Goal: Task Accomplishment & Management: Manage account settings

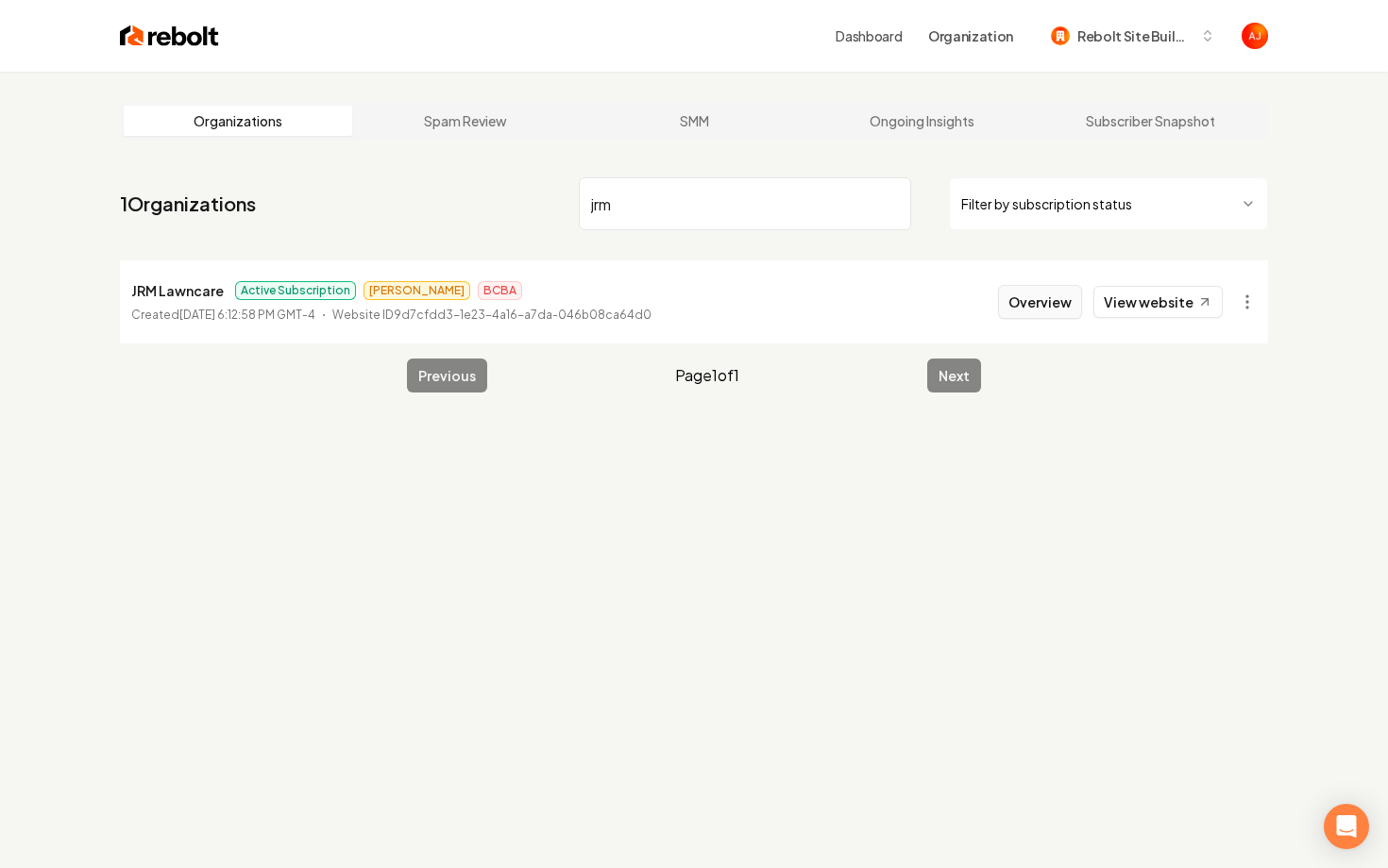
type input "jrm"
click at [1030, 309] on button "Overview" at bounding box center [1041, 302] width 84 height 34
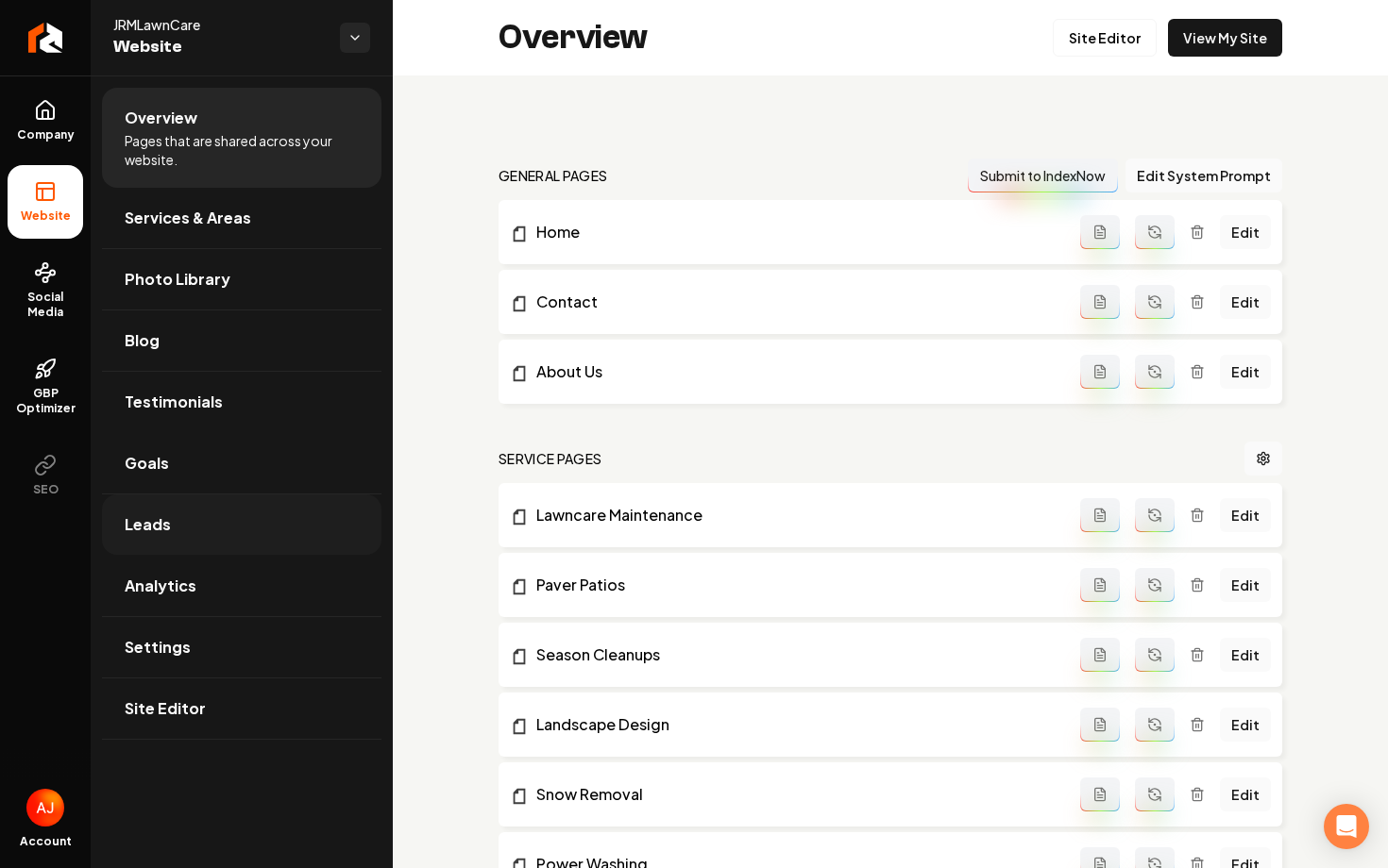
click at [173, 511] on link "Leads" at bounding box center [242, 524] width 280 height 60
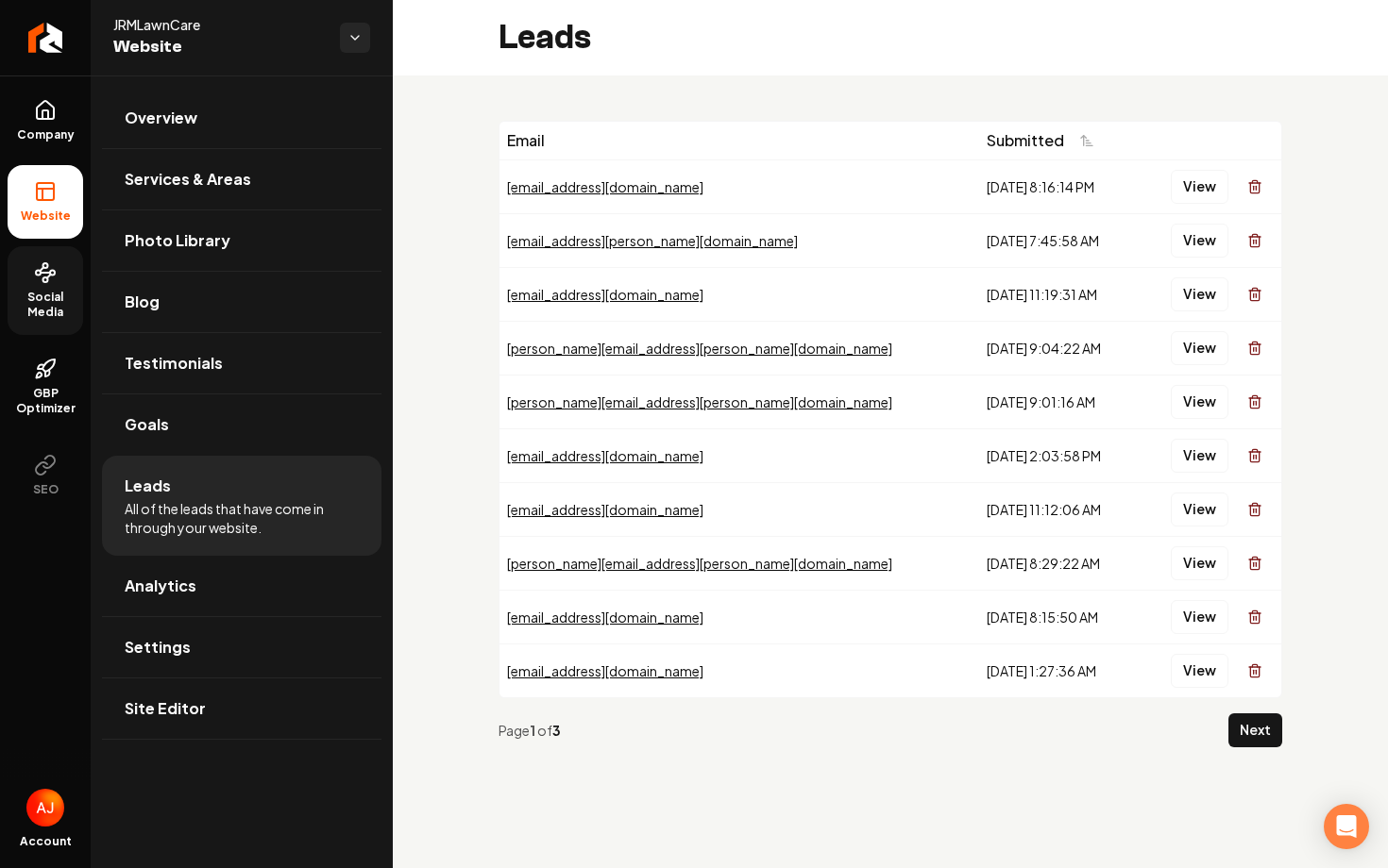
click at [40, 300] on span "Social Media" at bounding box center [45, 305] width 76 height 31
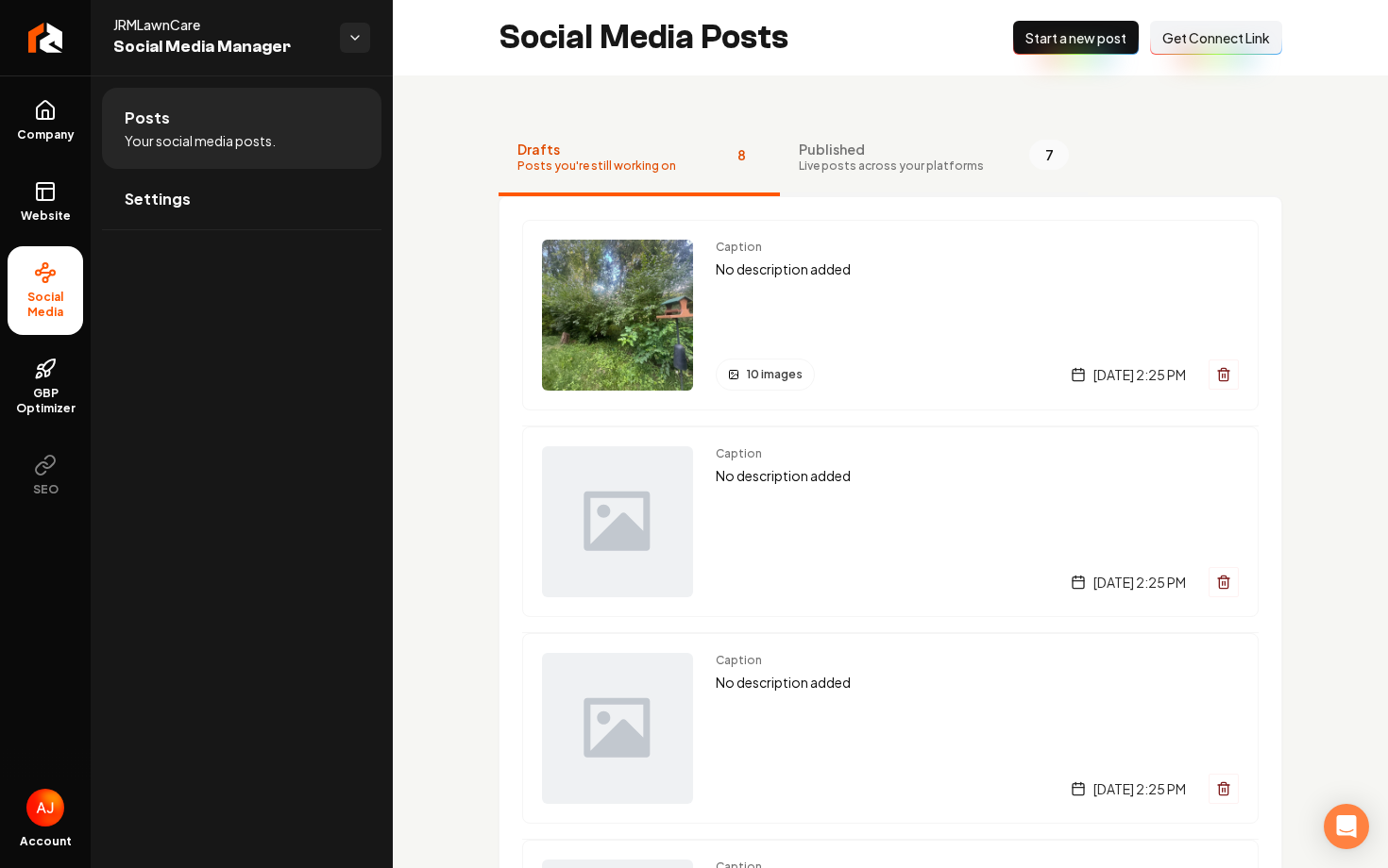
click at [879, 145] on span "Published" at bounding box center [890, 149] width 185 height 19
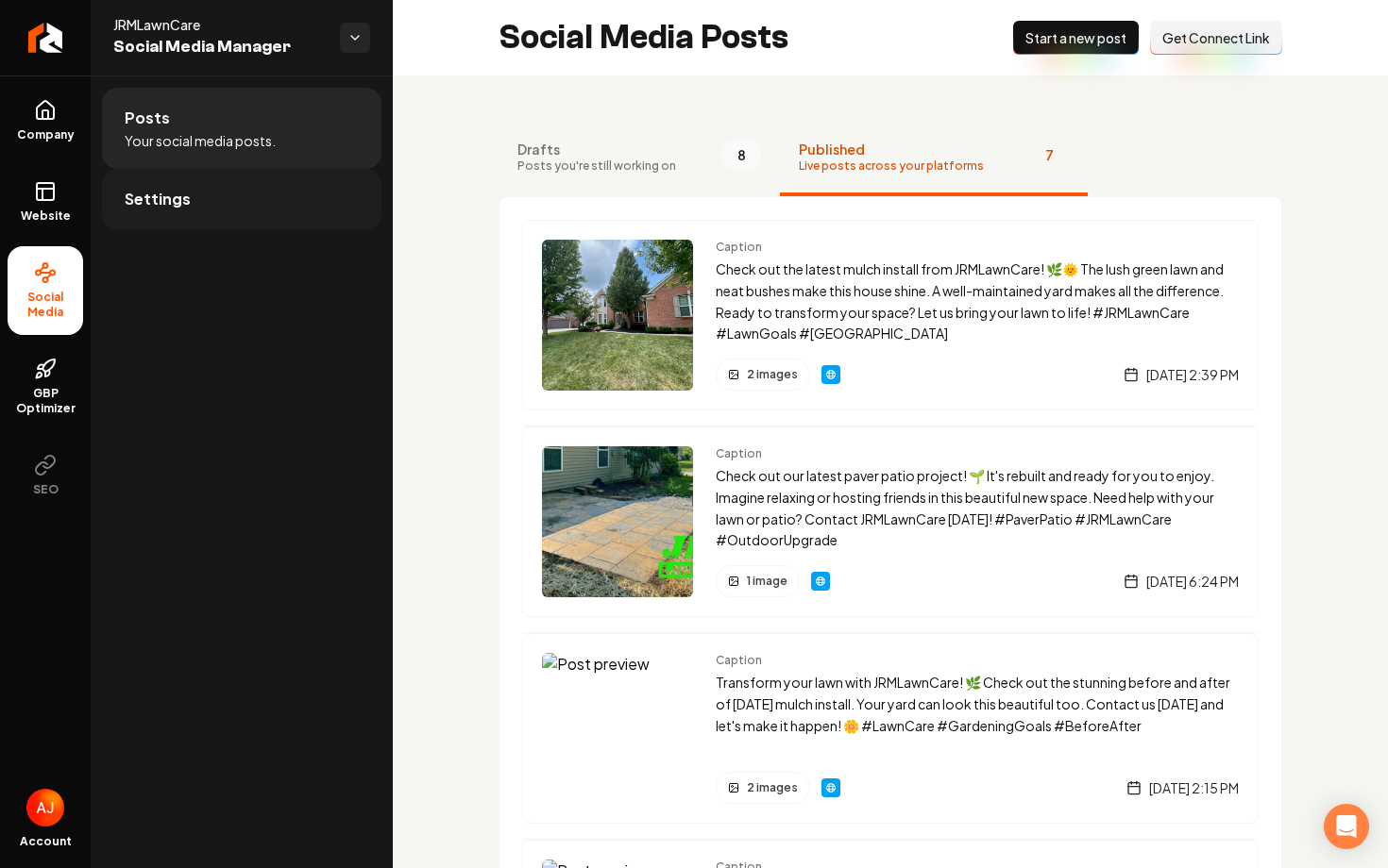
click at [205, 202] on link "Settings" at bounding box center [242, 199] width 280 height 60
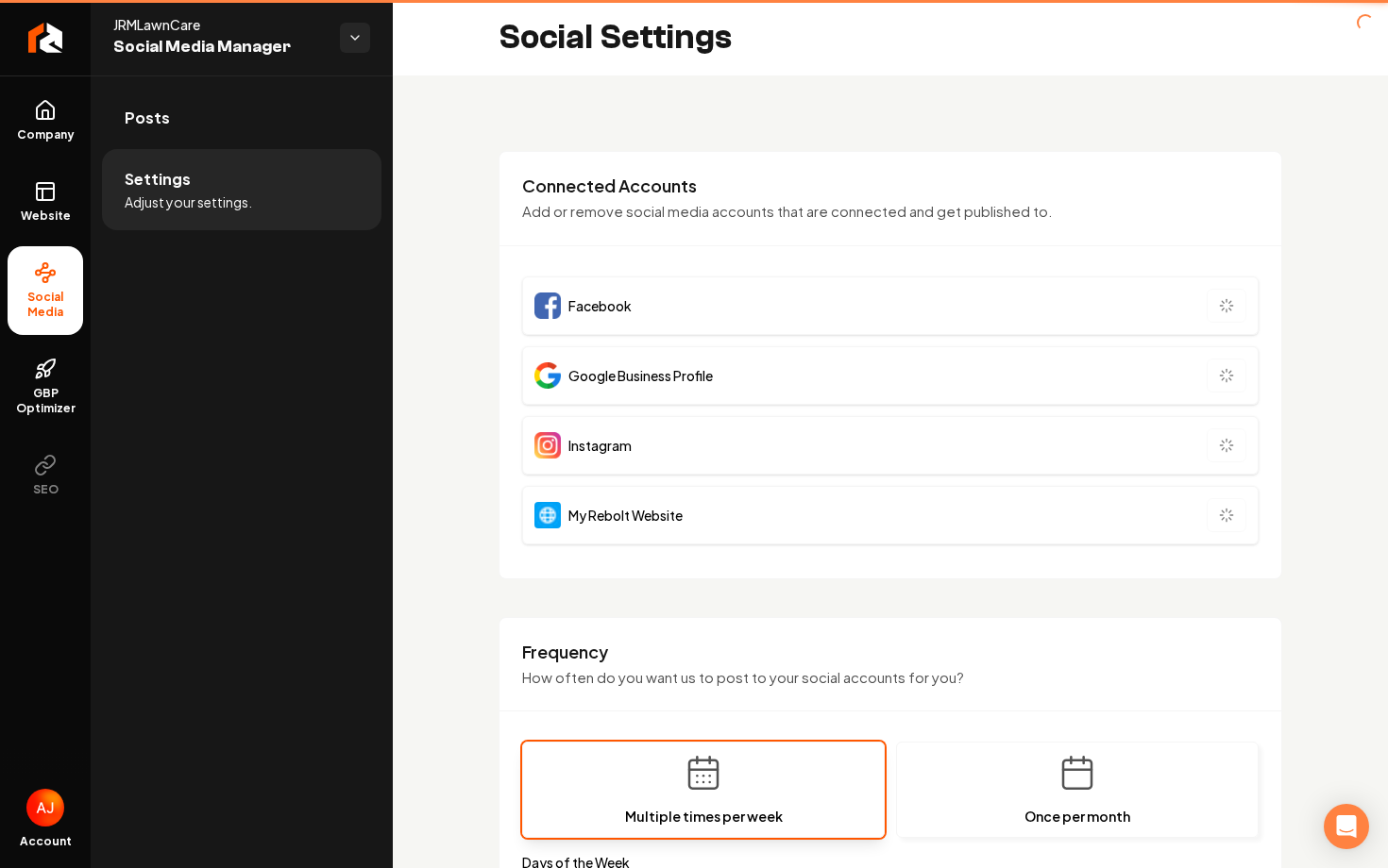
type input "**********"
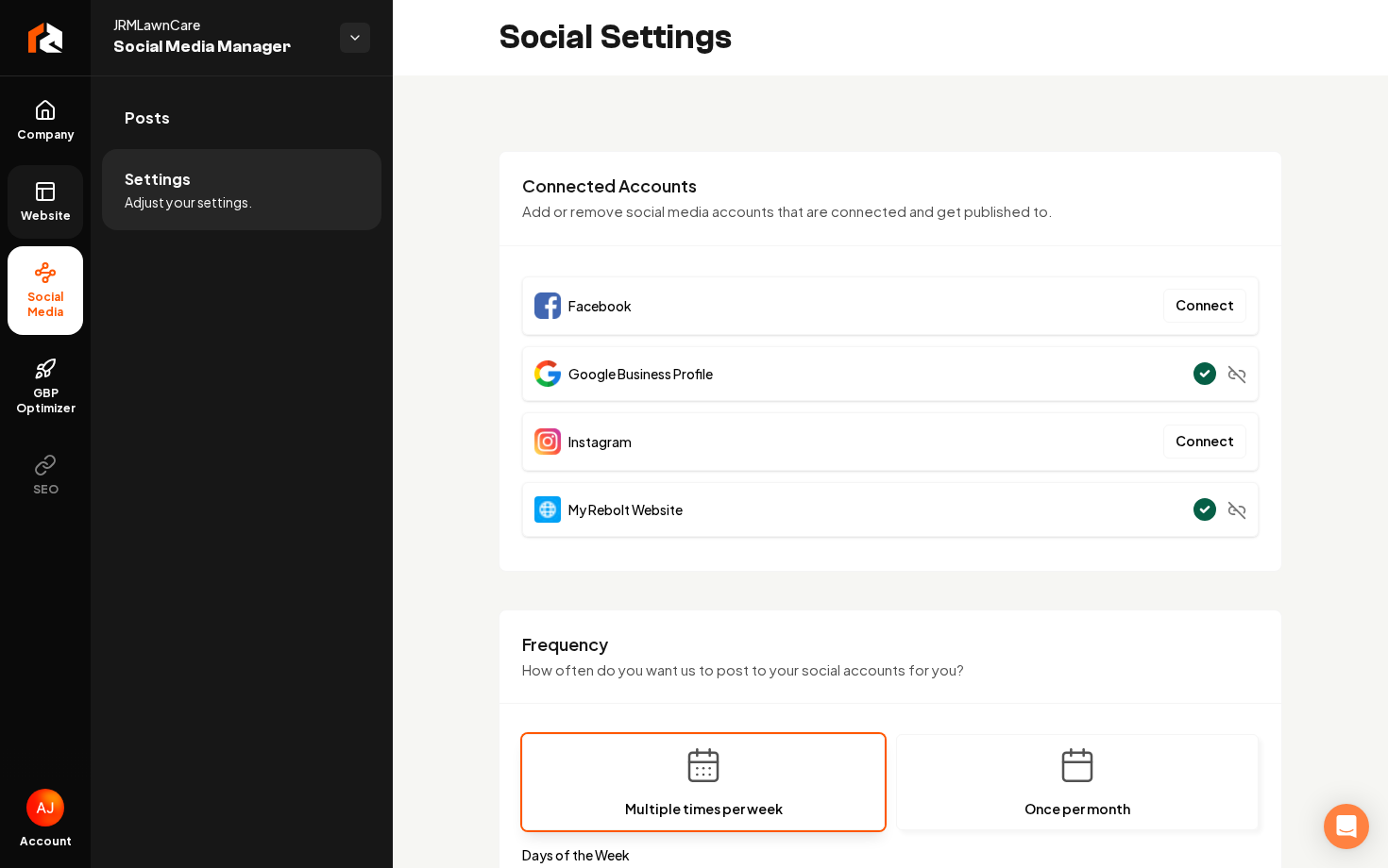
click at [34, 189] on icon at bounding box center [46, 191] width 23 height 23
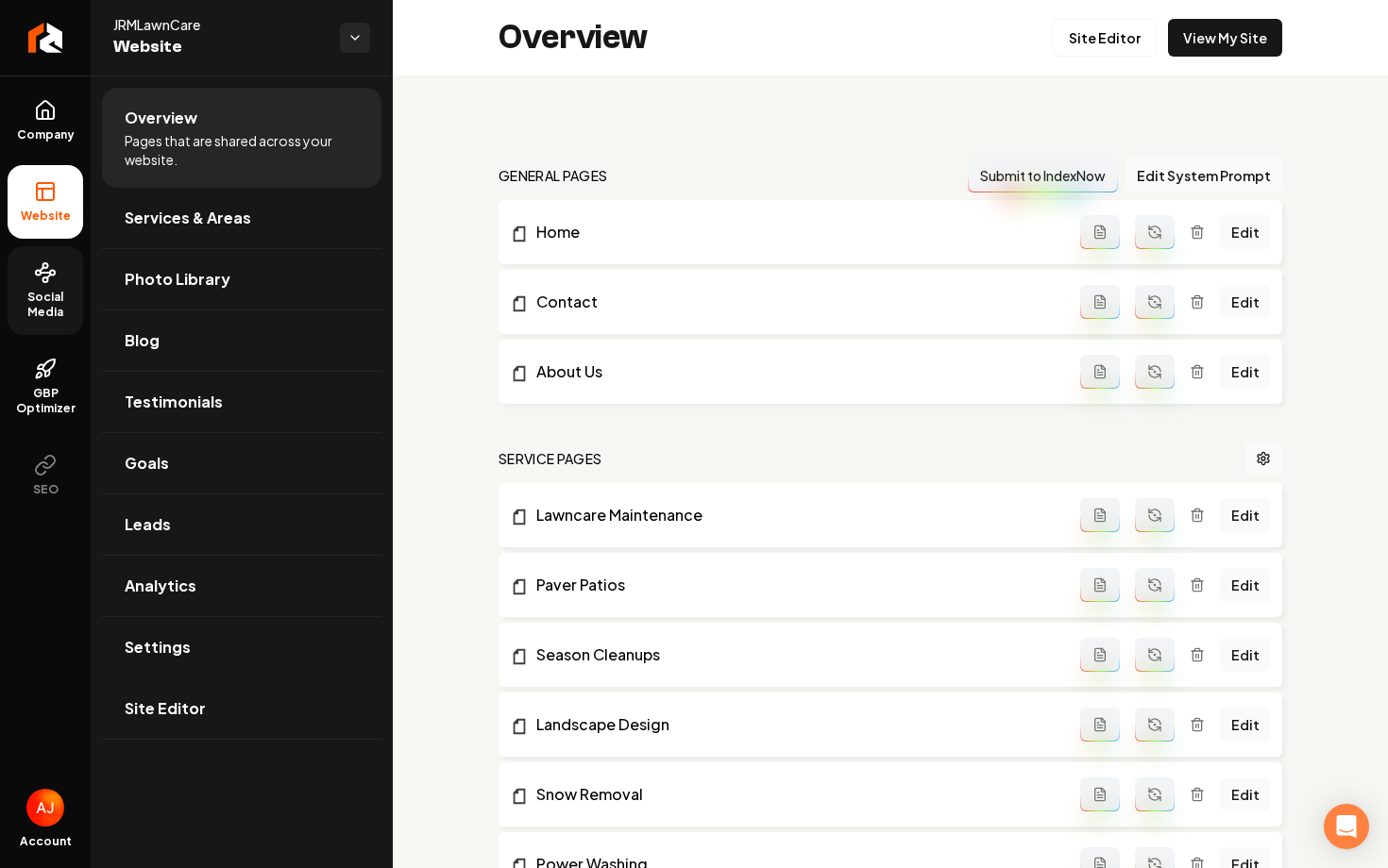
click at [1218, 58] on div "Overview Site Editor View My Site" at bounding box center [890, 37] width 996 height 76
click at [1217, 51] on link "View My Site" at bounding box center [1224, 37] width 114 height 37
click at [190, 517] on link "Leads" at bounding box center [242, 524] width 280 height 60
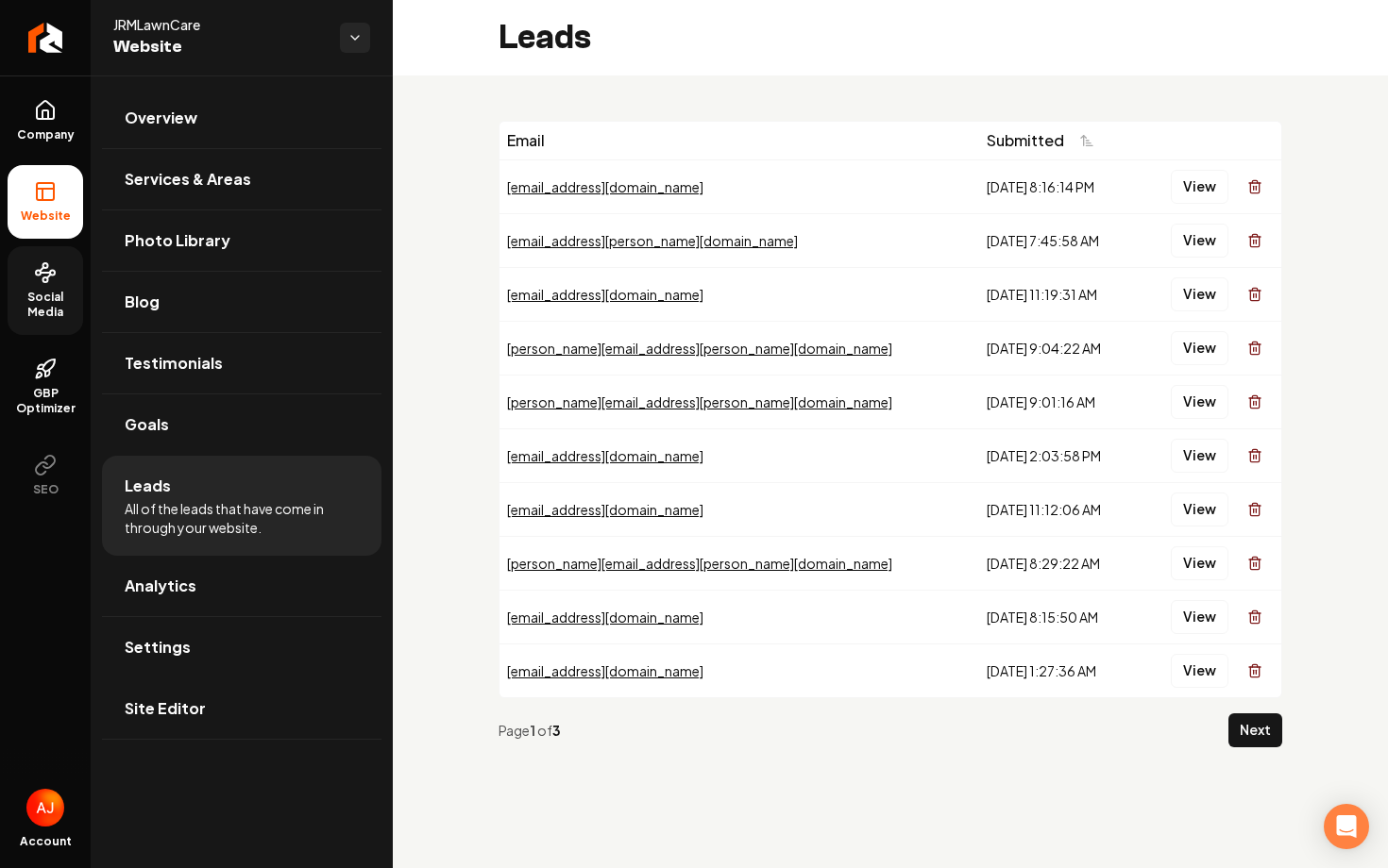
click at [25, 291] on span "Social Media" at bounding box center [45, 305] width 76 height 31
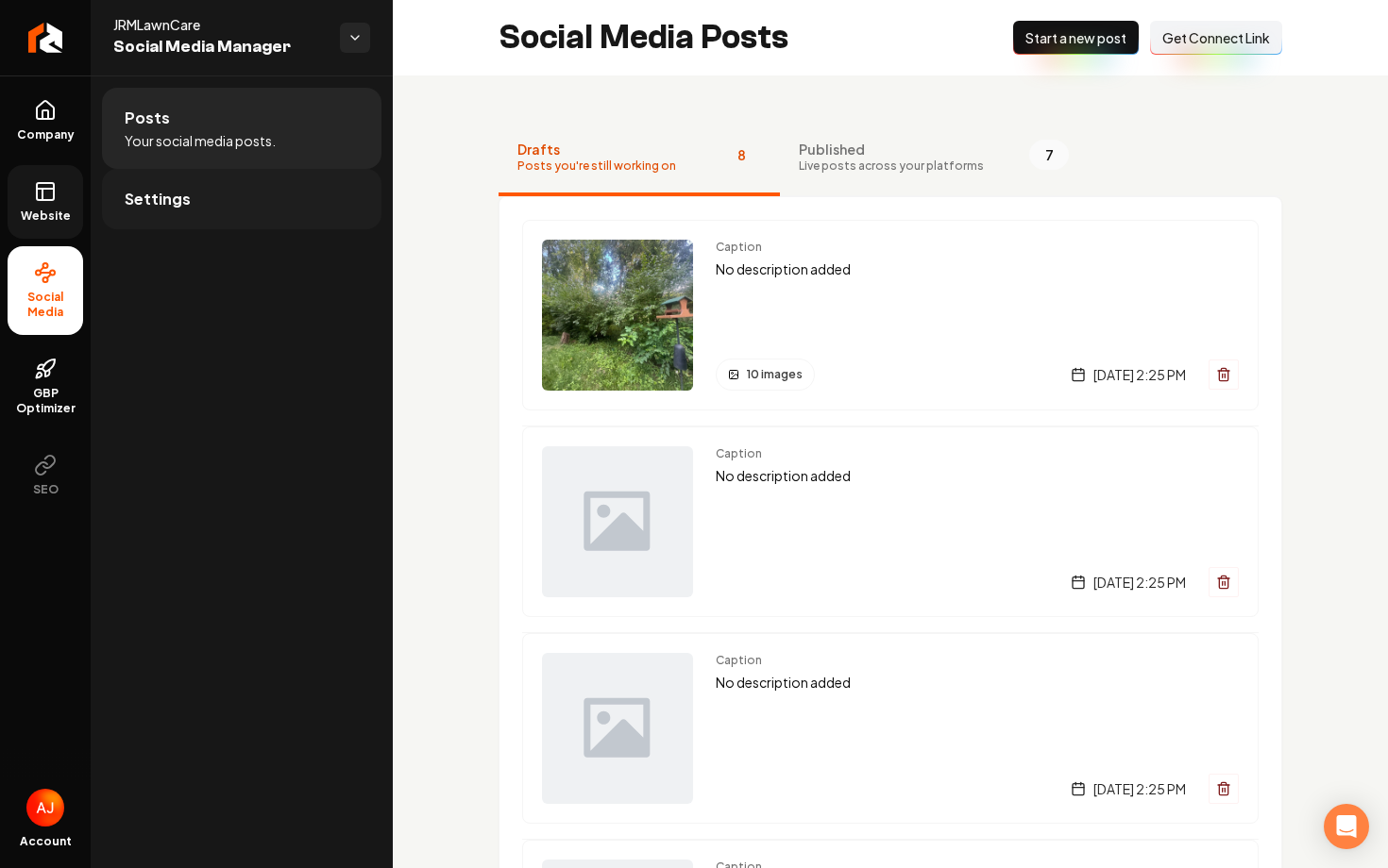
click at [241, 193] on link "Settings" at bounding box center [242, 199] width 280 height 60
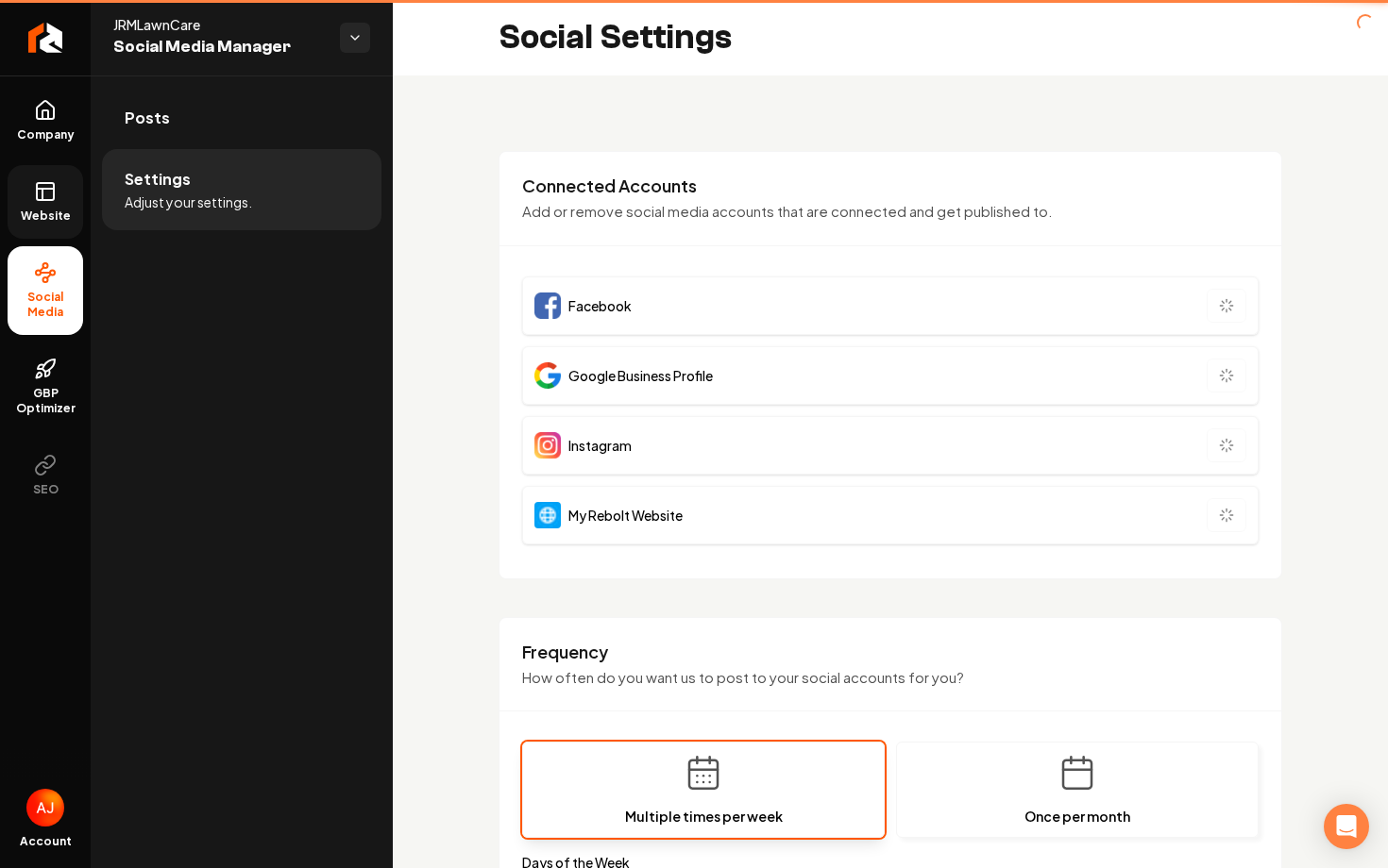
type input "**********"
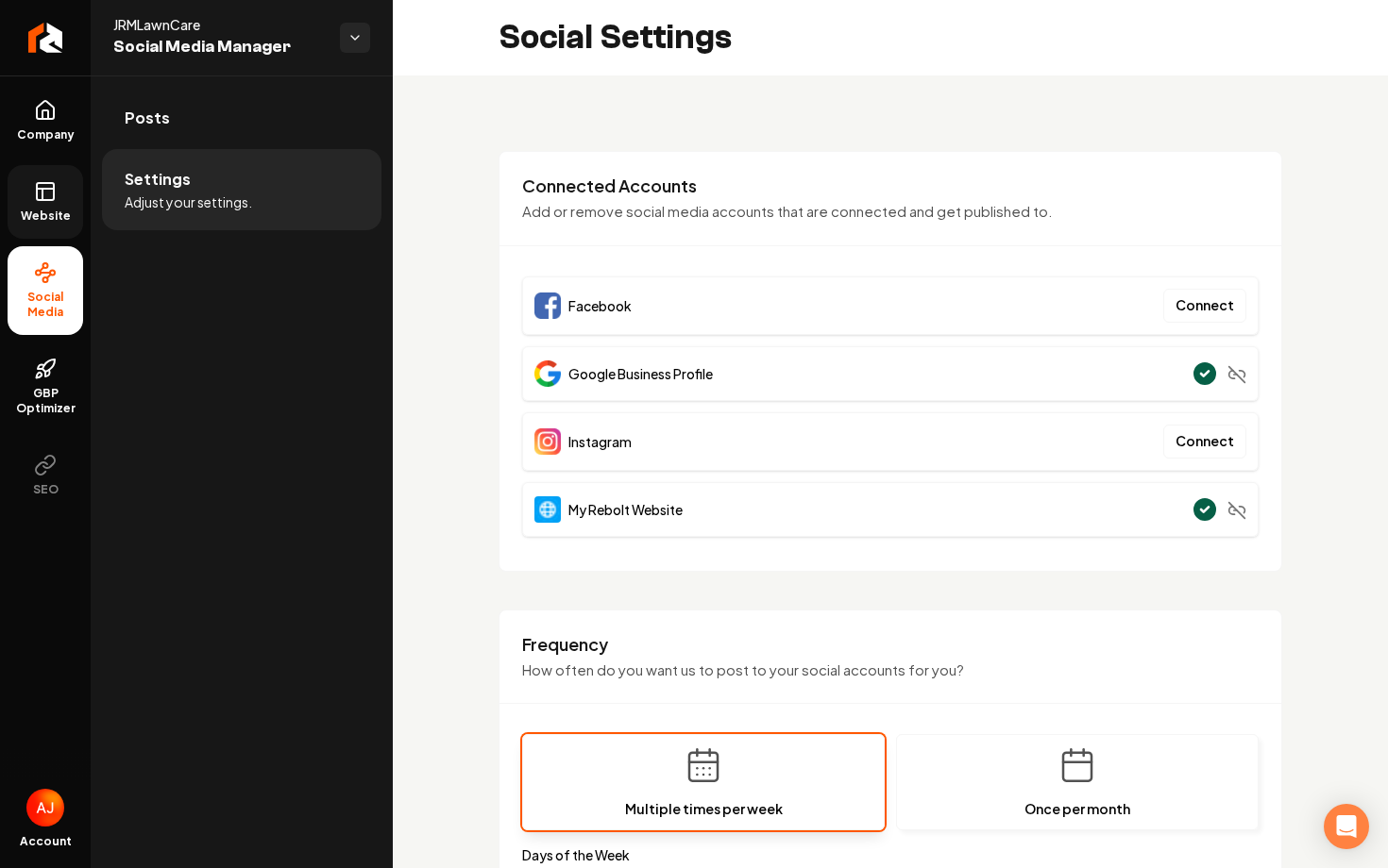
click at [26, 196] on link "Website" at bounding box center [45, 202] width 76 height 74
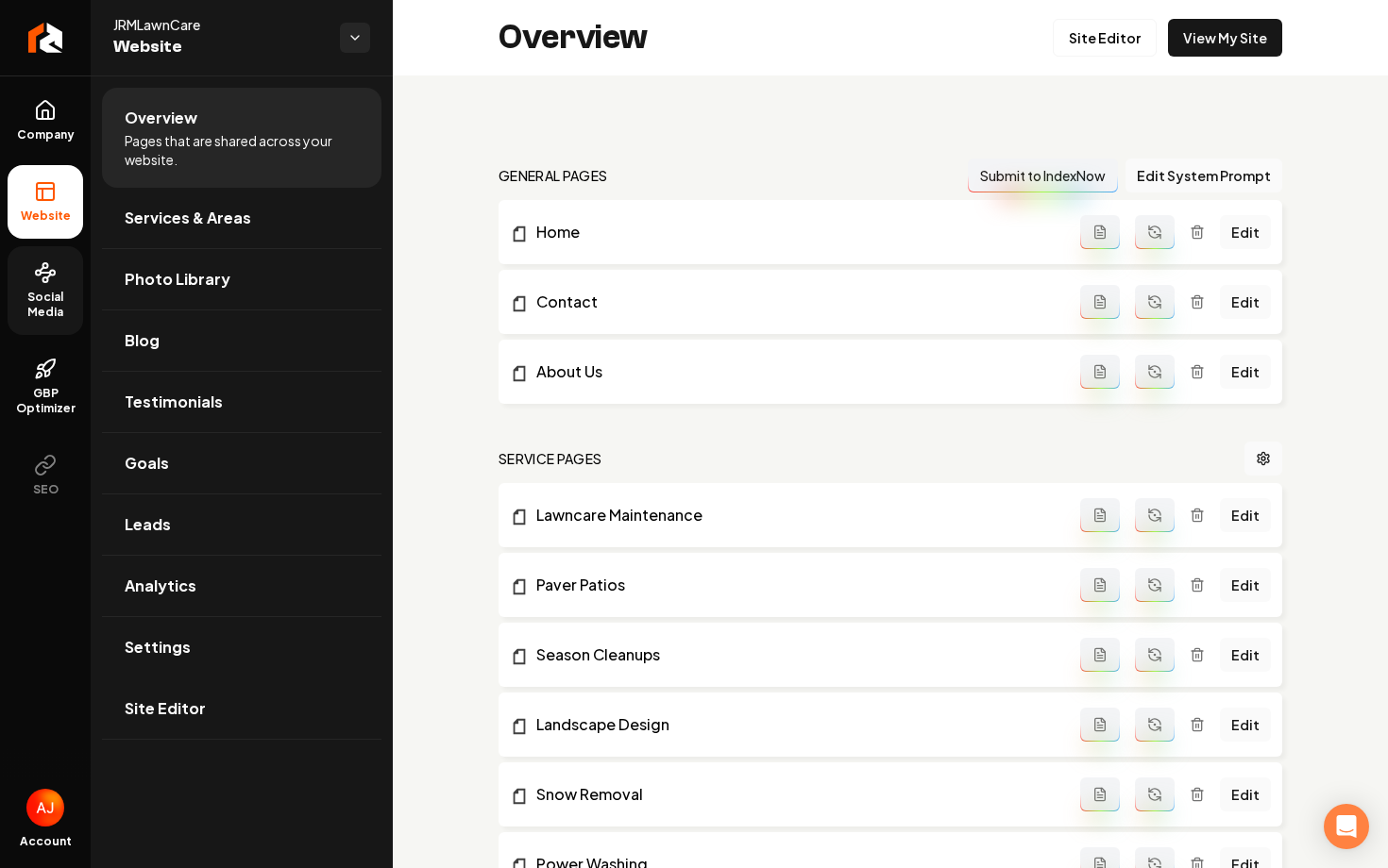
click at [34, 277] on icon at bounding box center [46, 273] width 23 height 23
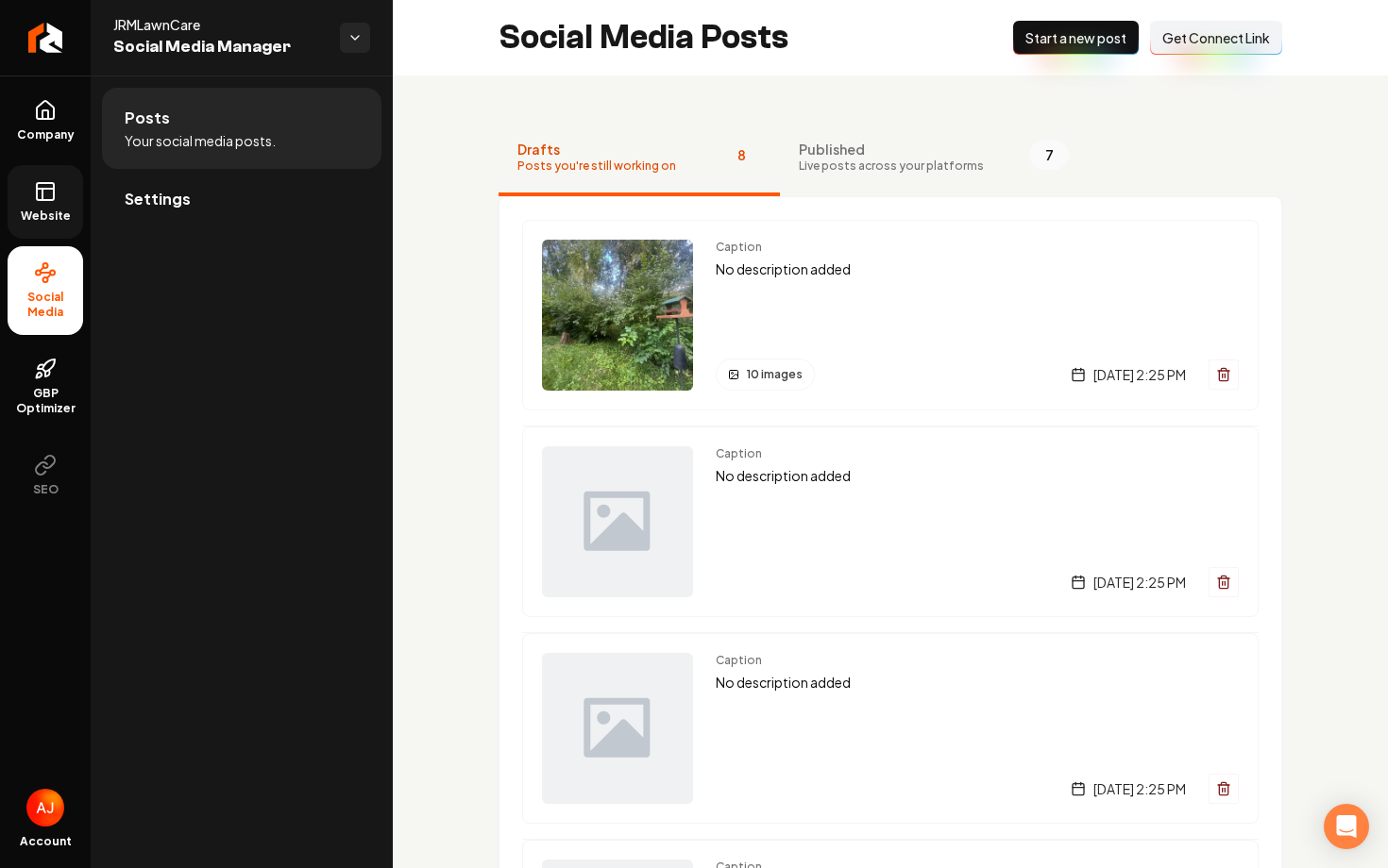
click at [1228, 38] on span "Get Connect Link" at bounding box center [1216, 38] width 107 height 19
click at [46, 208] on link "Website" at bounding box center [45, 202] width 76 height 74
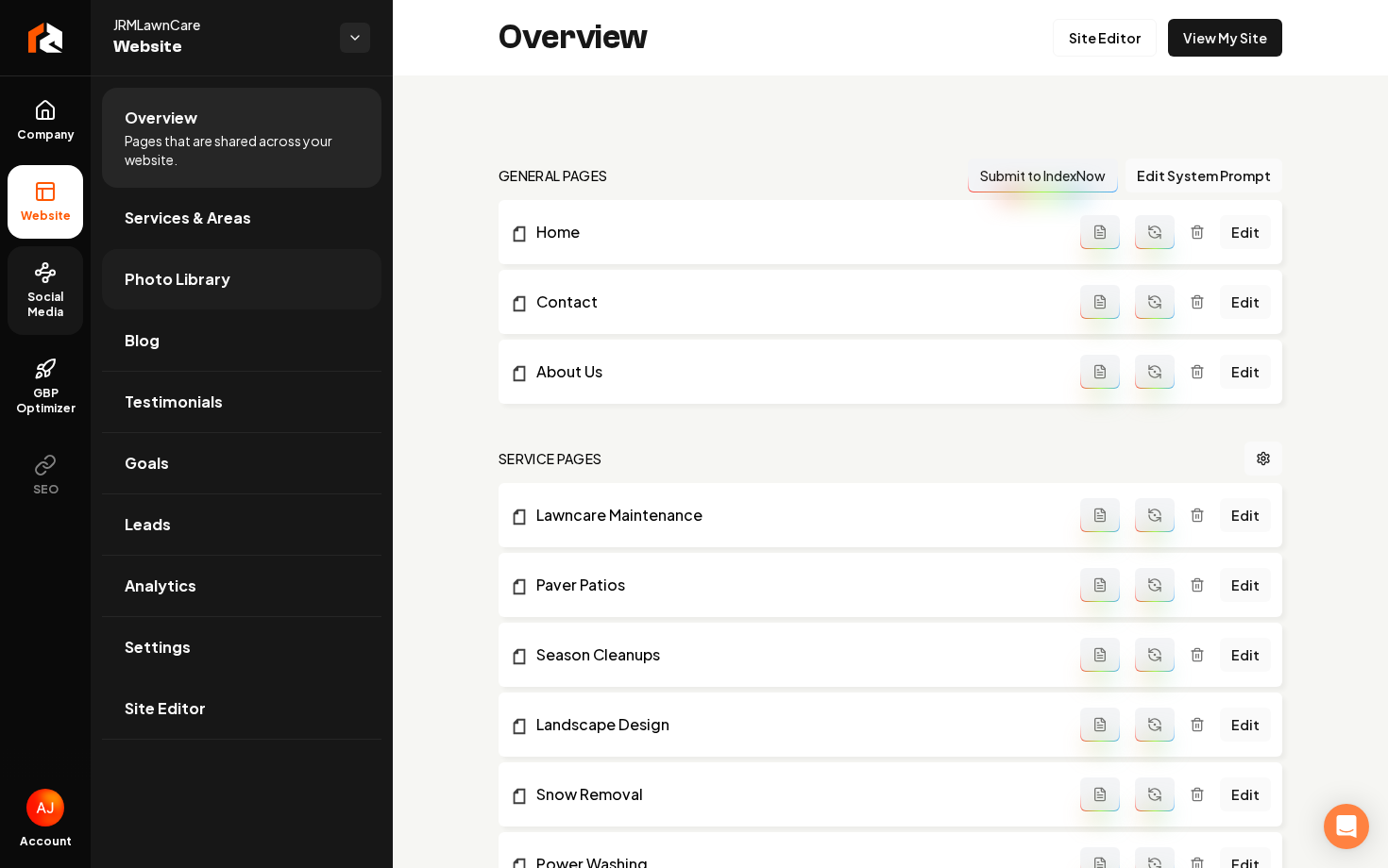
click at [156, 283] on span "Photo Library" at bounding box center [177, 279] width 105 height 23
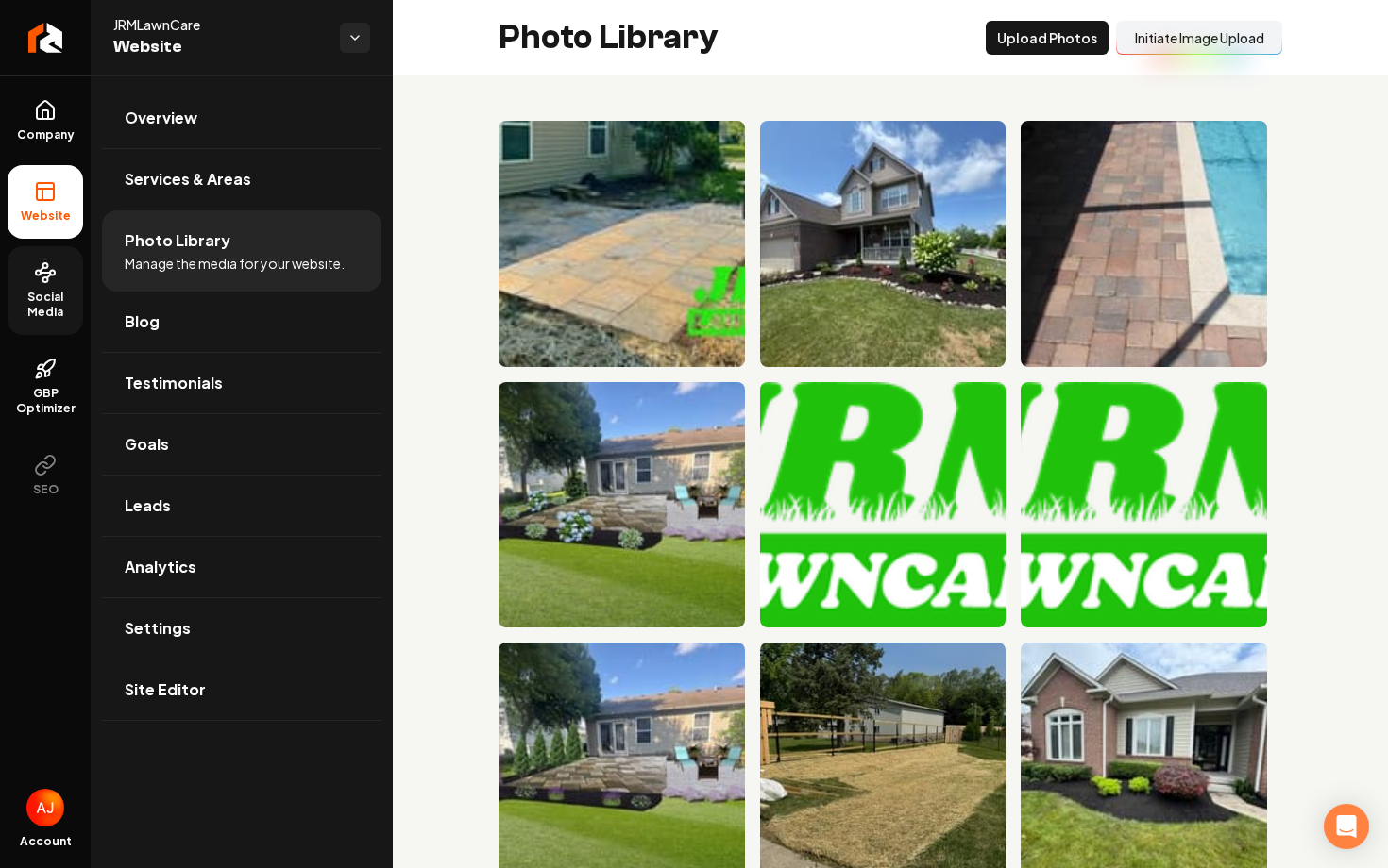
click at [1196, 41] on button "Initiate Image Upload" at bounding box center [1199, 38] width 167 height 34
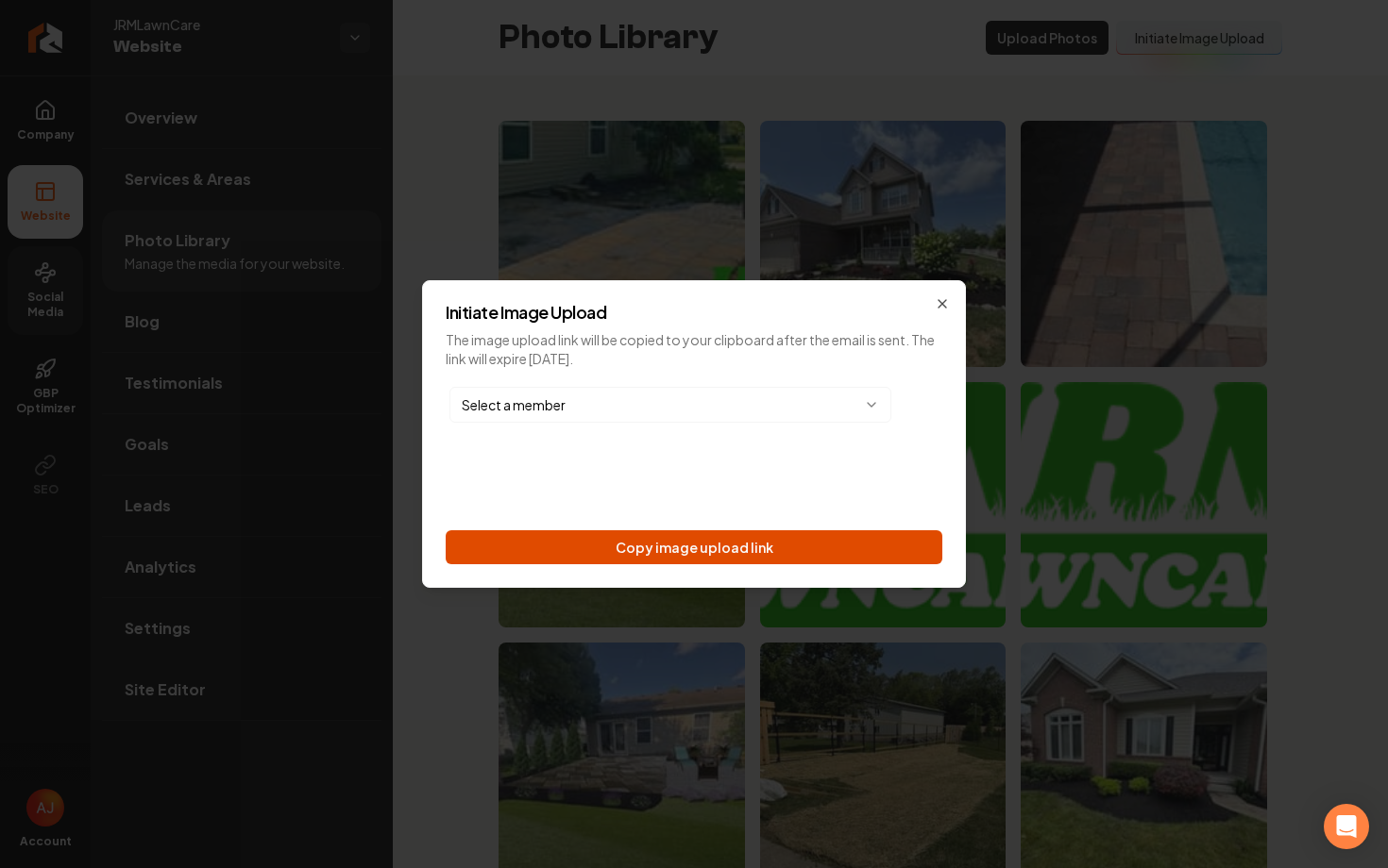
click at [693, 556] on button "Copy image upload link" at bounding box center [694, 547] width 497 height 34
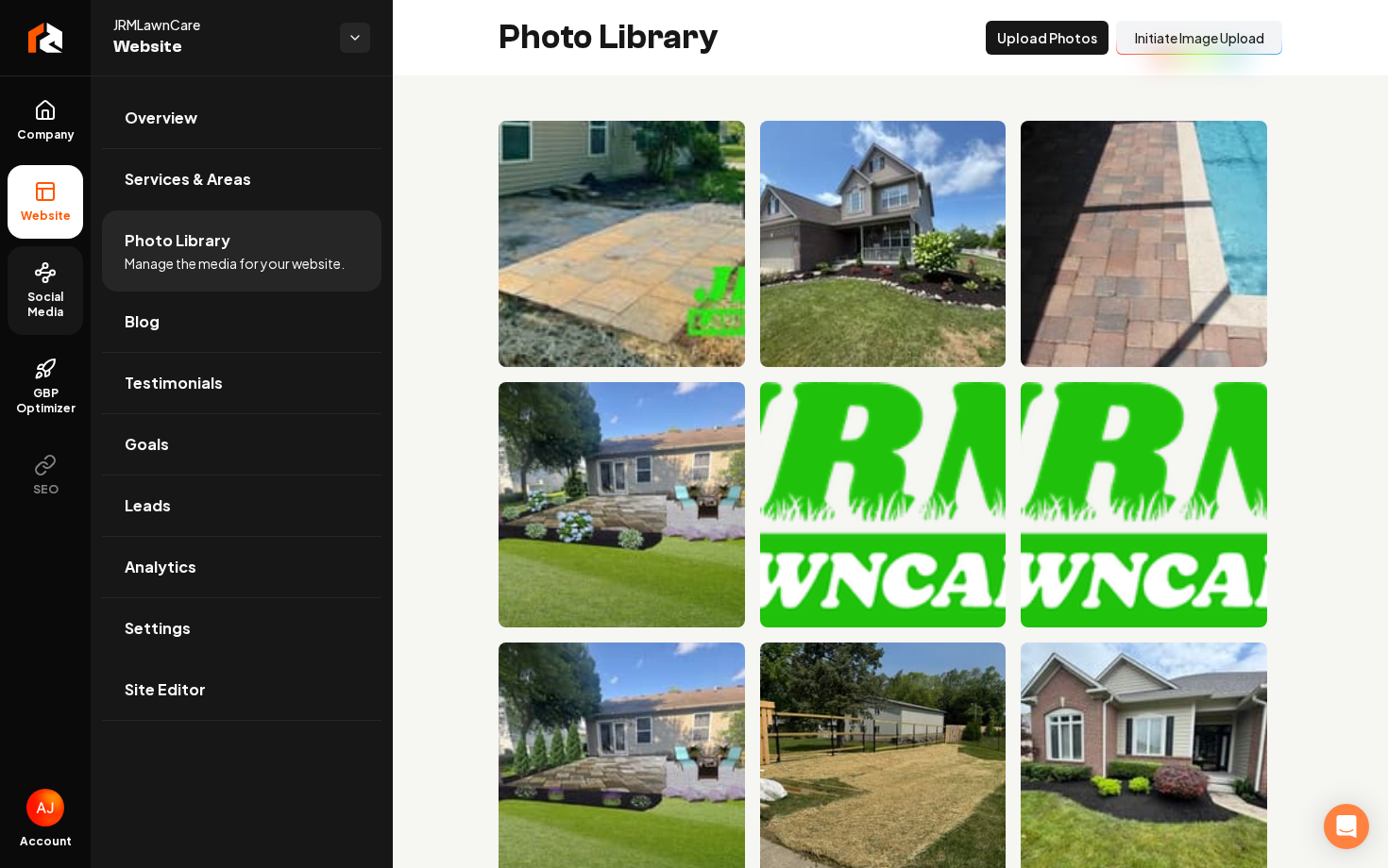
click at [67, 304] on span "Social Media" at bounding box center [45, 305] width 76 height 31
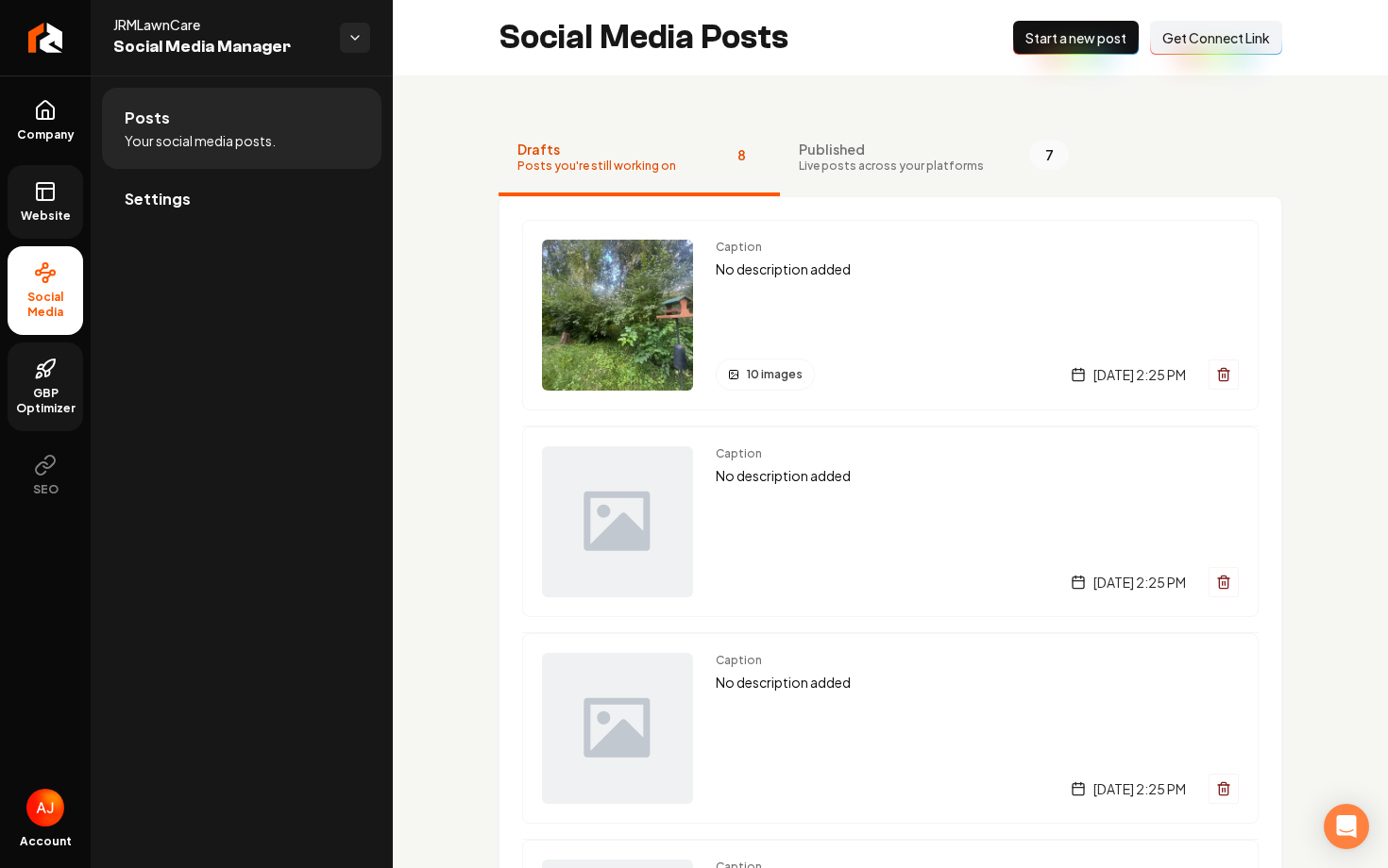
click at [49, 375] on icon at bounding box center [47, 373] width 4 height 7
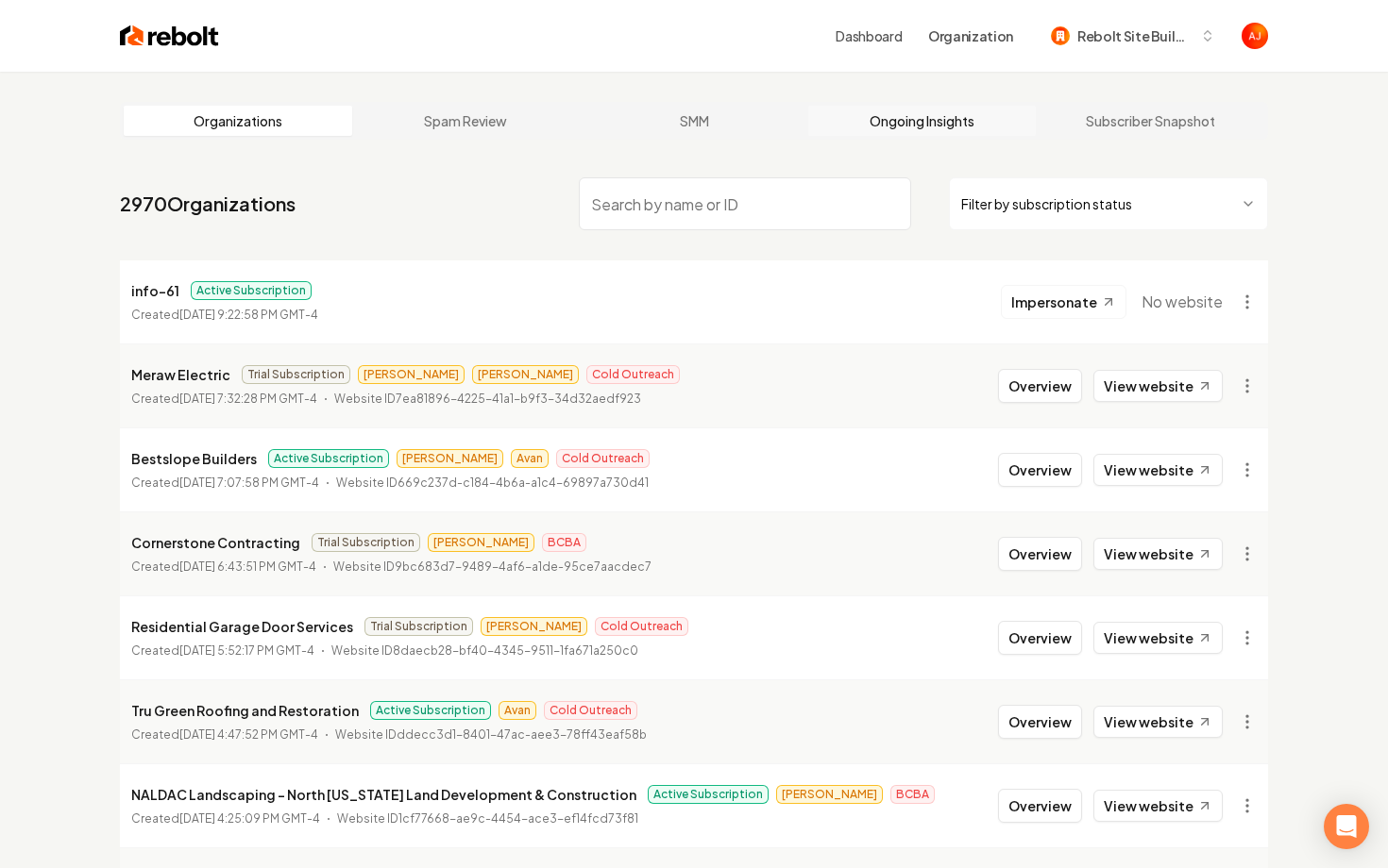
click at [891, 113] on link "Ongoing Insights" at bounding box center [922, 121] width 229 height 31
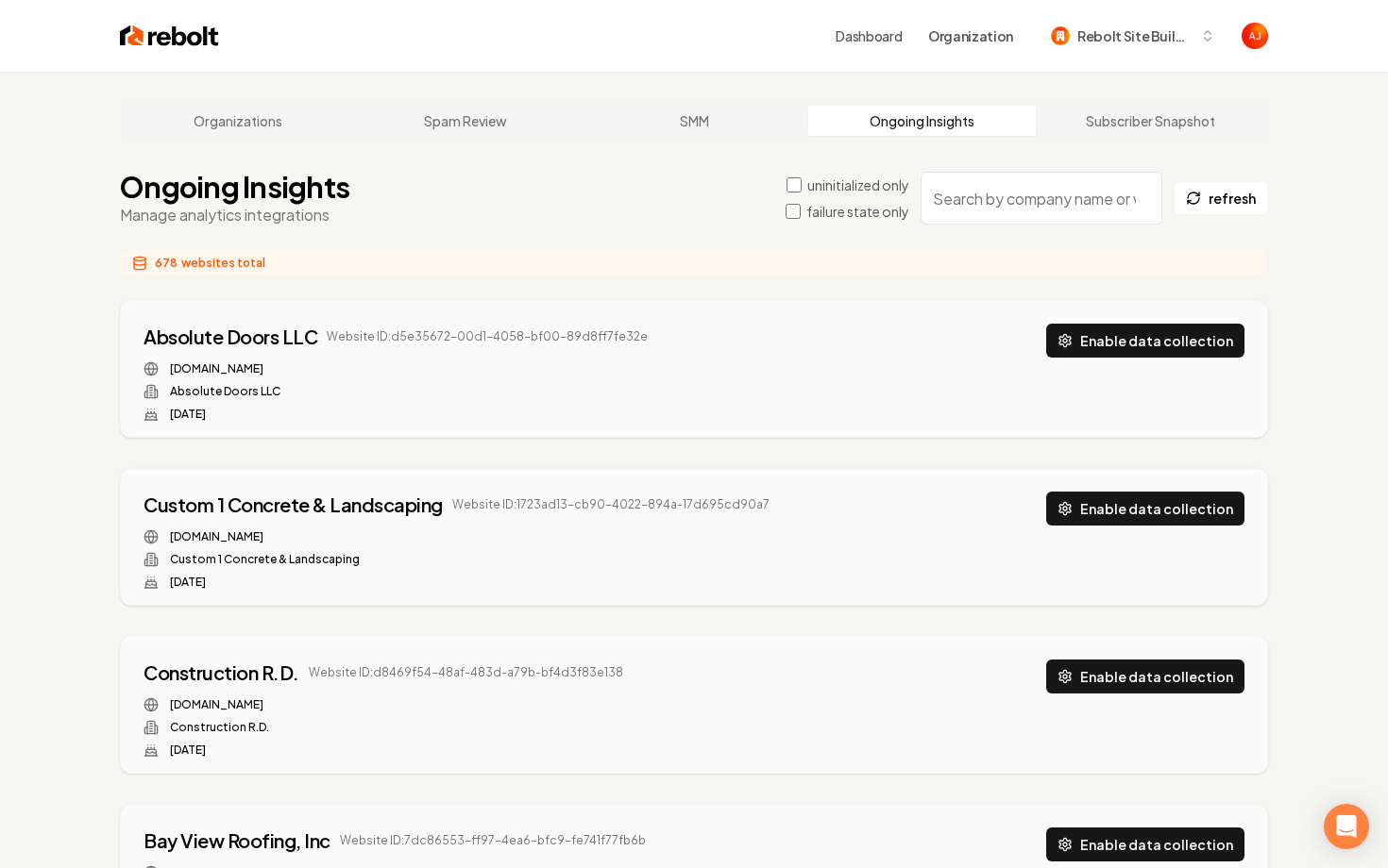
click at [957, 212] on input "search" at bounding box center [1041, 198] width 242 height 53
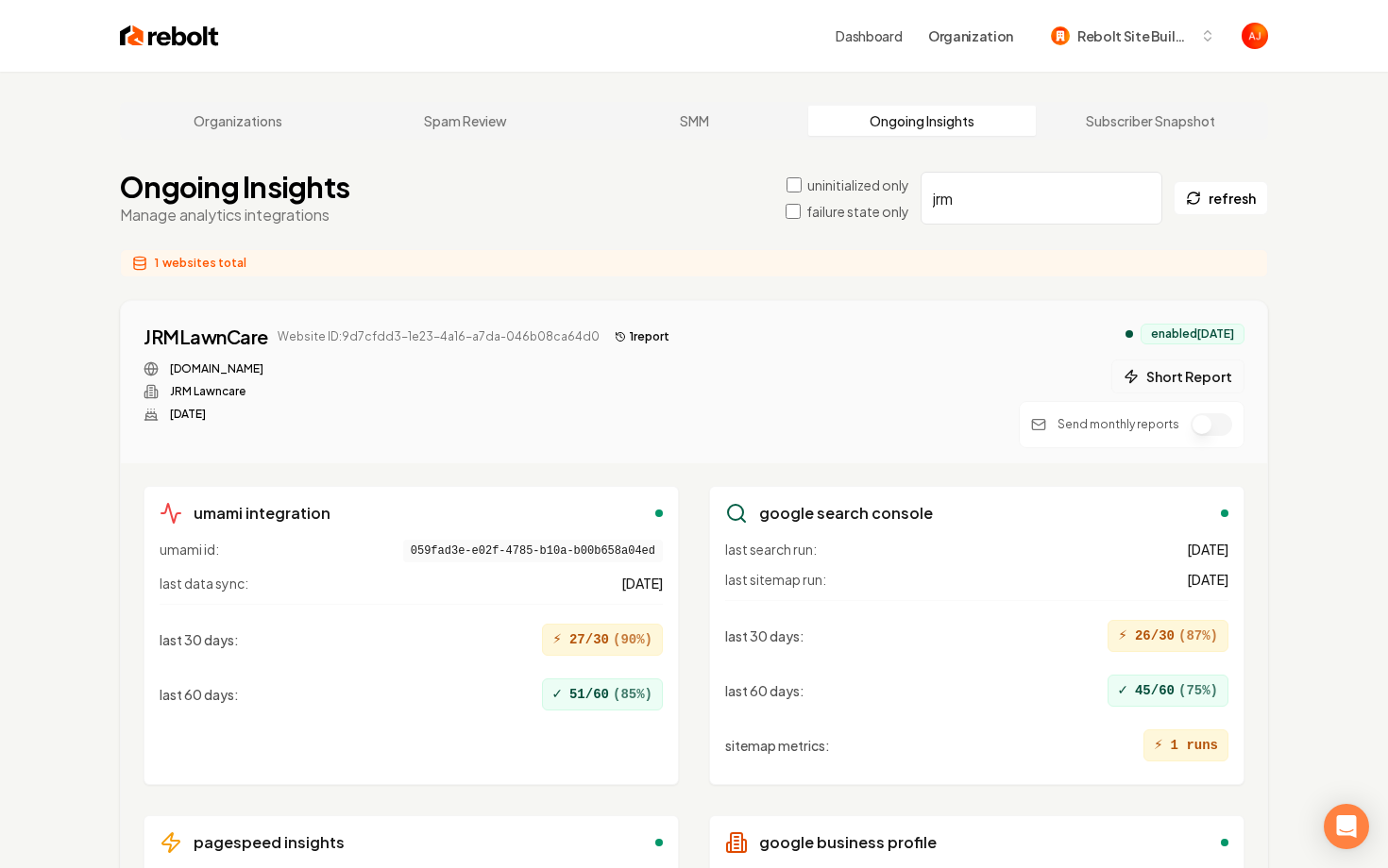
type input "jrm"
click at [1181, 377] on button "Short Report" at bounding box center [1177, 377] width 133 height 34
click at [626, 342] on button "2 report s" at bounding box center [647, 337] width 80 height 23
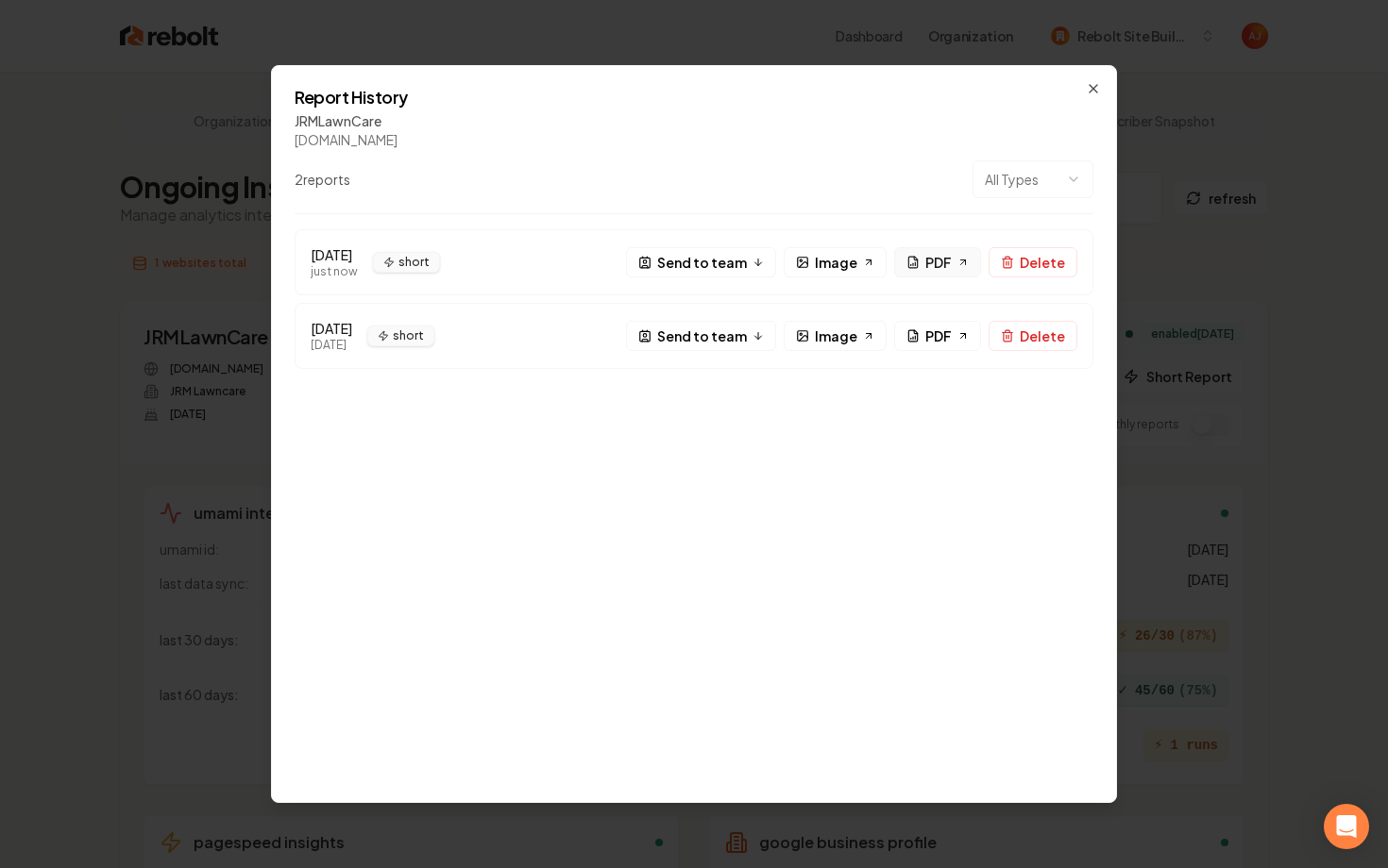
click at [923, 266] on link "PDF" at bounding box center [937, 262] width 87 height 31
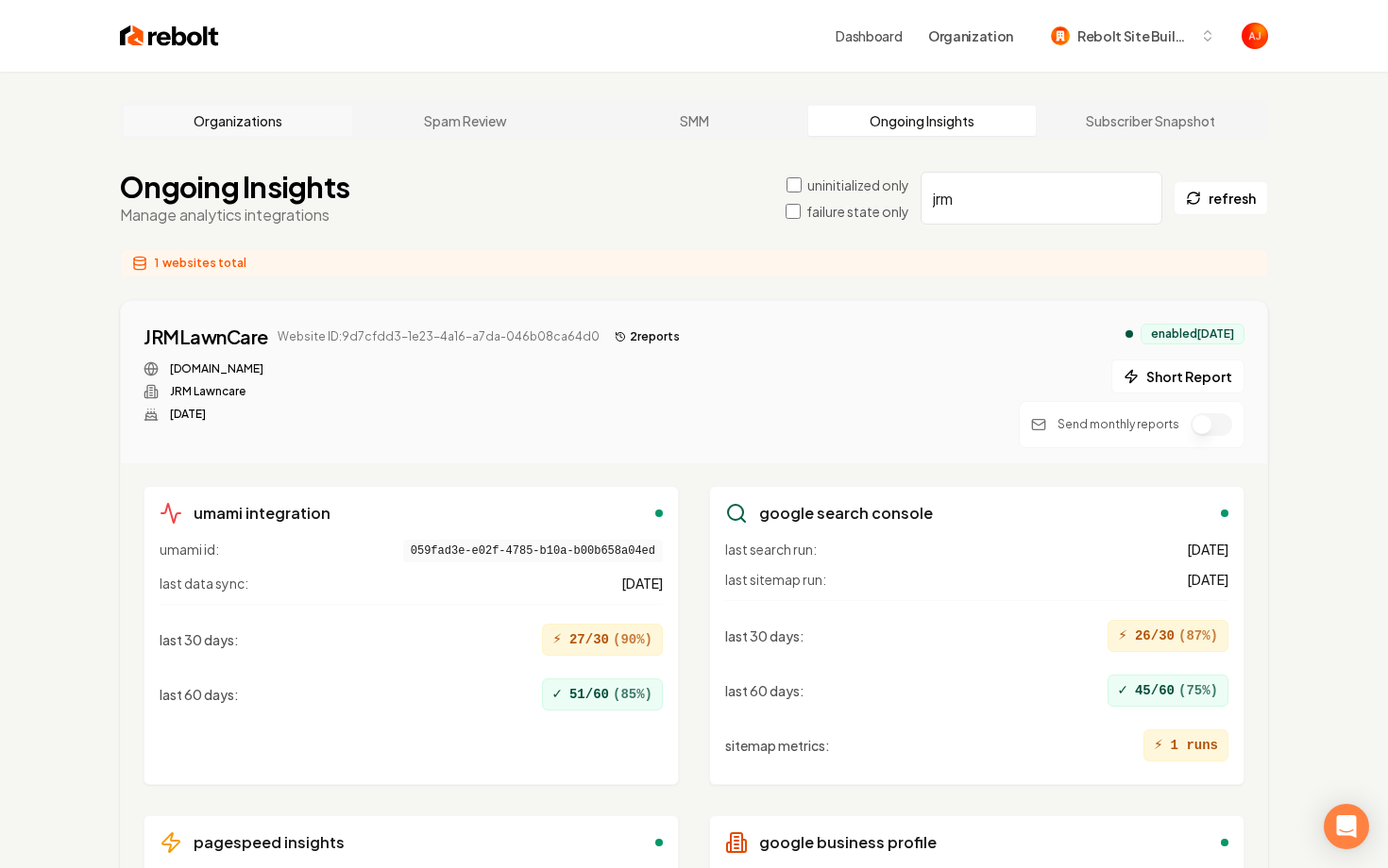
click at [258, 129] on link "Organizations" at bounding box center [237, 121] width 229 height 31
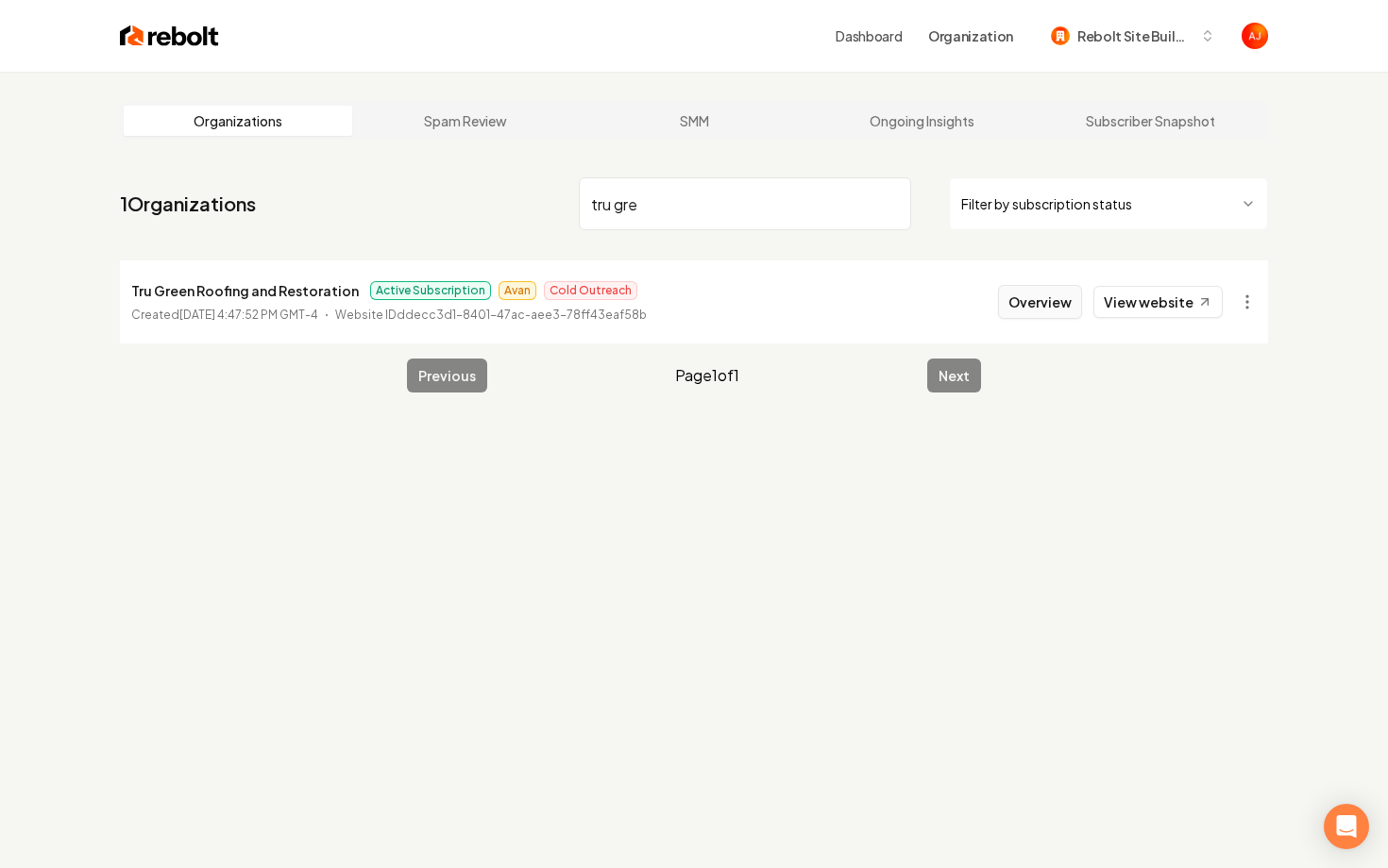
type input "tru gre"
click at [1025, 307] on button "Overview" at bounding box center [1041, 302] width 84 height 34
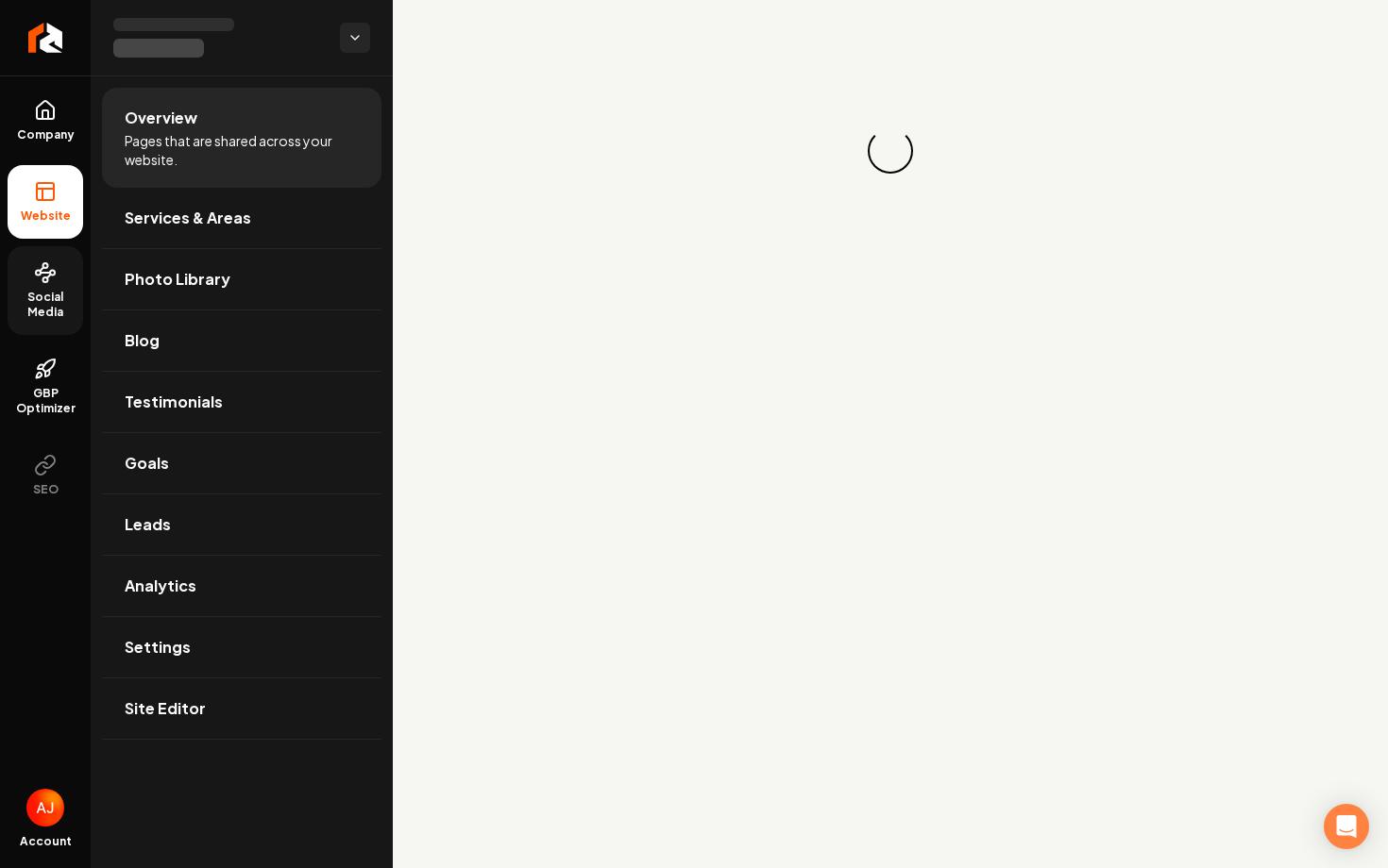
click at [11, 282] on link "Social Media" at bounding box center [45, 290] width 76 height 89
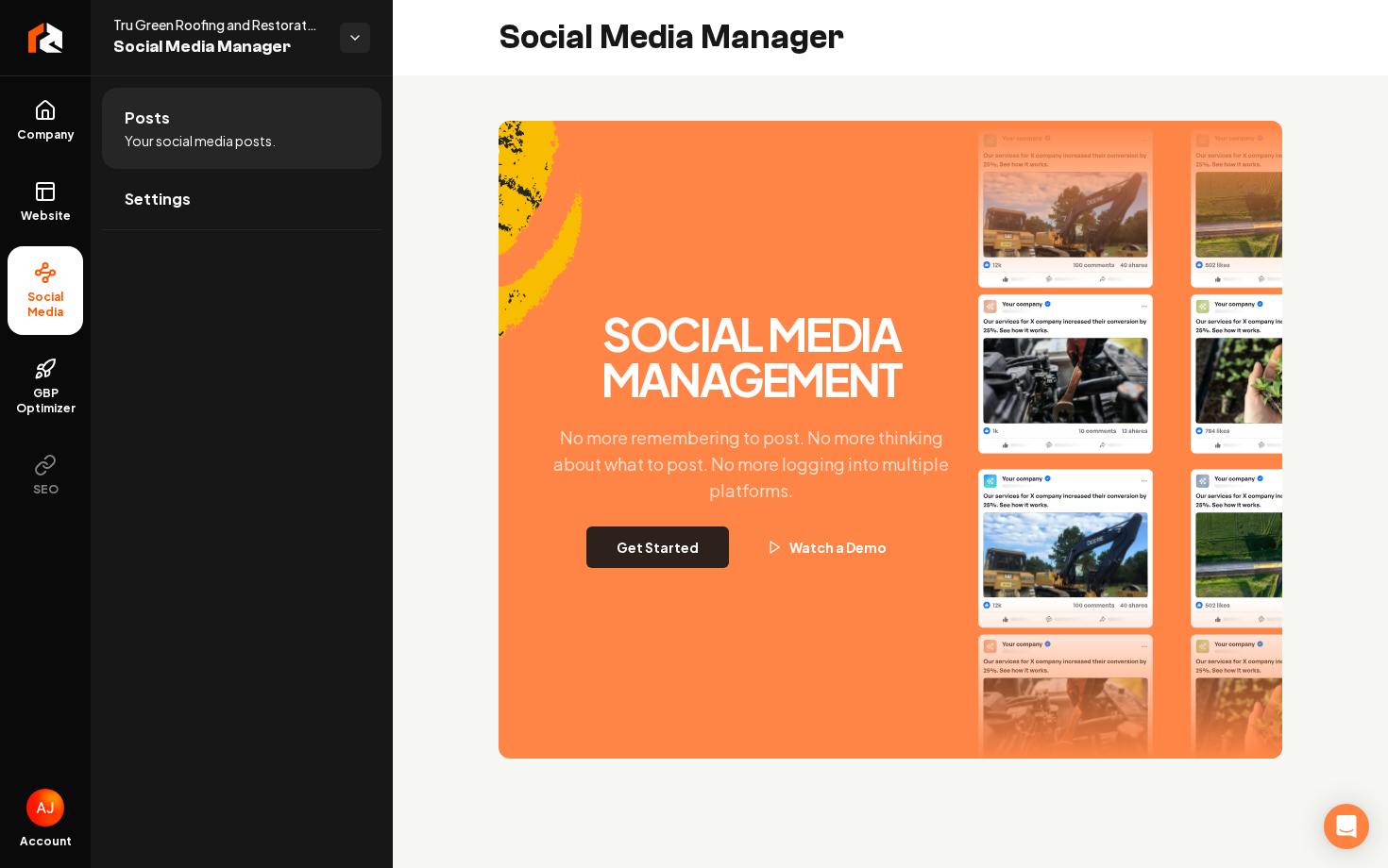
click at [728, 529] on button "Get Started" at bounding box center [658, 546] width 143 height 41
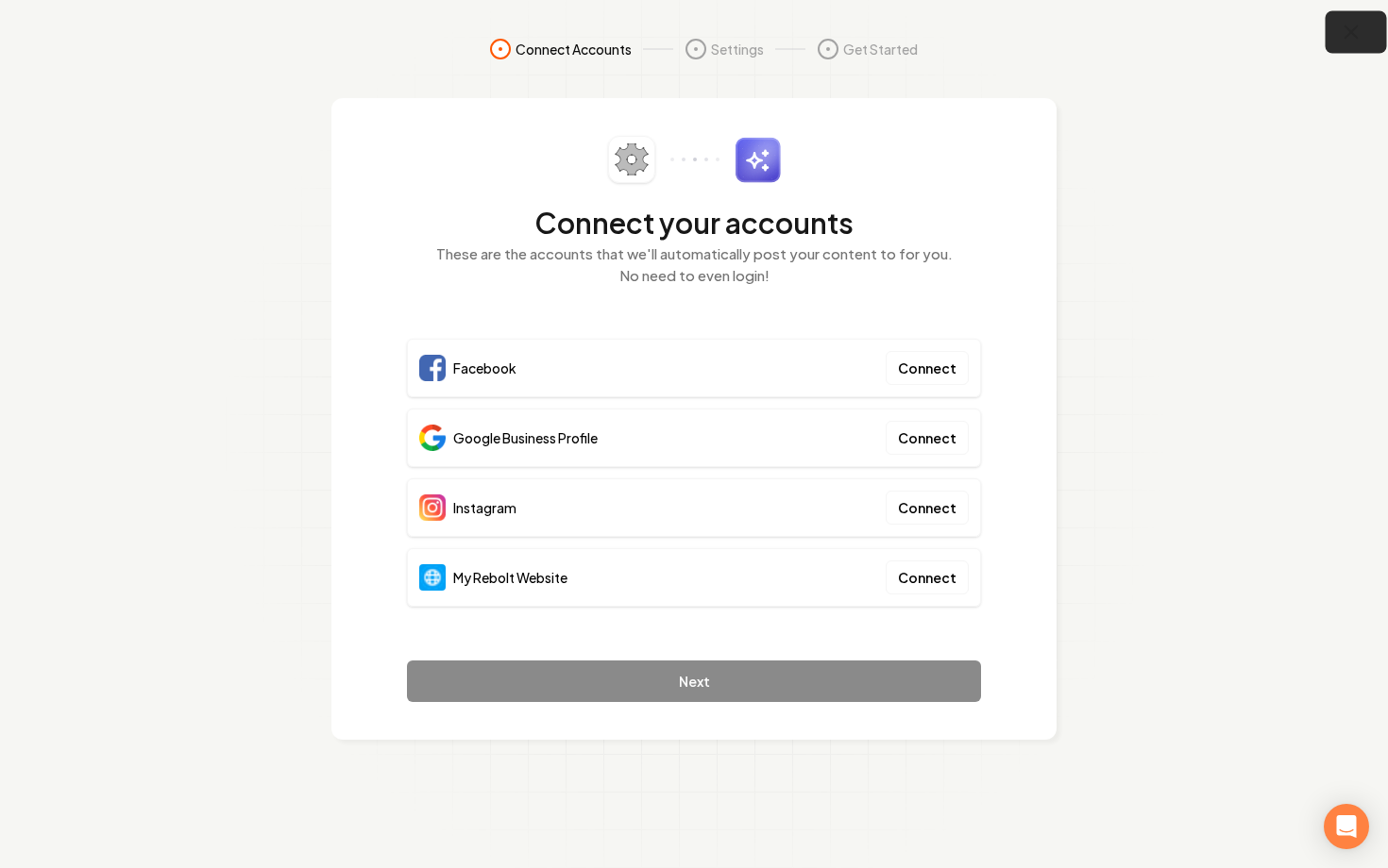
click at [1338, 34] on button "button" at bounding box center [1356, 33] width 61 height 42
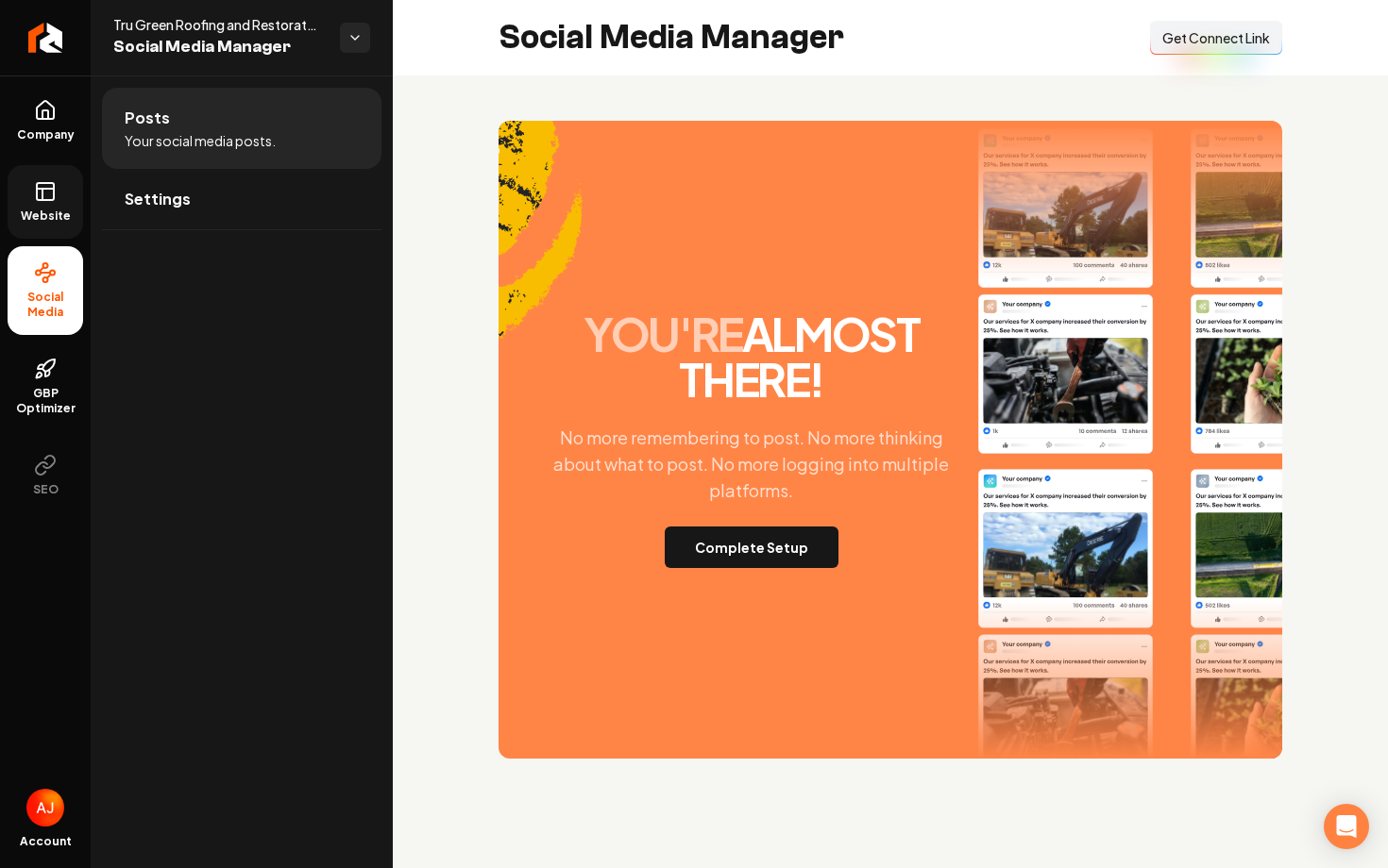
click at [29, 209] on span "Website" at bounding box center [46, 216] width 65 height 15
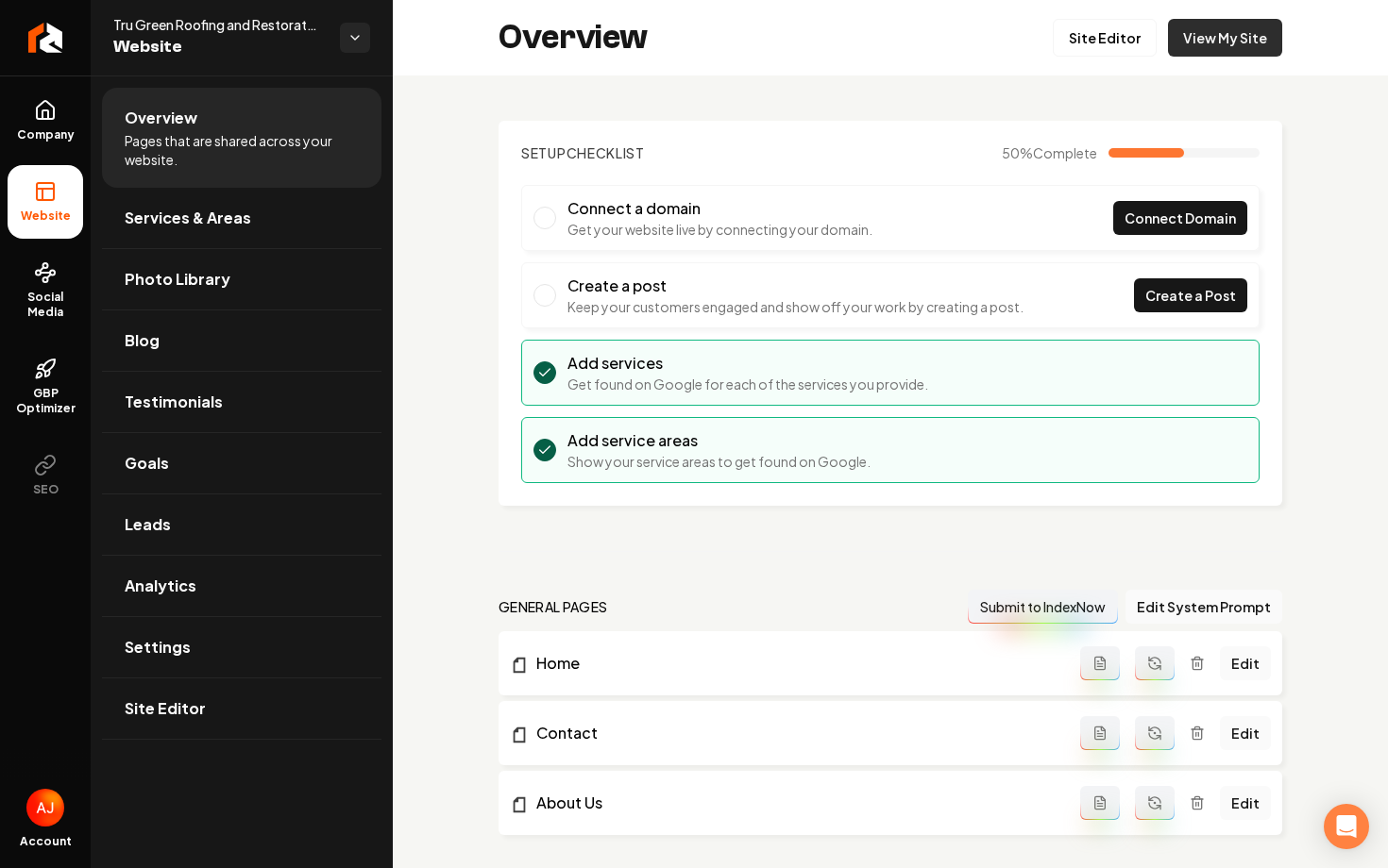
click at [1205, 46] on link "View My Site" at bounding box center [1224, 37] width 114 height 37
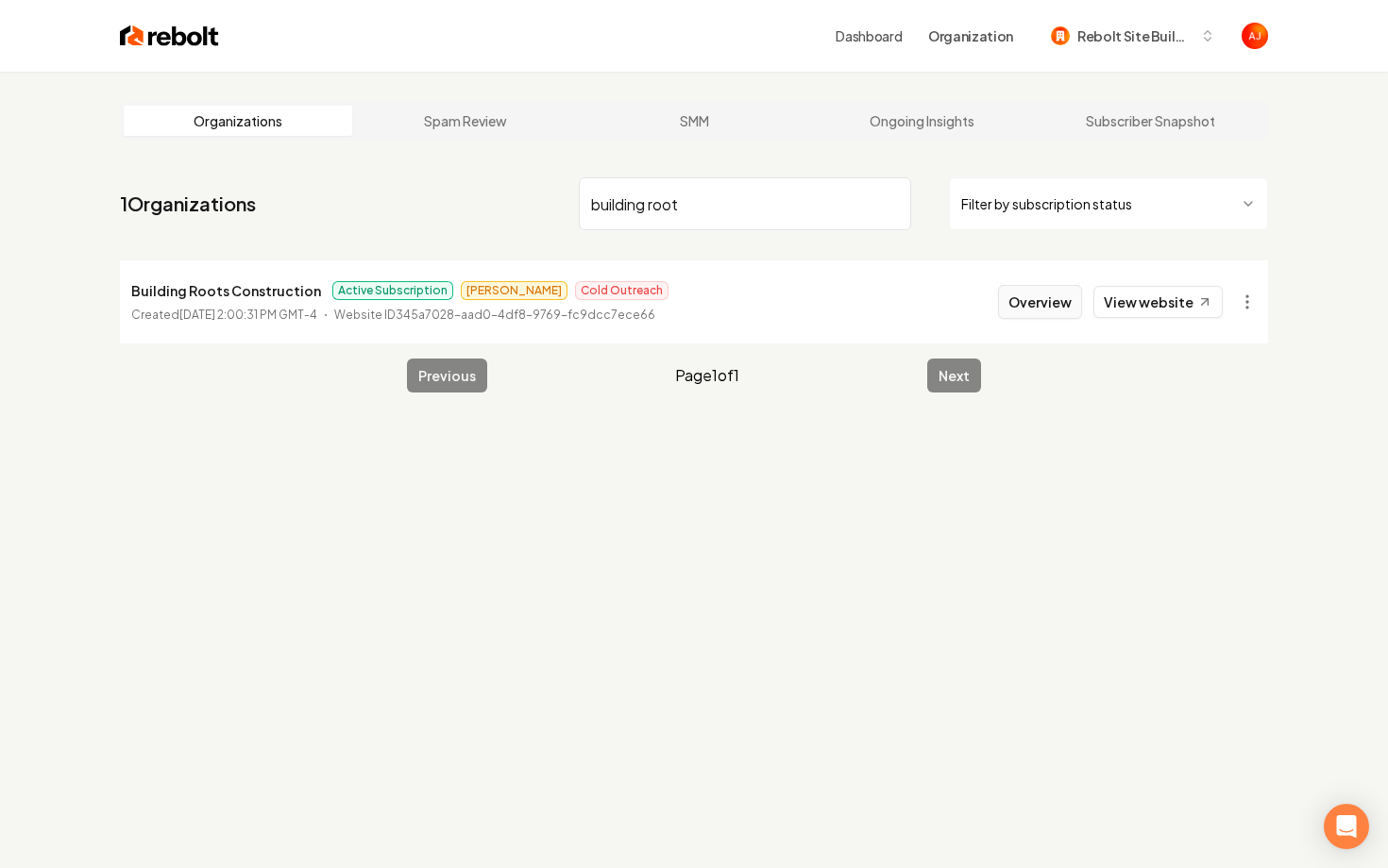
type input "building root"
click at [1038, 314] on button "Overview" at bounding box center [1041, 302] width 84 height 34
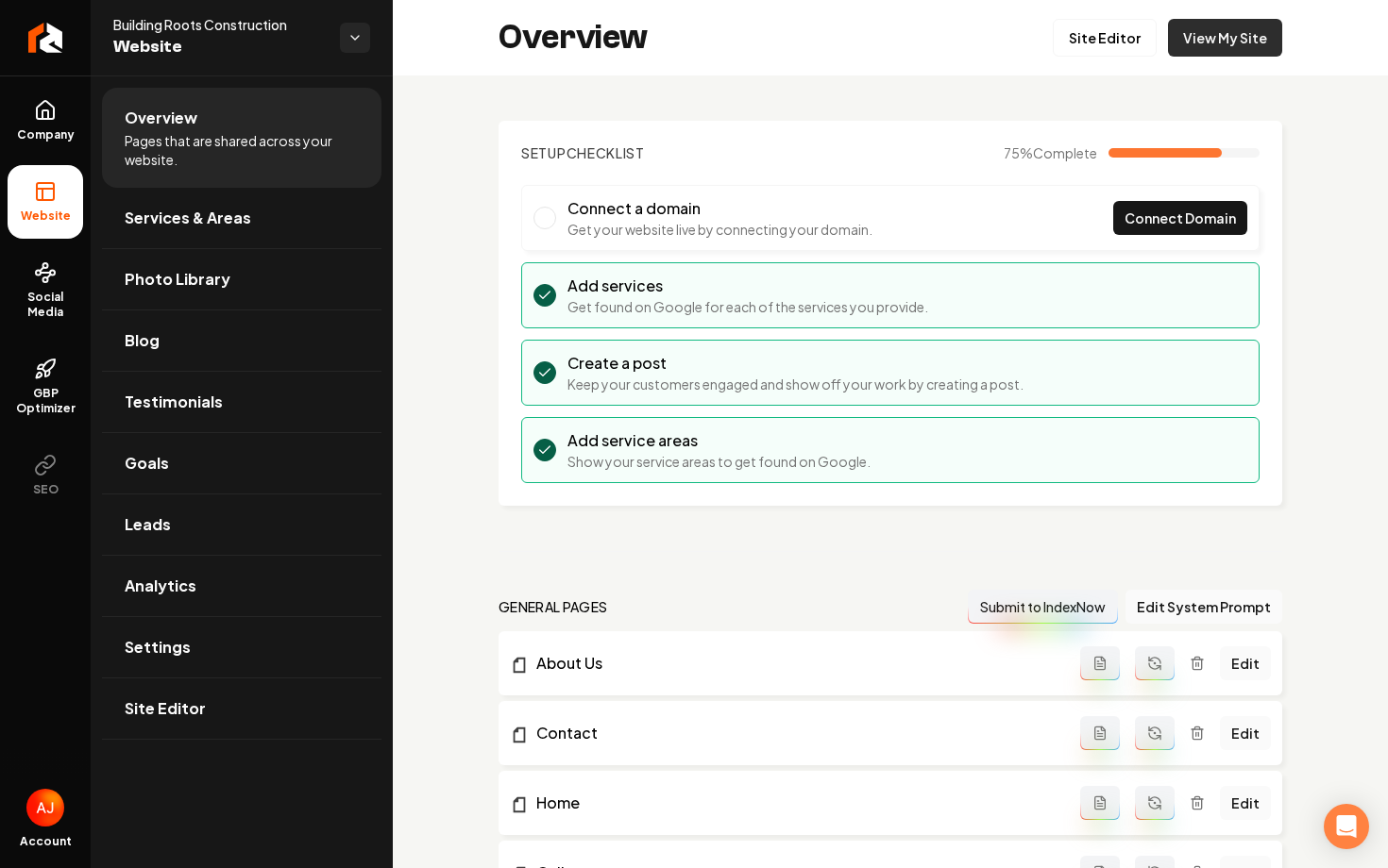
click at [1226, 22] on link "View My Site" at bounding box center [1224, 37] width 114 height 37
click at [62, 288] on link "Social Media" at bounding box center [45, 290] width 76 height 89
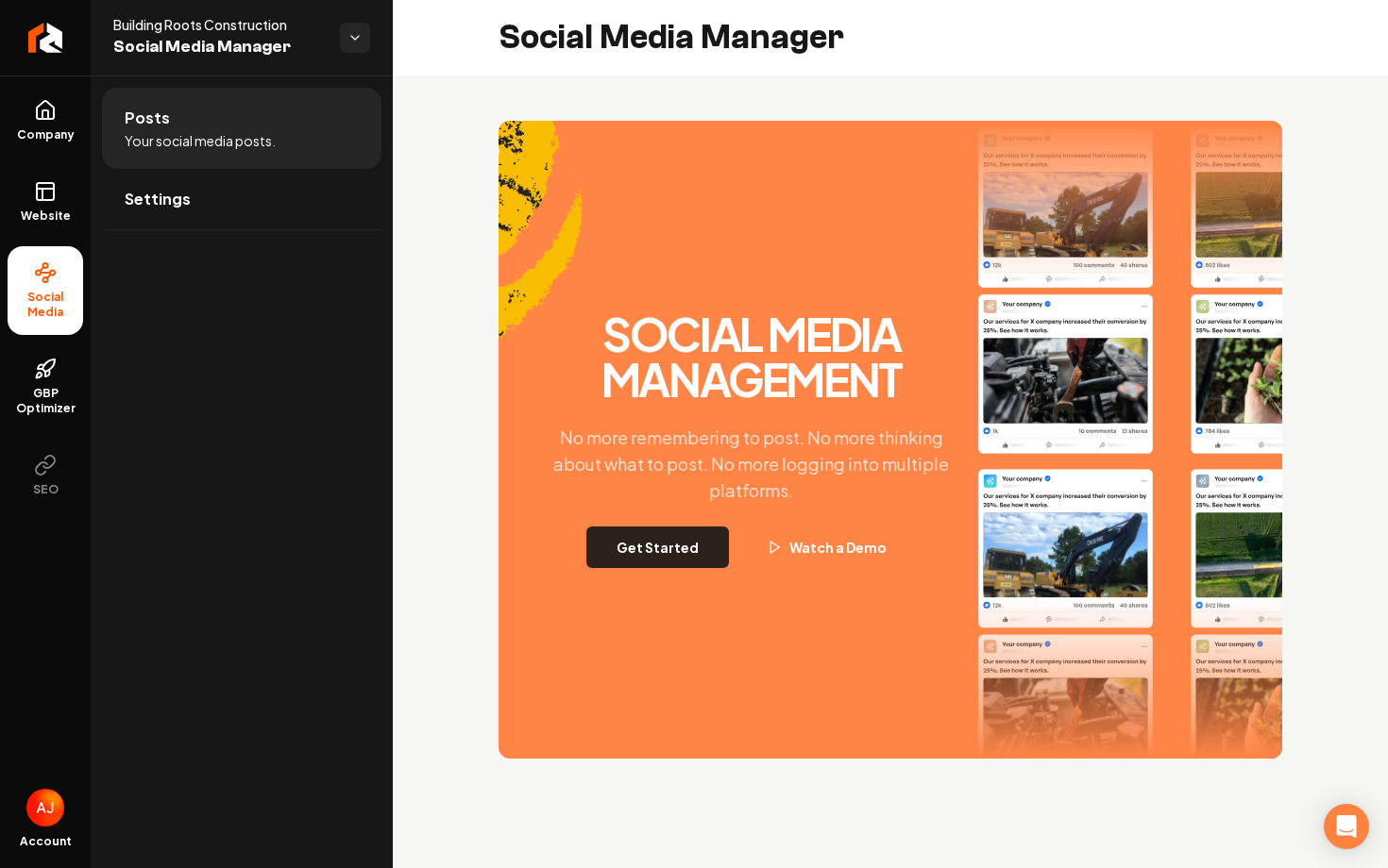
click at [658, 545] on button "Get Started" at bounding box center [658, 546] width 143 height 41
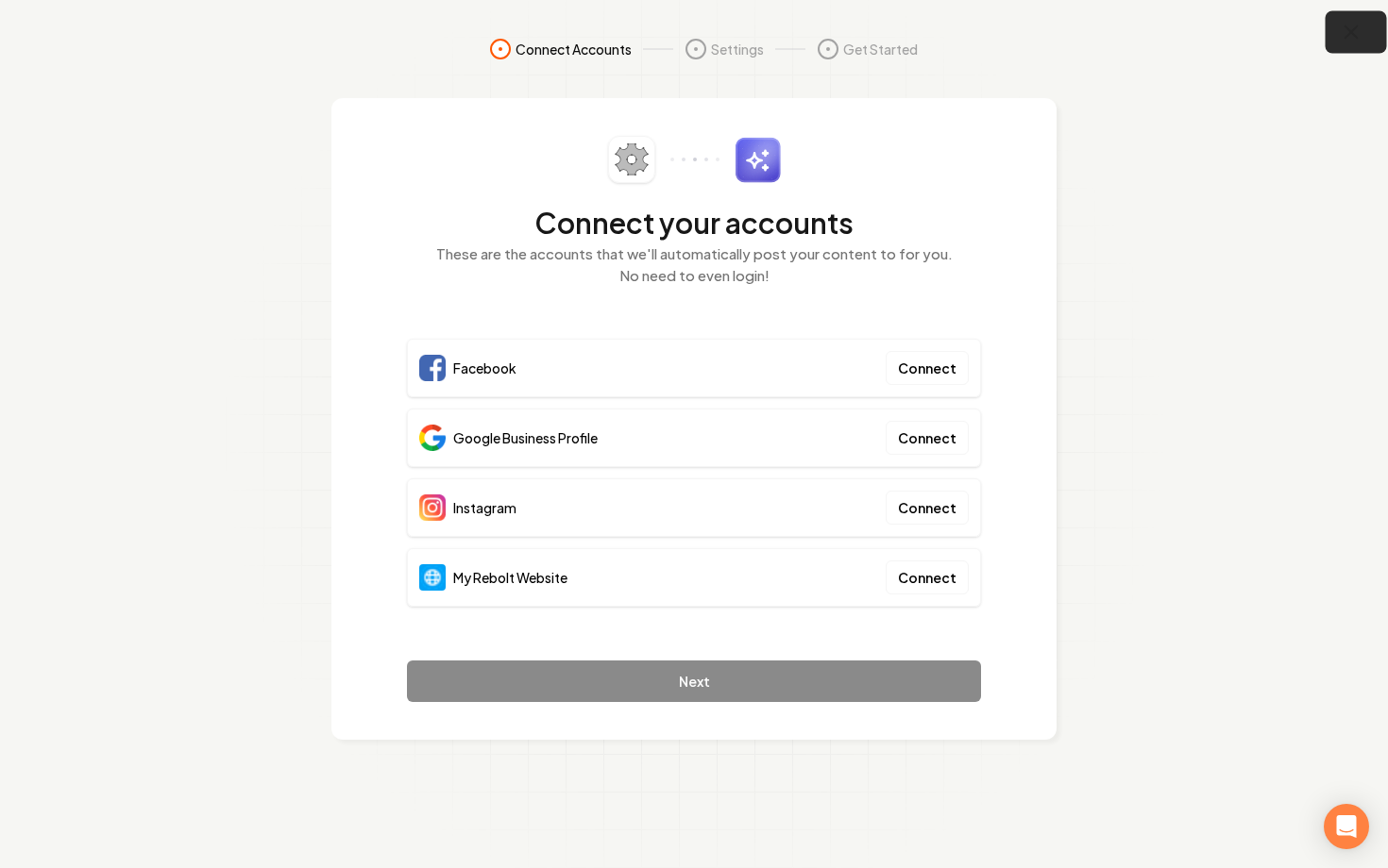
click at [1360, 40] on icon "button" at bounding box center [1352, 33] width 24 height 24
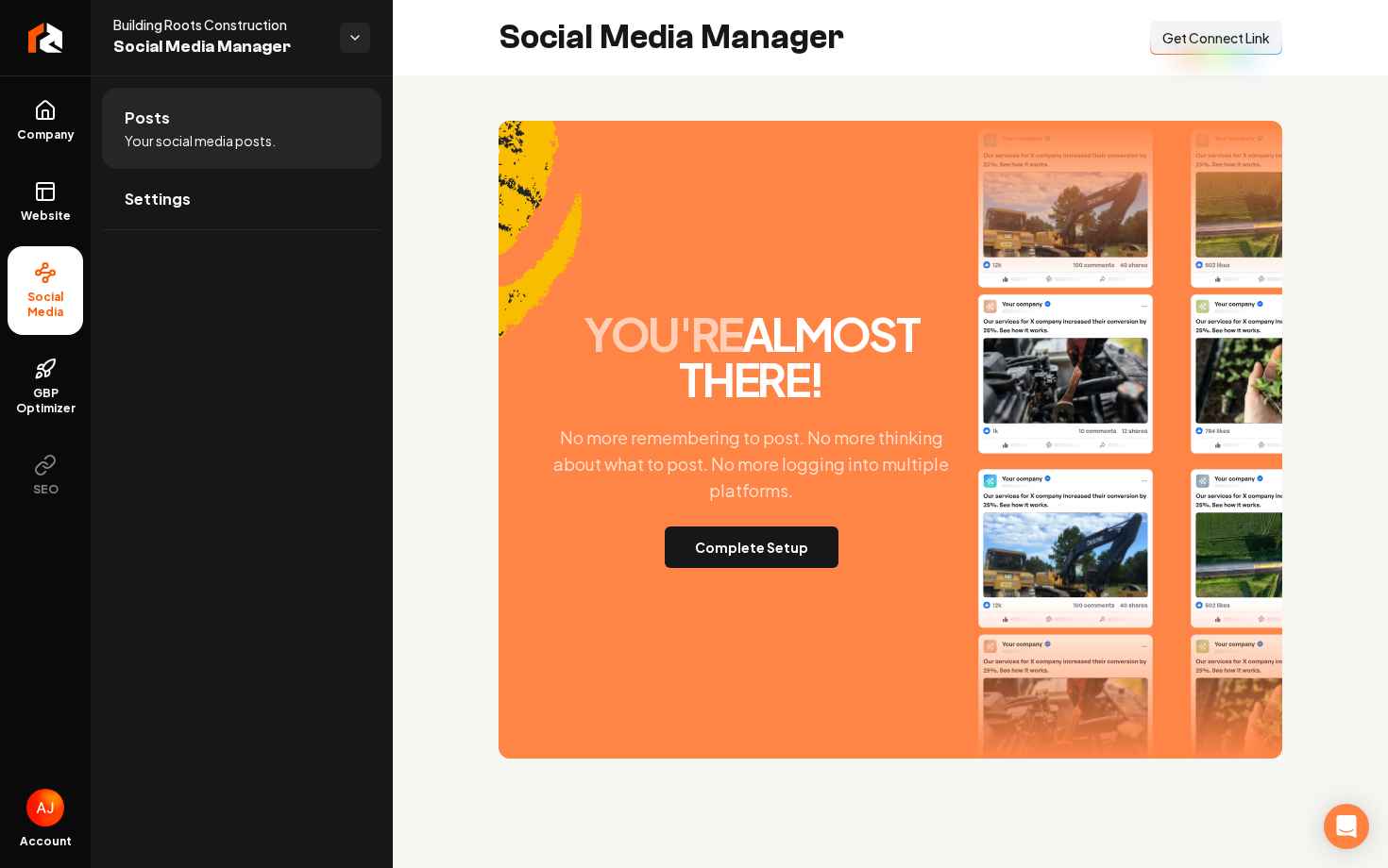
click at [1208, 54] on button "Connect Link Get Connect Link" at bounding box center [1216, 38] width 132 height 34
click at [737, 545] on button "Complete Setup" at bounding box center [750, 546] width 173 height 41
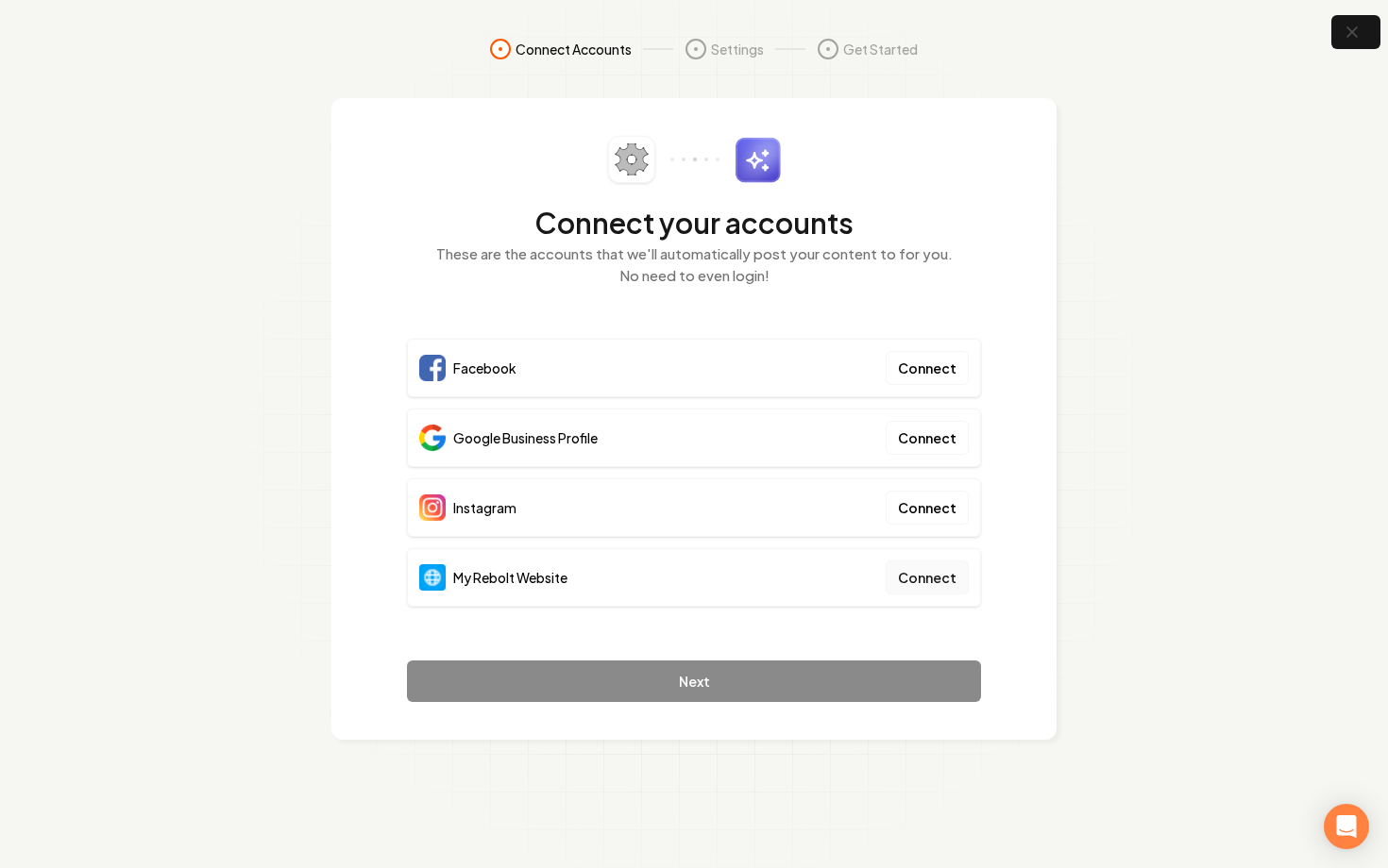
click at [936, 586] on button "Connect" at bounding box center [927, 578] width 83 height 34
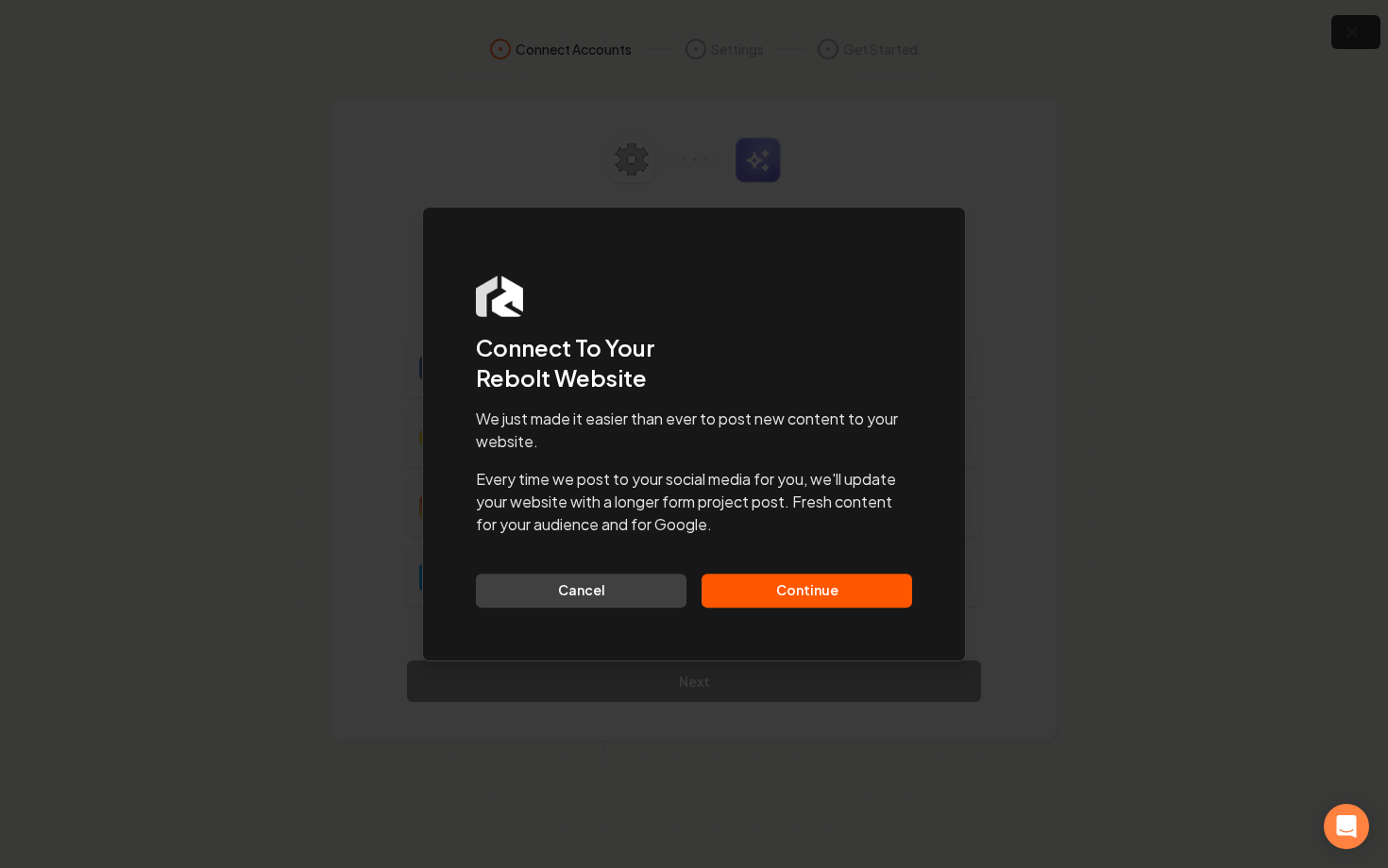
click at [882, 588] on button "Continue" at bounding box center [807, 591] width 211 height 34
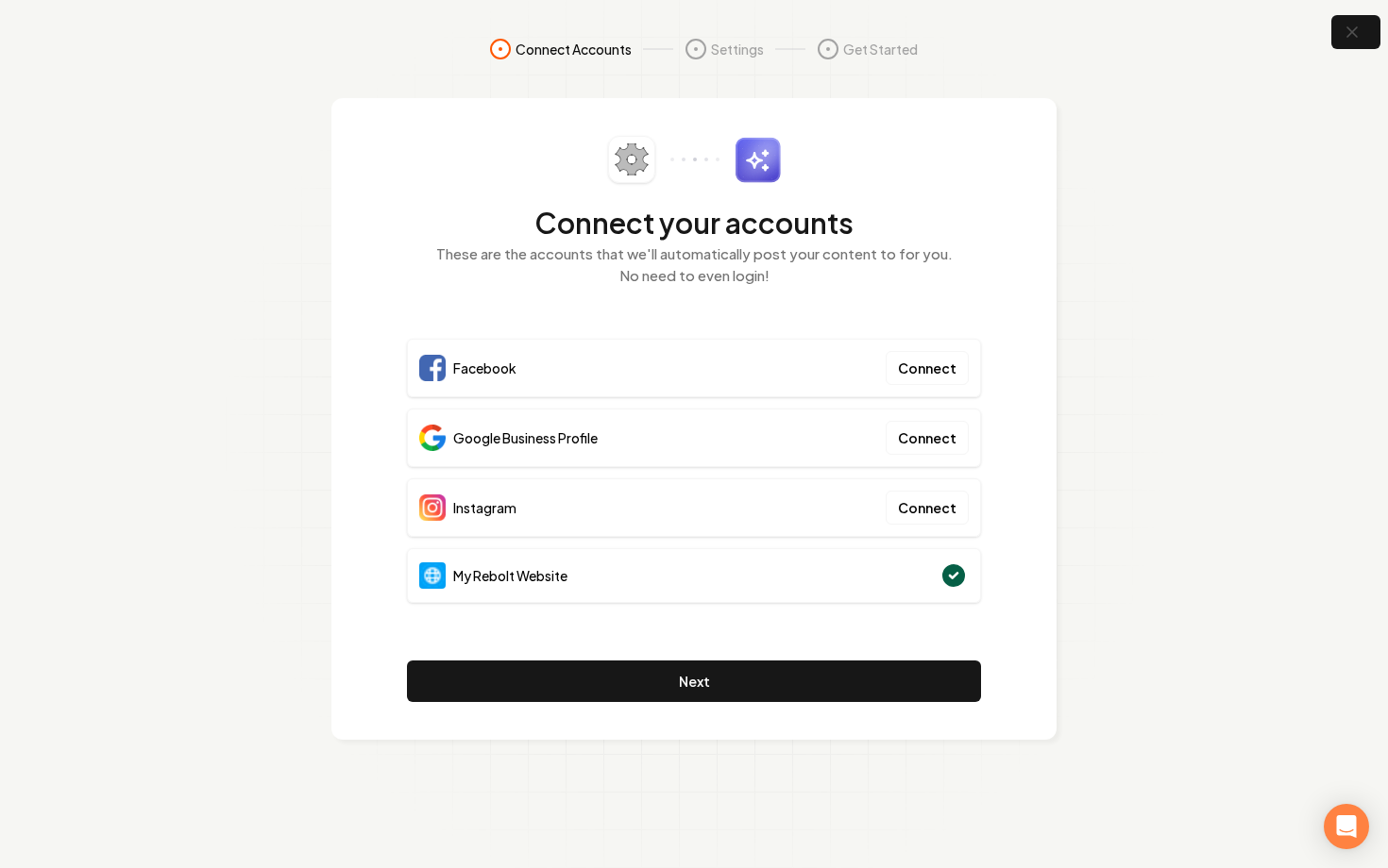
click at [869, 288] on div "Connect your accounts These are the accounts that we'll automatically post your…" at bounding box center [694, 222] width 574 height 173
click at [1351, 36] on icon "button" at bounding box center [1352, 33] width 24 height 24
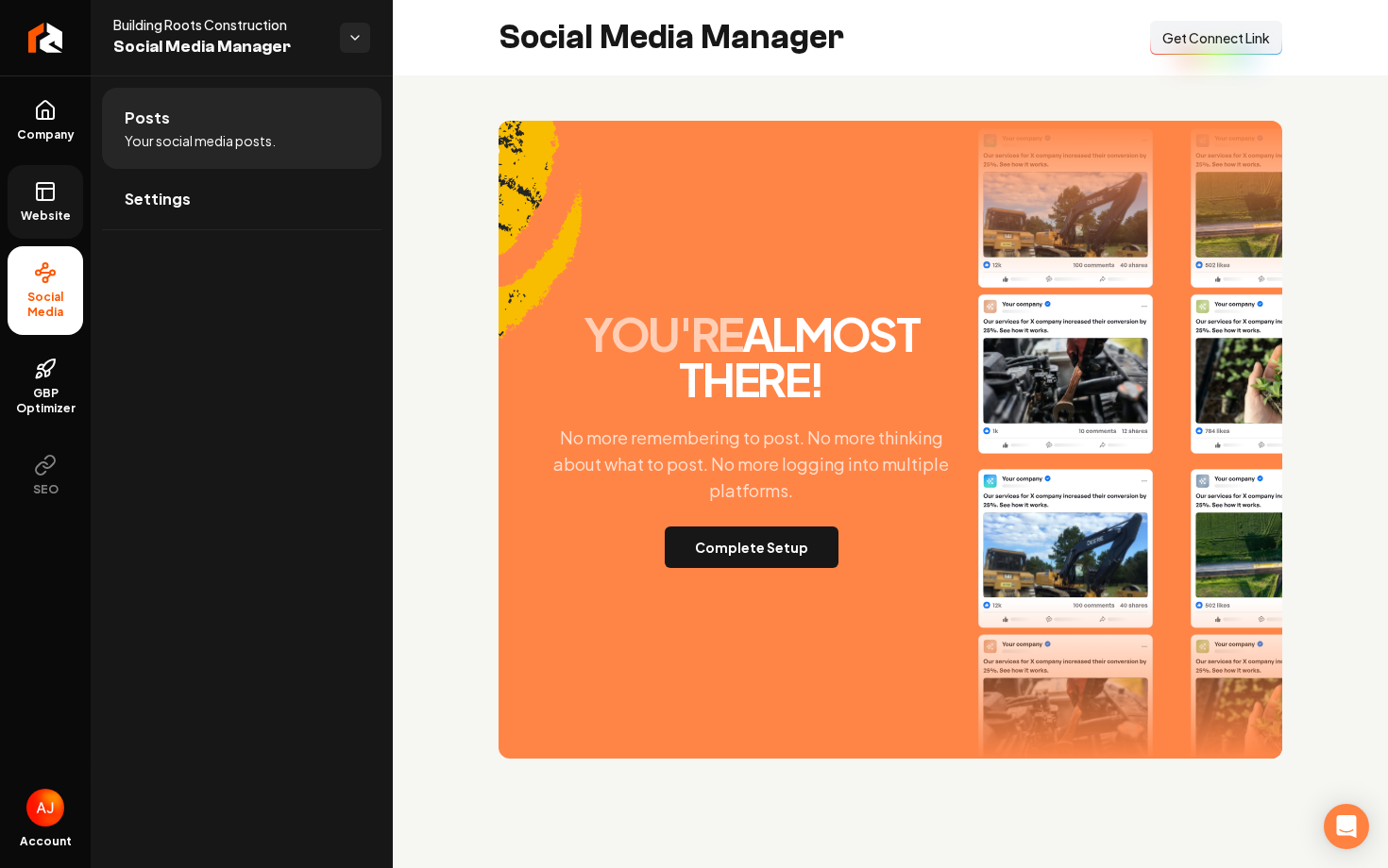
click at [42, 220] on span "Website" at bounding box center [46, 216] width 65 height 15
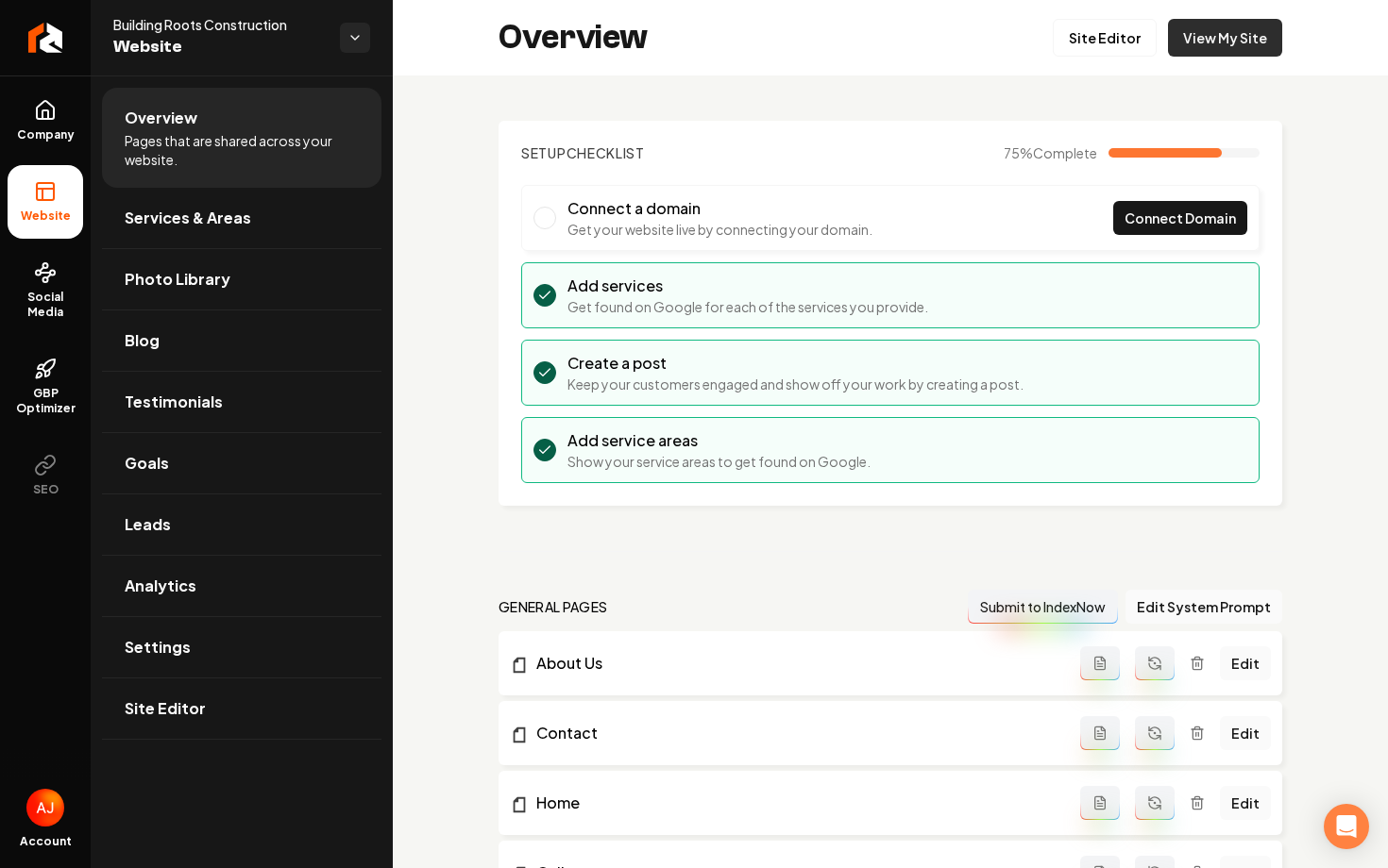
click at [1208, 46] on link "View My Site" at bounding box center [1224, 37] width 114 height 37
click at [40, 304] on span "Social Media" at bounding box center [45, 305] width 76 height 31
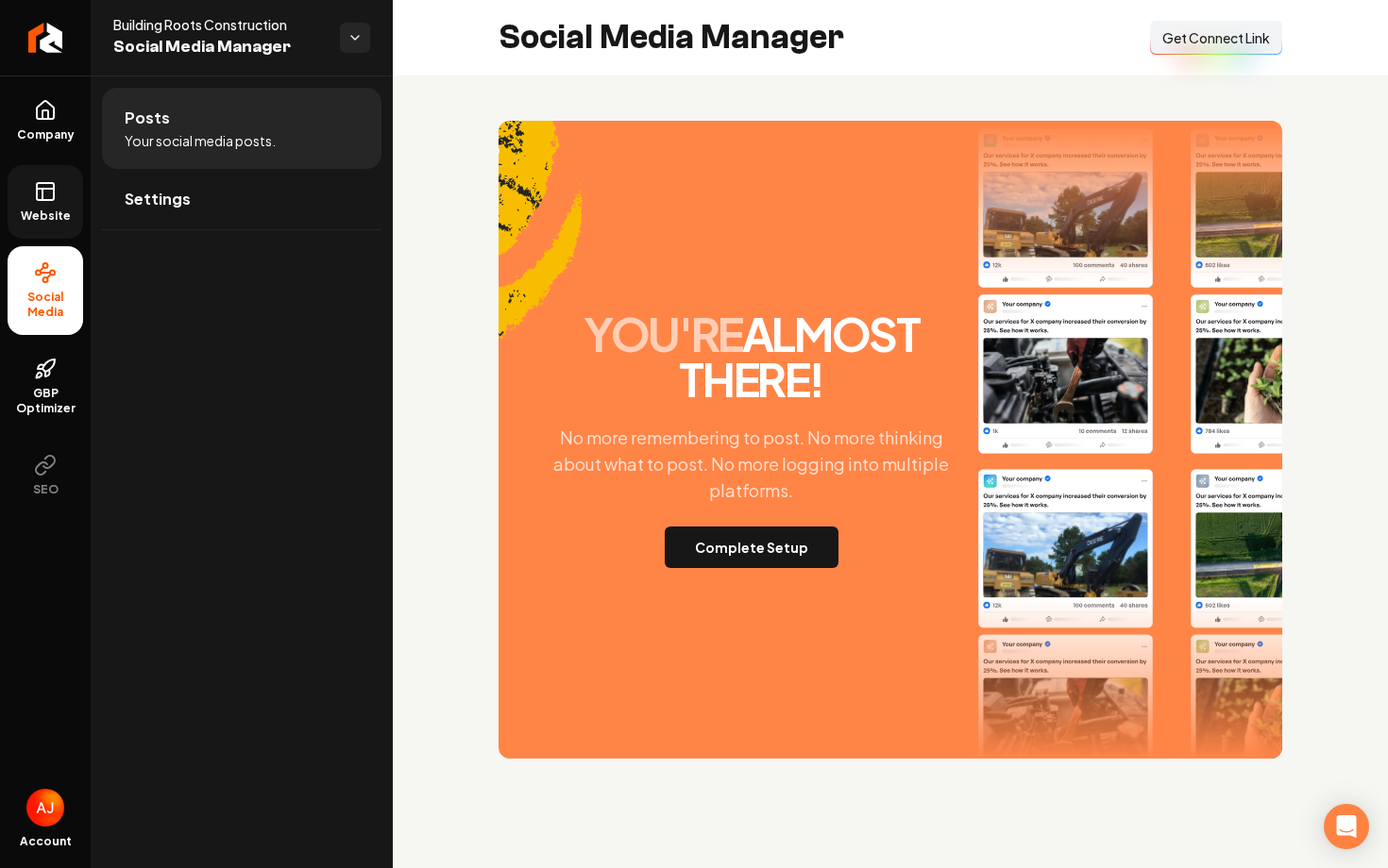
click at [47, 223] on span "Website" at bounding box center [46, 216] width 65 height 15
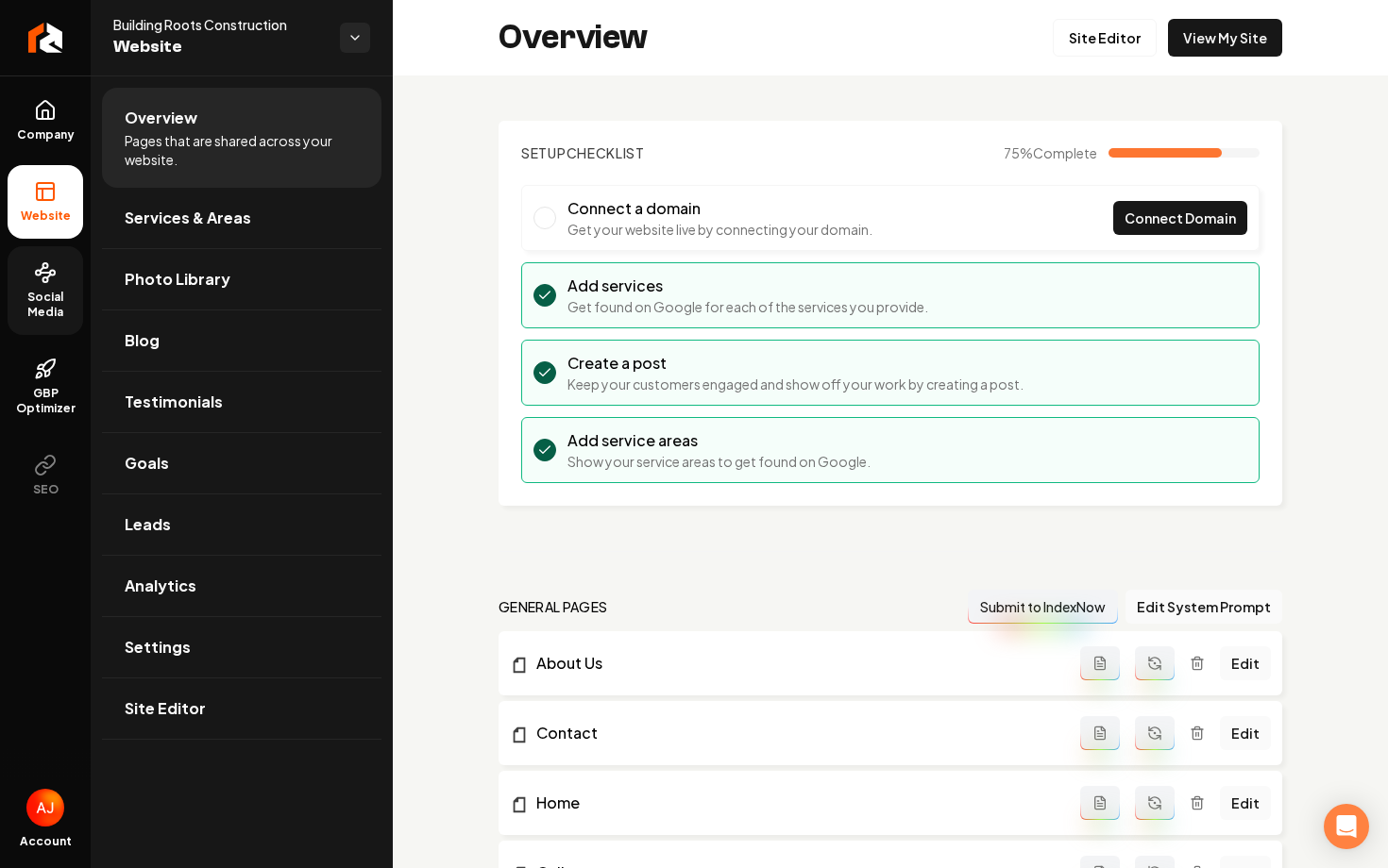
click at [36, 277] on icon at bounding box center [46, 273] width 23 height 23
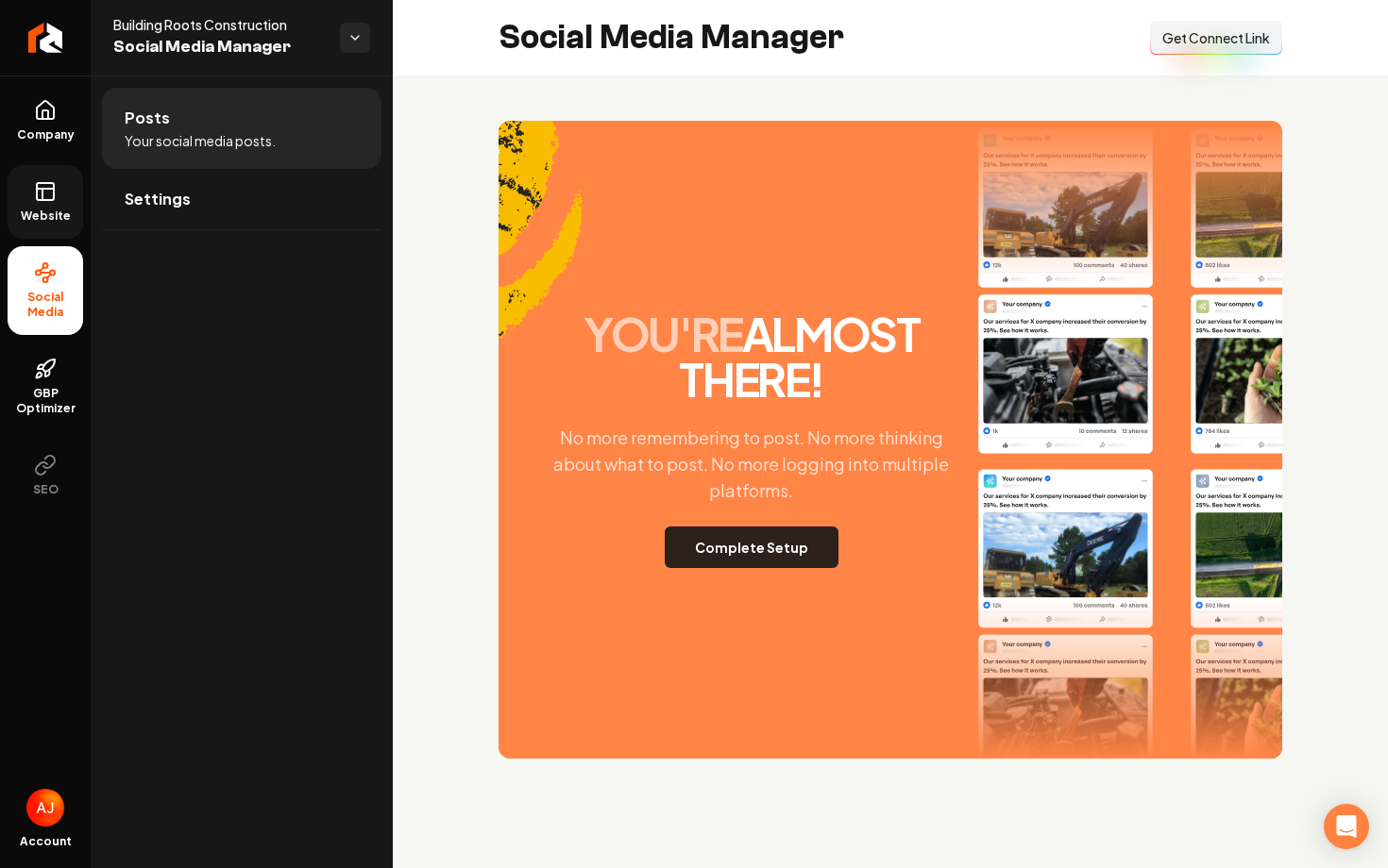
click at [707, 530] on button "Complete Setup" at bounding box center [750, 546] width 173 height 41
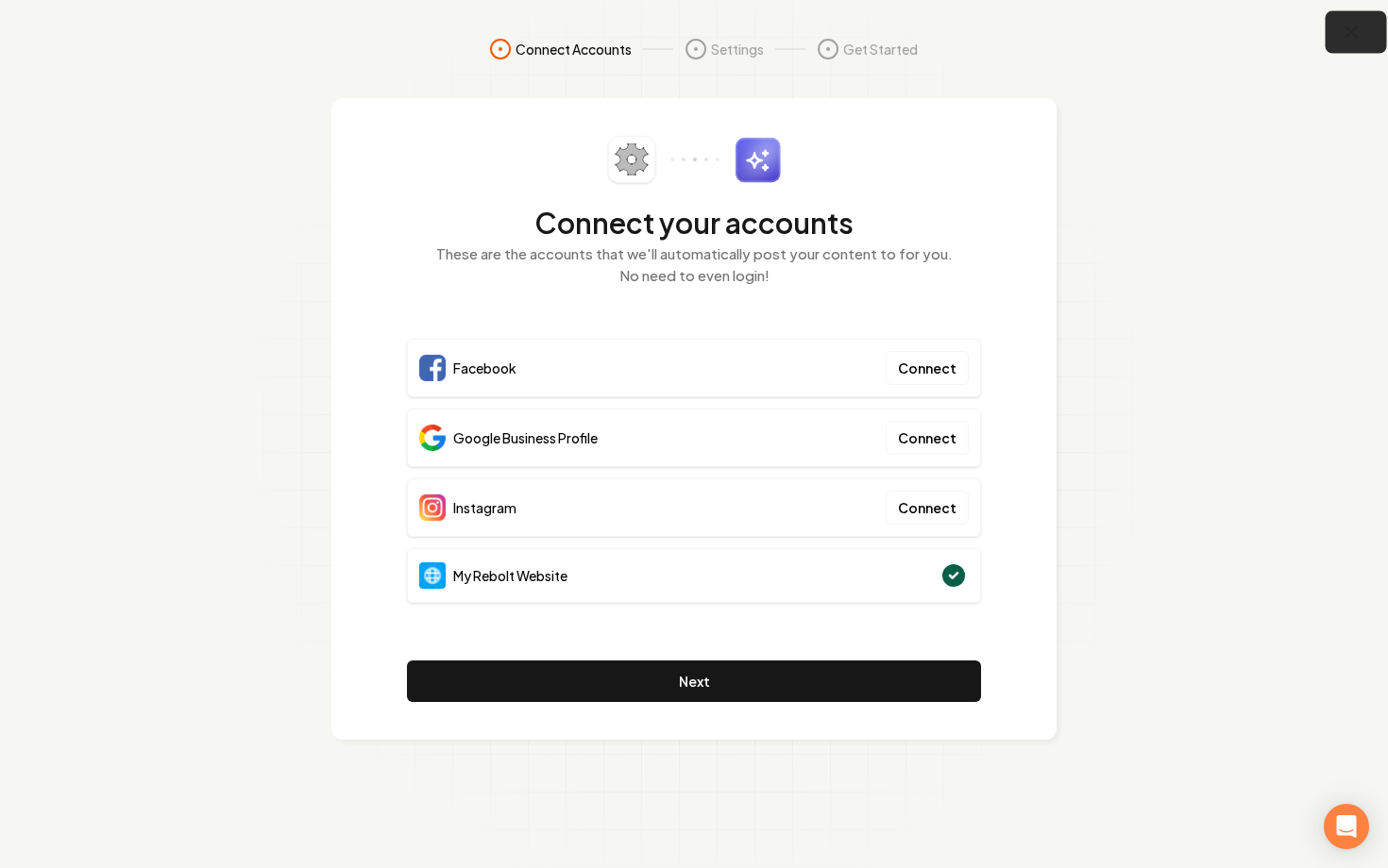
click at [1354, 23] on icon "button" at bounding box center [1352, 33] width 24 height 24
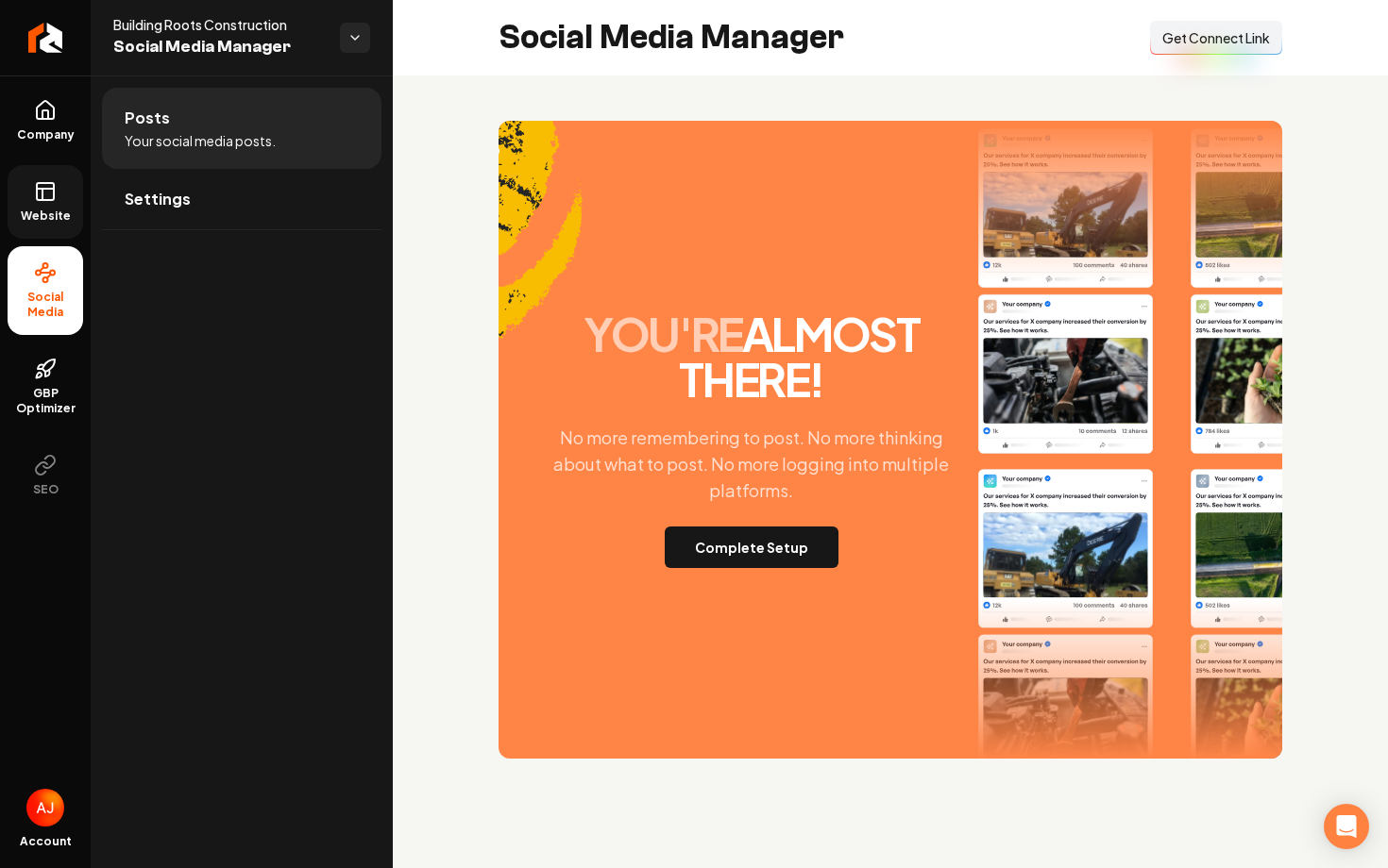
click at [37, 216] on span "Website" at bounding box center [46, 216] width 65 height 15
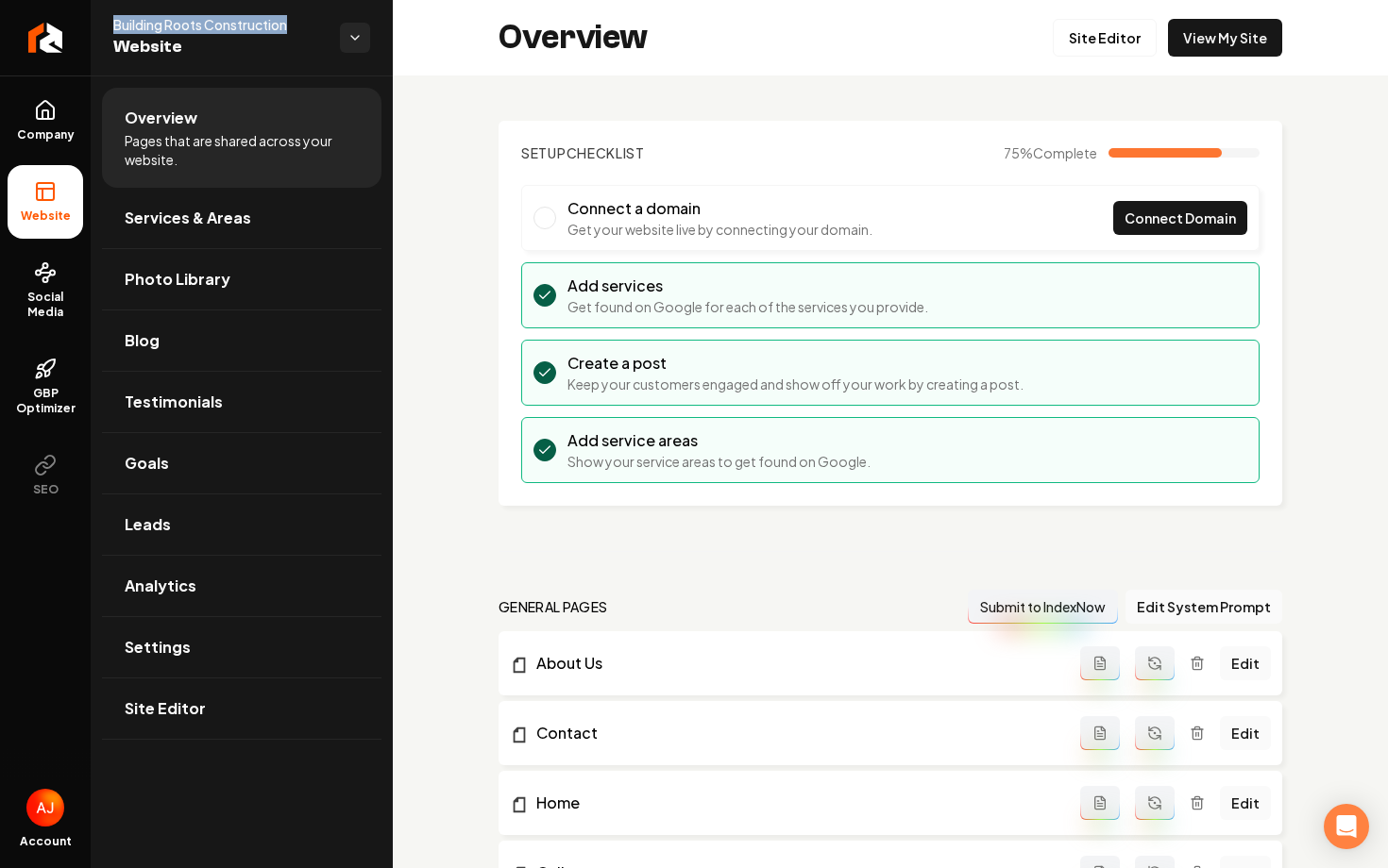
drag, startPoint x: 298, startPoint y: 28, endPoint x: 114, endPoint y: 23, distance: 184.1
click at [114, 23] on span "Building Roots Construction" at bounding box center [218, 25] width 212 height 19
copy span "Building Roots Construction"
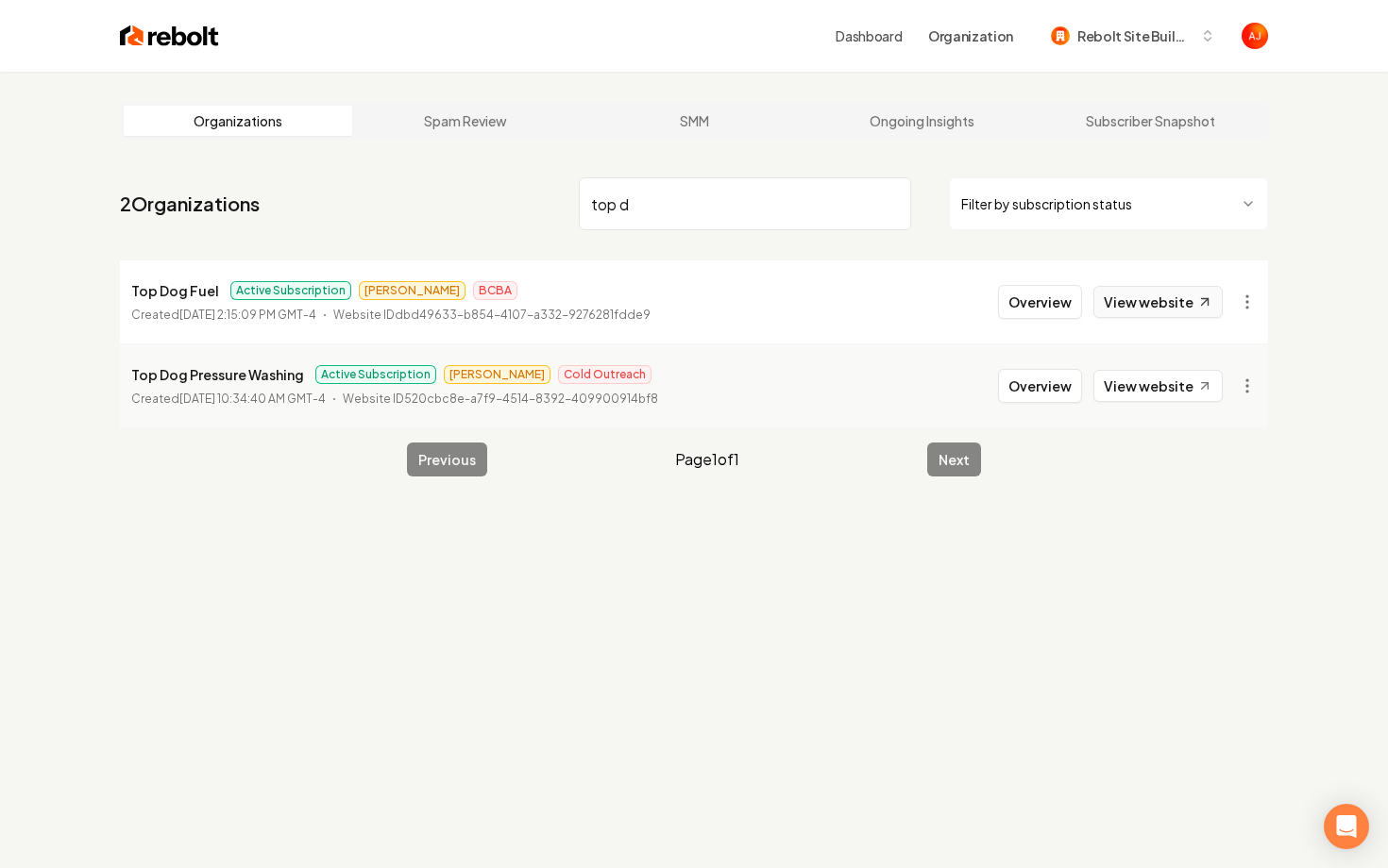
type input "top d"
click at [1128, 302] on link "View website" at bounding box center [1157, 302] width 129 height 33
click at [1024, 304] on button "Overview" at bounding box center [1041, 302] width 84 height 34
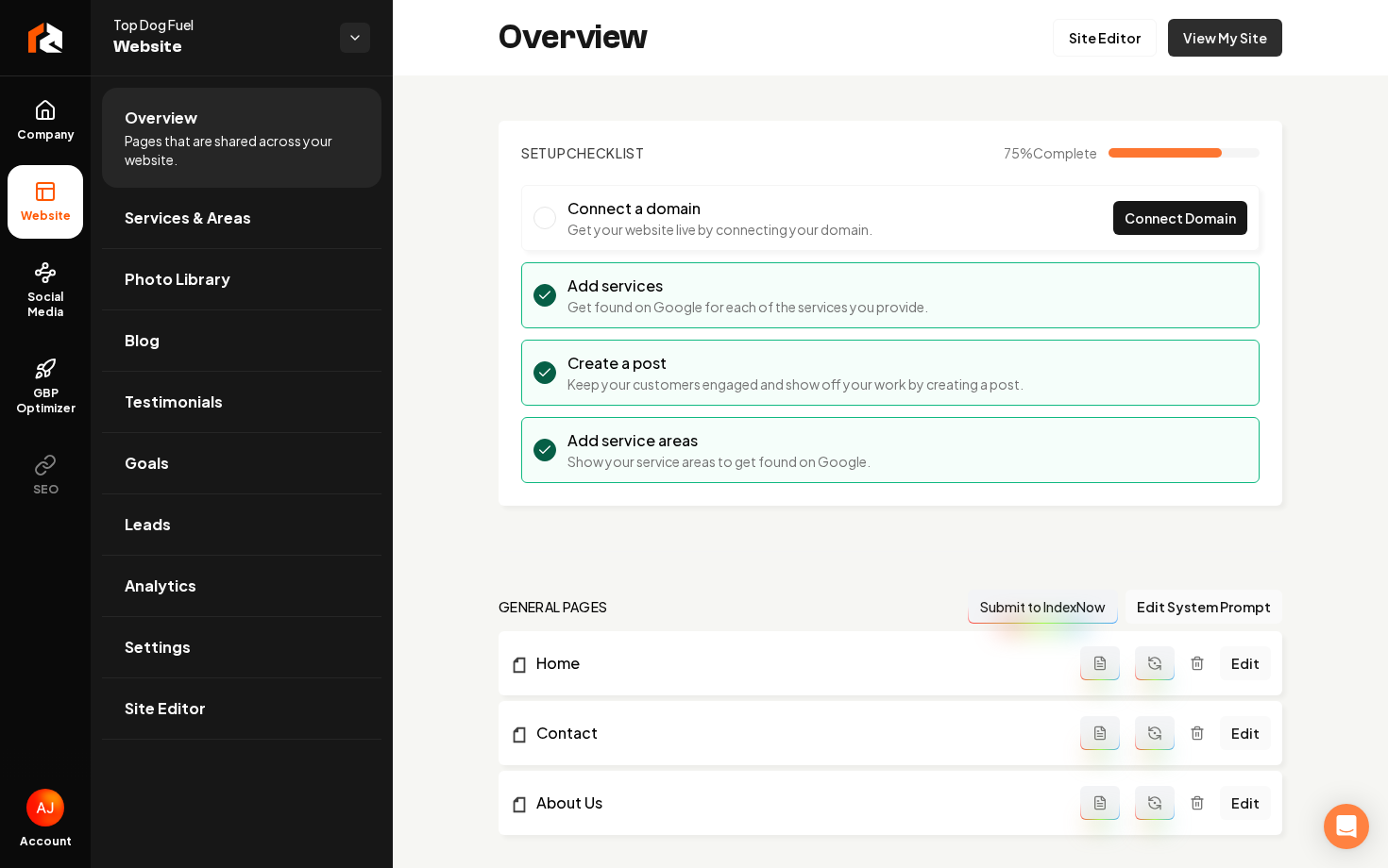
click at [1226, 34] on link "View My Site" at bounding box center [1224, 37] width 114 height 37
click at [206, 631] on link "Settings" at bounding box center [242, 647] width 280 height 60
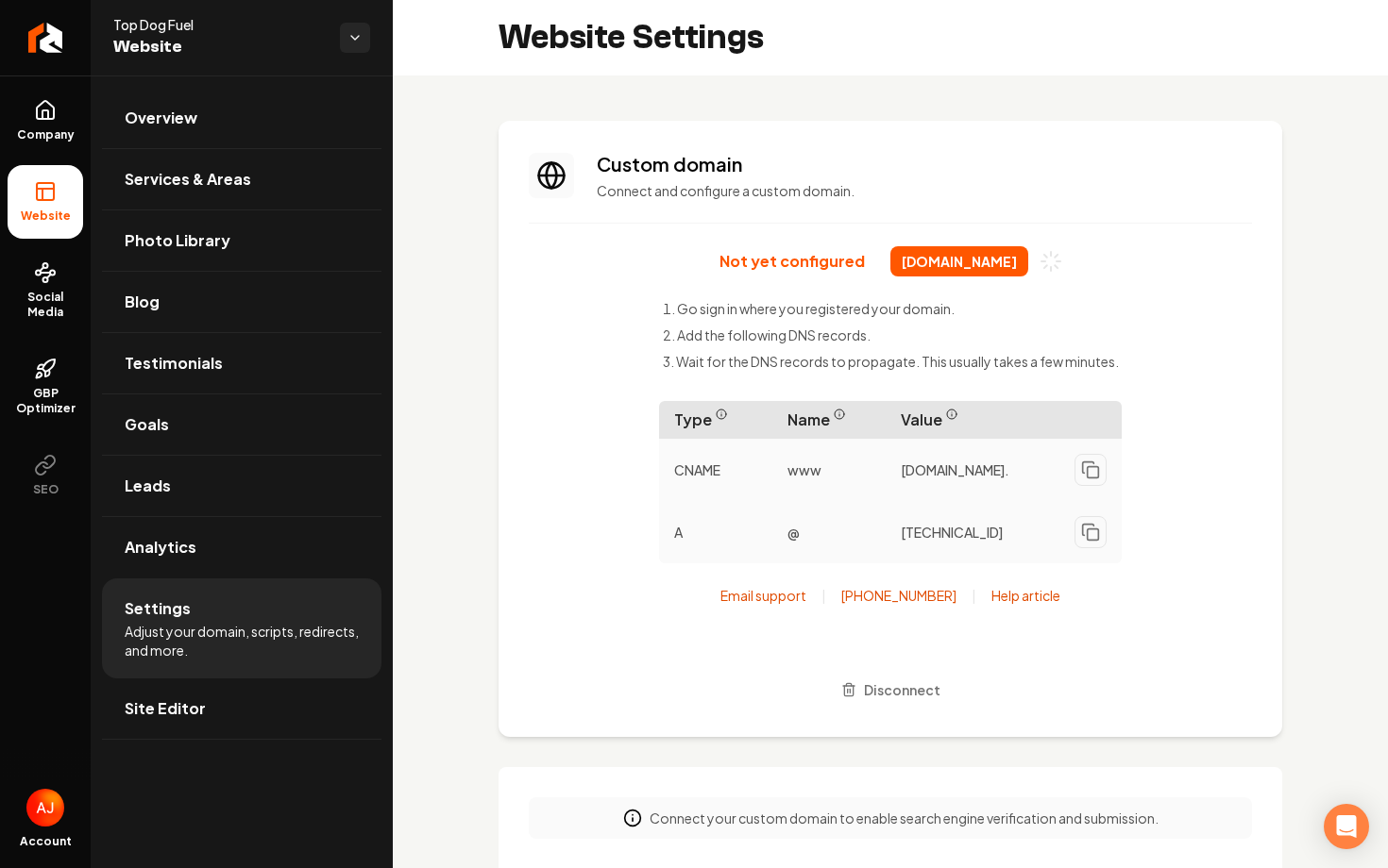
scroll to position [170, 0]
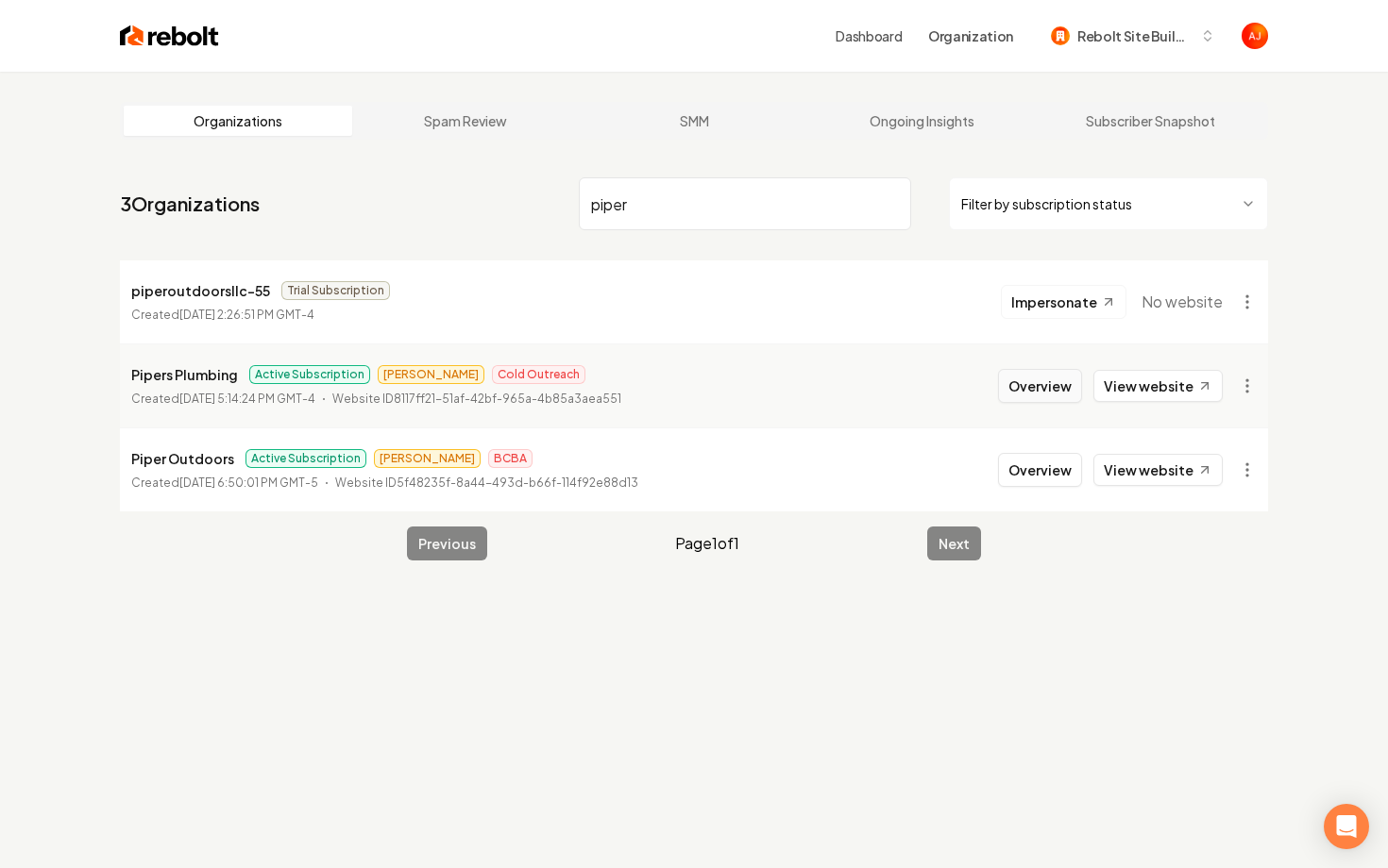
type input "piper"
click at [1042, 381] on button "Overview" at bounding box center [1041, 387] width 84 height 34
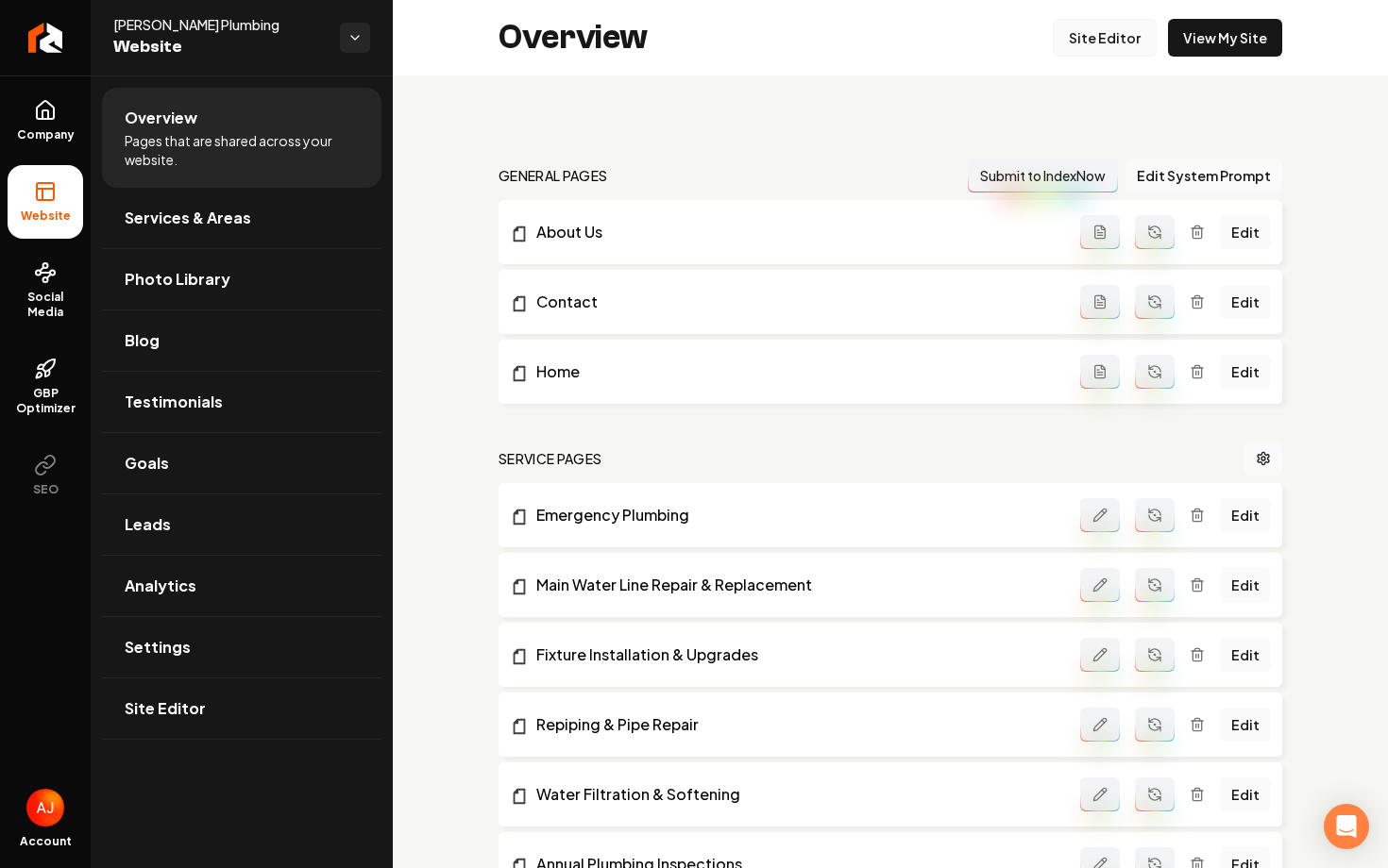
click at [1095, 37] on link "Site Editor" at bounding box center [1105, 37] width 104 height 37
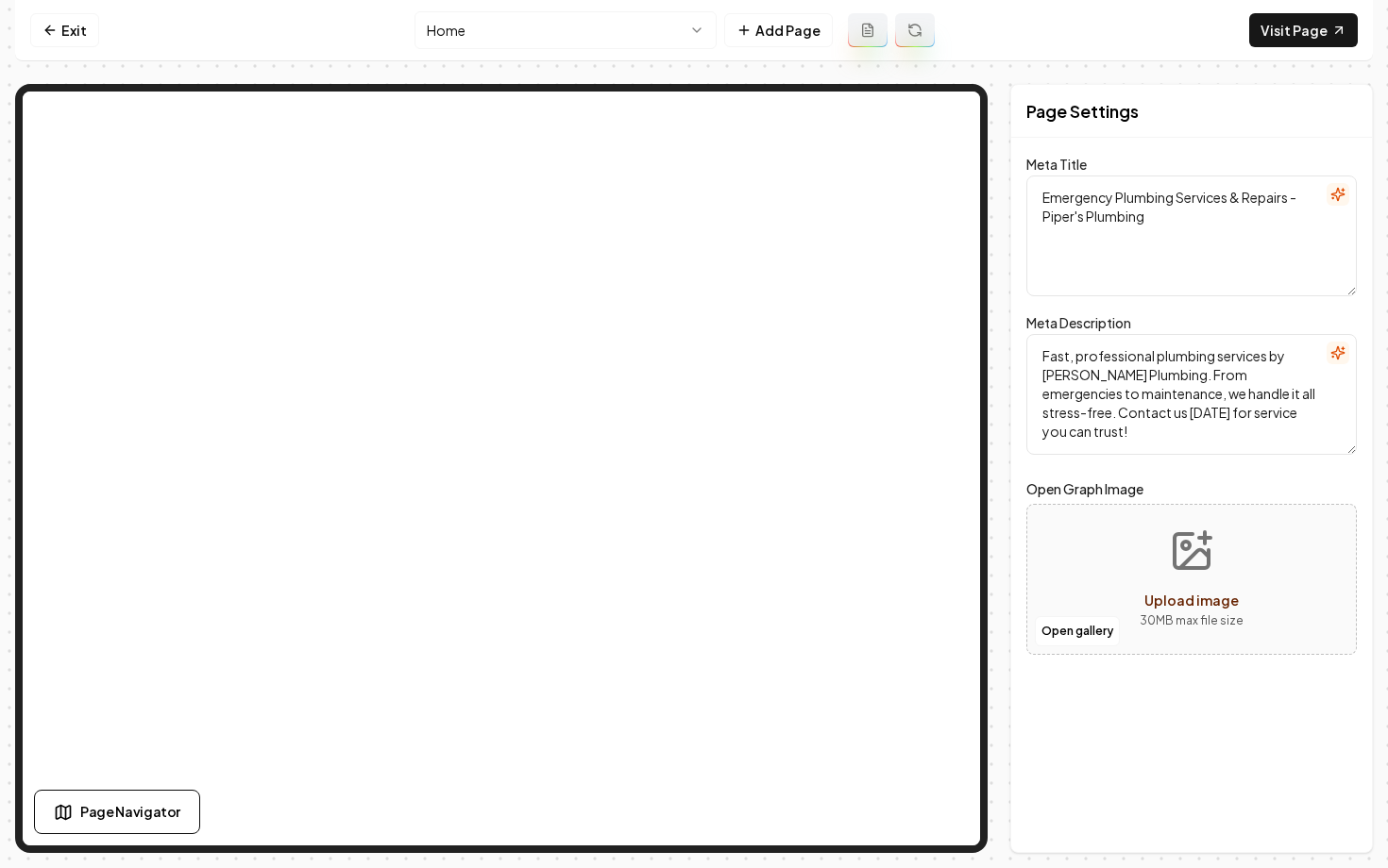
click at [607, 39] on html "Computer Required This feature is only available on a computer. Please switch t…" at bounding box center [694, 434] width 1388 height 868
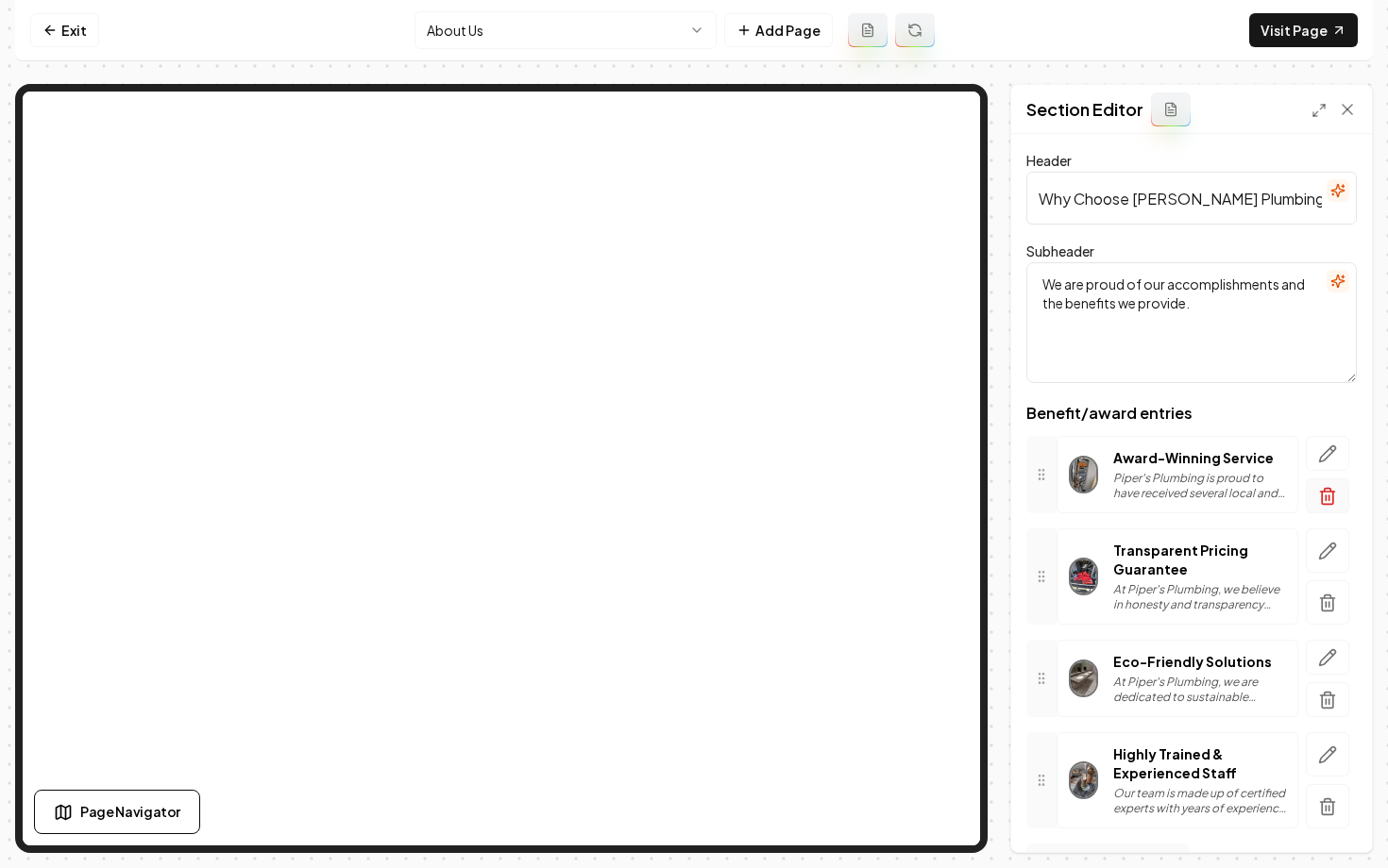
click at [1322, 500] on icon "button" at bounding box center [1328, 498] width 11 height 12
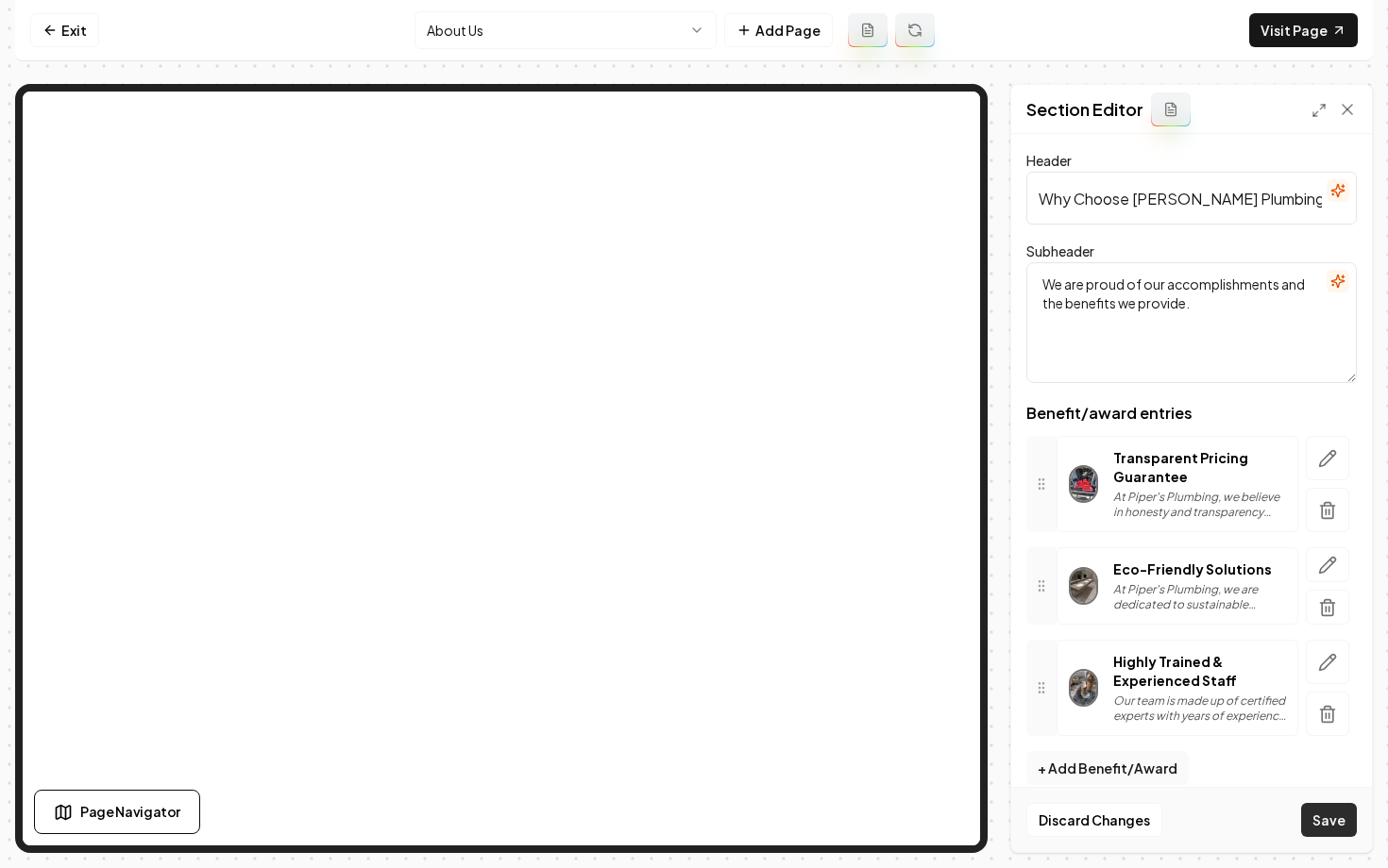
click at [1334, 832] on button "Save" at bounding box center [1329, 820] width 56 height 34
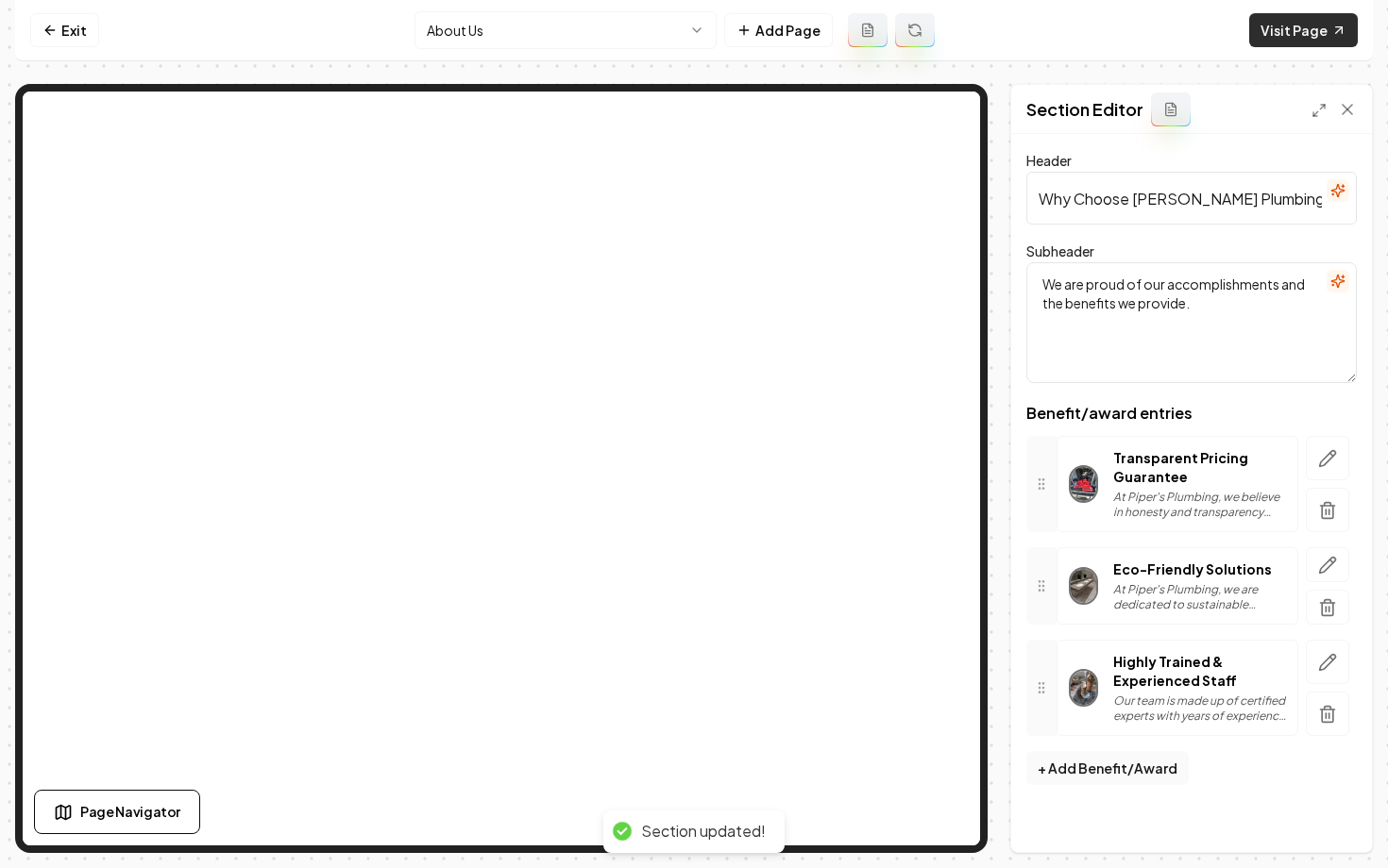
click at [1286, 33] on link "Visit Page" at bounding box center [1303, 31] width 108 height 34
click at [61, 41] on link "Exit" at bounding box center [65, 31] width 69 height 34
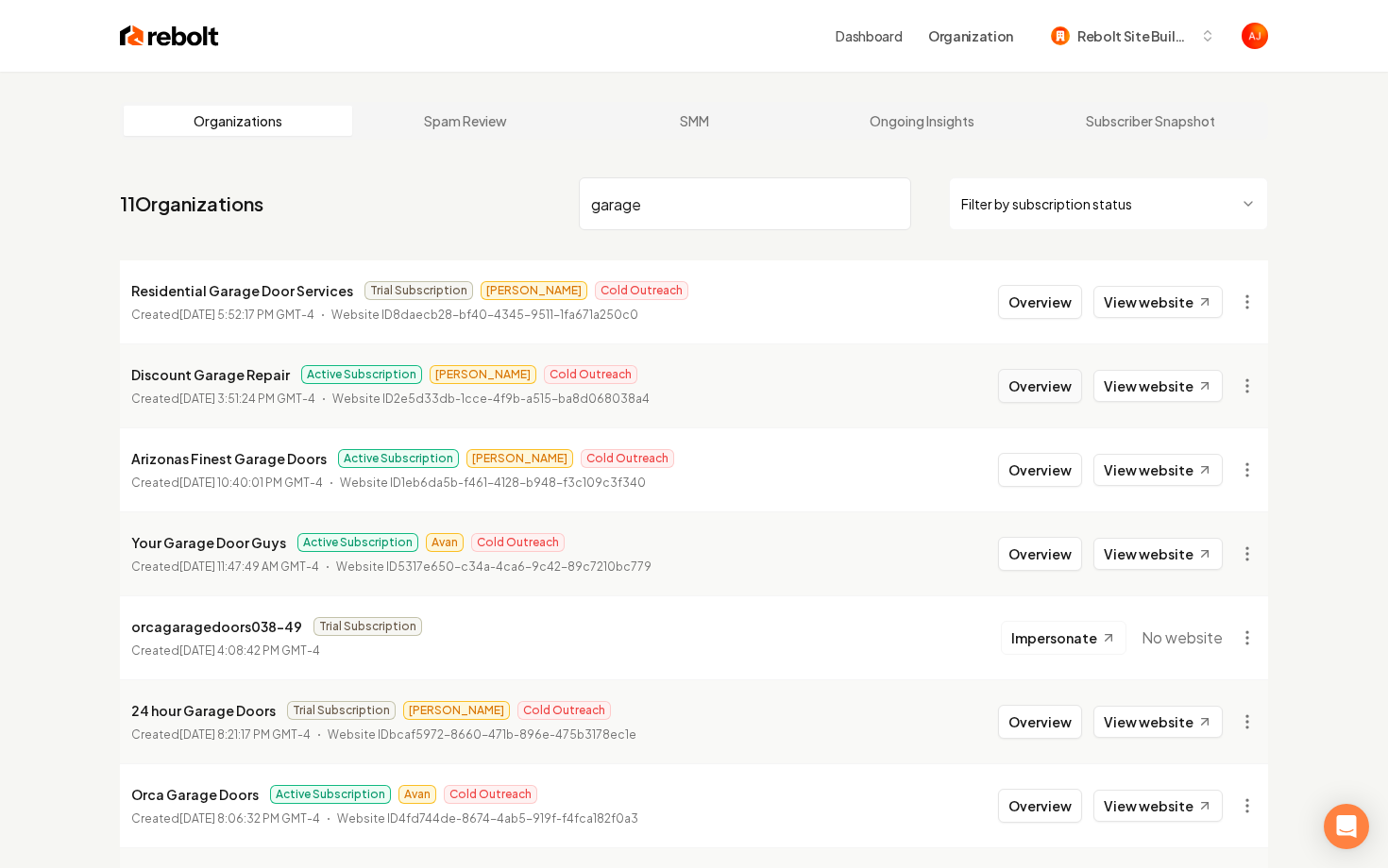
type input "garage"
click at [1048, 383] on button "Overview" at bounding box center [1041, 387] width 84 height 34
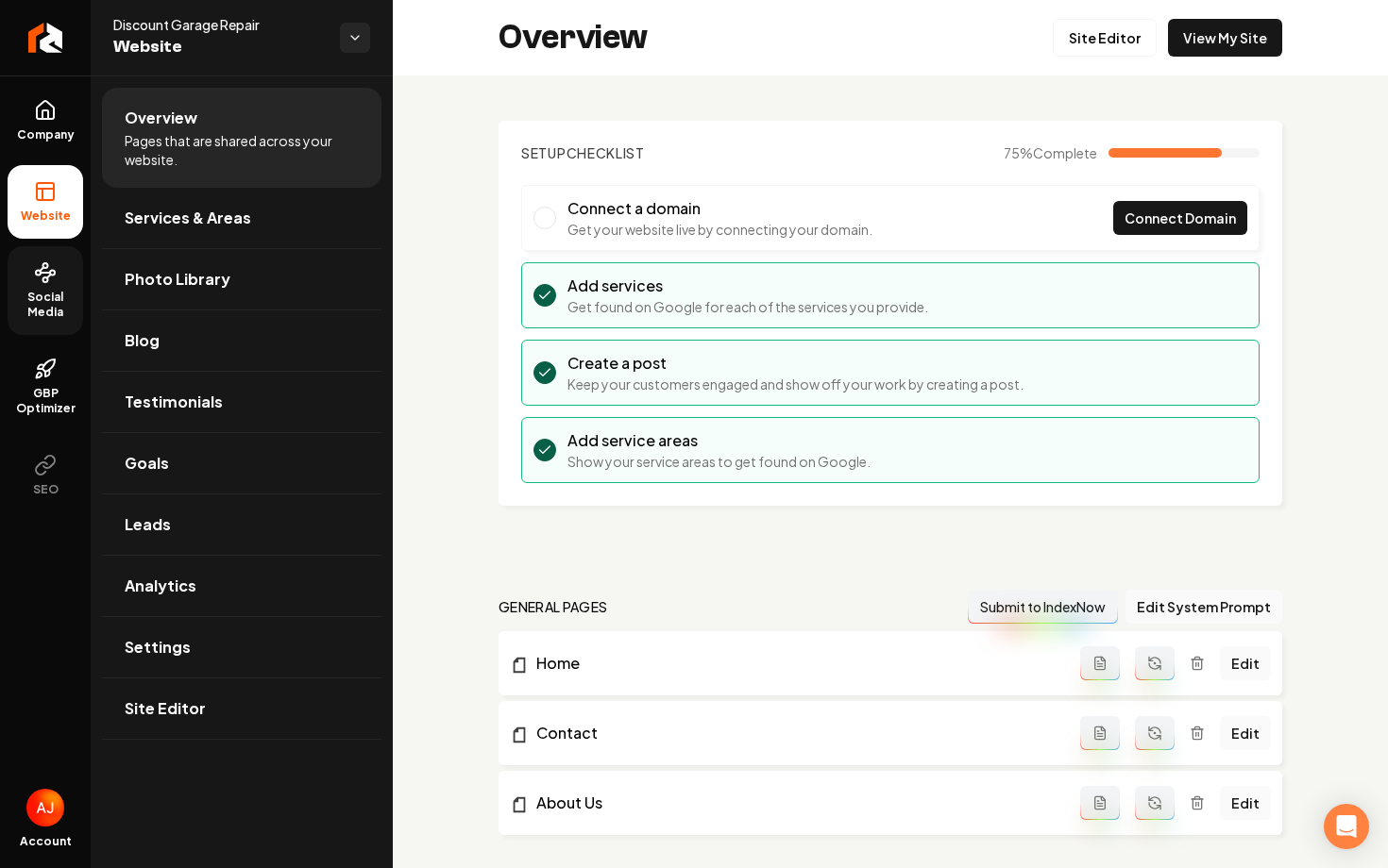
click at [23, 293] on span "Social Media" at bounding box center [45, 305] width 76 height 31
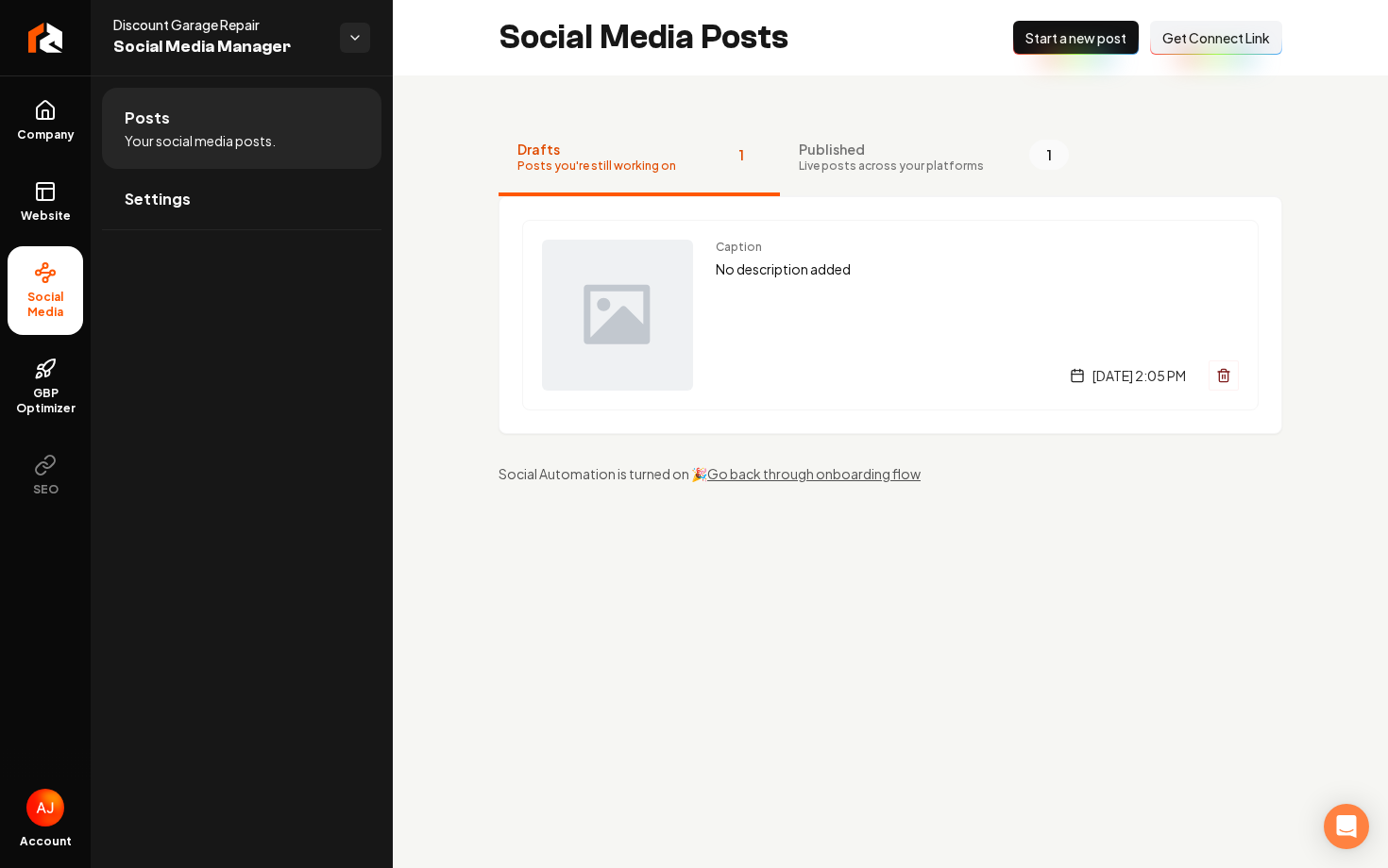
click at [150, 236] on ul "Posts Your social media posts. Settings" at bounding box center [242, 159] width 302 height 167
click at [154, 214] on link "Settings" at bounding box center [242, 199] width 280 height 60
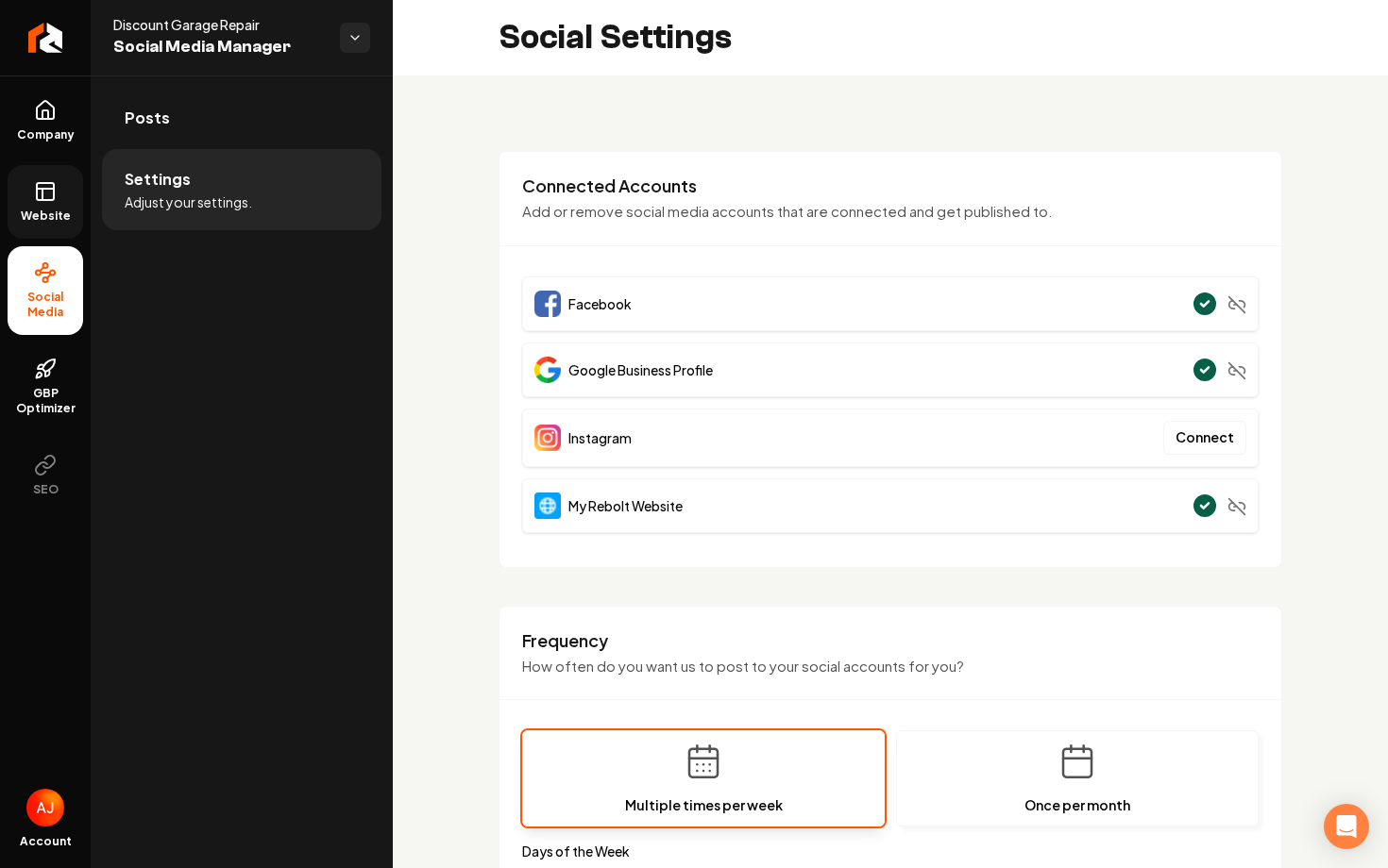
click at [50, 200] on rect at bounding box center [45, 191] width 17 height 17
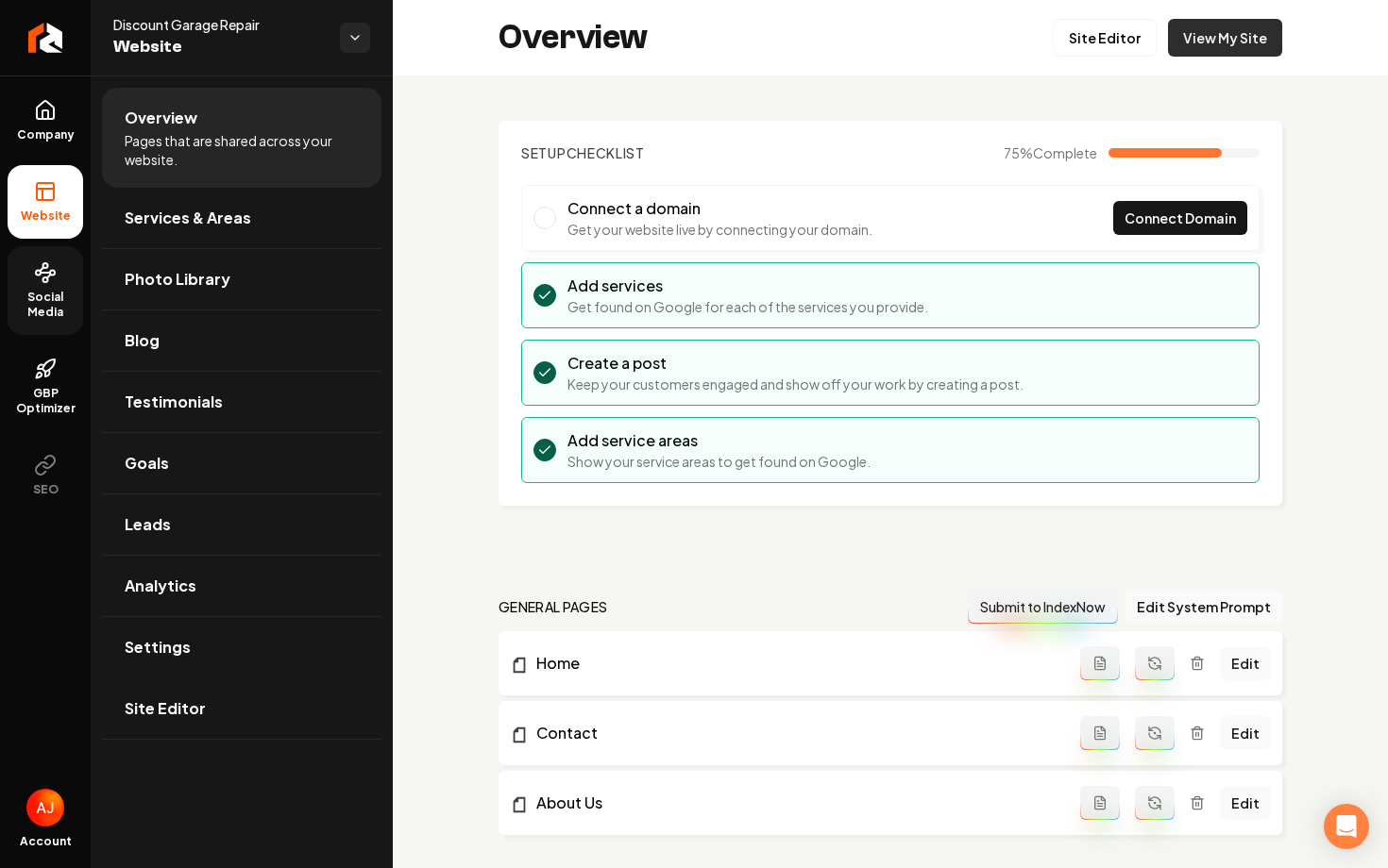
click at [1221, 31] on link "View My Site" at bounding box center [1224, 37] width 114 height 37
click at [1085, 49] on link "Site Editor" at bounding box center [1105, 37] width 104 height 37
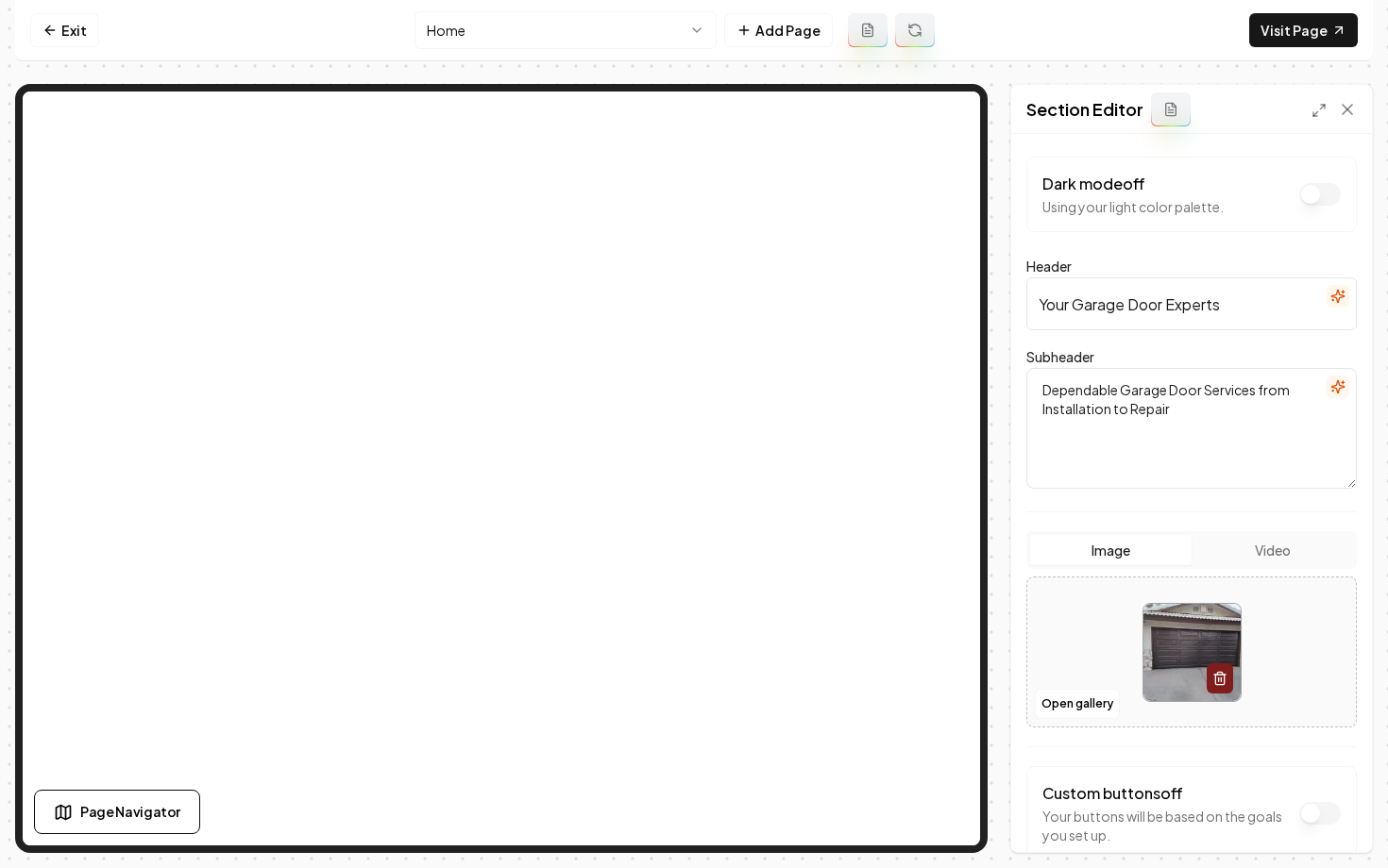
scroll to position [106, 0]
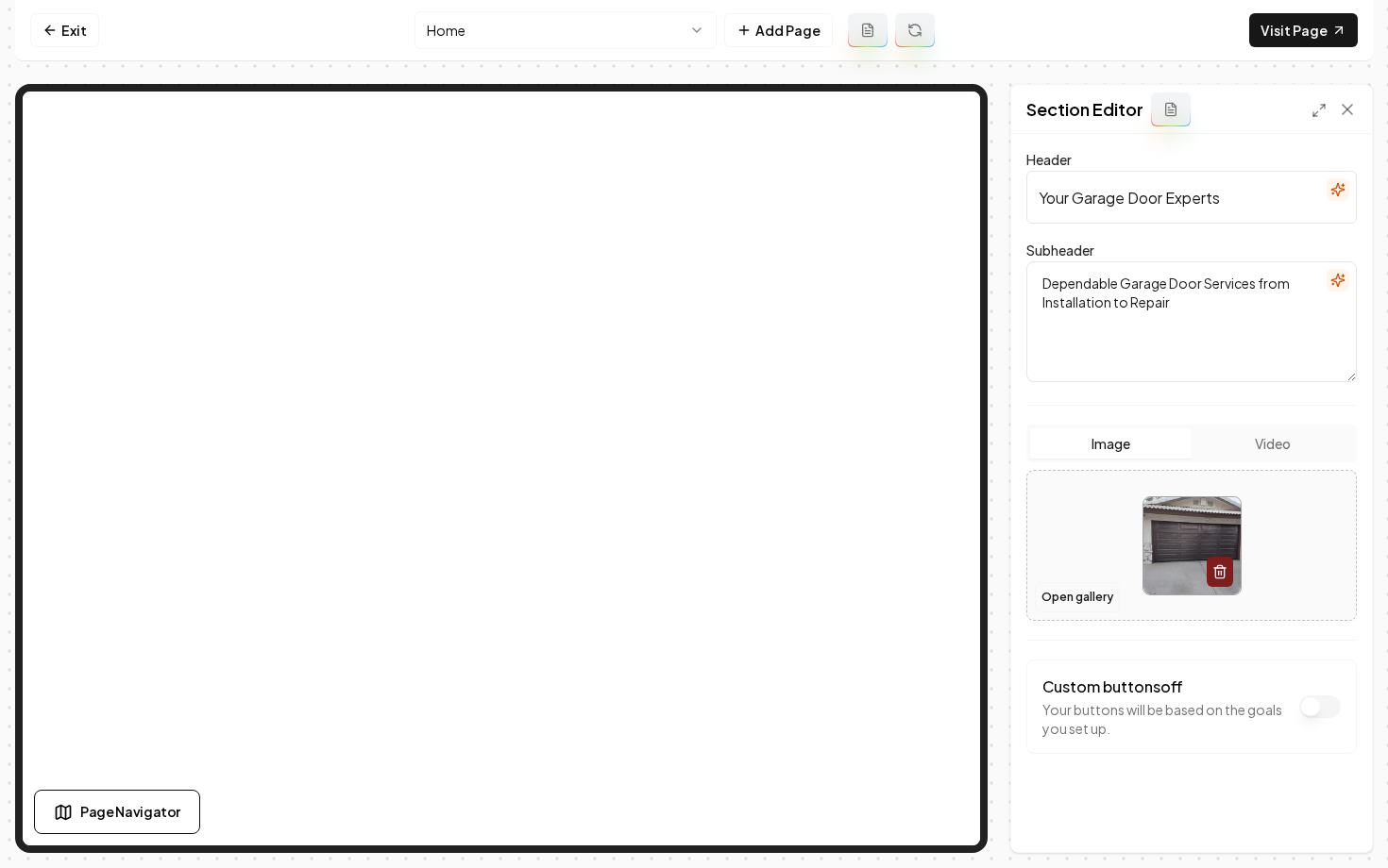
click at [1053, 603] on button "Open gallery" at bounding box center [1077, 598] width 85 height 31
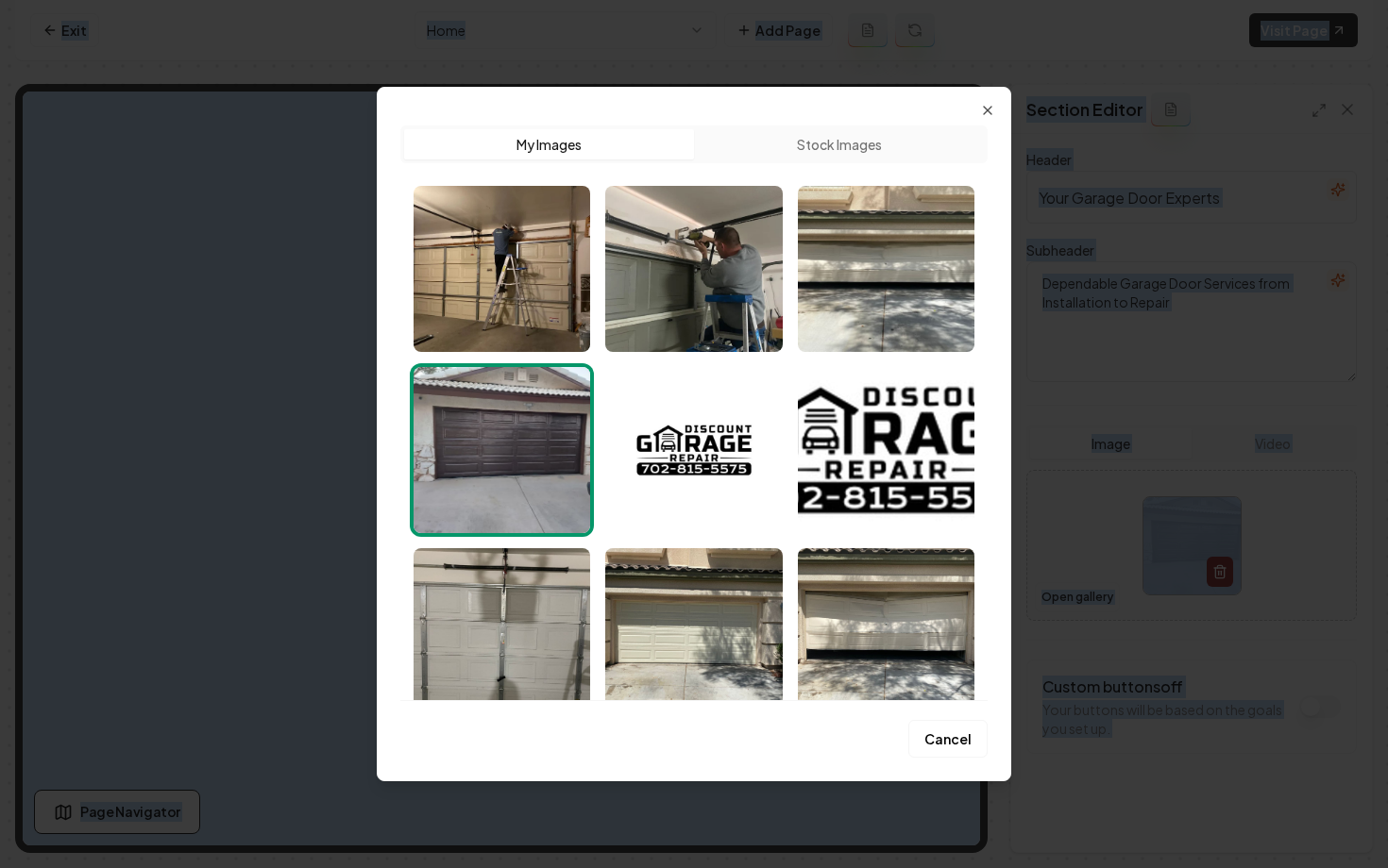
click at [1053, 603] on div at bounding box center [694, 434] width 1388 height 868
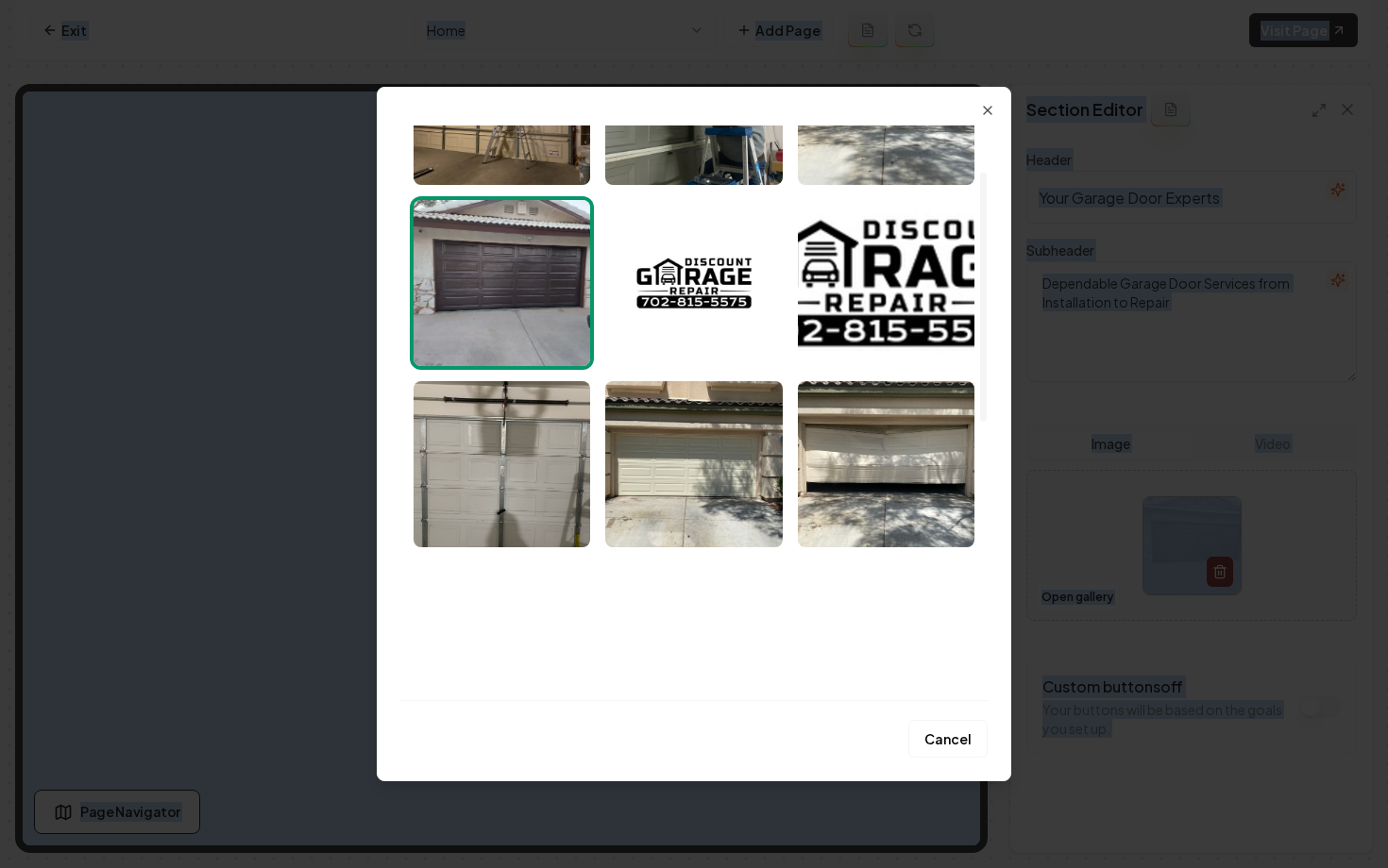
scroll to position [0, 0]
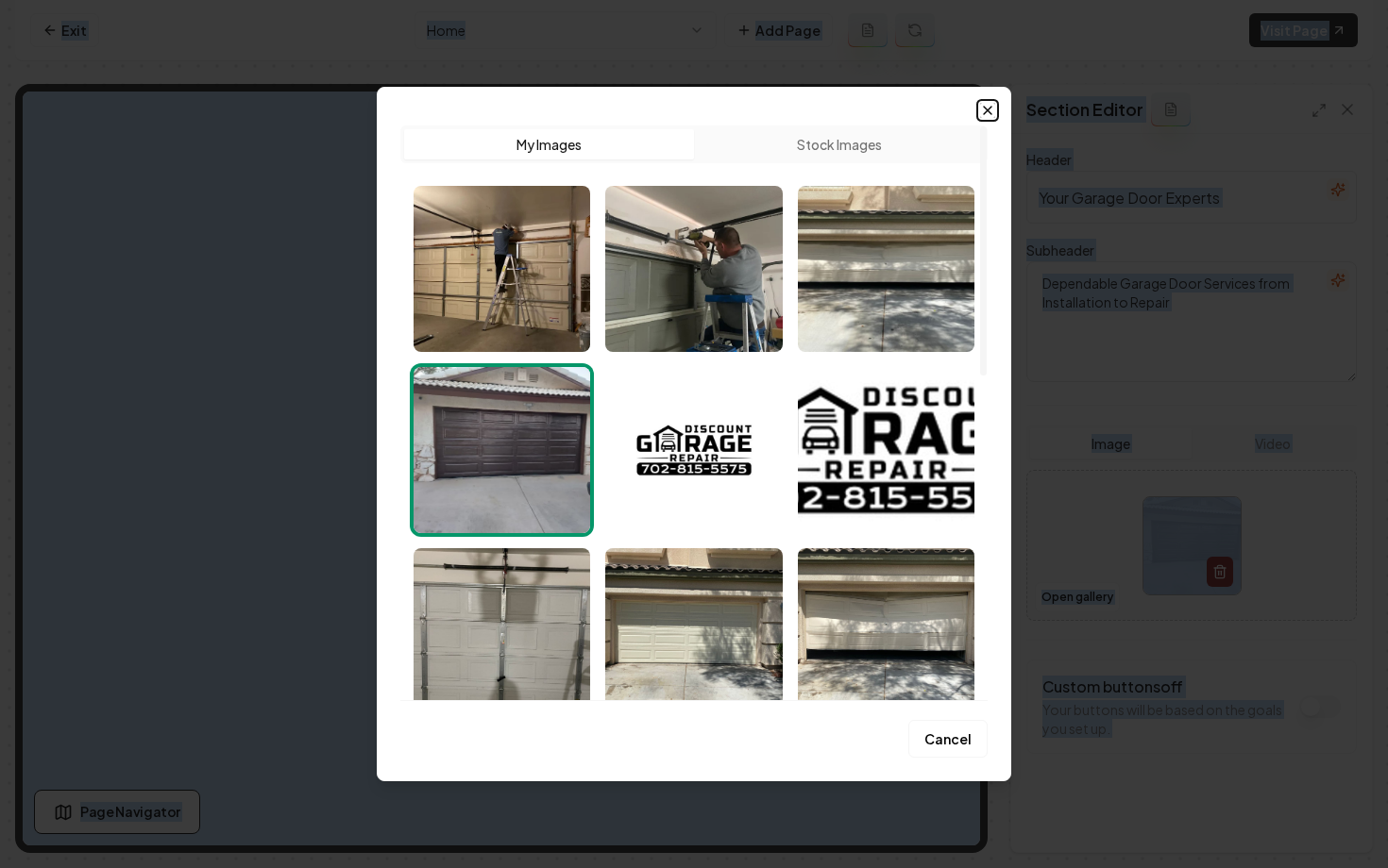
click at [987, 107] on icon "button" at bounding box center [988, 111] width 15 height 15
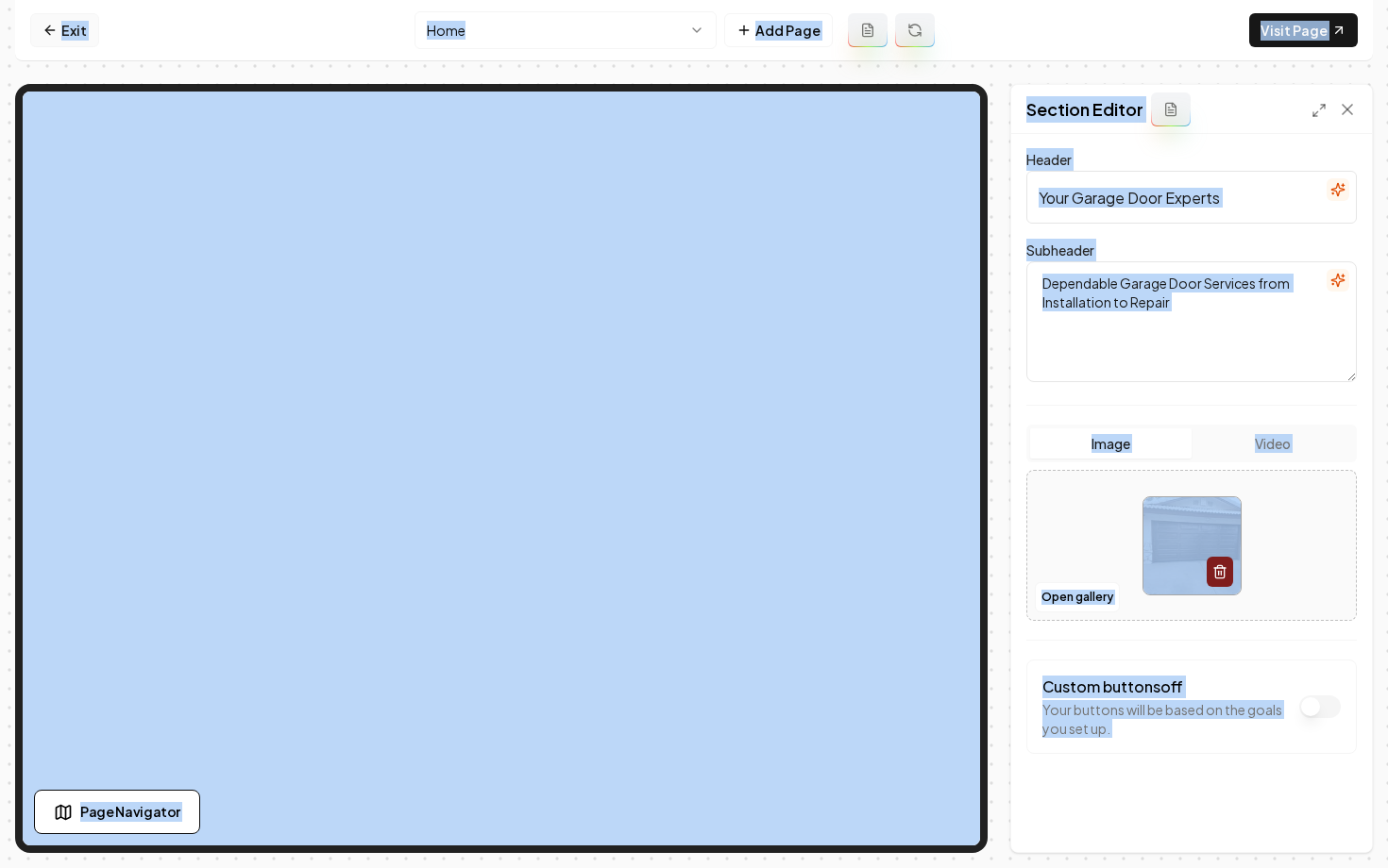
click at [52, 34] on icon at bounding box center [50, 31] width 15 height 15
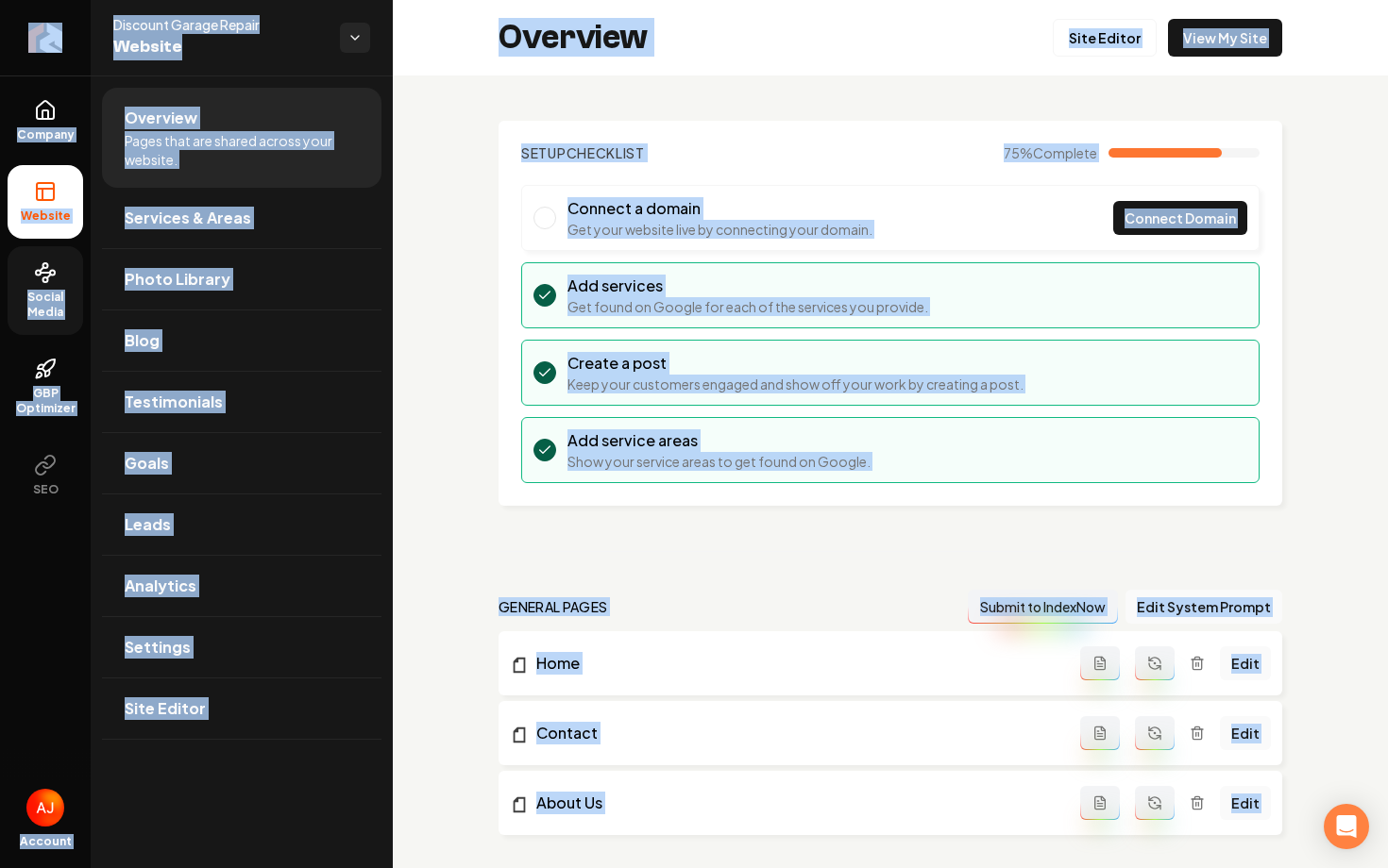
click at [26, 303] on span "Social Media" at bounding box center [45, 305] width 76 height 31
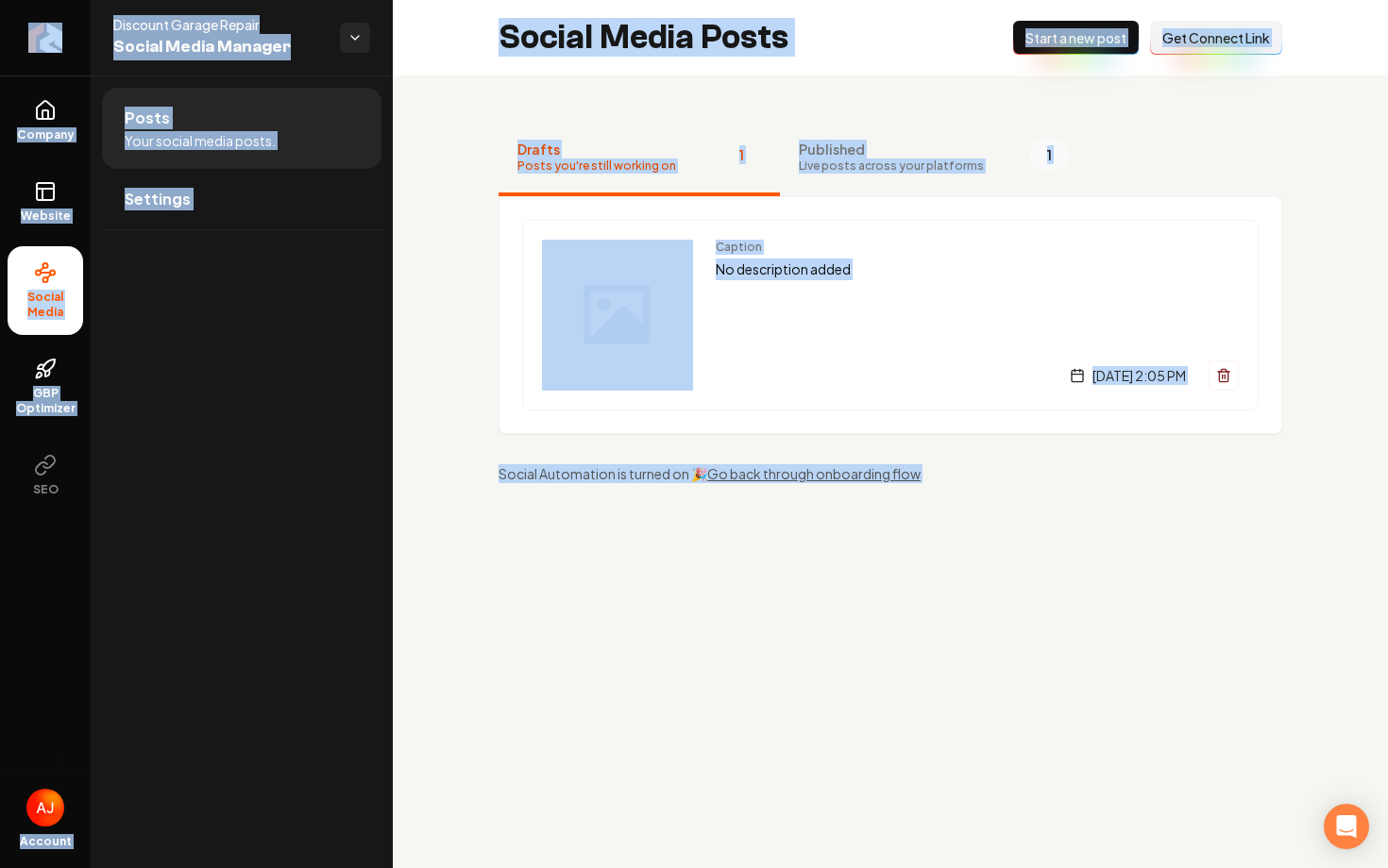
click at [877, 183] on button "Published Live posts across your platforms 1" at bounding box center [934, 158] width 308 height 76
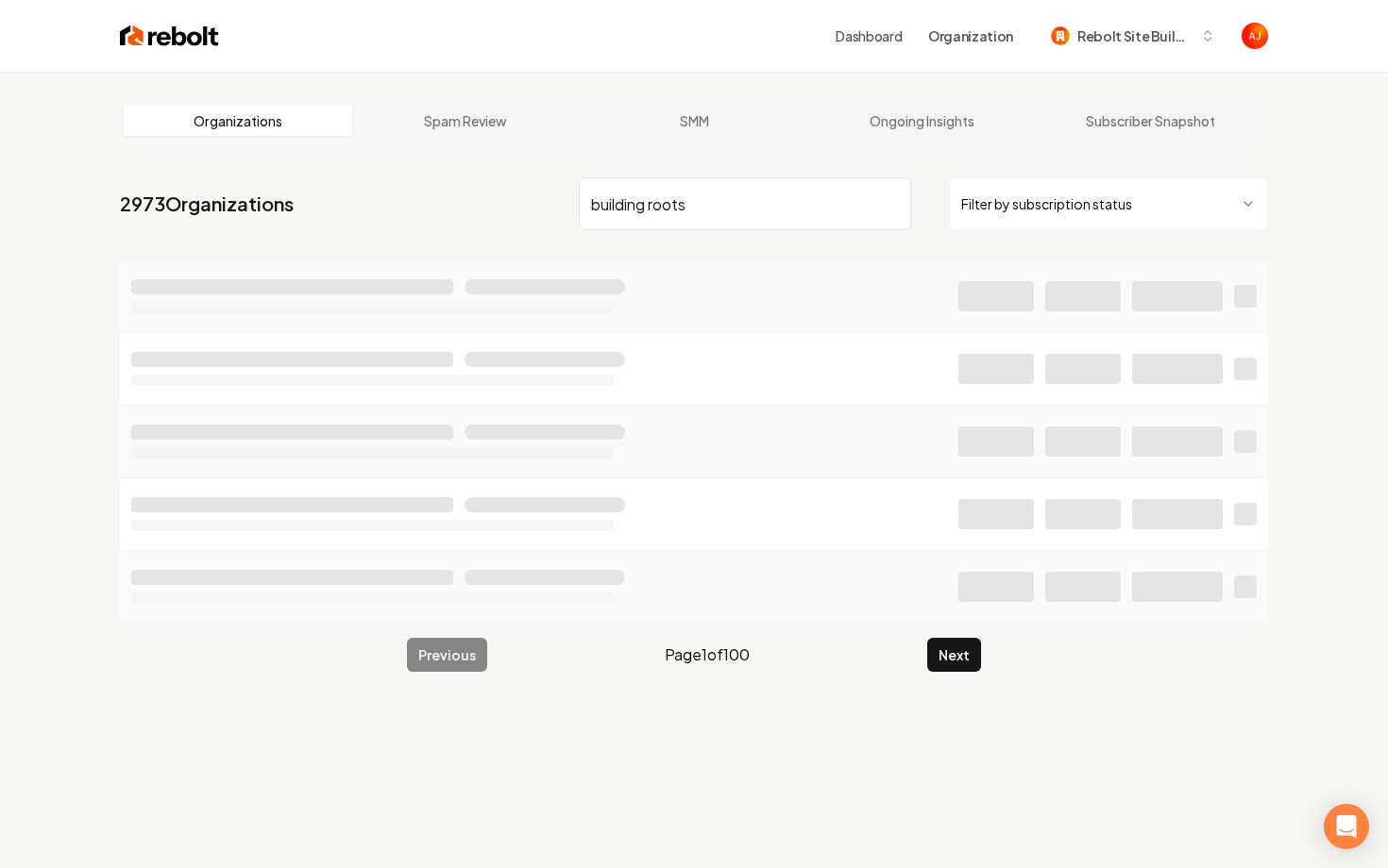
type input "building roots"
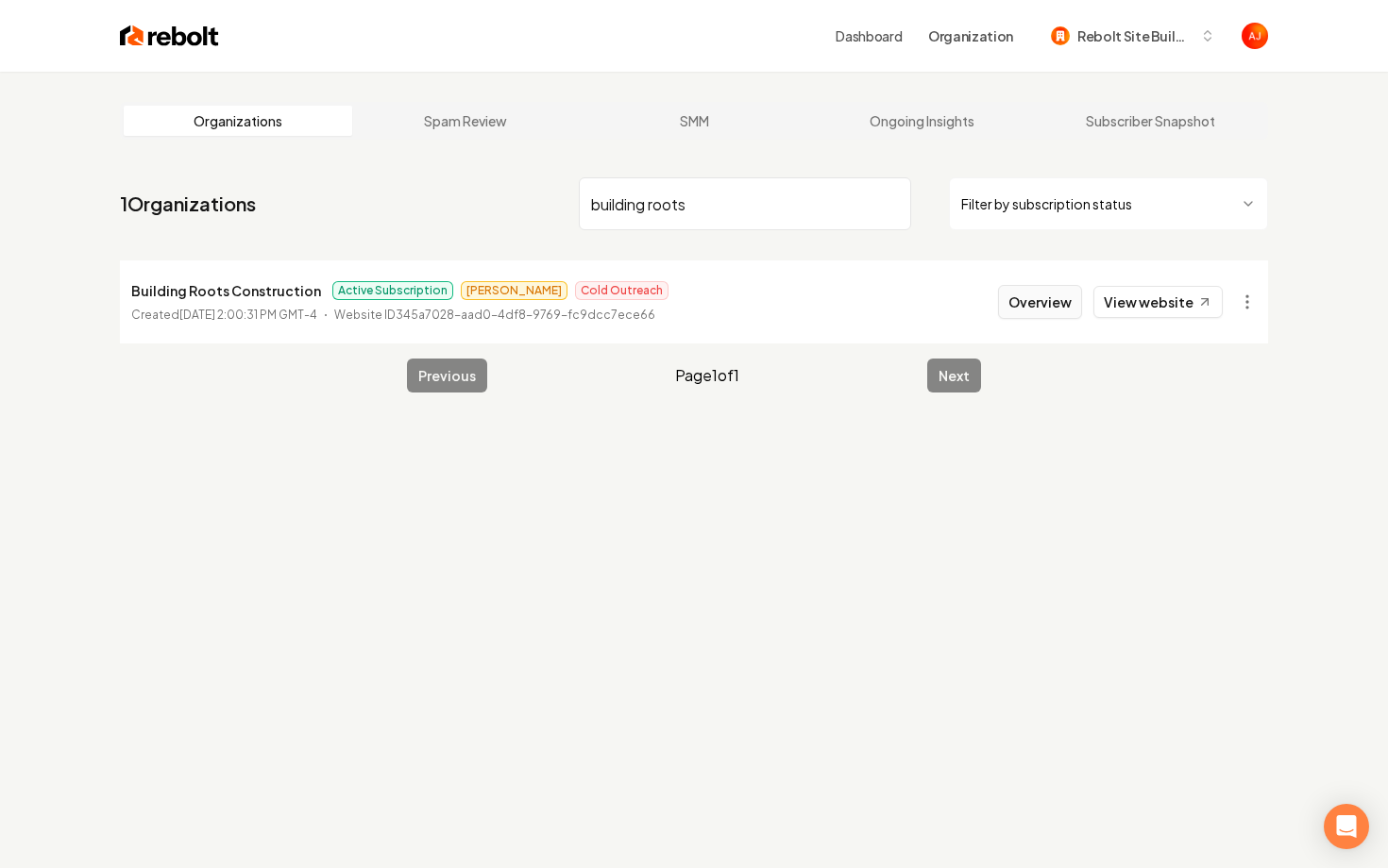
click at [1039, 306] on button "Overview" at bounding box center [1041, 302] width 84 height 34
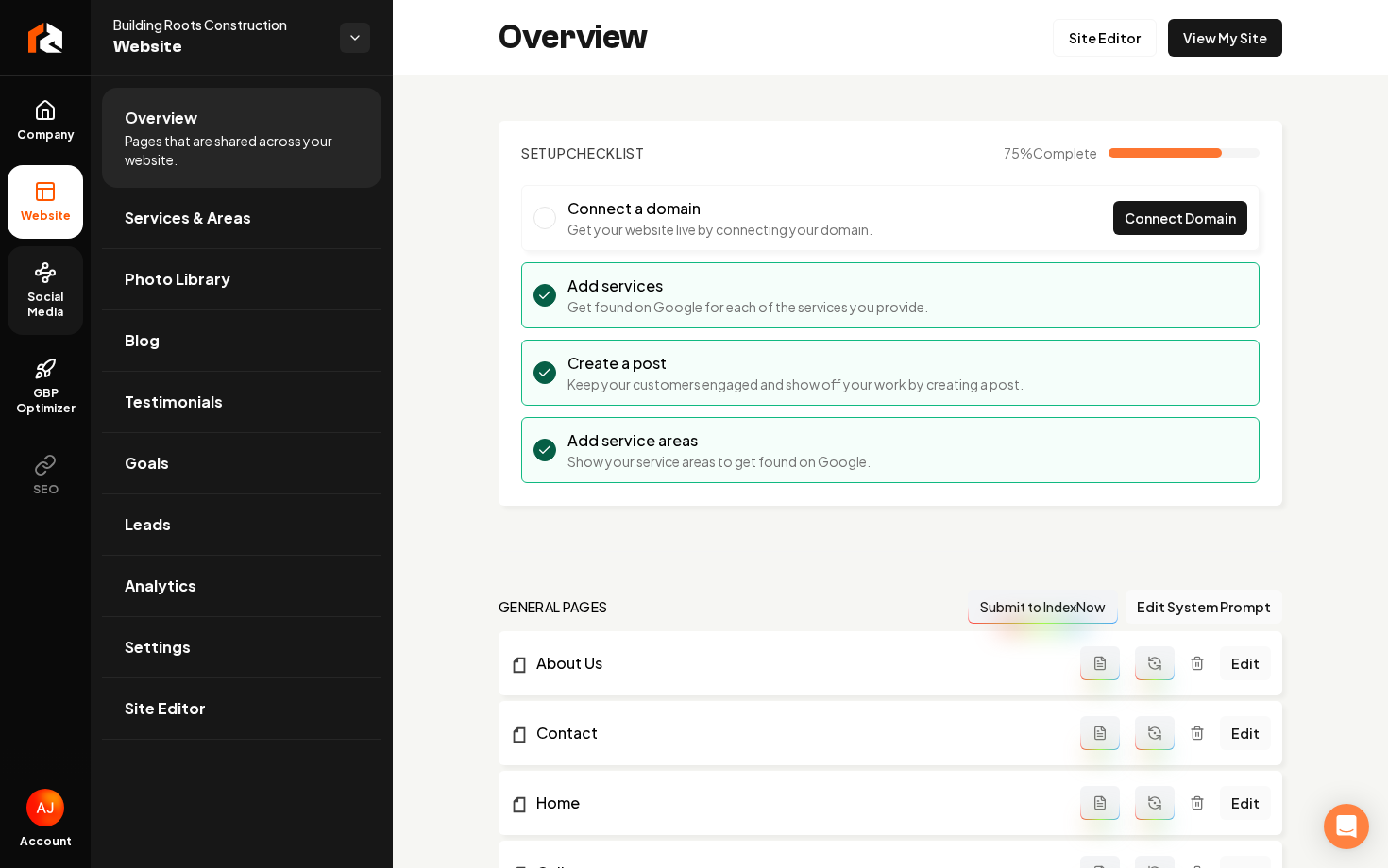
click at [66, 281] on link "Social Media" at bounding box center [45, 290] width 76 height 89
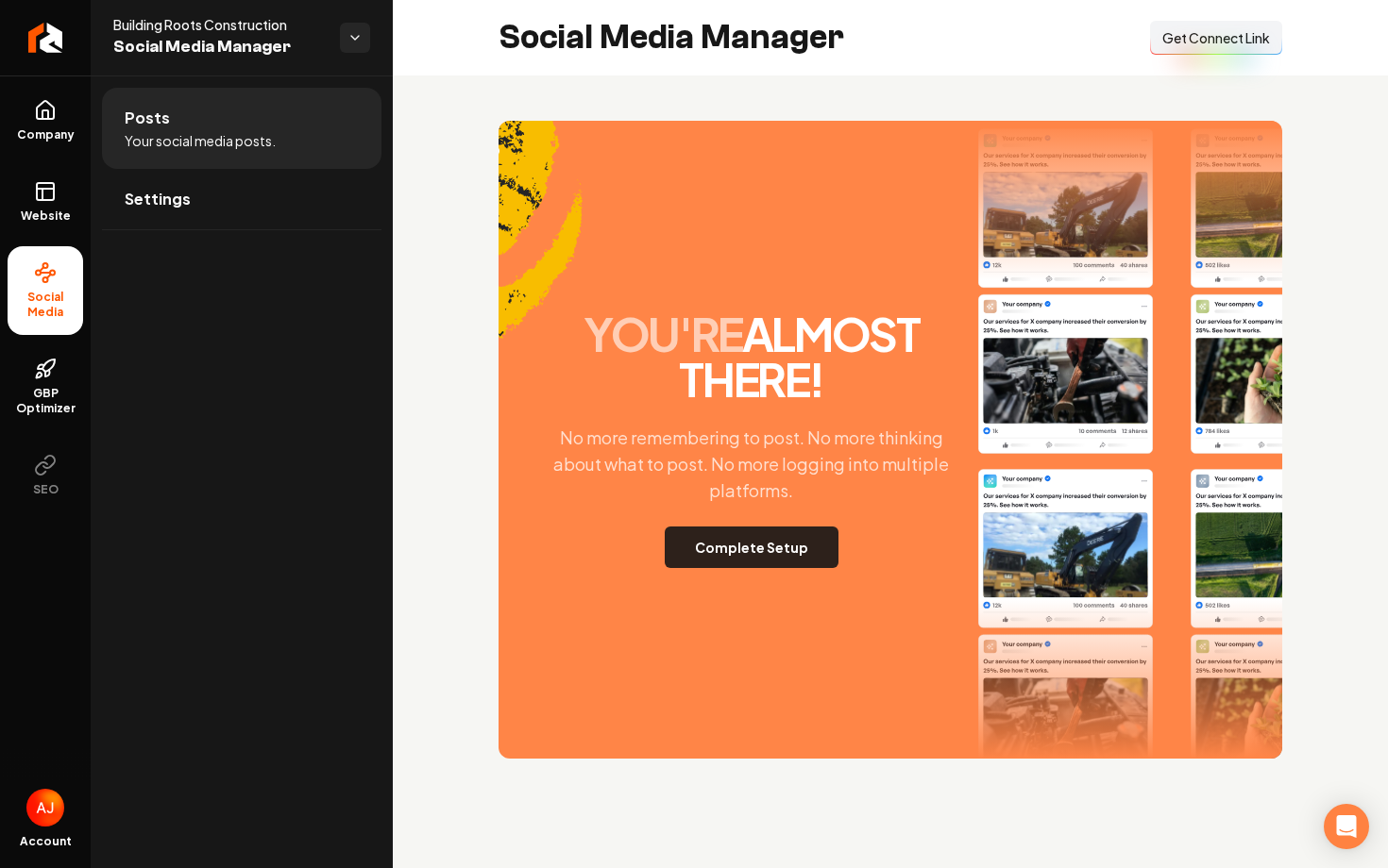
click at [714, 549] on button "Complete Setup" at bounding box center [750, 546] width 173 height 41
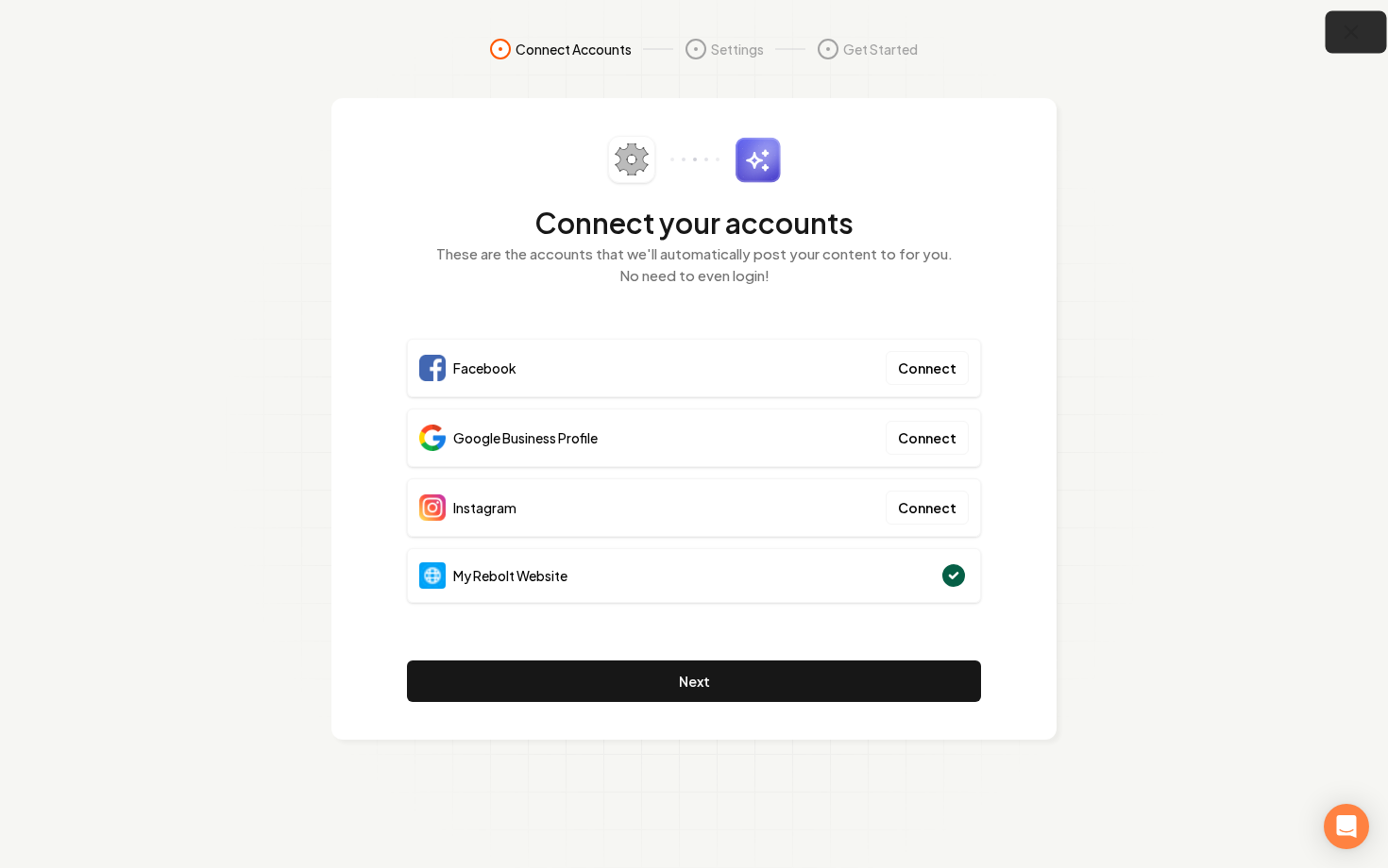
click at [1347, 45] on button "button" at bounding box center [1356, 33] width 61 height 42
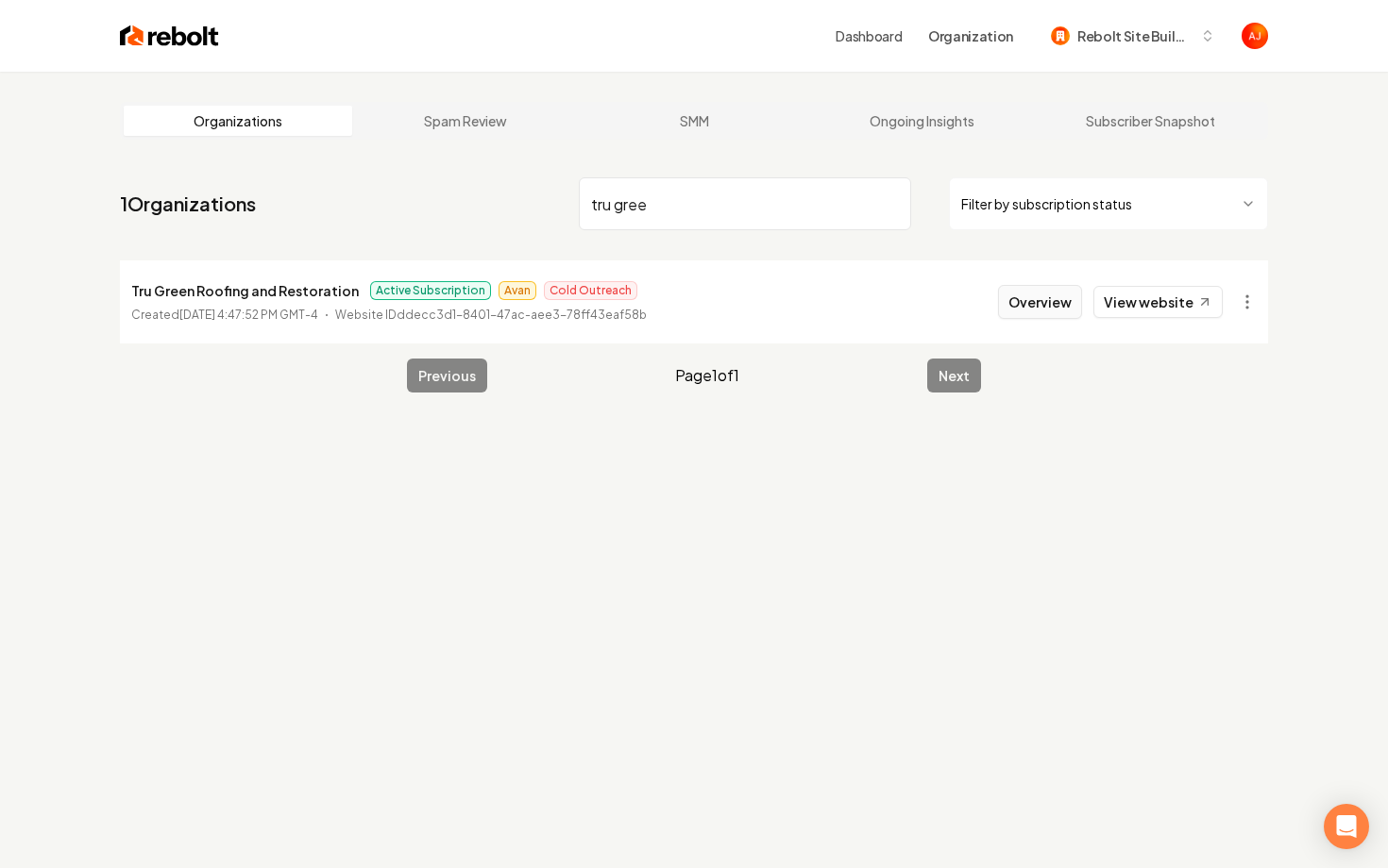
type input "tru gree"
click at [1046, 311] on button "Overview" at bounding box center [1041, 302] width 84 height 34
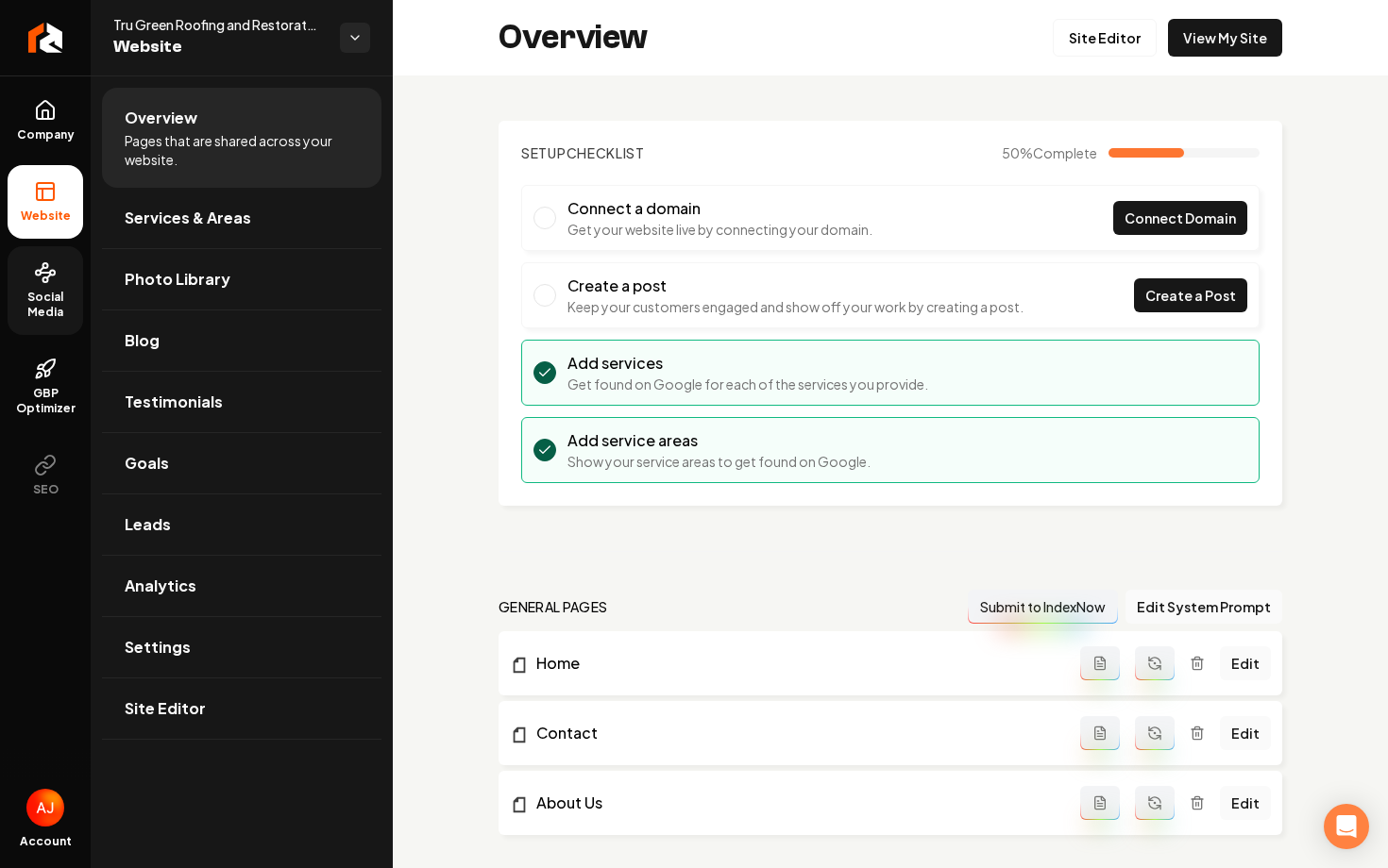
click at [54, 308] on span "Social Media" at bounding box center [45, 305] width 76 height 31
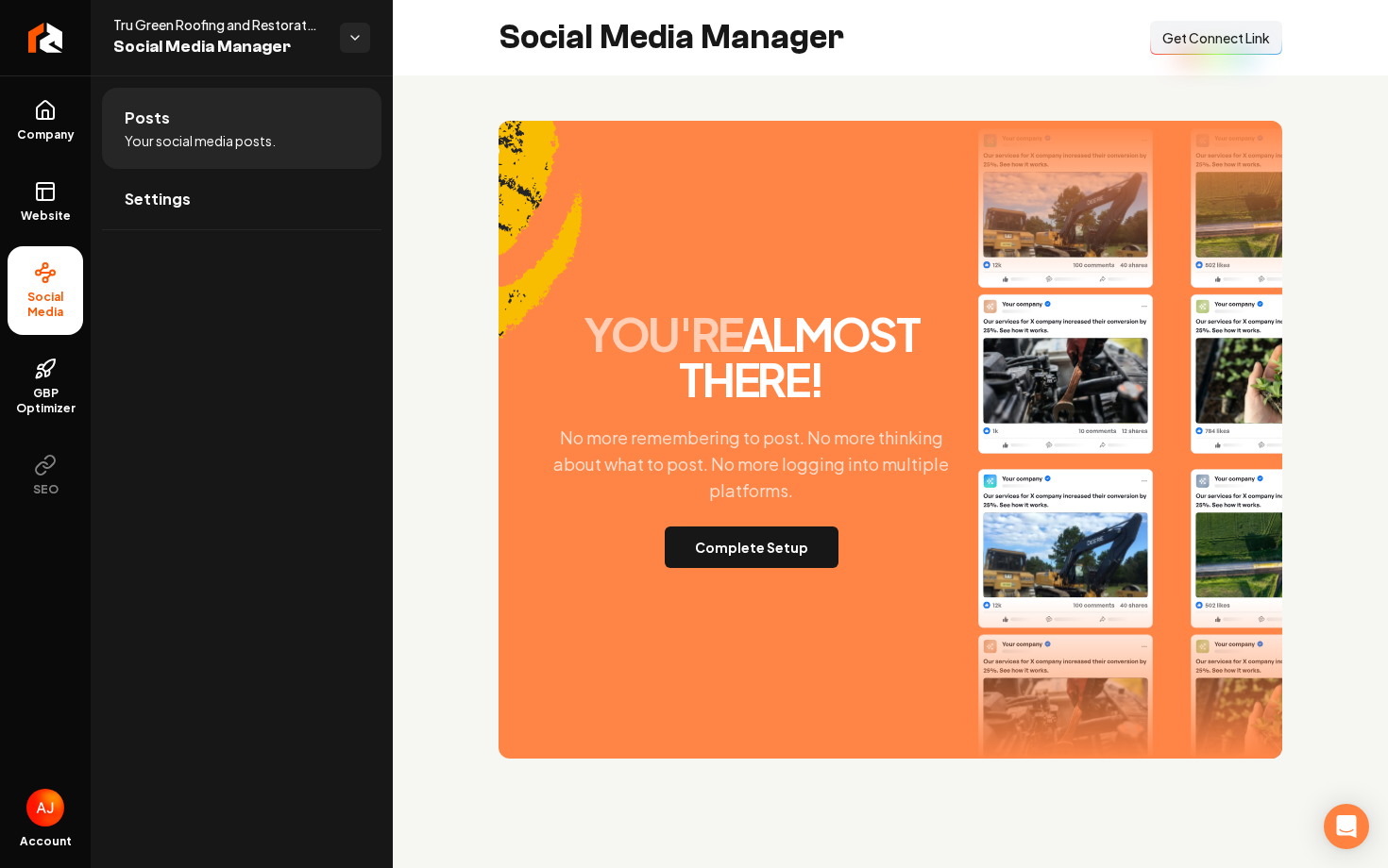
click at [1162, 47] on button "Connect Link Get Connect Link" at bounding box center [1216, 38] width 132 height 34
click at [42, 190] on icon at bounding box center [46, 191] width 23 height 23
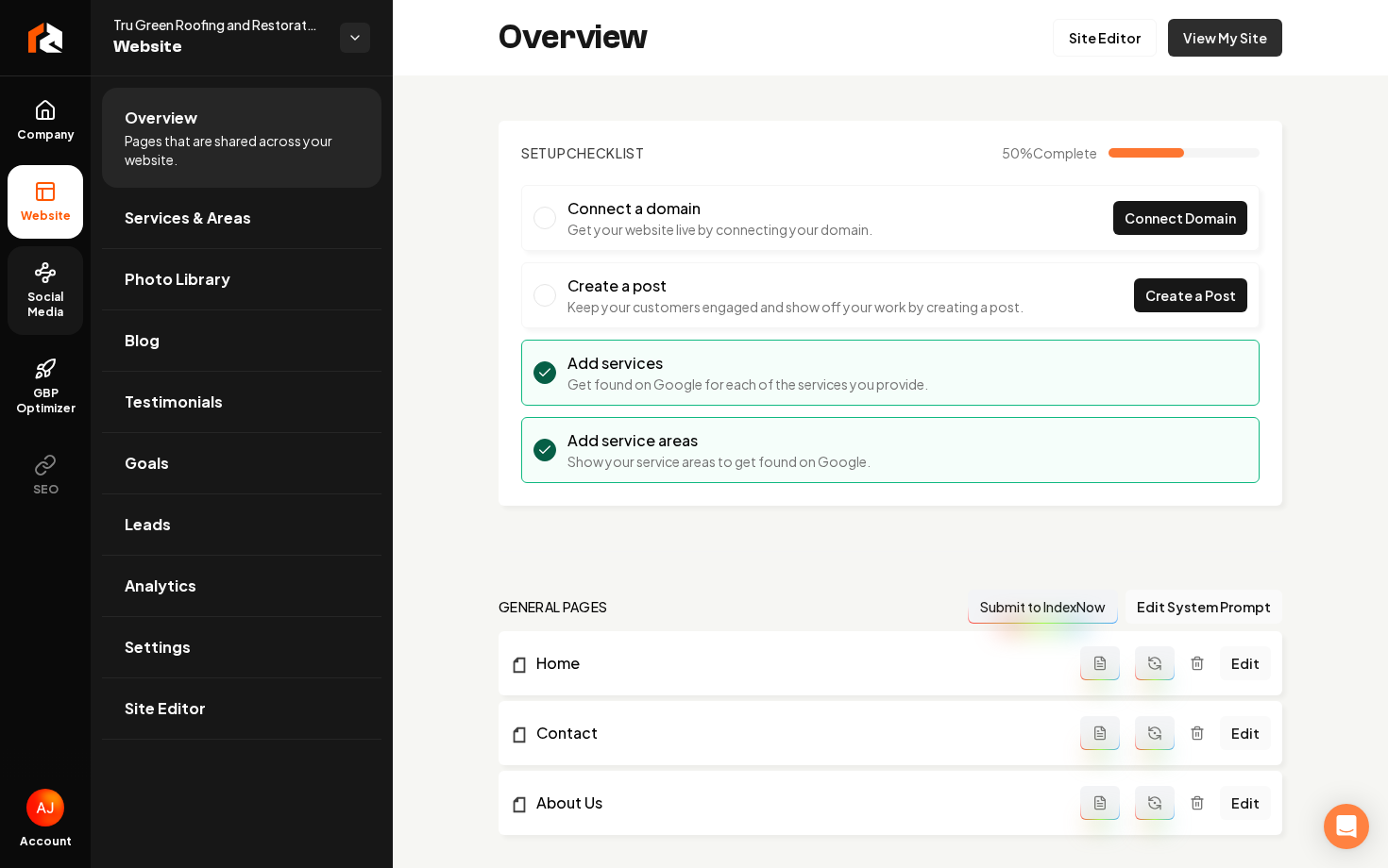
click at [1176, 33] on link "View My Site" at bounding box center [1224, 37] width 114 height 37
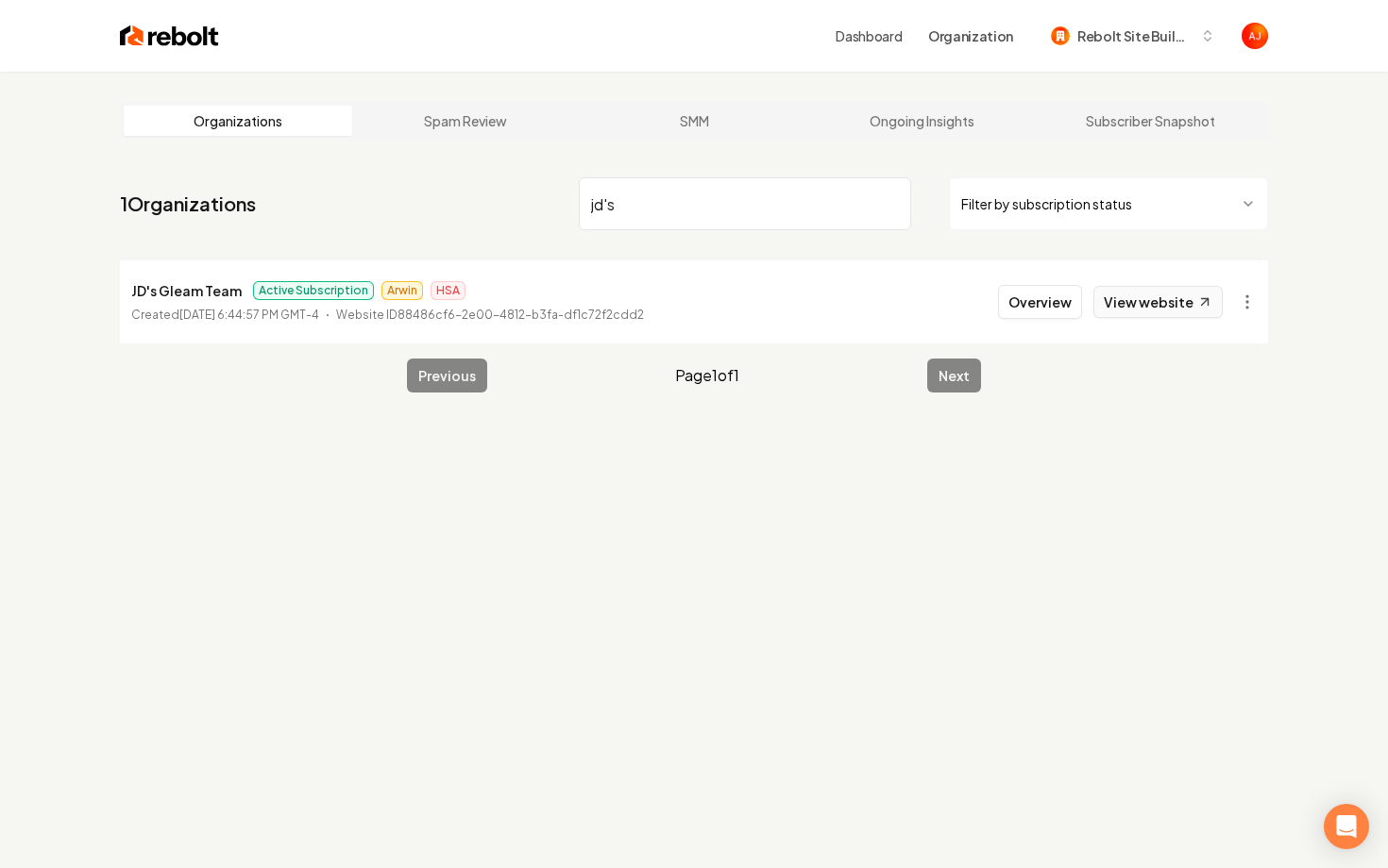
click at [1159, 305] on link "View website" at bounding box center [1157, 302] width 129 height 33
drag, startPoint x: 700, startPoint y: 189, endPoint x: 447, endPoint y: 173, distance: 253.5
click at [447, 173] on nav "1 Organizations jd's Filter by subscription status" at bounding box center [693, 211] width 1148 height 83
drag, startPoint x: 628, startPoint y: 200, endPoint x: 498, endPoint y: 200, distance: 130.0
click at [498, 200] on nav "1 Organizations jd's Filter by subscription status" at bounding box center [693, 211] width 1148 height 83
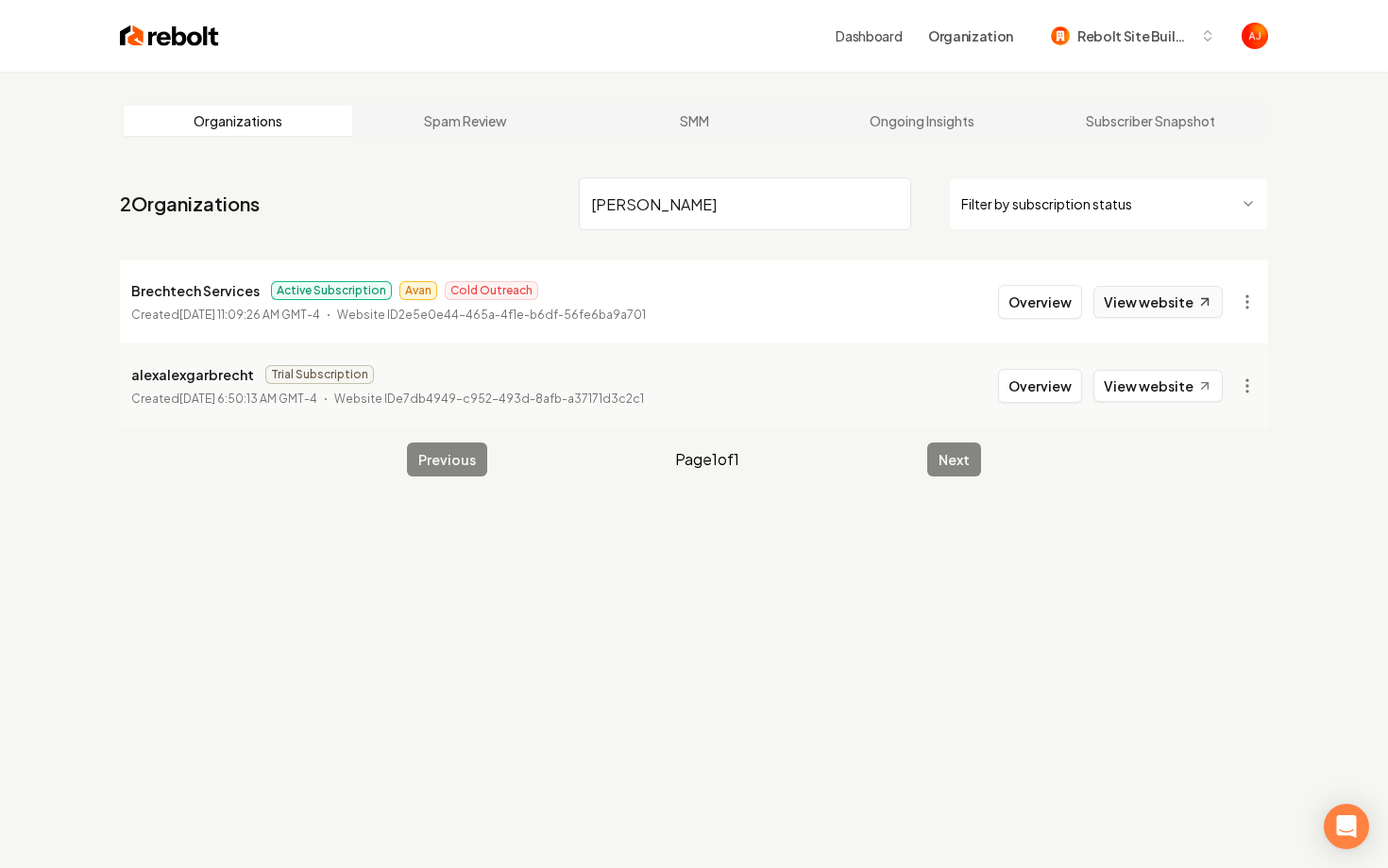
click at [1163, 304] on link "View website" at bounding box center [1157, 302] width 129 height 33
drag, startPoint x: 665, startPoint y: 205, endPoint x: 520, endPoint y: 199, distance: 145.1
click at [532, 199] on nav "2 Organizations [PERSON_NAME] Filter by subscription status" at bounding box center [693, 211] width 1148 height 83
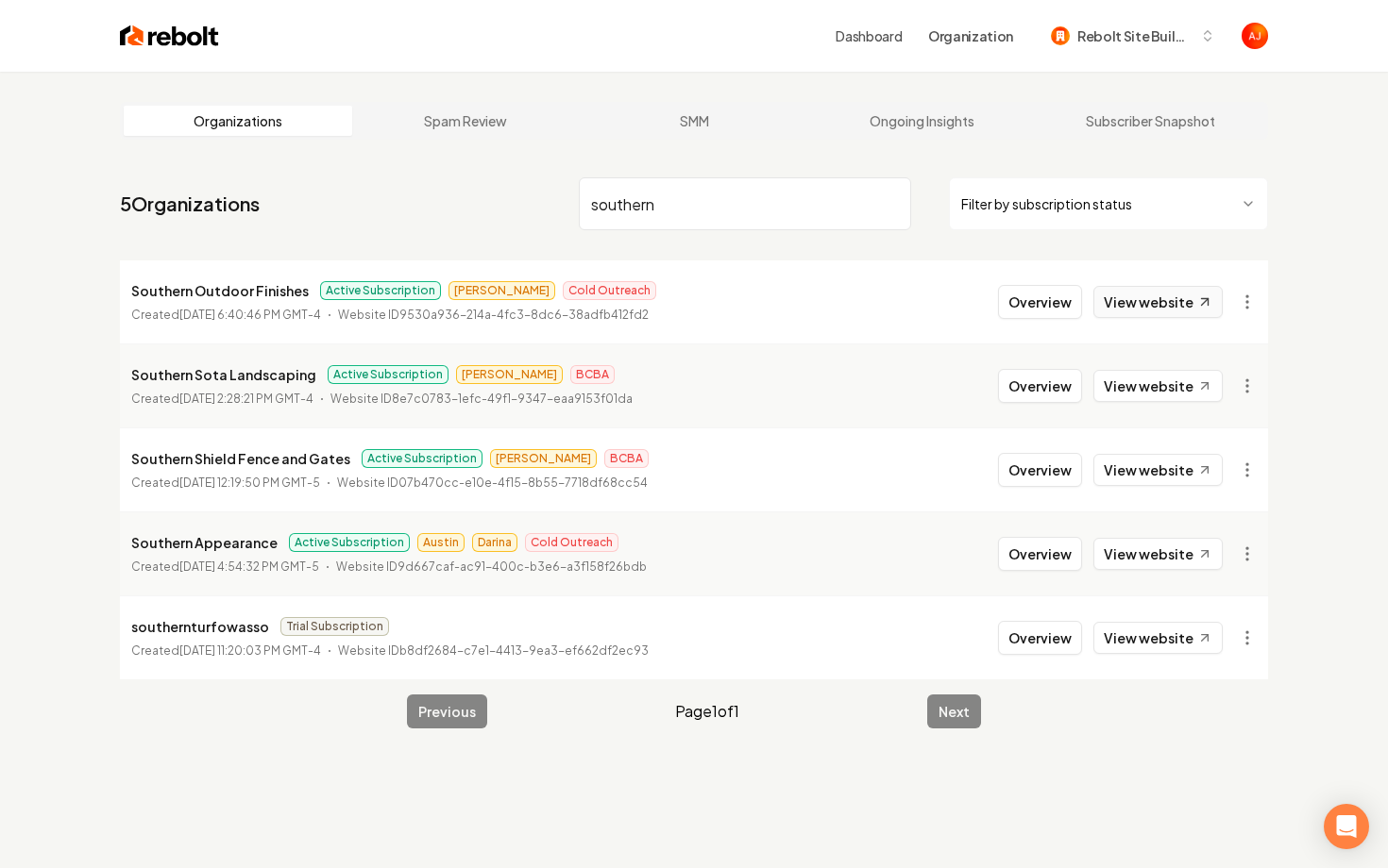
click at [1133, 306] on link "View website" at bounding box center [1157, 302] width 129 height 33
drag, startPoint x: 678, startPoint y: 201, endPoint x: 410, endPoint y: 191, distance: 268.2
click at [410, 191] on nav "5 Organizations southern Filter by subscription status" at bounding box center [693, 211] width 1148 height 83
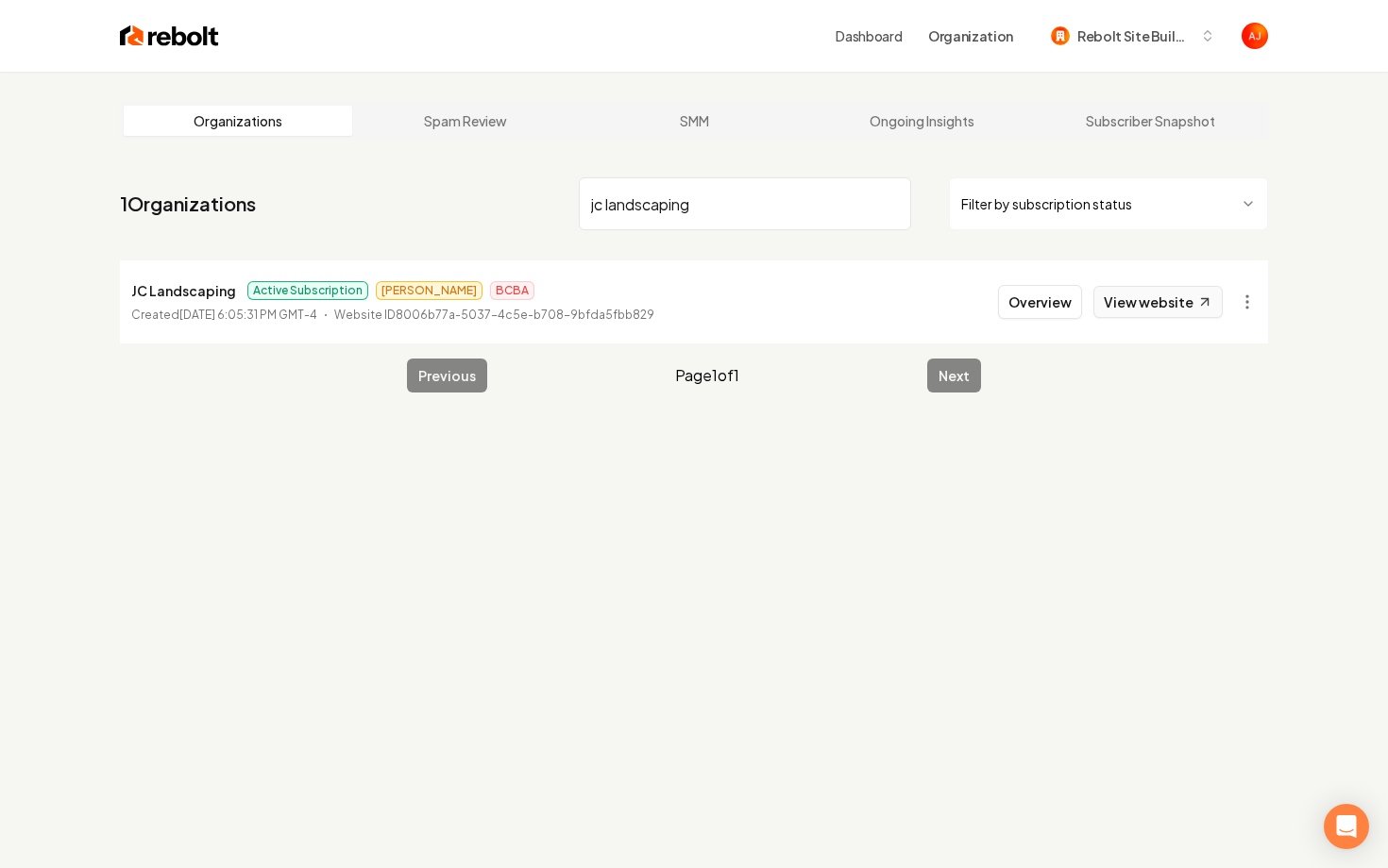
click at [1148, 314] on link "View website" at bounding box center [1157, 302] width 129 height 33
drag, startPoint x: 699, startPoint y: 203, endPoint x: 376, endPoint y: 160, distance: 325.8
click at [376, 160] on main "Organizations Spam Review SMM Ongoing Insights Subscriber Snapshot 1 Organizati…" at bounding box center [694, 247] width 1209 height 351
click at [1139, 303] on link "View website" at bounding box center [1157, 302] width 129 height 33
drag, startPoint x: 673, startPoint y: 203, endPoint x: 463, endPoint y: 203, distance: 210.0
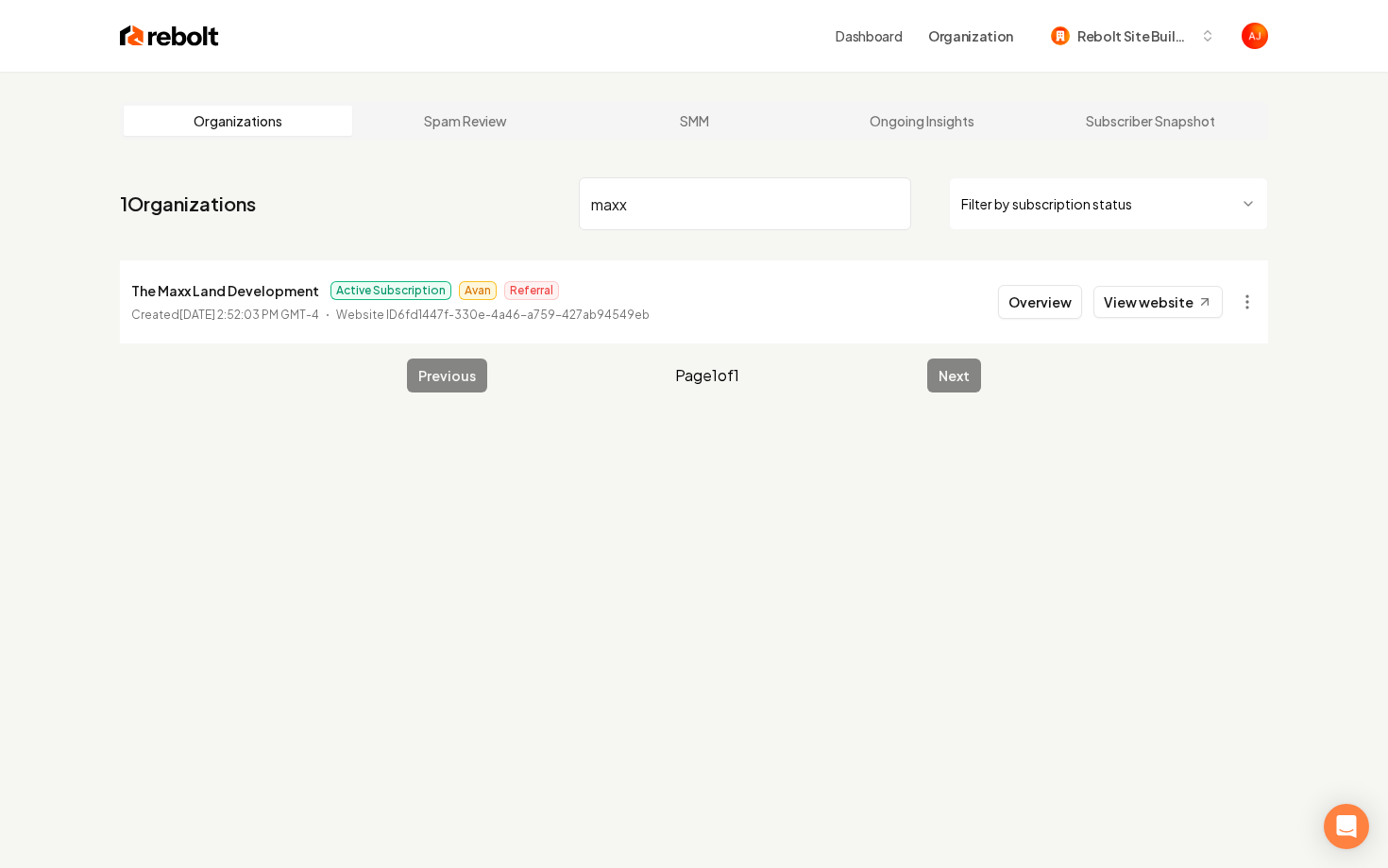
click at [463, 203] on nav "1 Organizations maxx Filter by subscription status" at bounding box center [693, 211] width 1148 height 83
click at [1152, 293] on link "View website" at bounding box center [1157, 302] width 129 height 33
drag, startPoint x: 673, startPoint y: 205, endPoint x: 341, endPoint y: 189, distance: 332.4
click at [361, 189] on nav "1 Organizations state to Filter by subscription status" at bounding box center [693, 211] width 1148 height 83
click at [341, 189] on nav "1 Organizations state to Filter by subscription status" at bounding box center [693, 211] width 1148 height 83
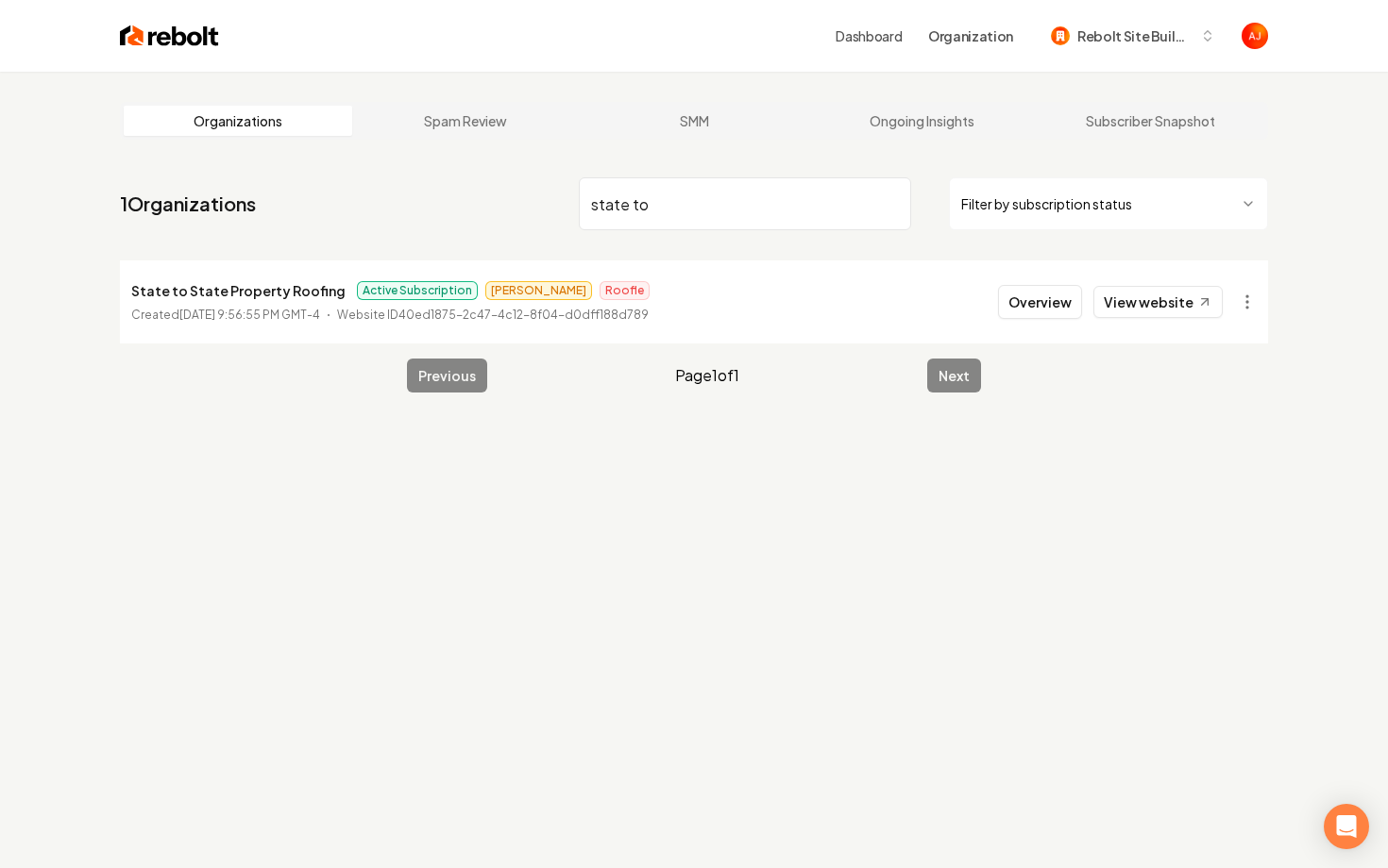
drag, startPoint x: 611, startPoint y: 197, endPoint x: 437, endPoint y: 179, distance: 174.9
click at [437, 179] on nav "1 Organizations state to Filter by subscription status" at bounding box center [693, 211] width 1148 height 83
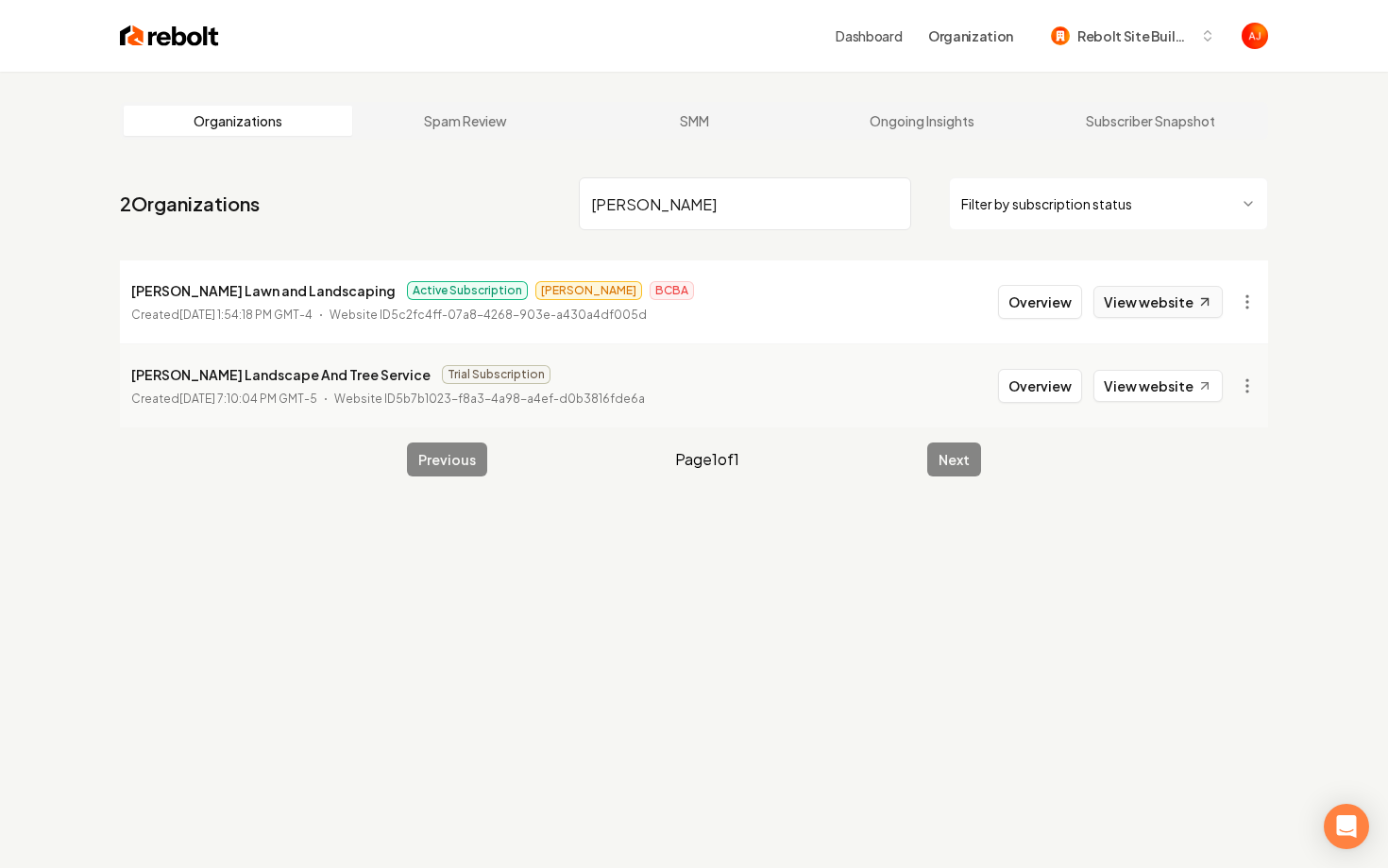
click at [1145, 299] on link "View website" at bounding box center [1157, 302] width 129 height 33
drag, startPoint x: 656, startPoint y: 201, endPoint x: 481, endPoint y: 163, distance: 179.1
click at [487, 165] on main "Organizations Spam Review SMM Ongoing Insights Subscriber Snapshot 2 Organizati…" at bounding box center [694, 289] width 1209 height 435
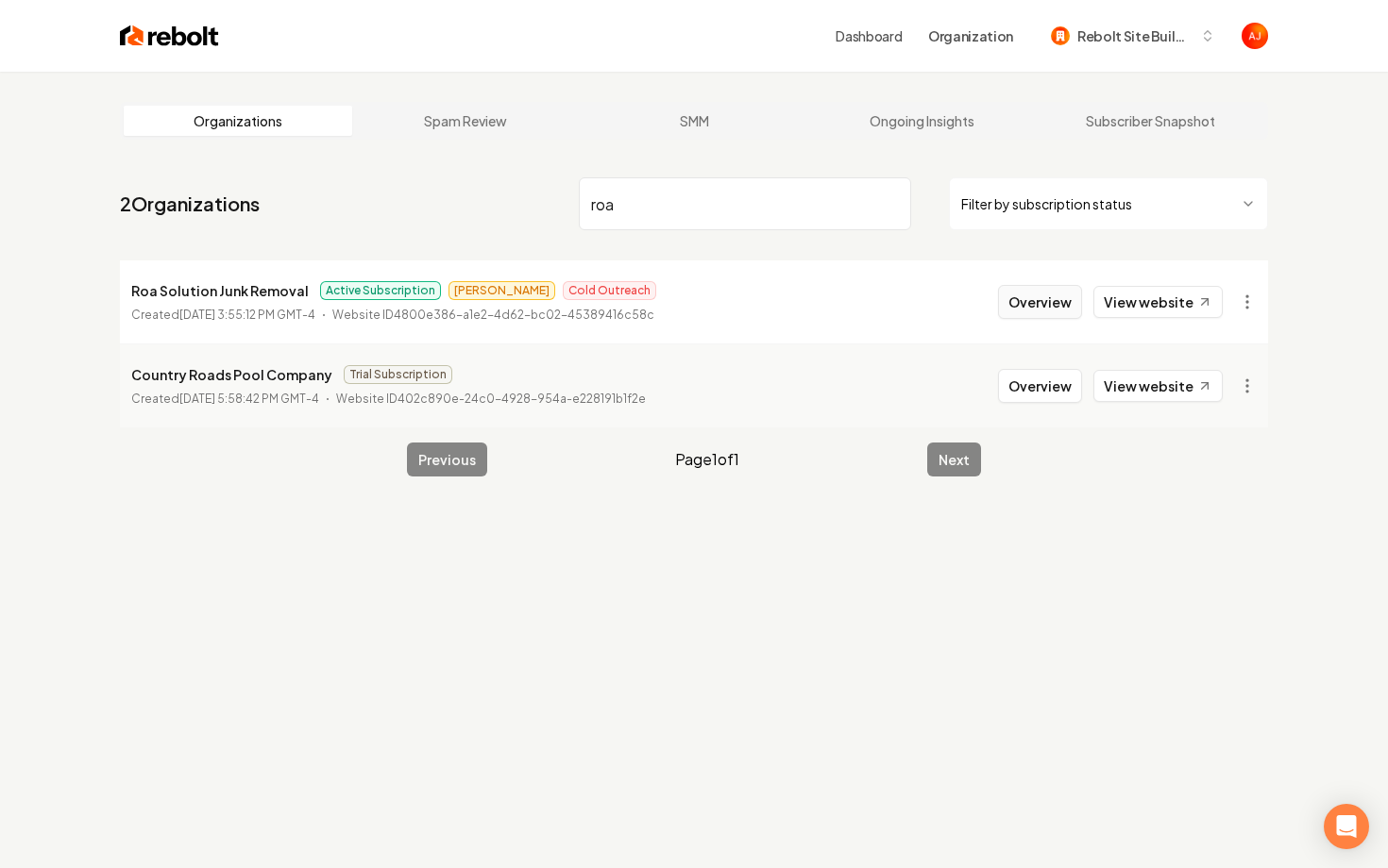
type input "roa"
click at [1035, 291] on button "Overview" at bounding box center [1041, 302] width 84 height 34
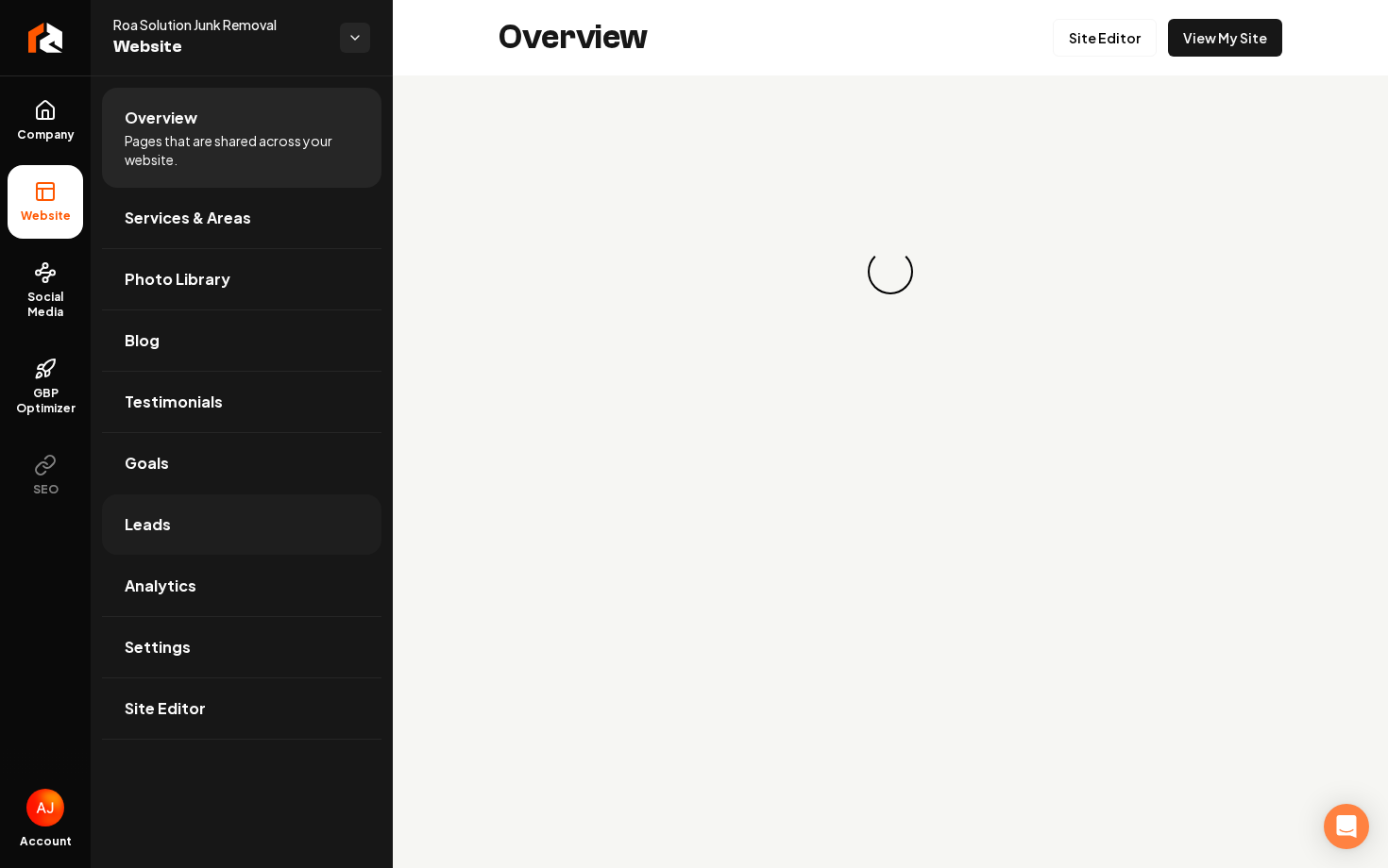
click at [202, 525] on link "Leads" at bounding box center [242, 524] width 280 height 60
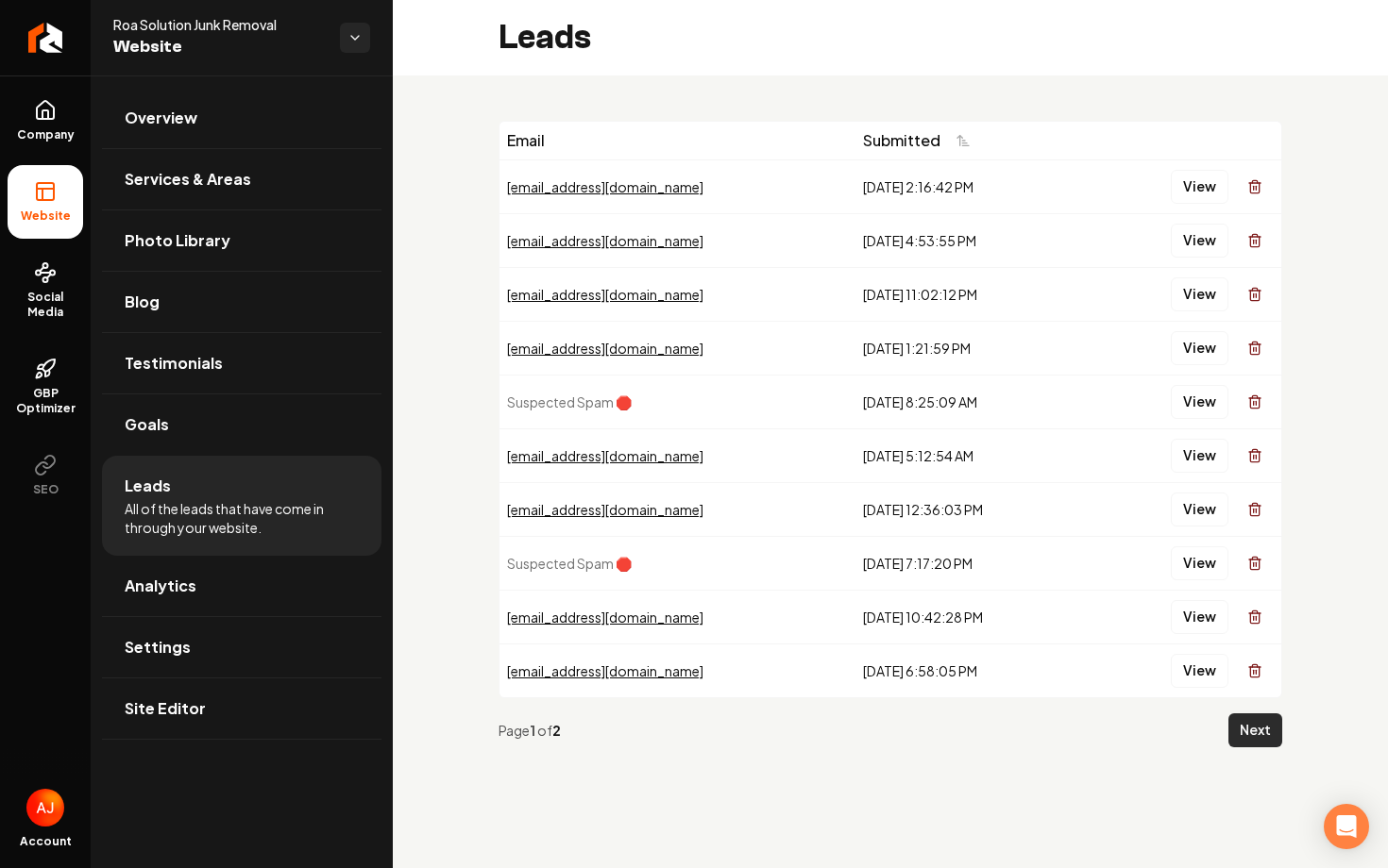
click at [1258, 739] on button "Next" at bounding box center [1255, 731] width 54 height 34
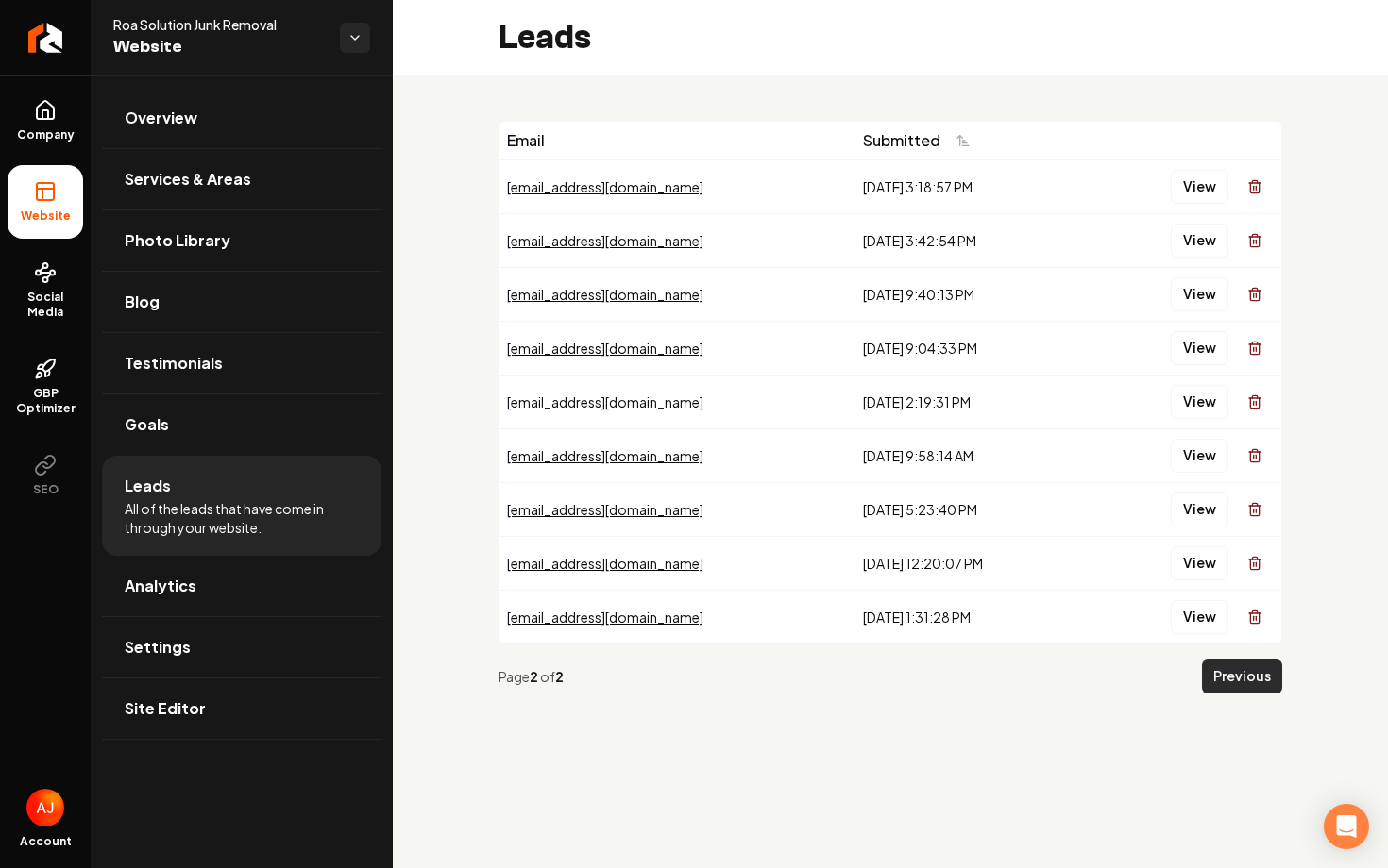
click at [1223, 684] on button "Previous" at bounding box center [1242, 677] width 80 height 34
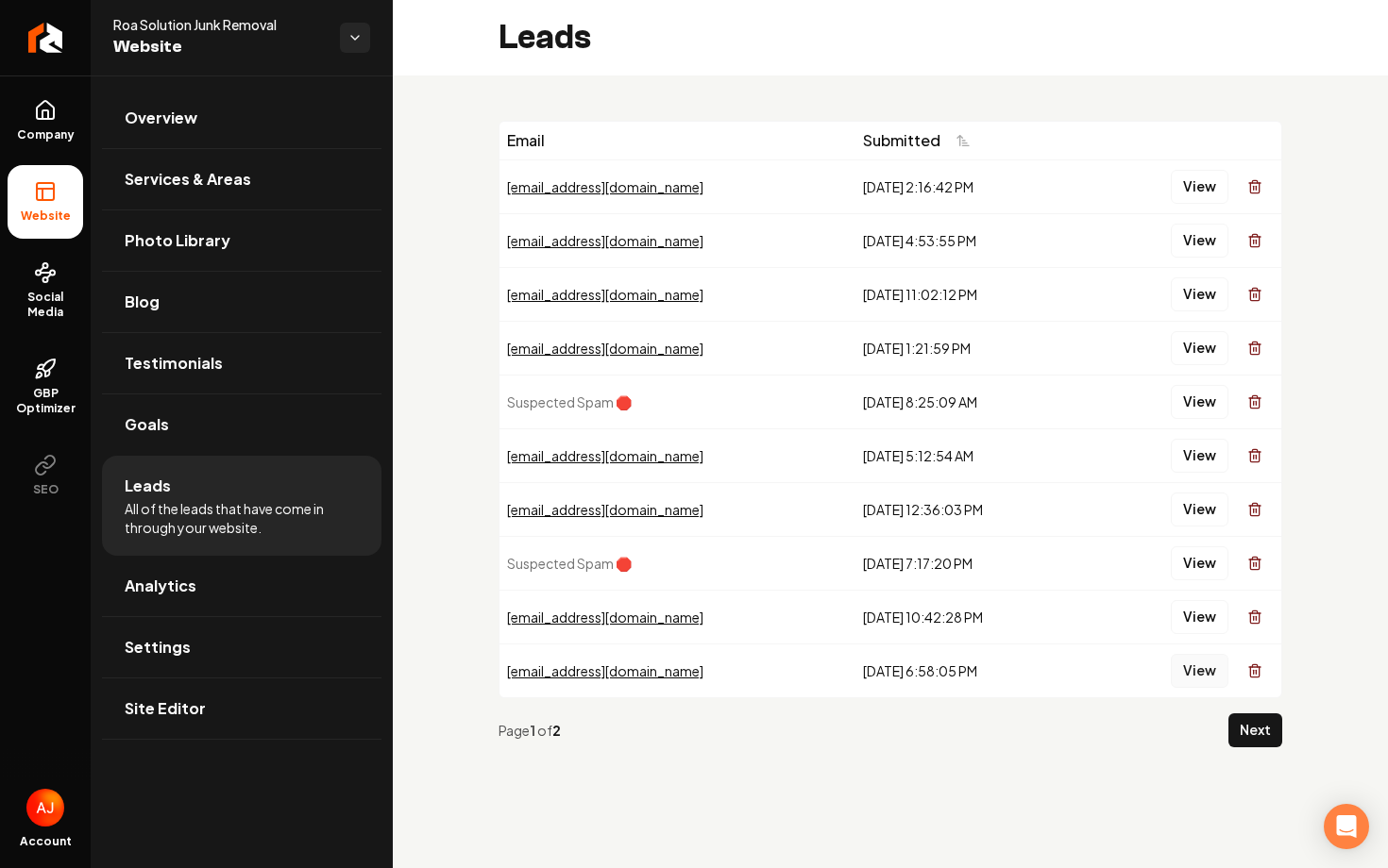
click at [1185, 675] on button "View" at bounding box center [1199, 672] width 57 height 34
click at [48, 127] on span "Company" at bounding box center [46, 135] width 73 height 15
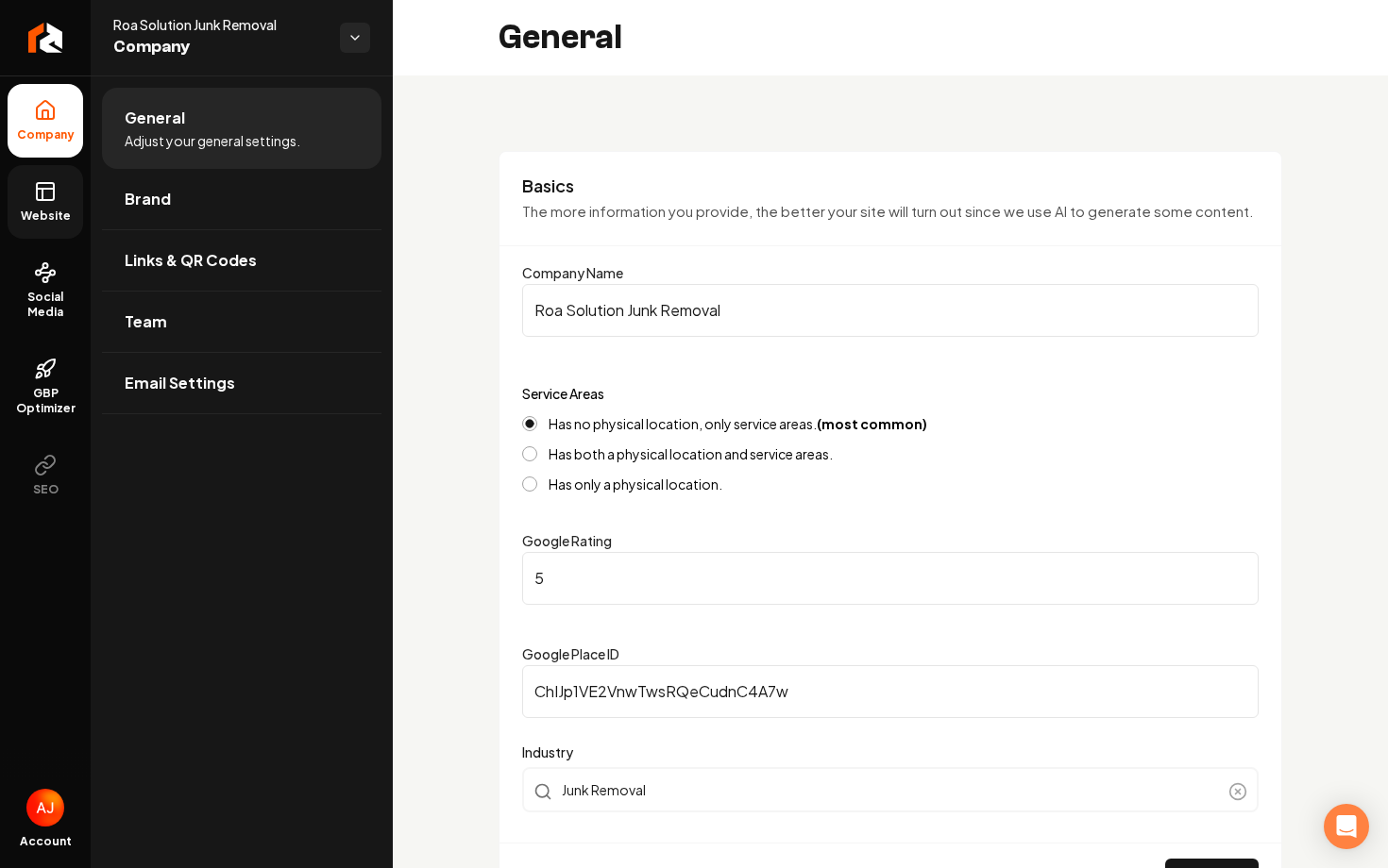
click at [73, 216] on span "Website" at bounding box center [46, 216] width 65 height 15
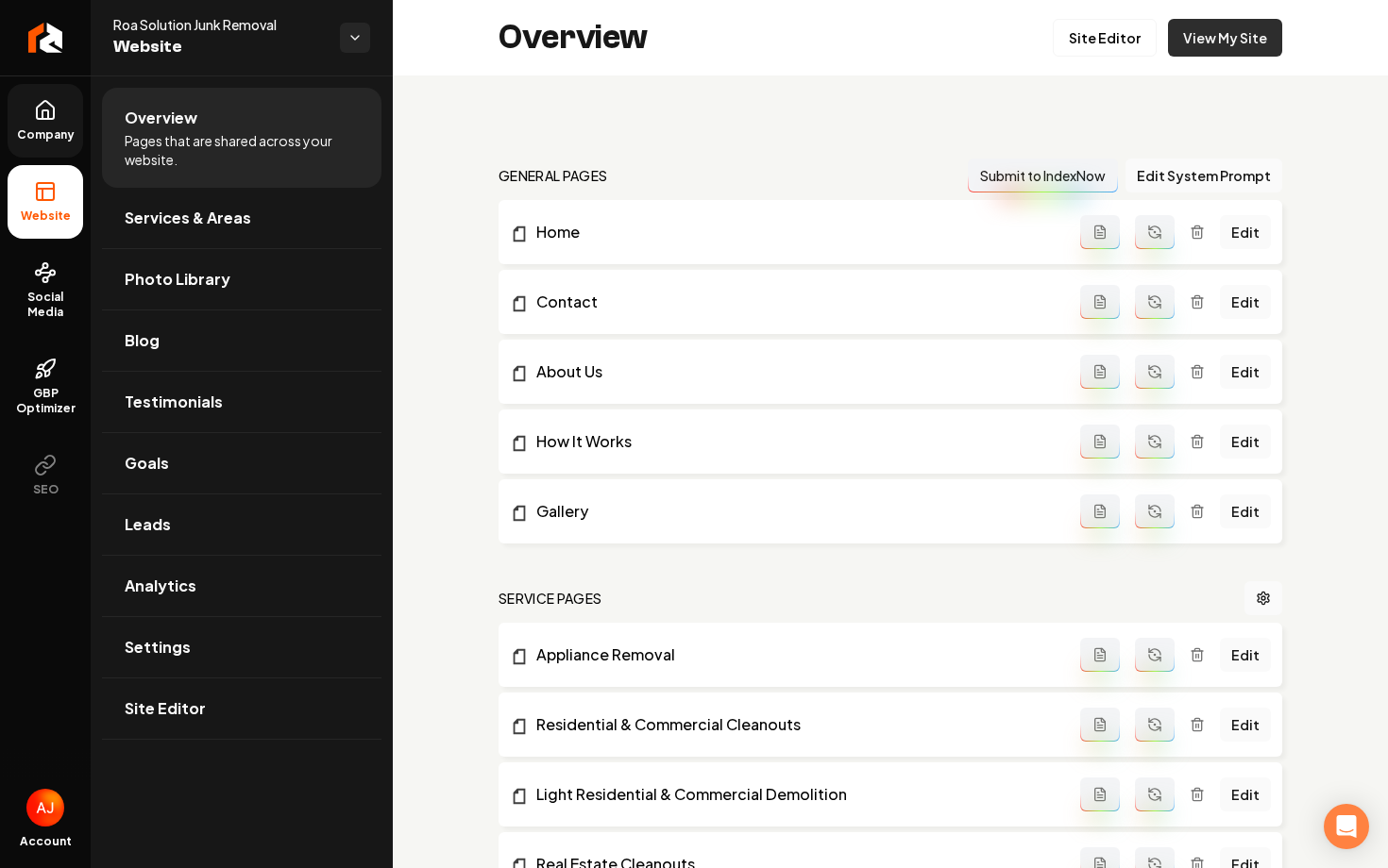
click at [1203, 24] on link "View My Site" at bounding box center [1224, 37] width 114 height 37
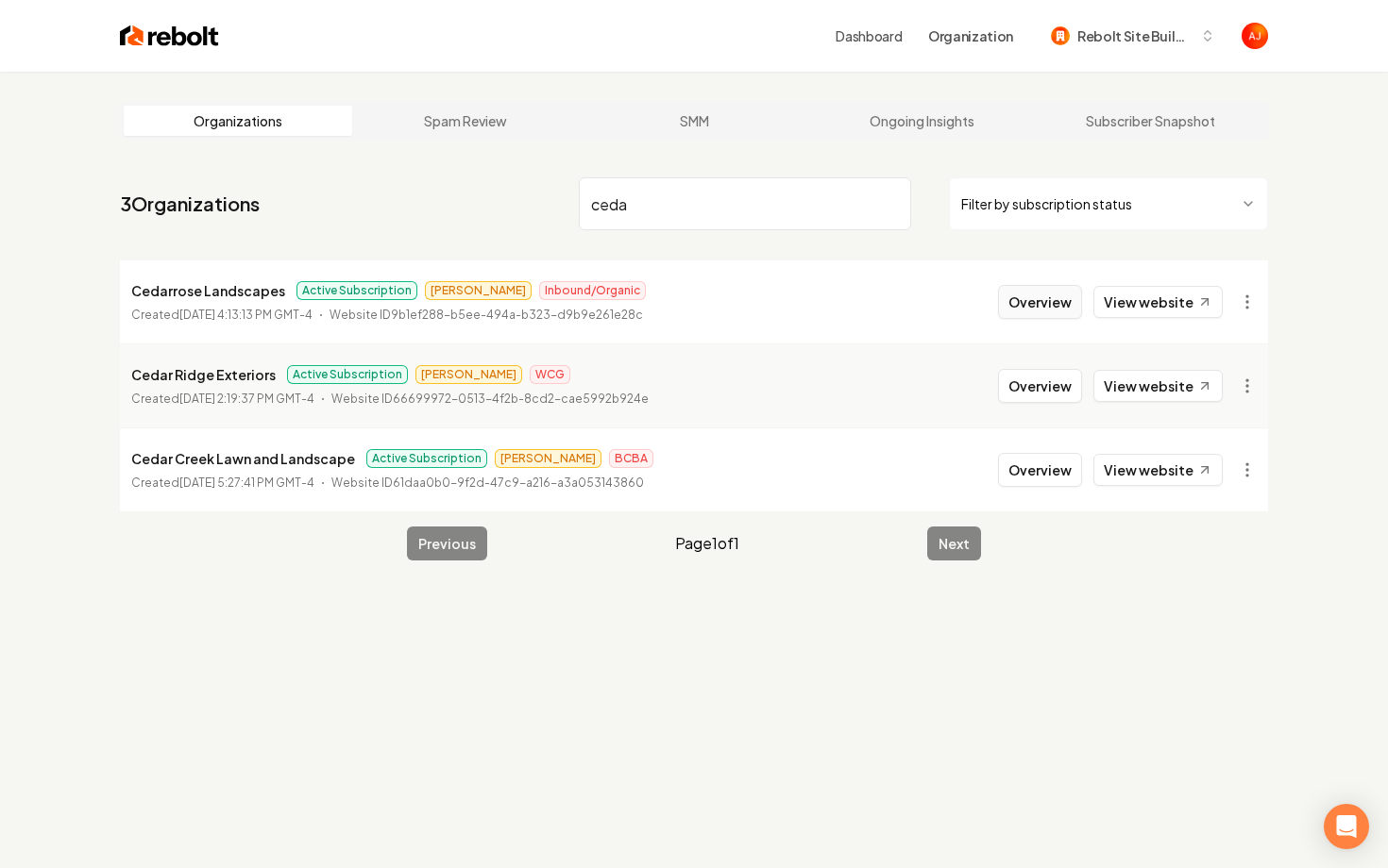
type input "ceda"
click at [1038, 305] on button "Overview" at bounding box center [1041, 302] width 84 height 34
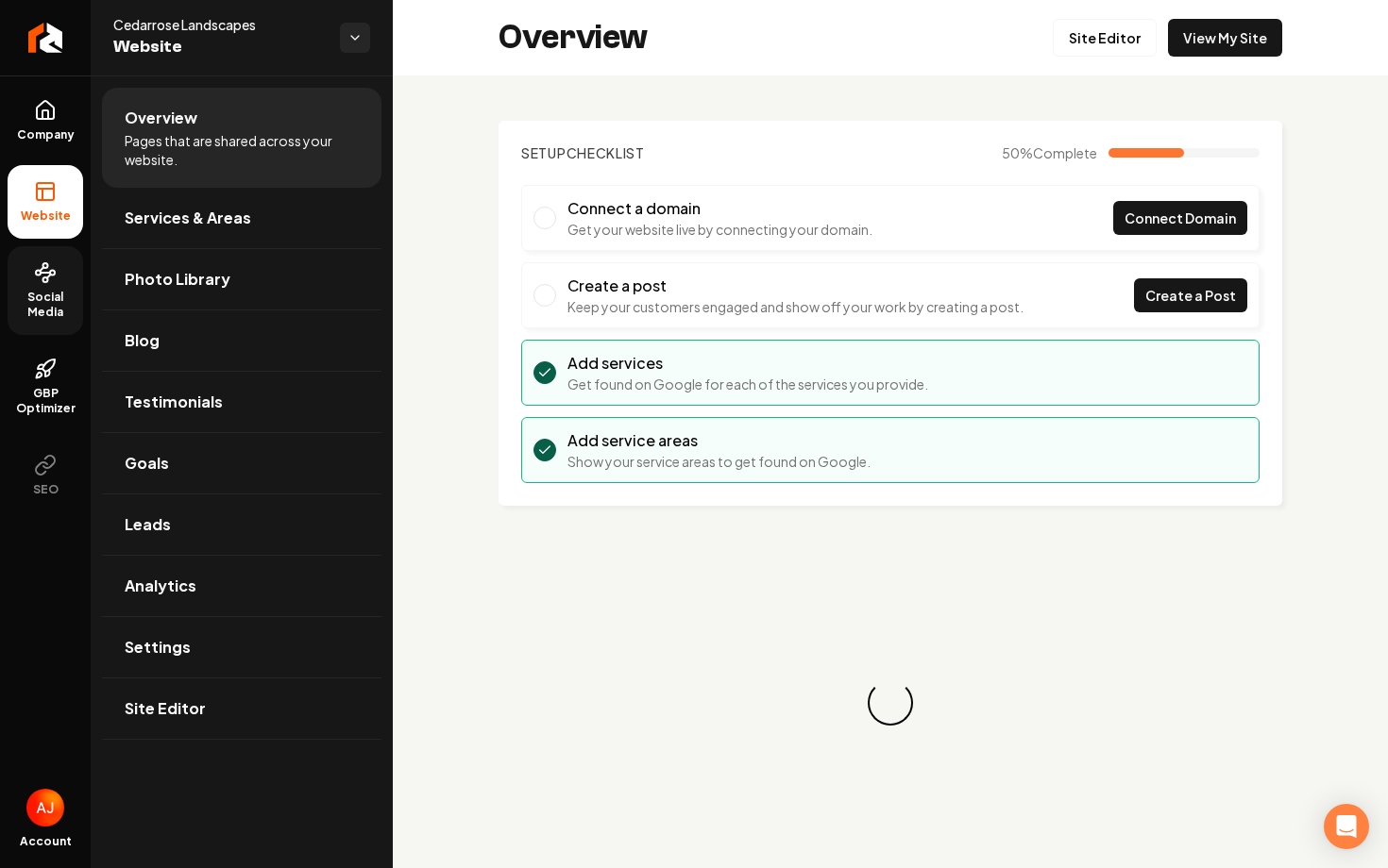
click at [47, 295] on span "Social Media" at bounding box center [45, 305] width 76 height 31
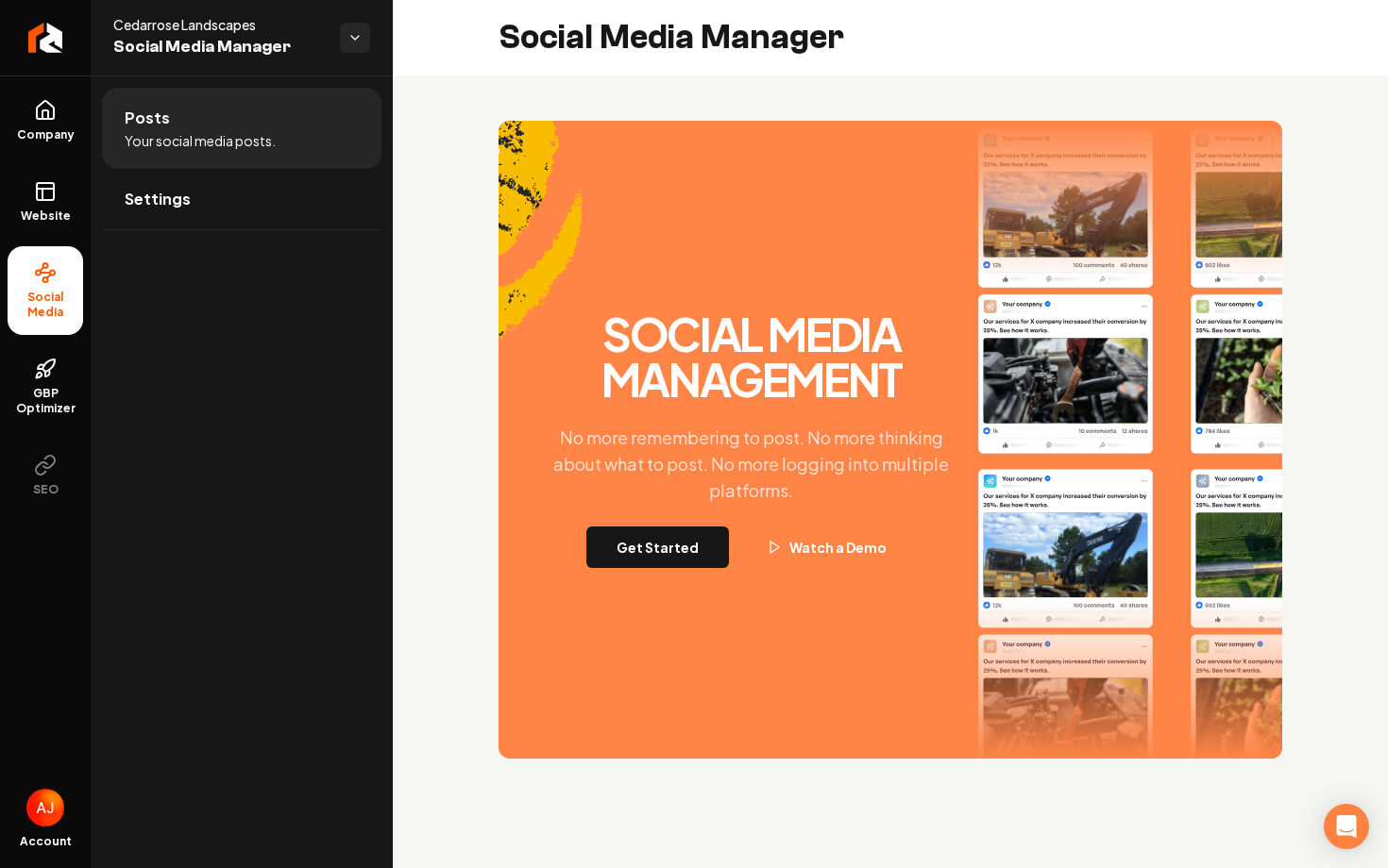
click at [678, 545] on button "Get Started" at bounding box center [658, 546] width 143 height 41
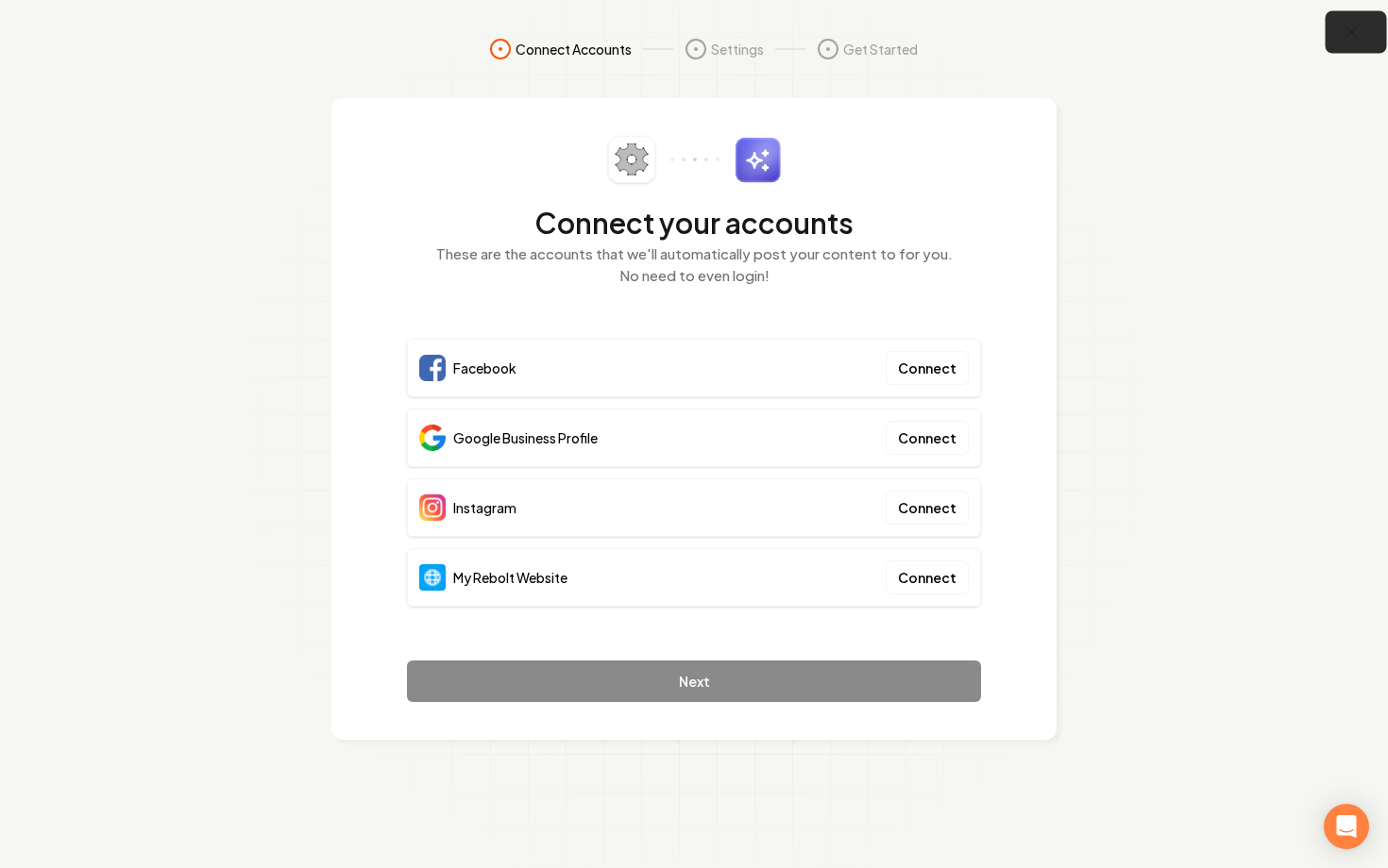
click at [1337, 46] on button "button" at bounding box center [1356, 33] width 61 height 42
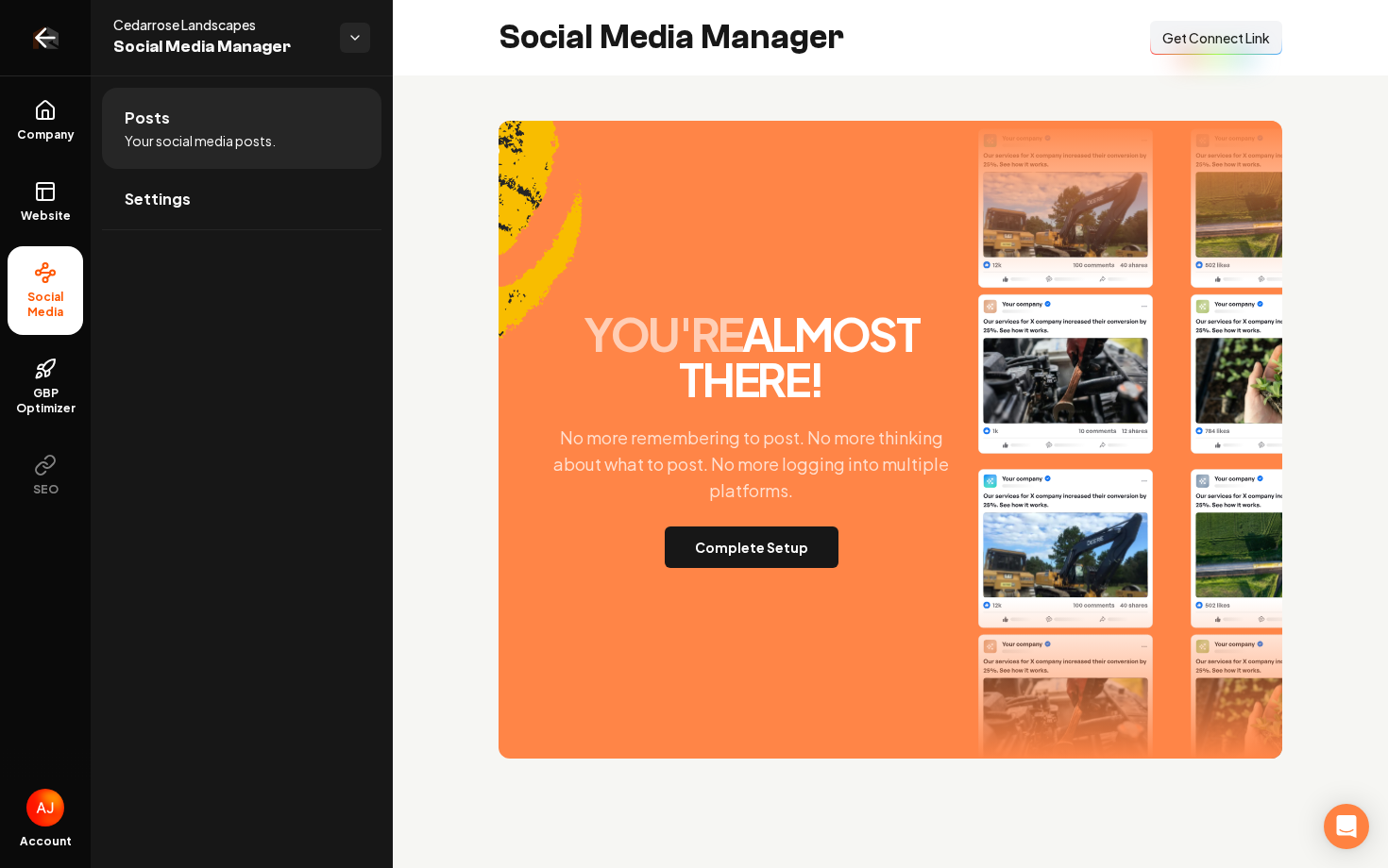
click at [39, 29] on icon "Return to dashboard" at bounding box center [46, 38] width 31 height 31
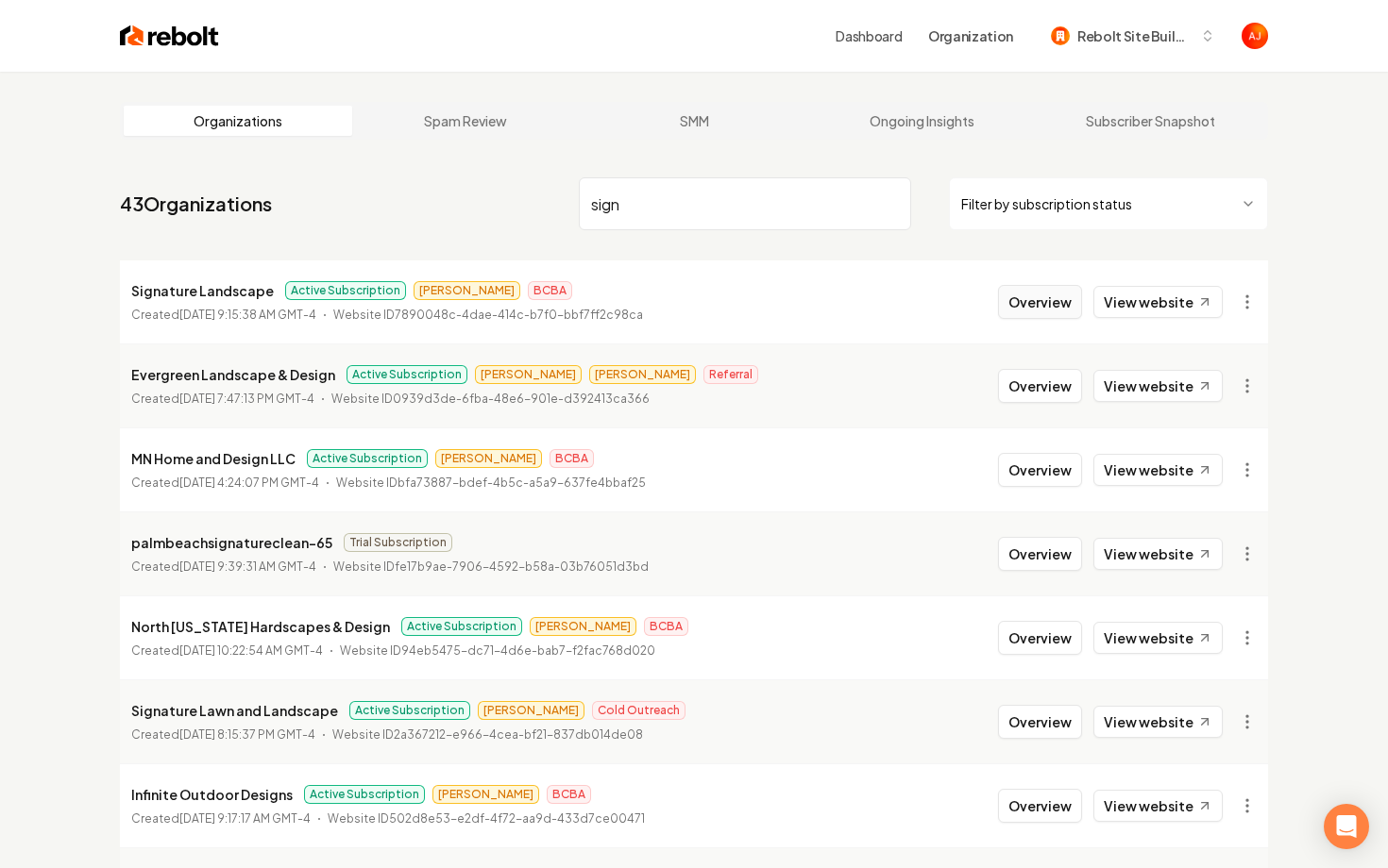
type input "sign"
click at [1008, 307] on button "Overview" at bounding box center [1041, 302] width 84 height 34
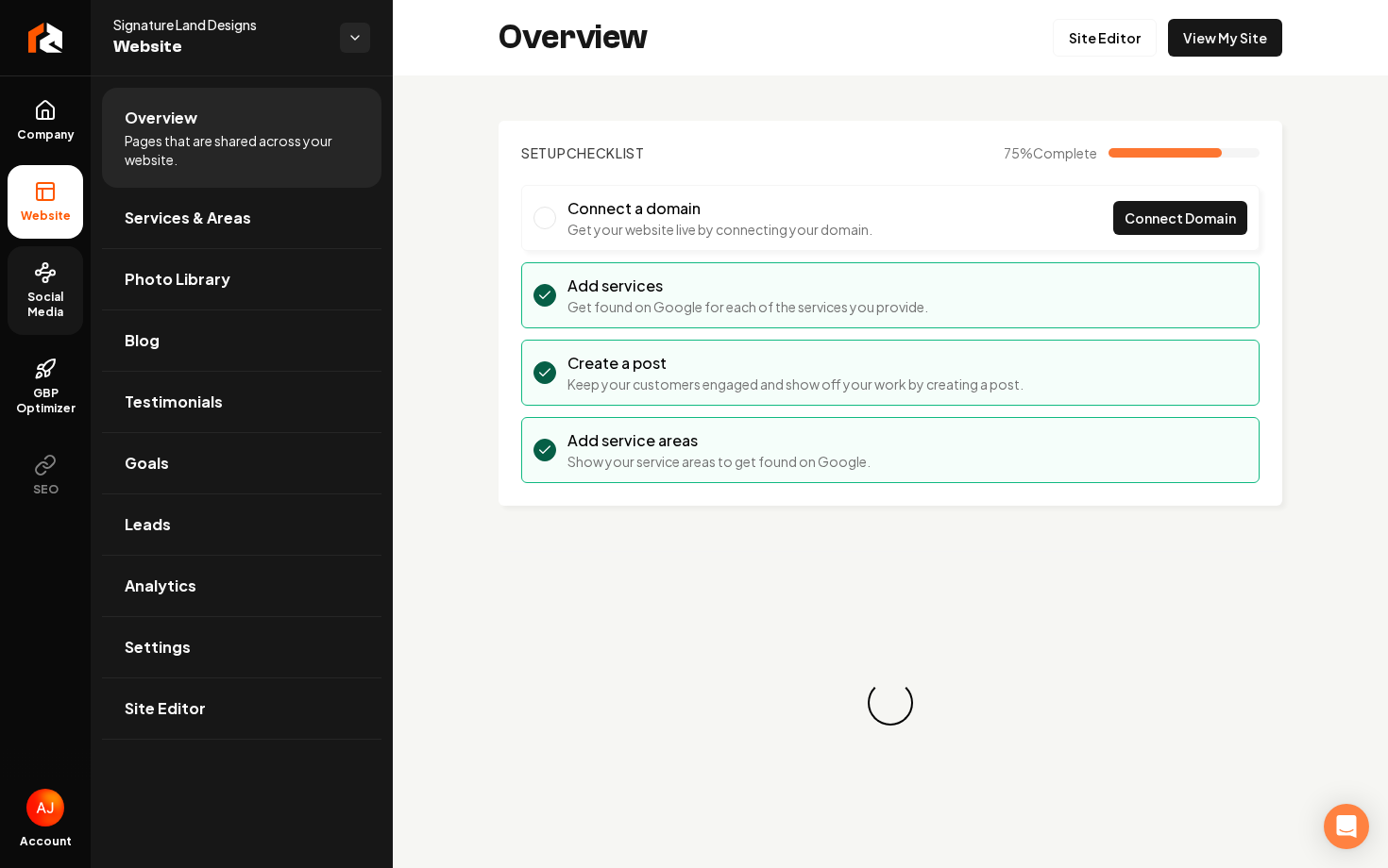
click at [50, 286] on link "Social Media" at bounding box center [45, 290] width 76 height 89
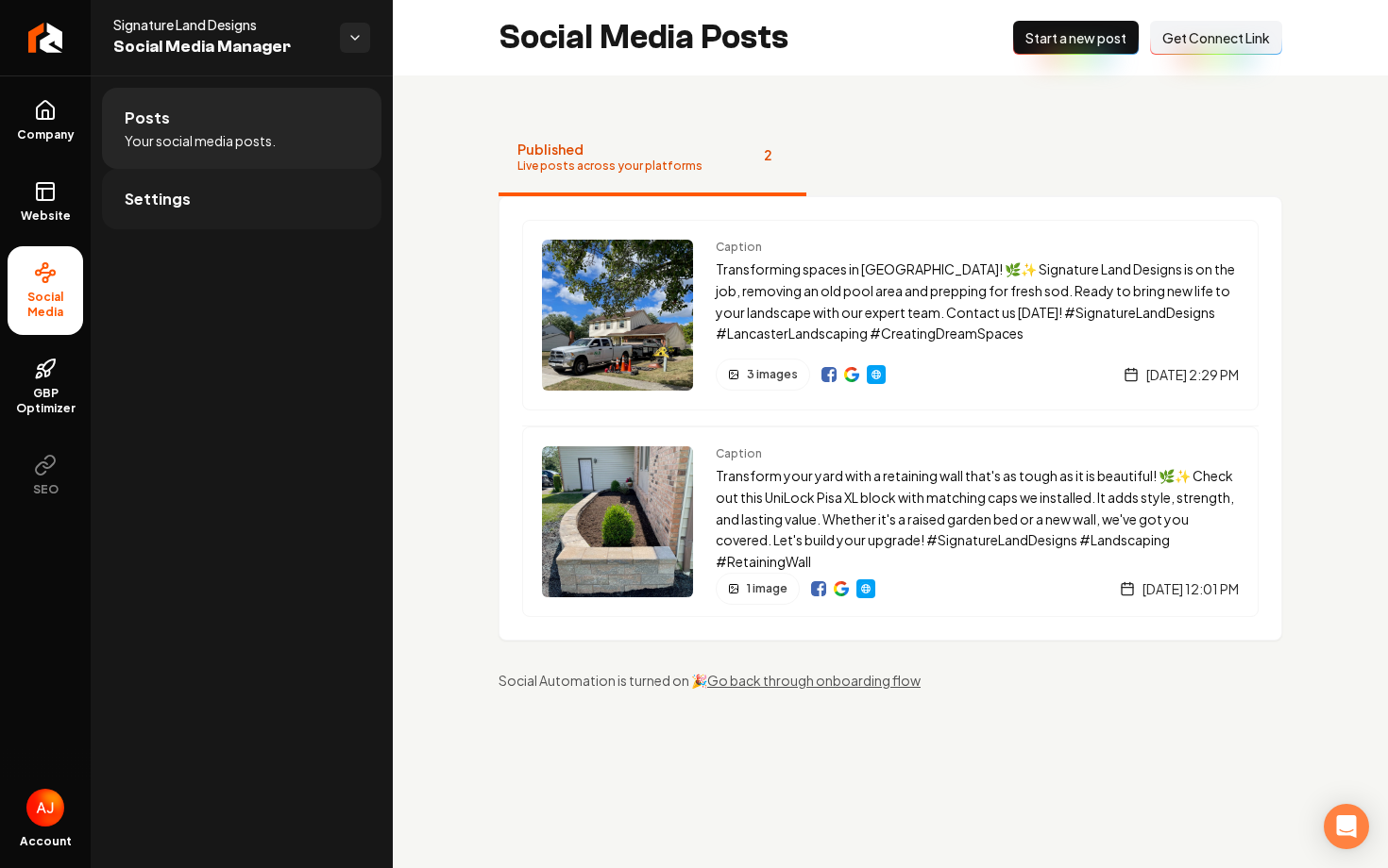
click at [293, 214] on link "Settings" at bounding box center [242, 199] width 280 height 60
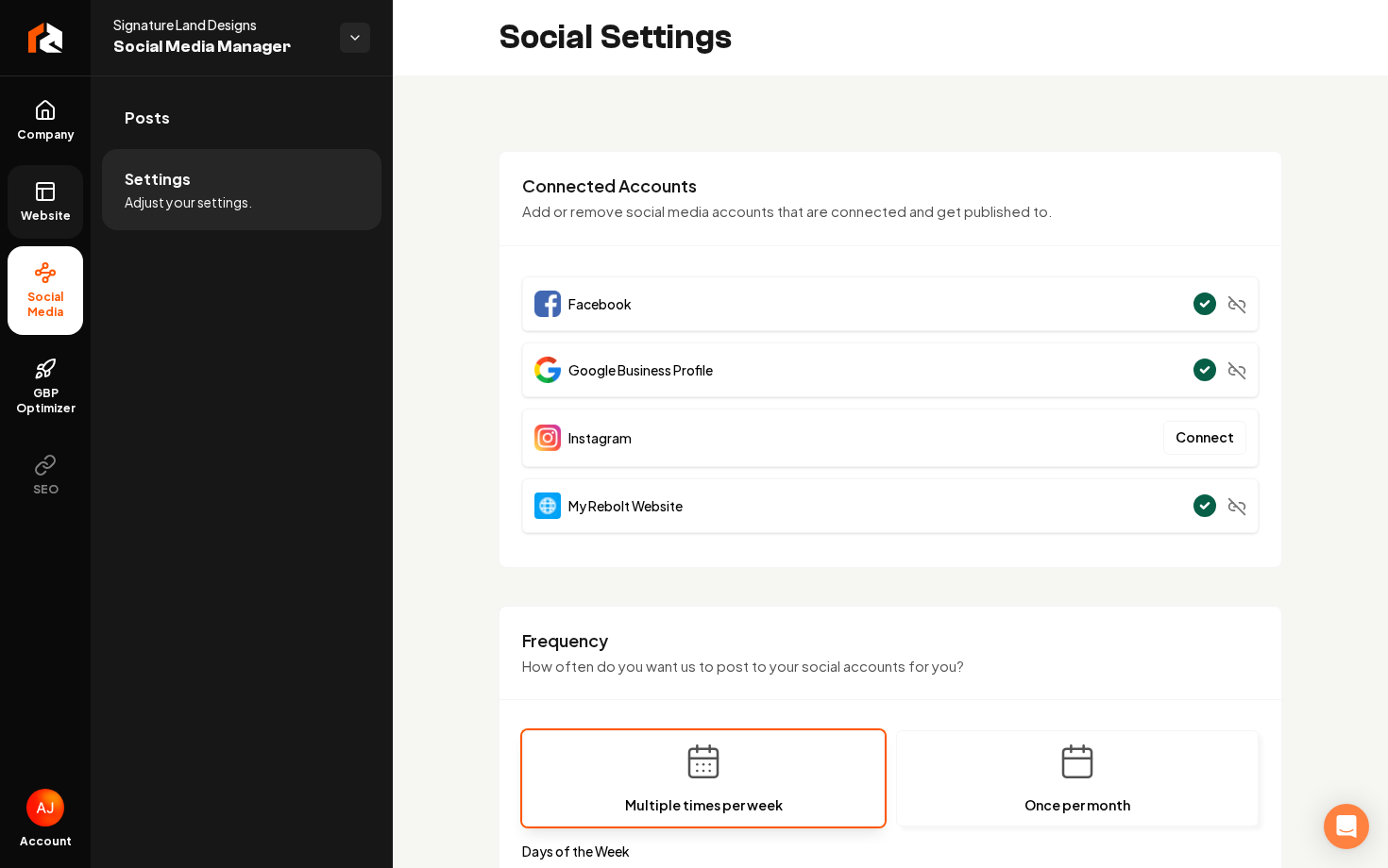
click at [58, 194] on link "Website" at bounding box center [45, 202] width 76 height 74
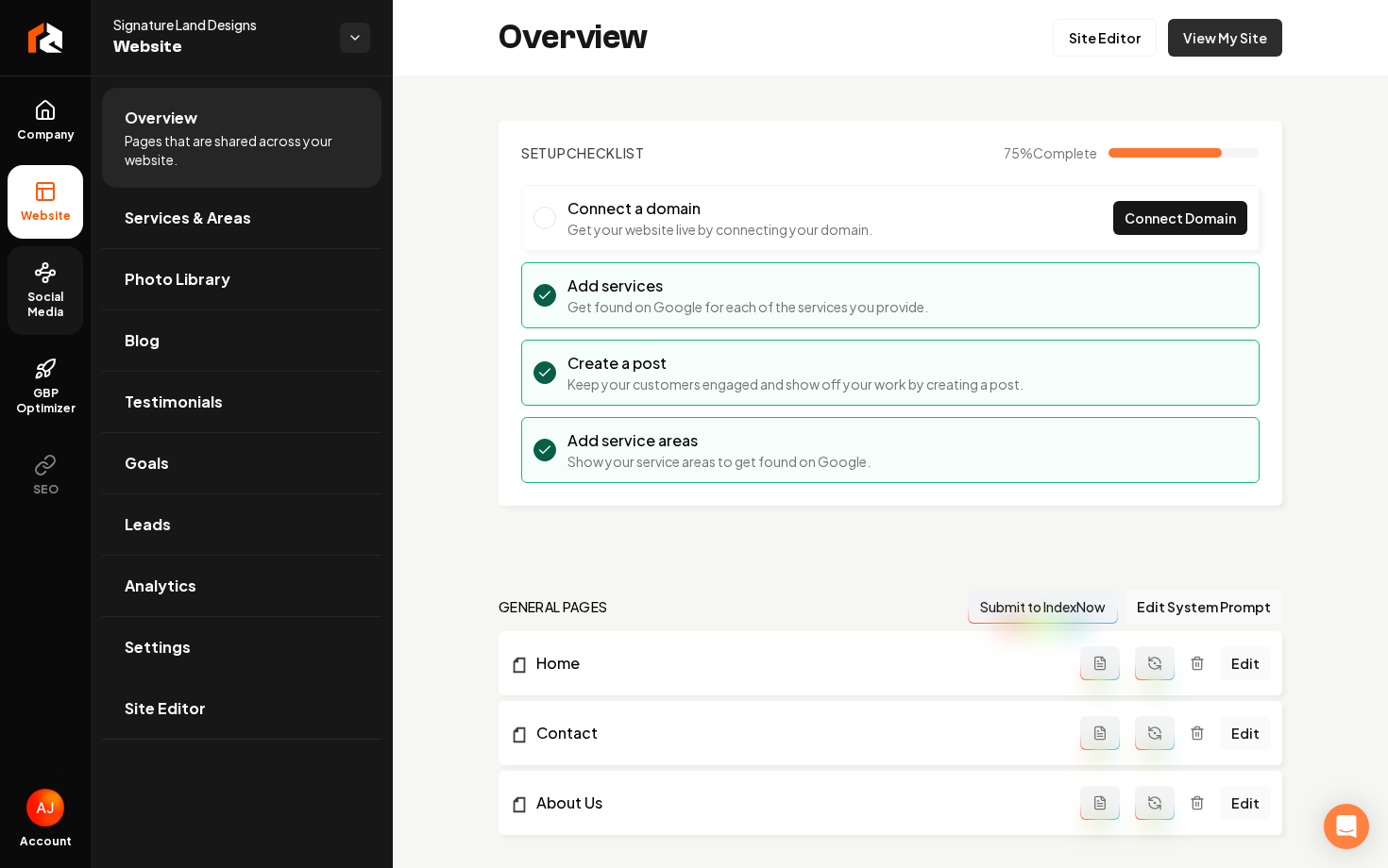
click at [1212, 34] on link "View My Site" at bounding box center [1224, 37] width 114 height 37
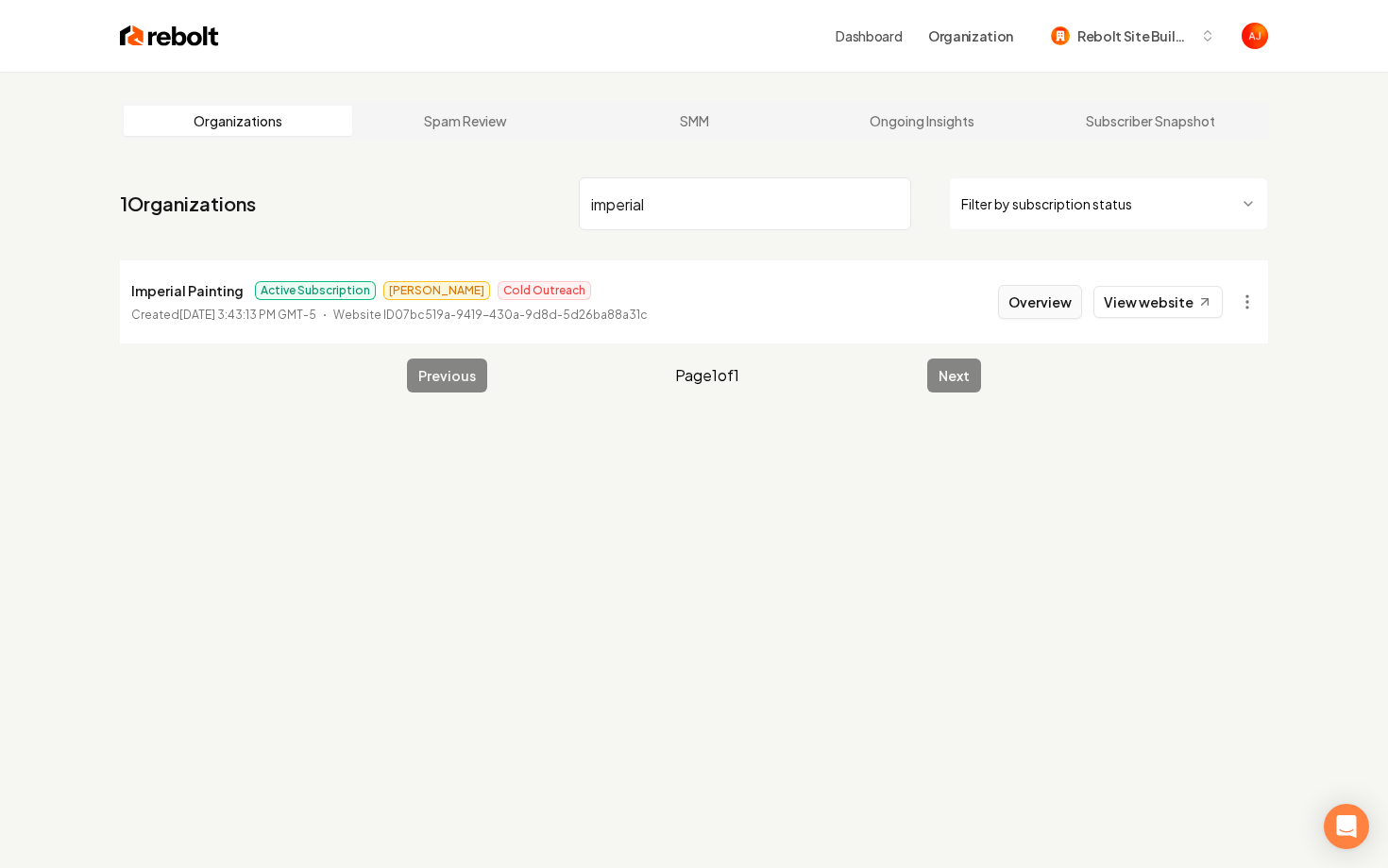
type input "imperial"
click at [1012, 308] on button "Overview" at bounding box center [1041, 302] width 84 height 34
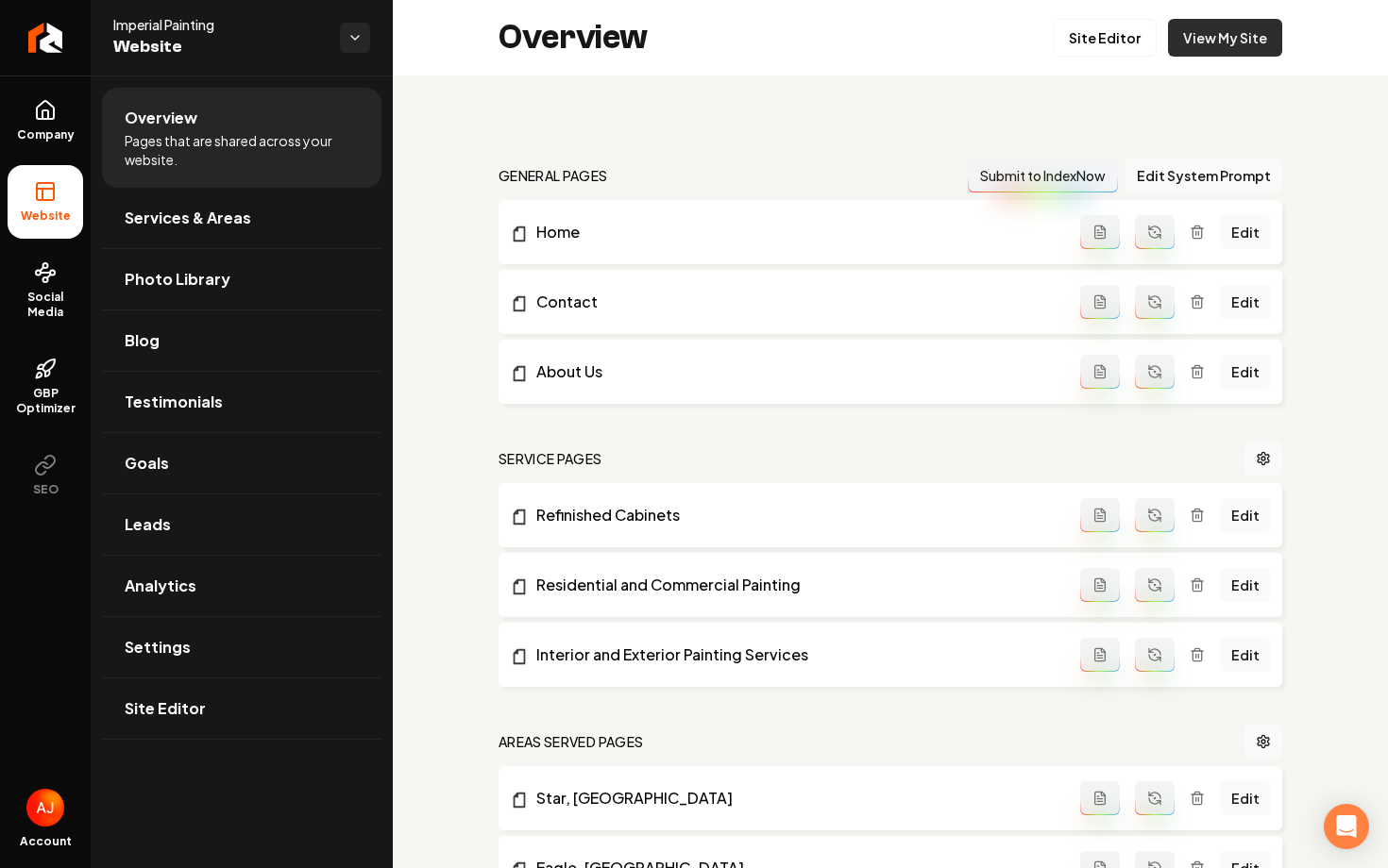
click at [1199, 49] on link "View My Site" at bounding box center [1224, 37] width 114 height 37
click at [1203, 55] on link "View My Site" at bounding box center [1224, 37] width 114 height 37
click at [44, 49] on icon "Return to dashboard" at bounding box center [46, 38] width 31 height 31
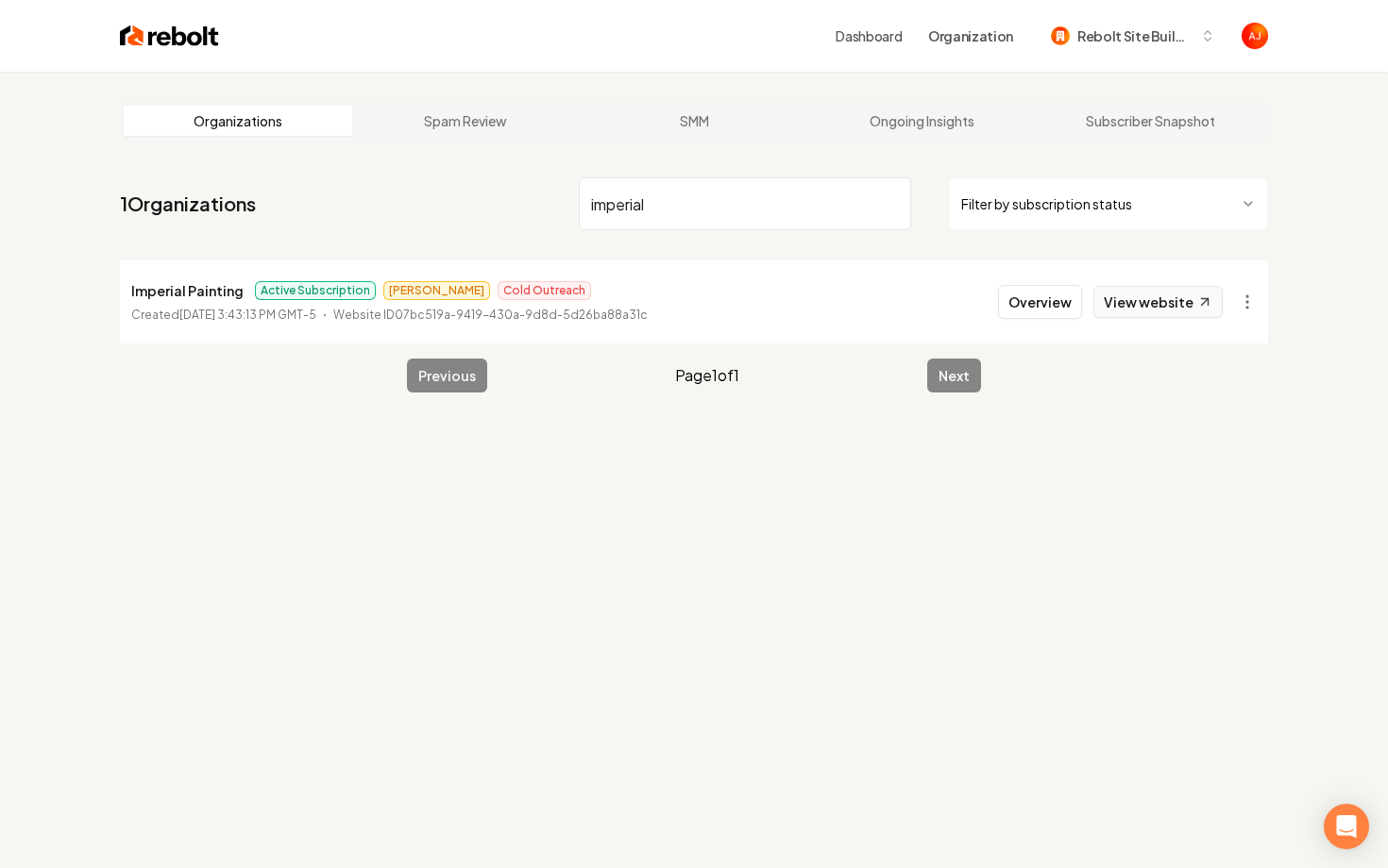
click at [1160, 301] on link "View website" at bounding box center [1157, 302] width 129 height 33
drag, startPoint x: 685, startPoint y: 217, endPoint x: 295, endPoint y: 145, distance: 396.6
click at [295, 145] on main "Organizations Spam Review SMM Ongoing Insights Subscriber Snapshot 1 Organizati…" at bounding box center [694, 247] width 1209 height 351
click at [1112, 301] on link "View website" at bounding box center [1157, 302] width 129 height 33
drag, startPoint x: 728, startPoint y: 219, endPoint x: 389, endPoint y: 166, distance: 343.1
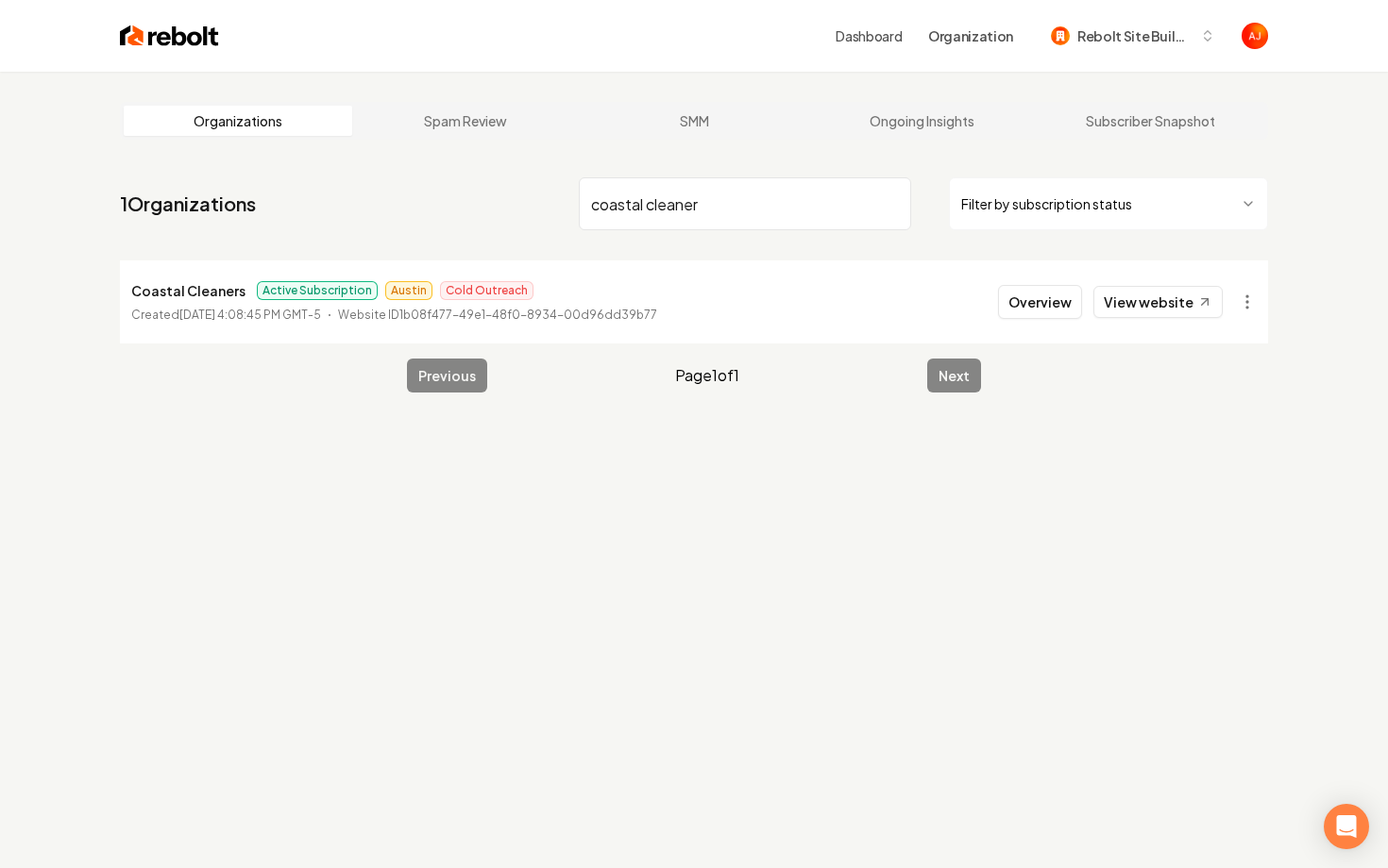
click at [389, 166] on main "Organizations Spam Review SMM Ongoing Insights Subscriber Snapshot 1 Organizati…" at bounding box center [694, 247] width 1209 height 351
click at [1118, 310] on link "View website" at bounding box center [1157, 302] width 129 height 33
drag, startPoint x: 682, startPoint y: 202, endPoint x: 458, endPoint y: 201, distance: 224.0
click at [471, 202] on nav "1 Organizations imperial Filter by subscription status" at bounding box center [693, 211] width 1148 height 83
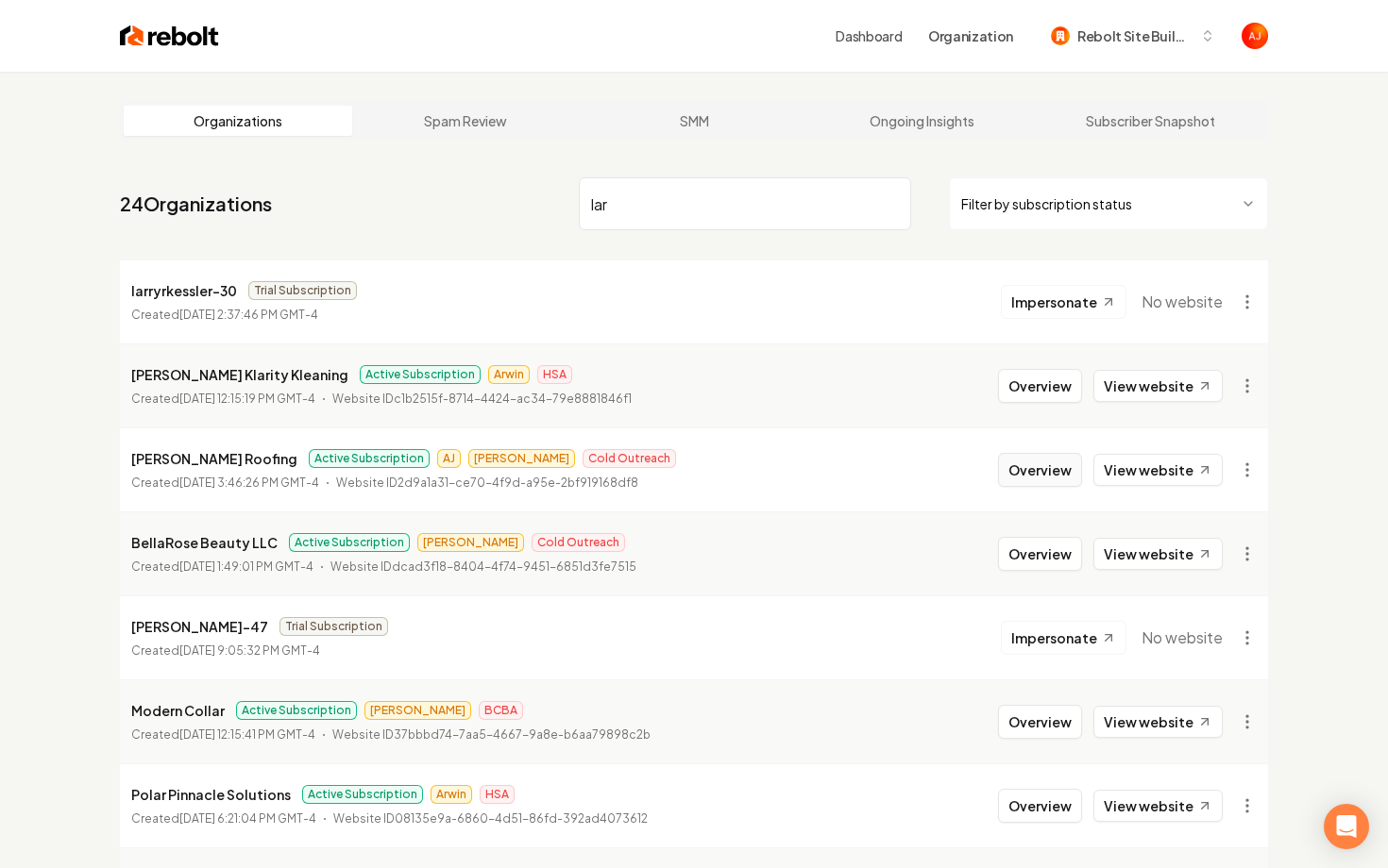
type input "lar"
click at [1042, 465] on button "Overview" at bounding box center [1041, 470] width 84 height 34
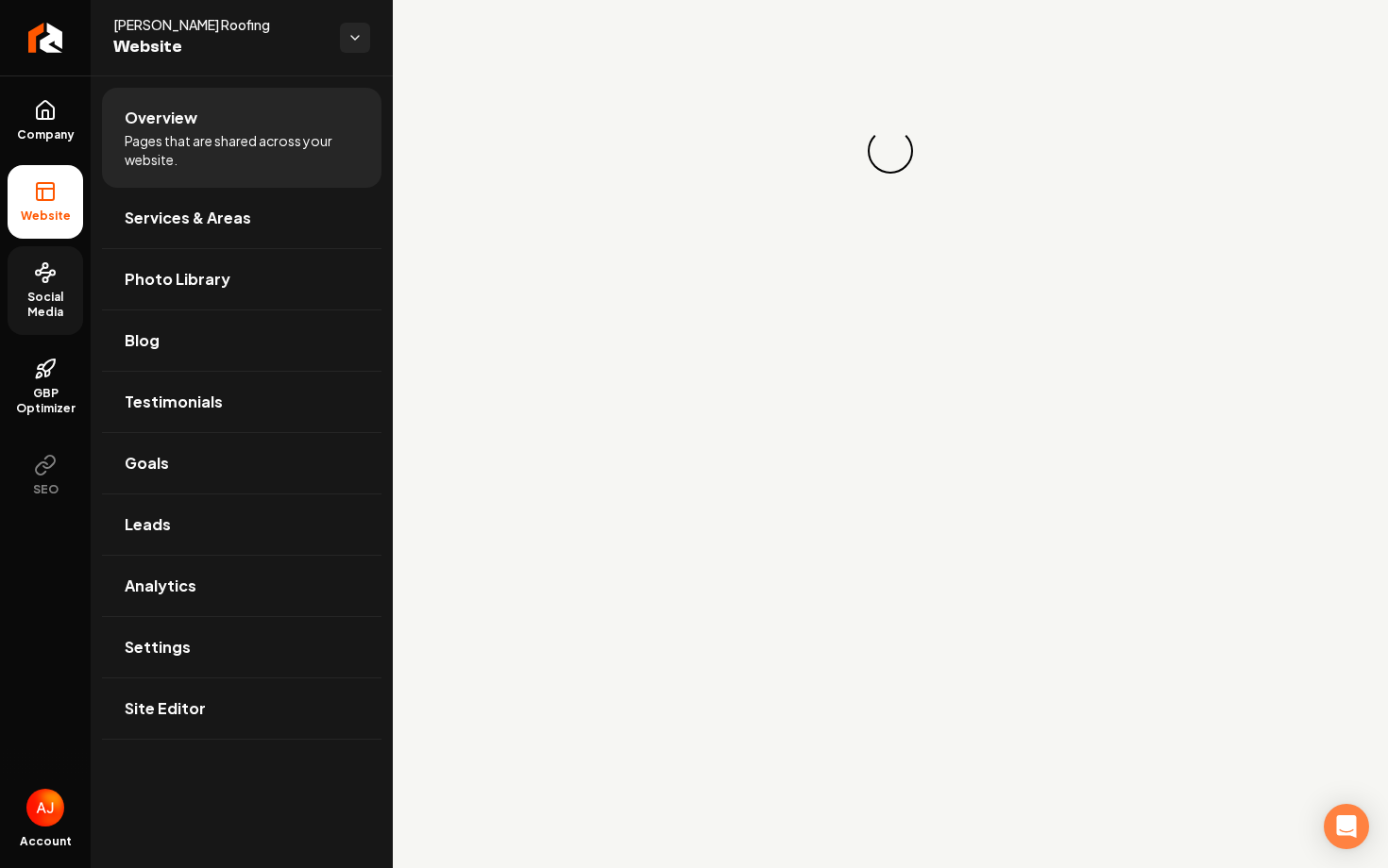
click at [47, 295] on span "Social Media" at bounding box center [45, 305] width 76 height 31
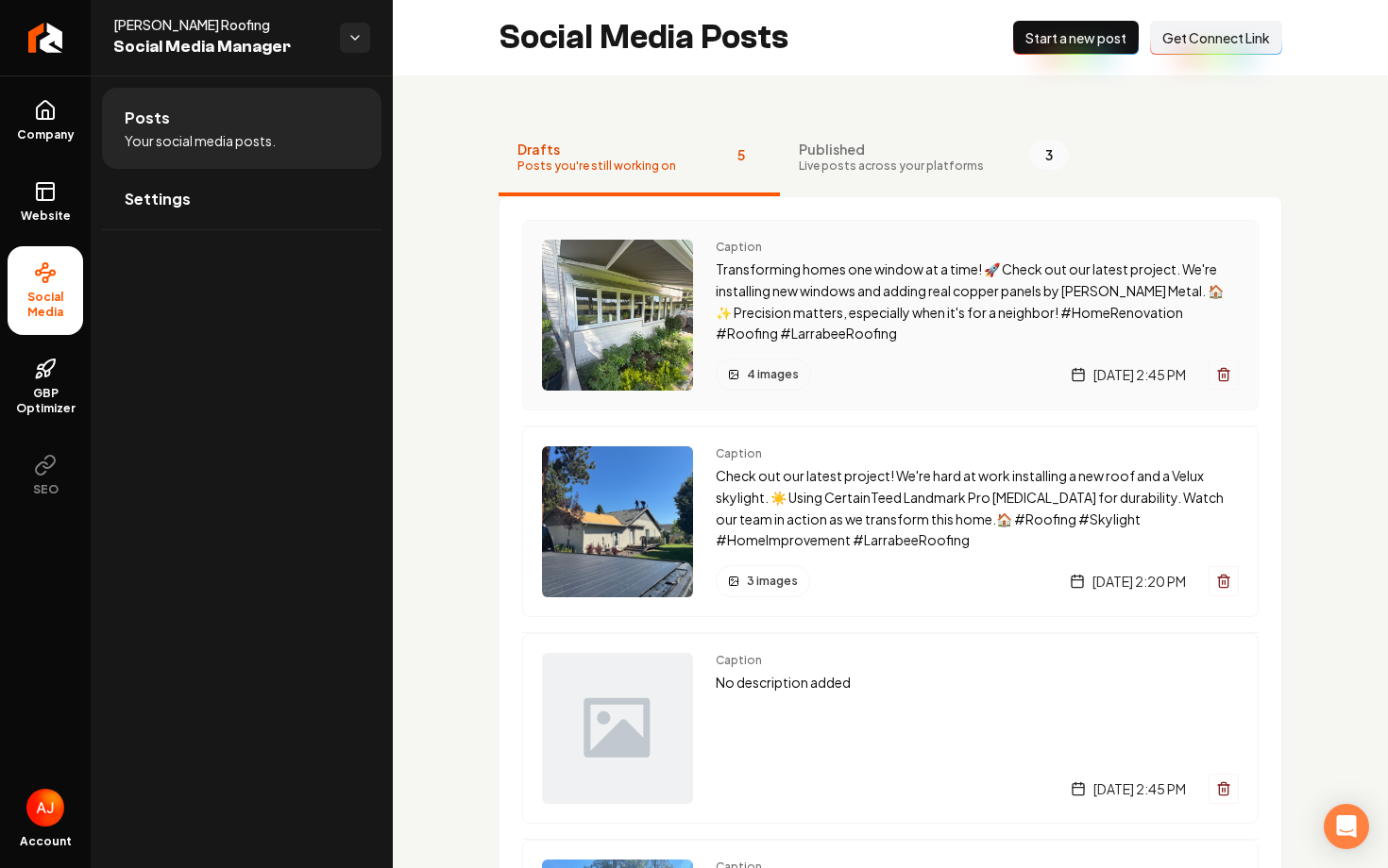
click at [886, 367] on div "4 images [DATE] 2:45 PM" at bounding box center [977, 375] width 523 height 33
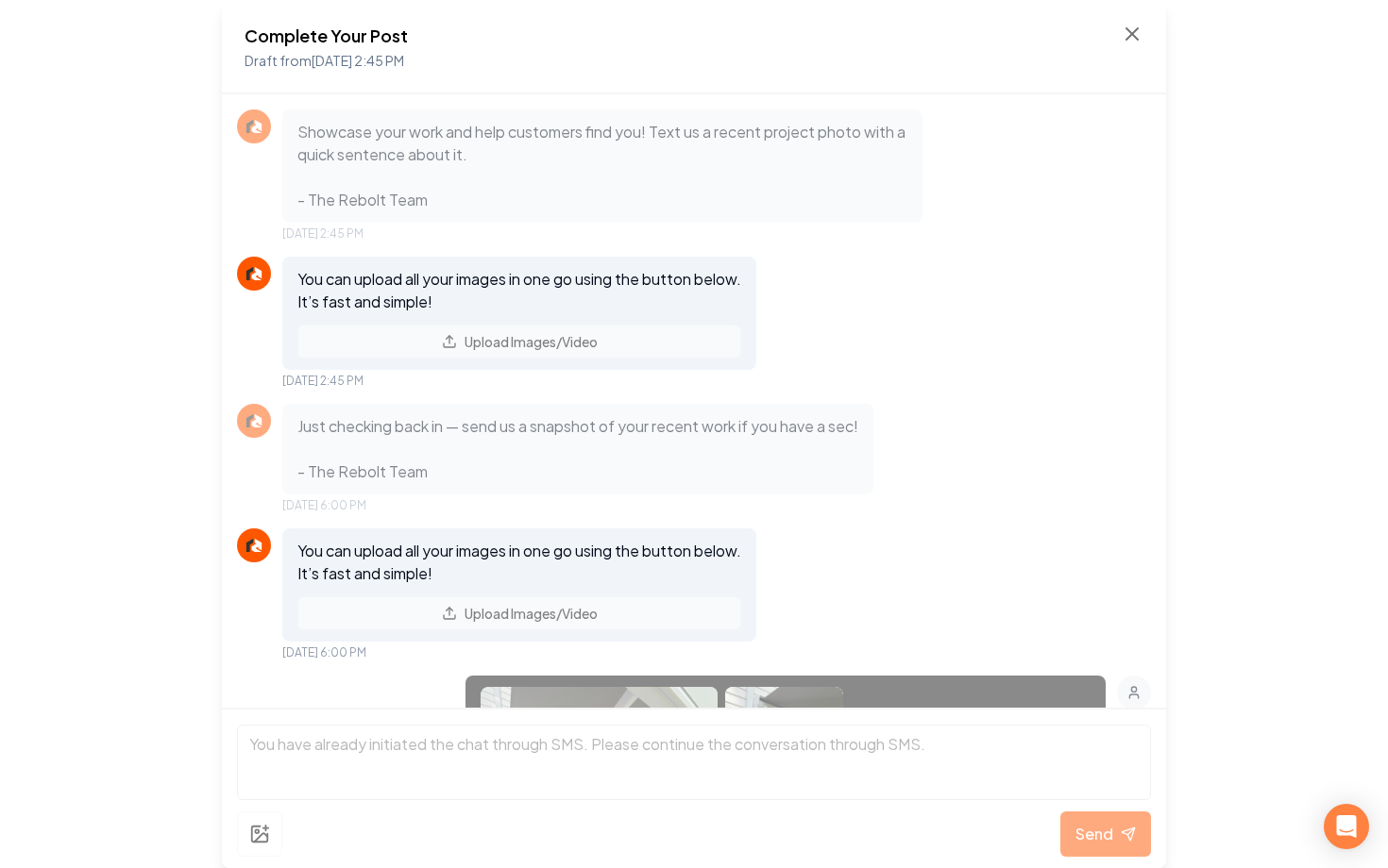
scroll to position [712, 0]
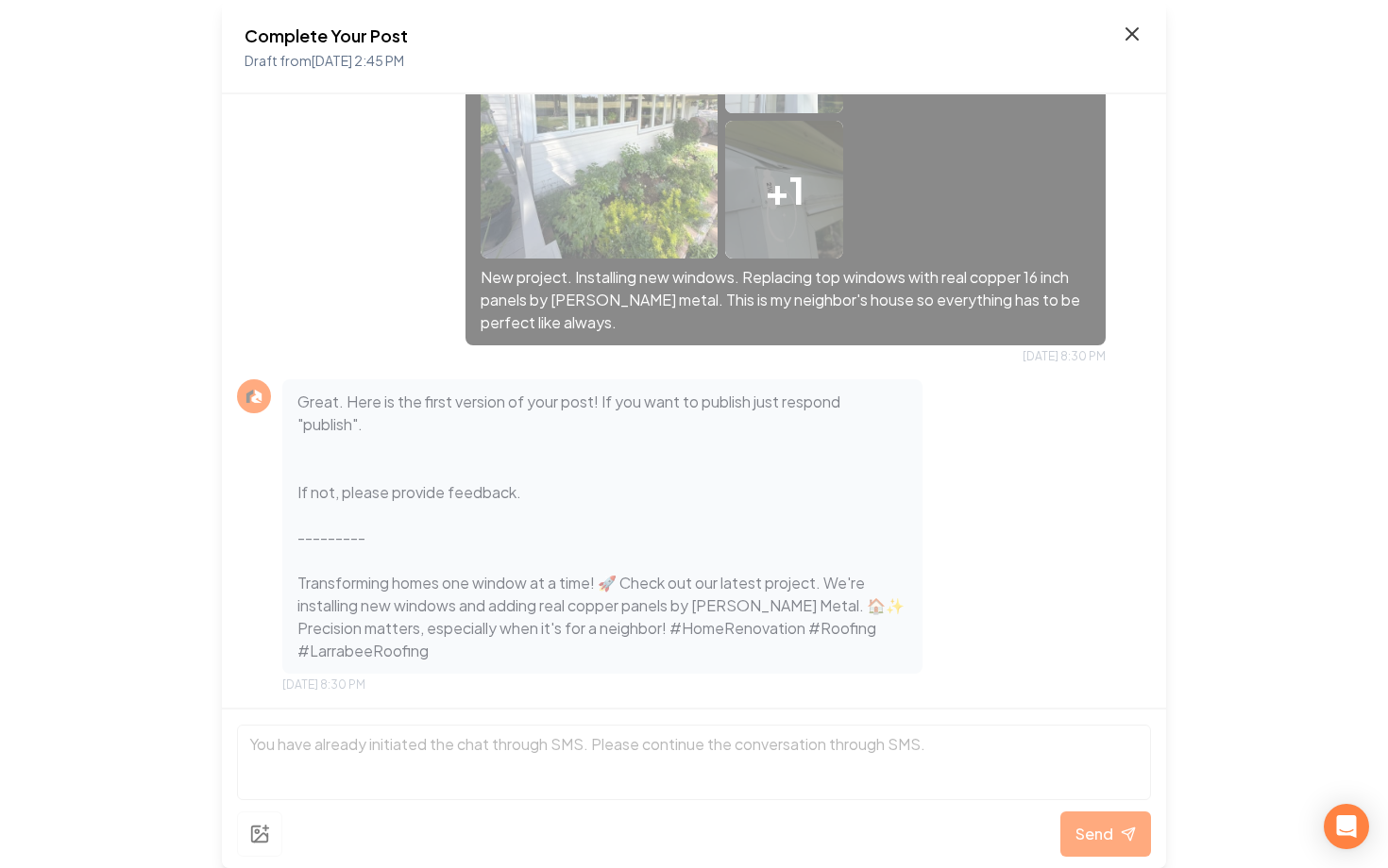
click at [1133, 40] on icon at bounding box center [1132, 34] width 23 height 23
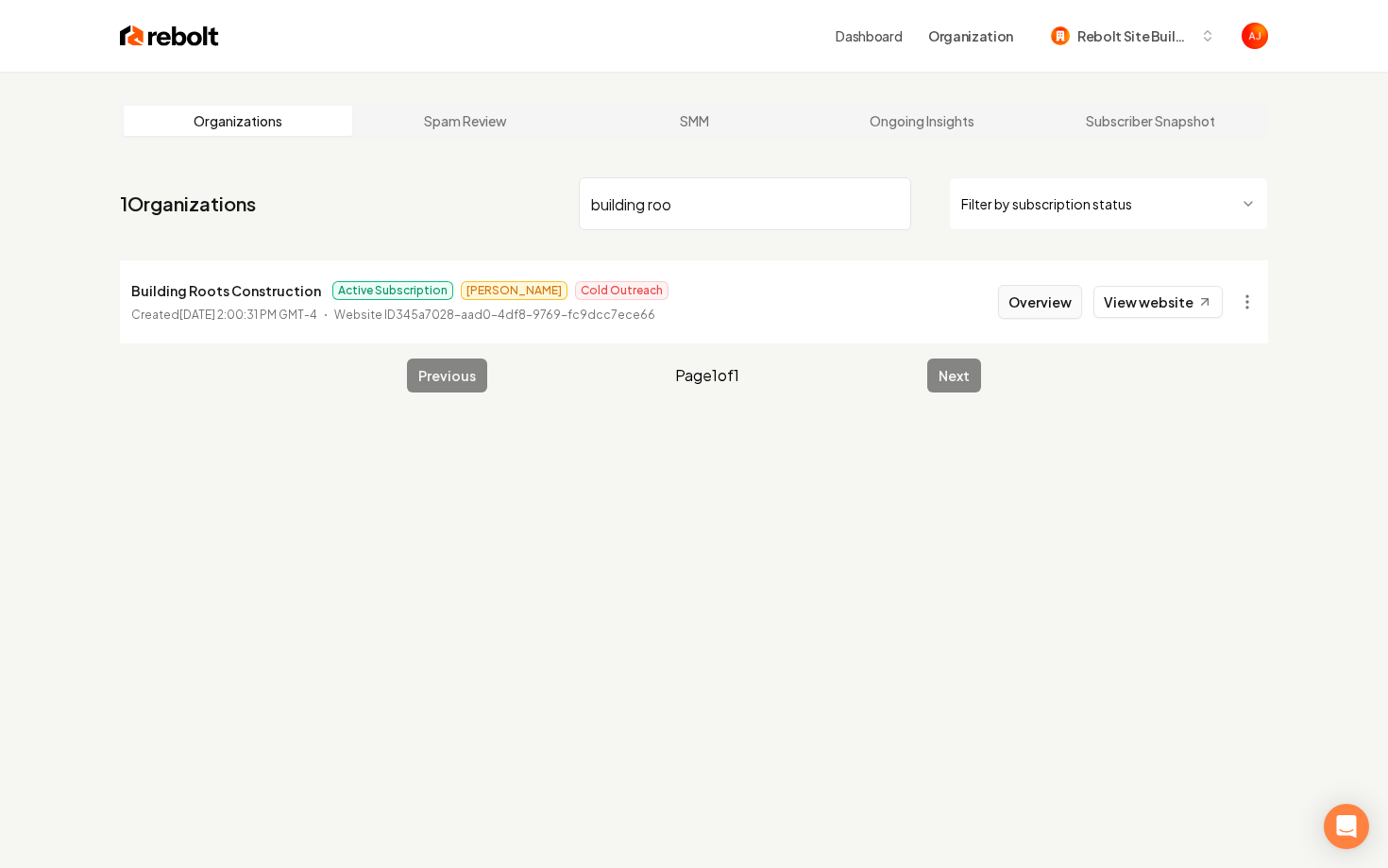
type input "building roo"
click at [1068, 300] on button "Overview" at bounding box center [1041, 302] width 84 height 34
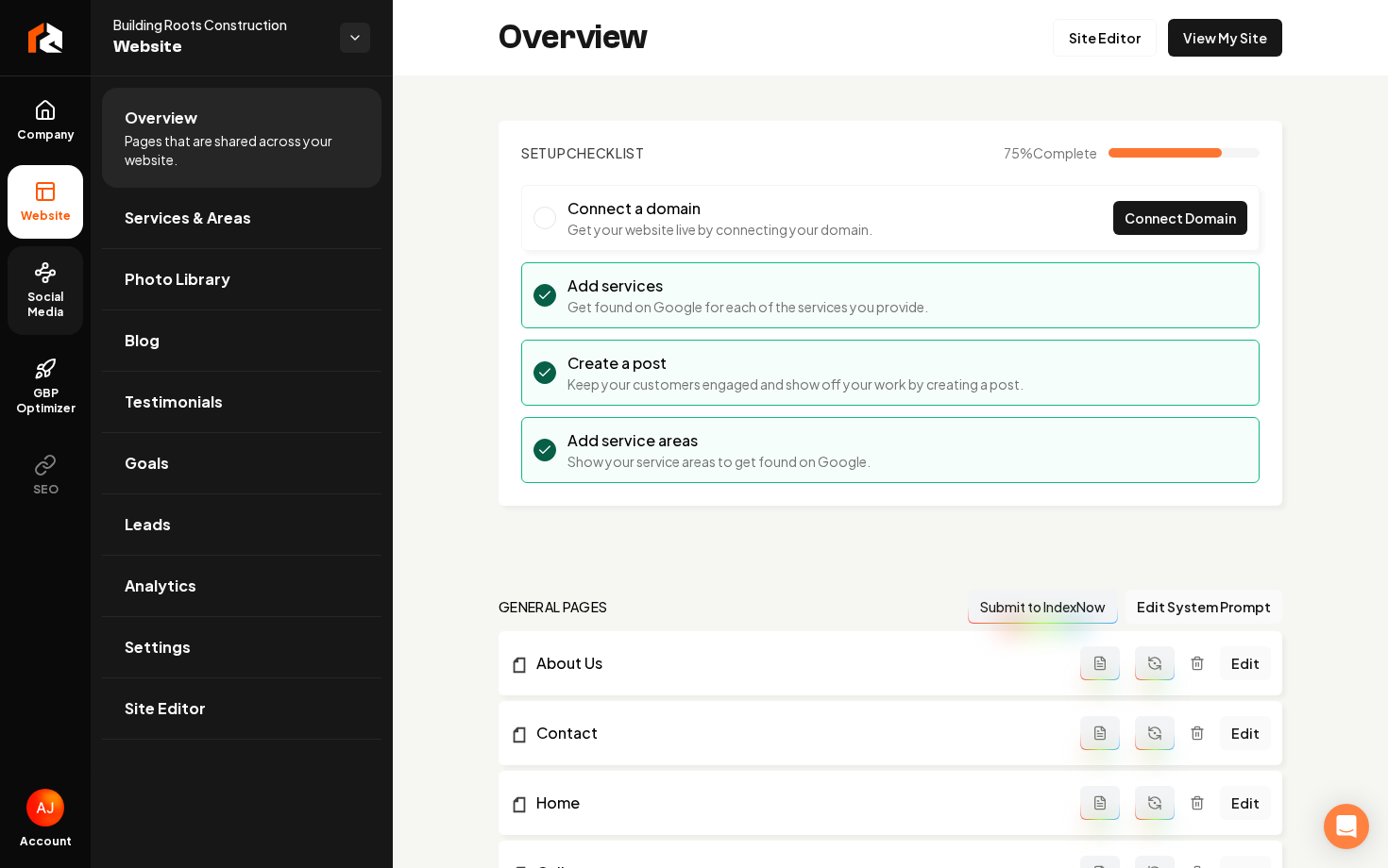
click at [64, 276] on link "Social Media" at bounding box center [45, 290] width 76 height 89
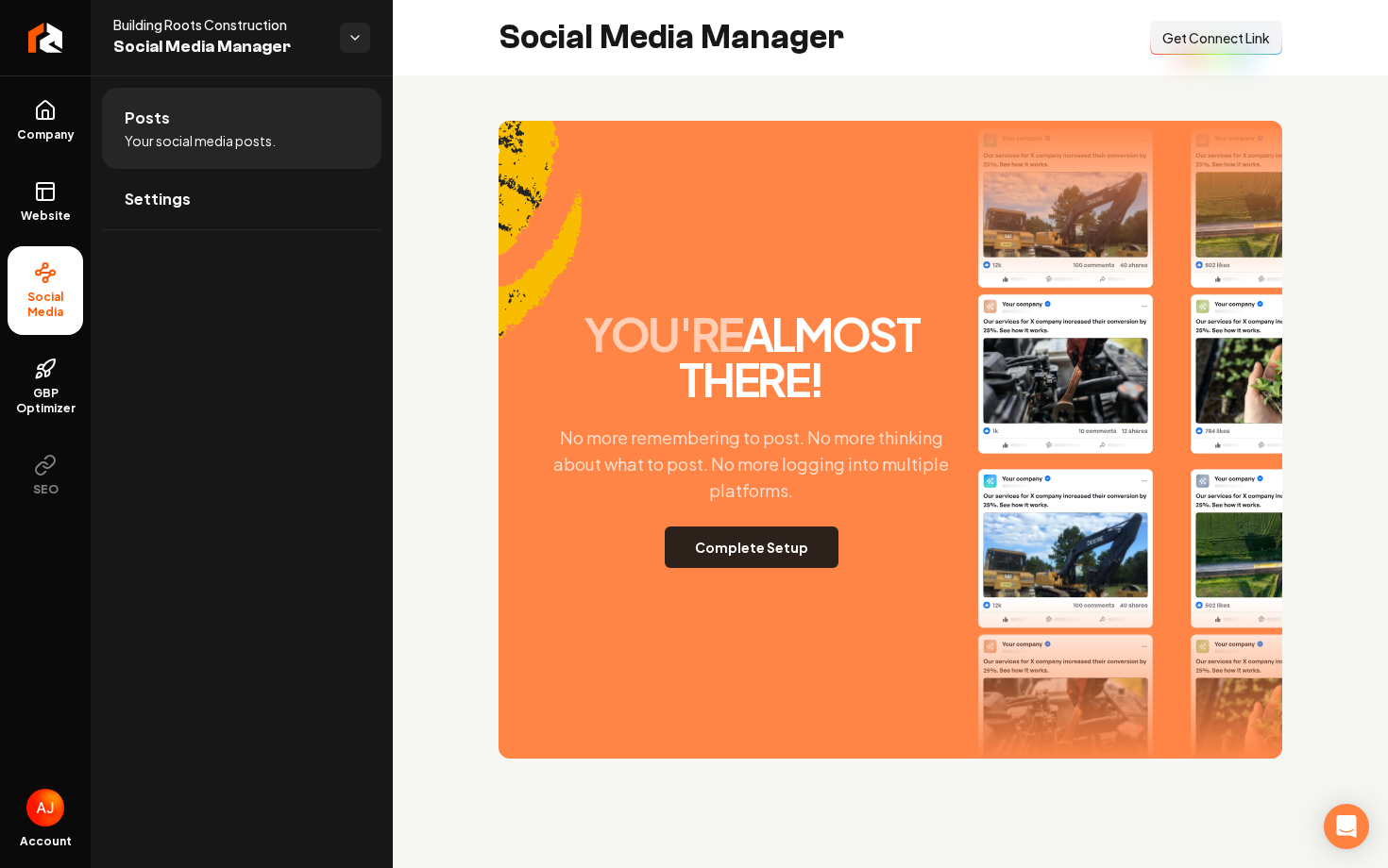
click at [805, 566] on button "Complete Setup" at bounding box center [750, 546] width 173 height 41
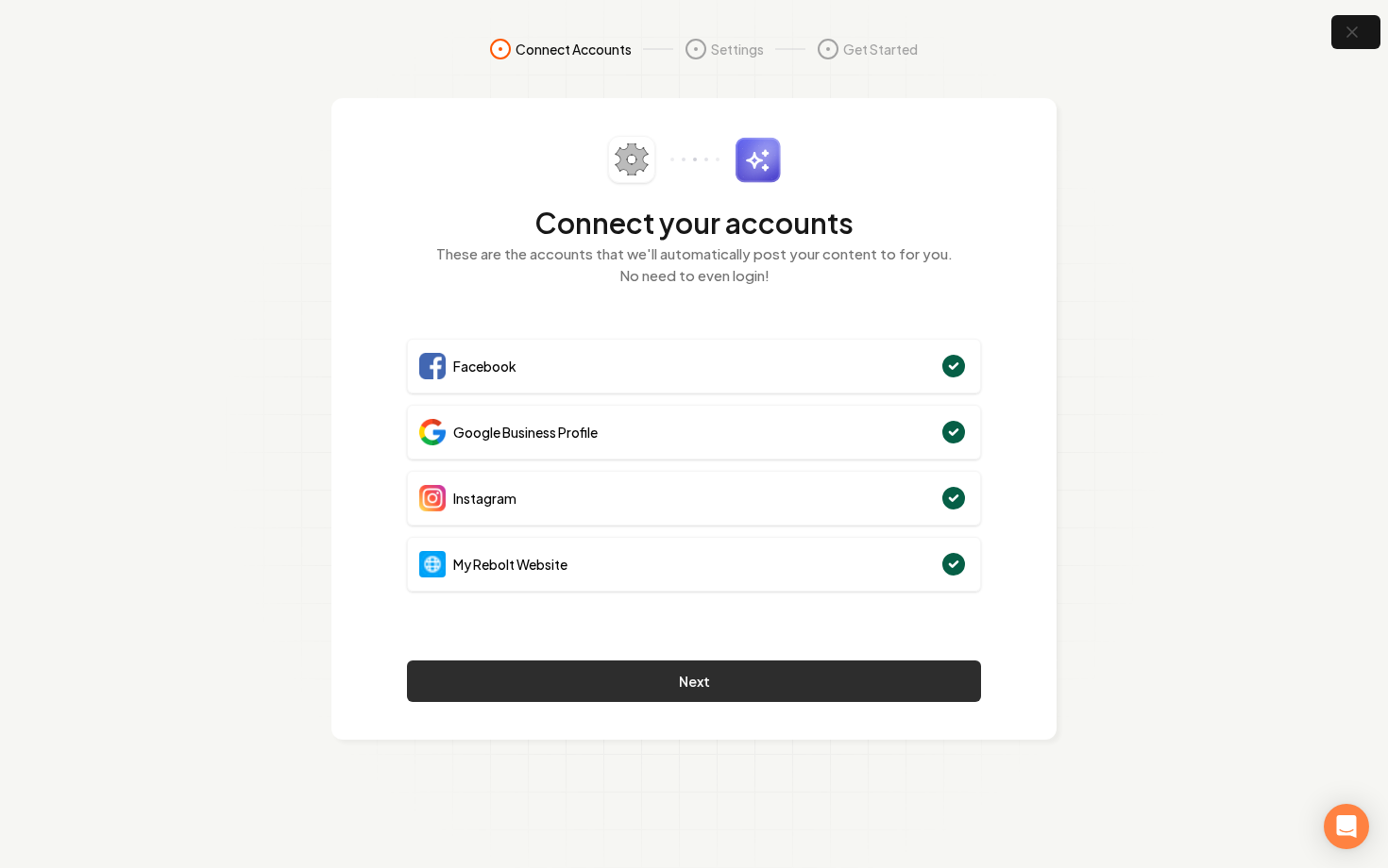
click at [747, 690] on button "Next" at bounding box center [694, 680] width 574 height 41
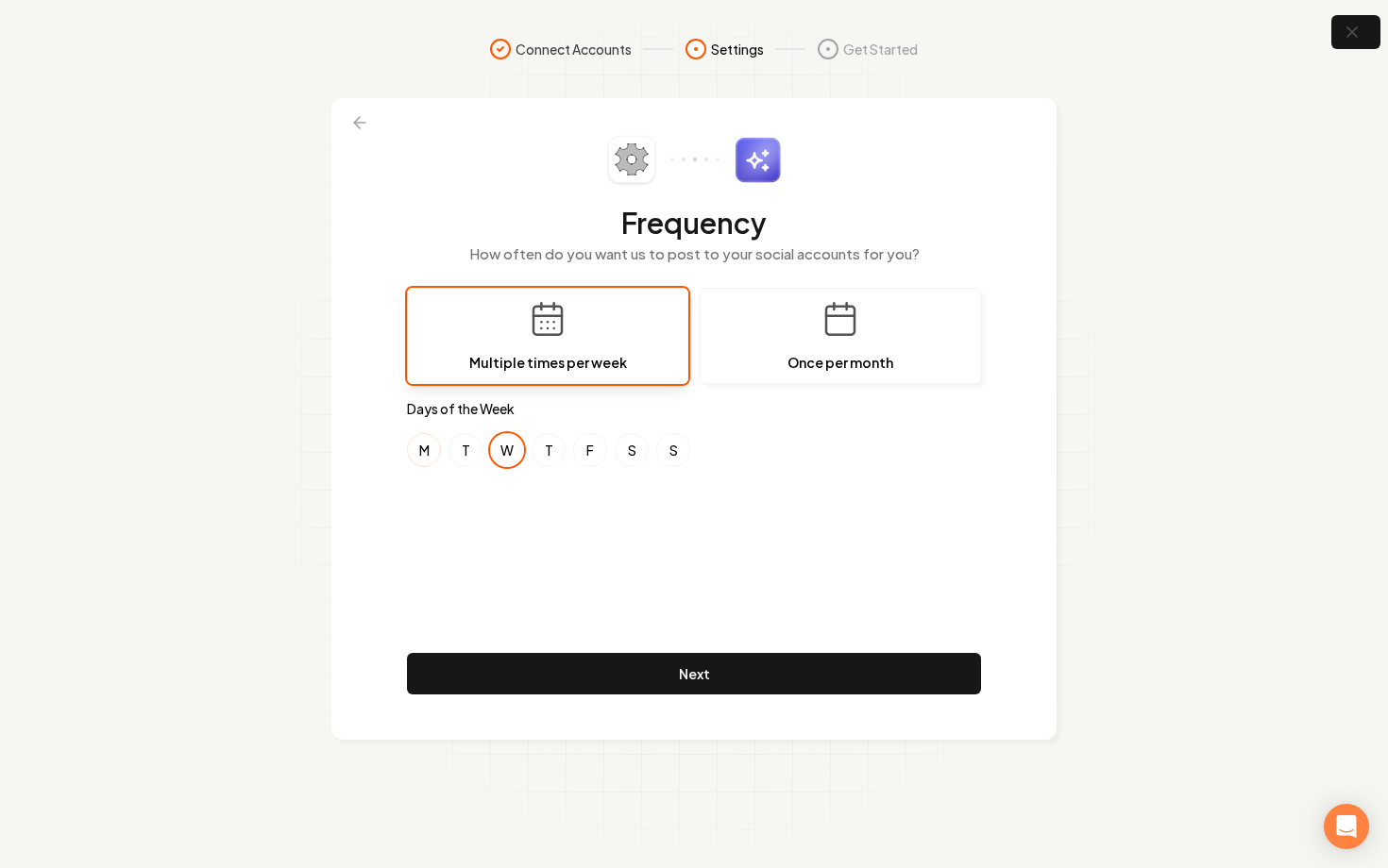
click at [417, 454] on button "M" at bounding box center [424, 451] width 34 height 34
click at [469, 454] on button "T" at bounding box center [466, 451] width 34 height 34
click at [539, 453] on button "T" at bounding box center [548, 451] width 34 height 34
click at [589, 453] on button "F" at bounding box center [591, 451] width 34 height 34
click at [670, 449] on button "S" at bounding box center [674, 451] width 34 height 34
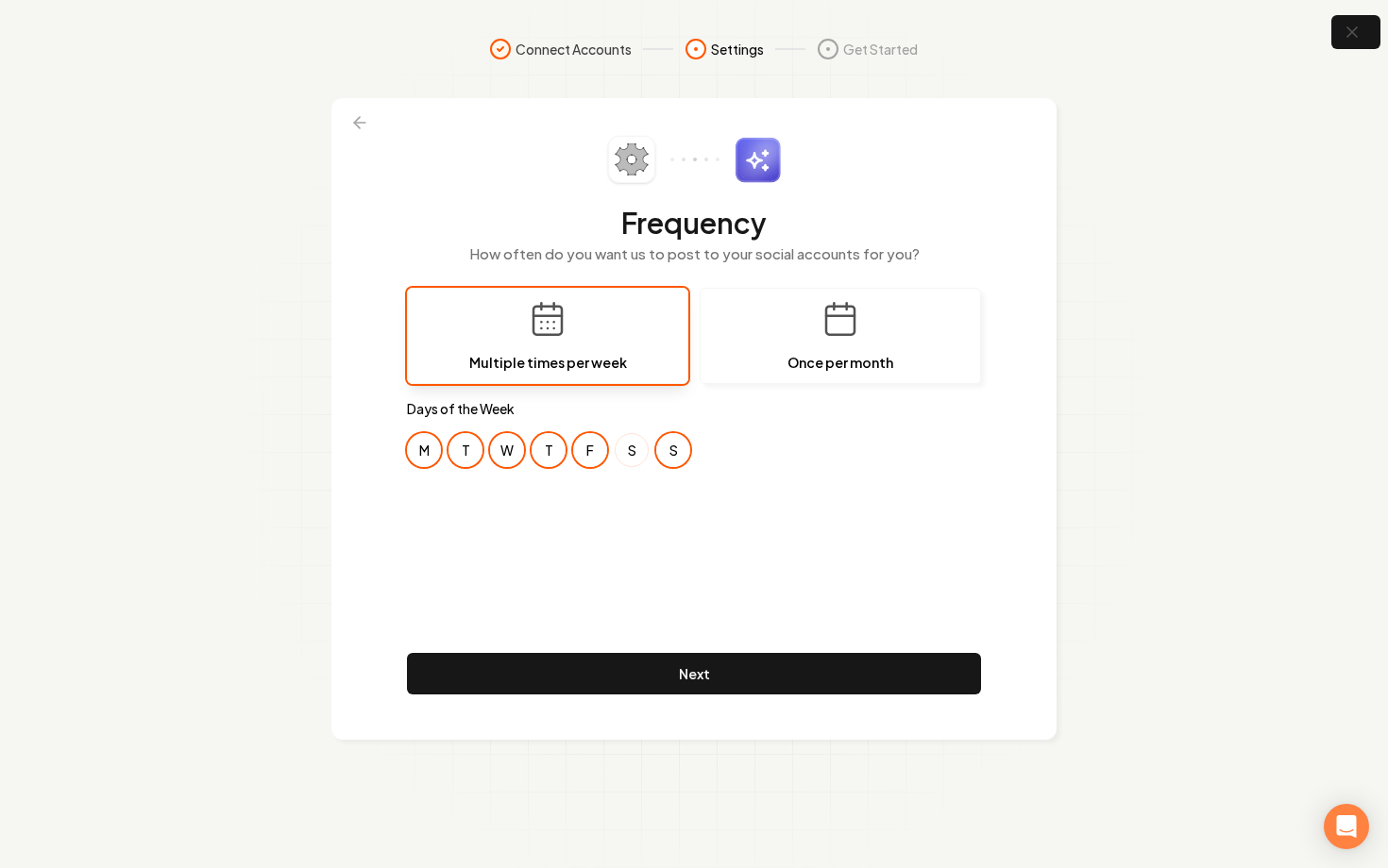
click at [628, 450] on button "S" at bounding box center [632, 451] width 34 height 34
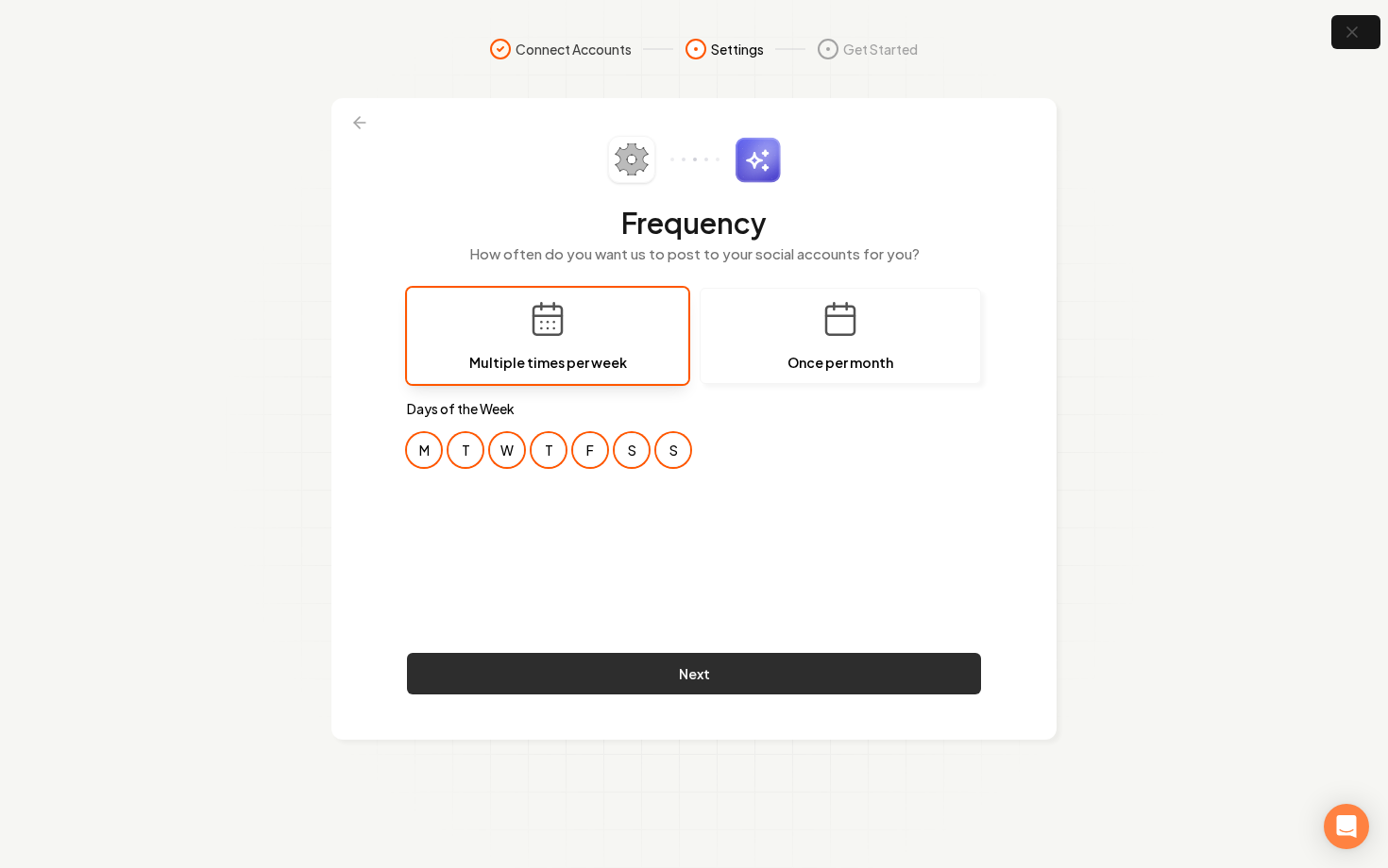
click at [643, 662] on button "Next" at bounding box center [694, 674] width 574 height 41
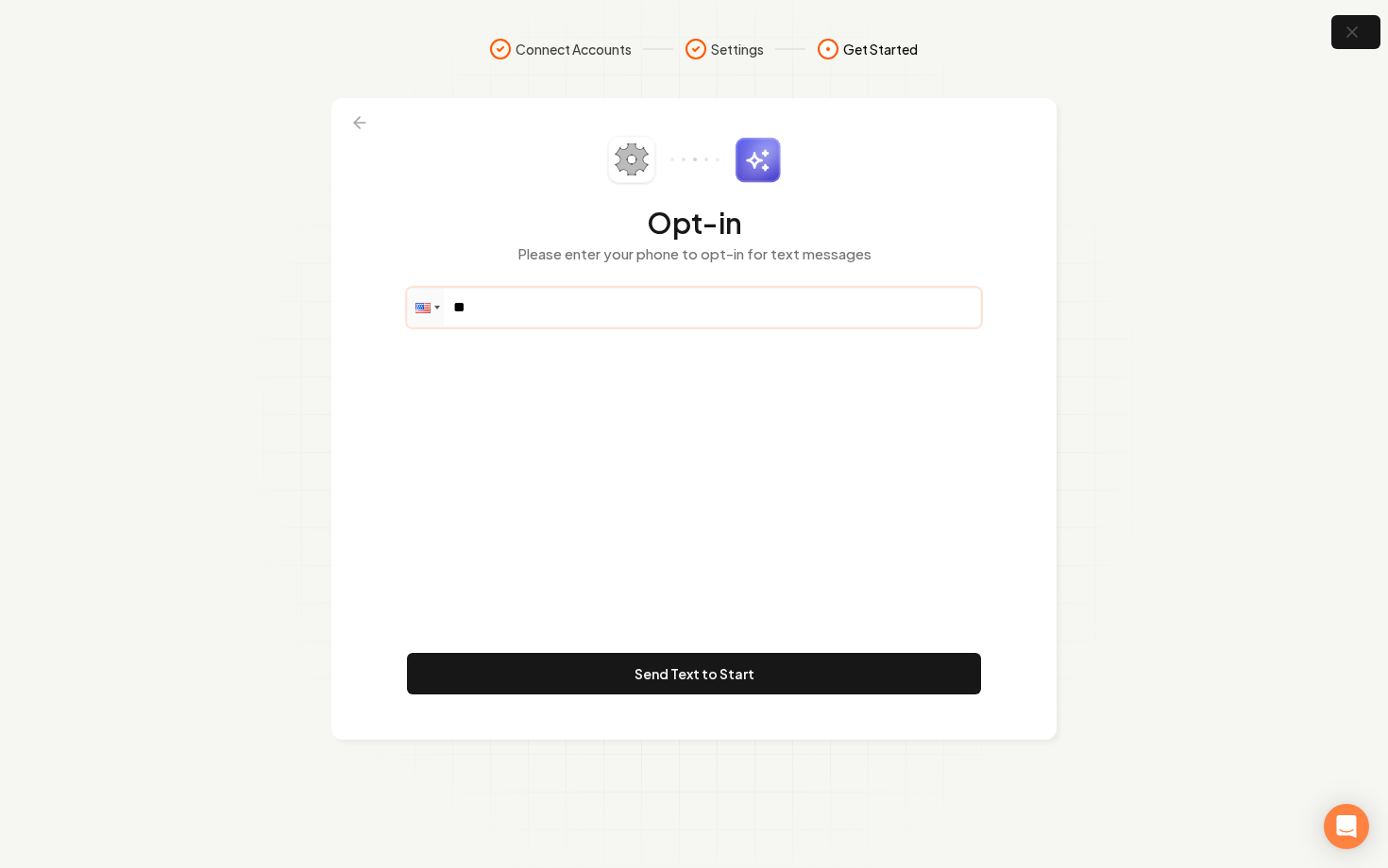
click at [543, 300] on input "**" at bounding box center [694, 307] width 572 height 37
paste input "**********"
type input "**********"
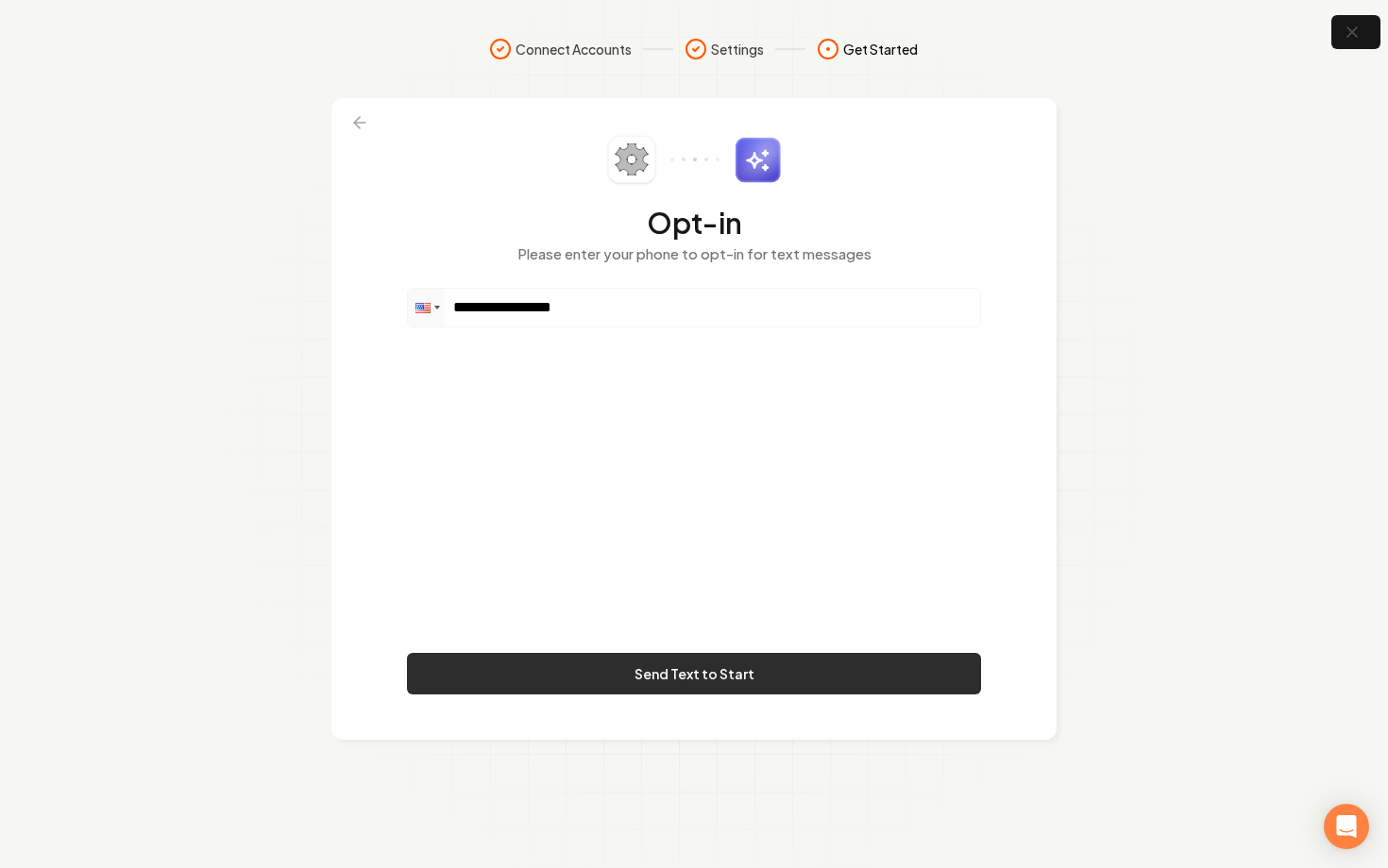
click at [598, 660] on button "Send Text to Start" at bounding box center [694, 674] width 574 height 41
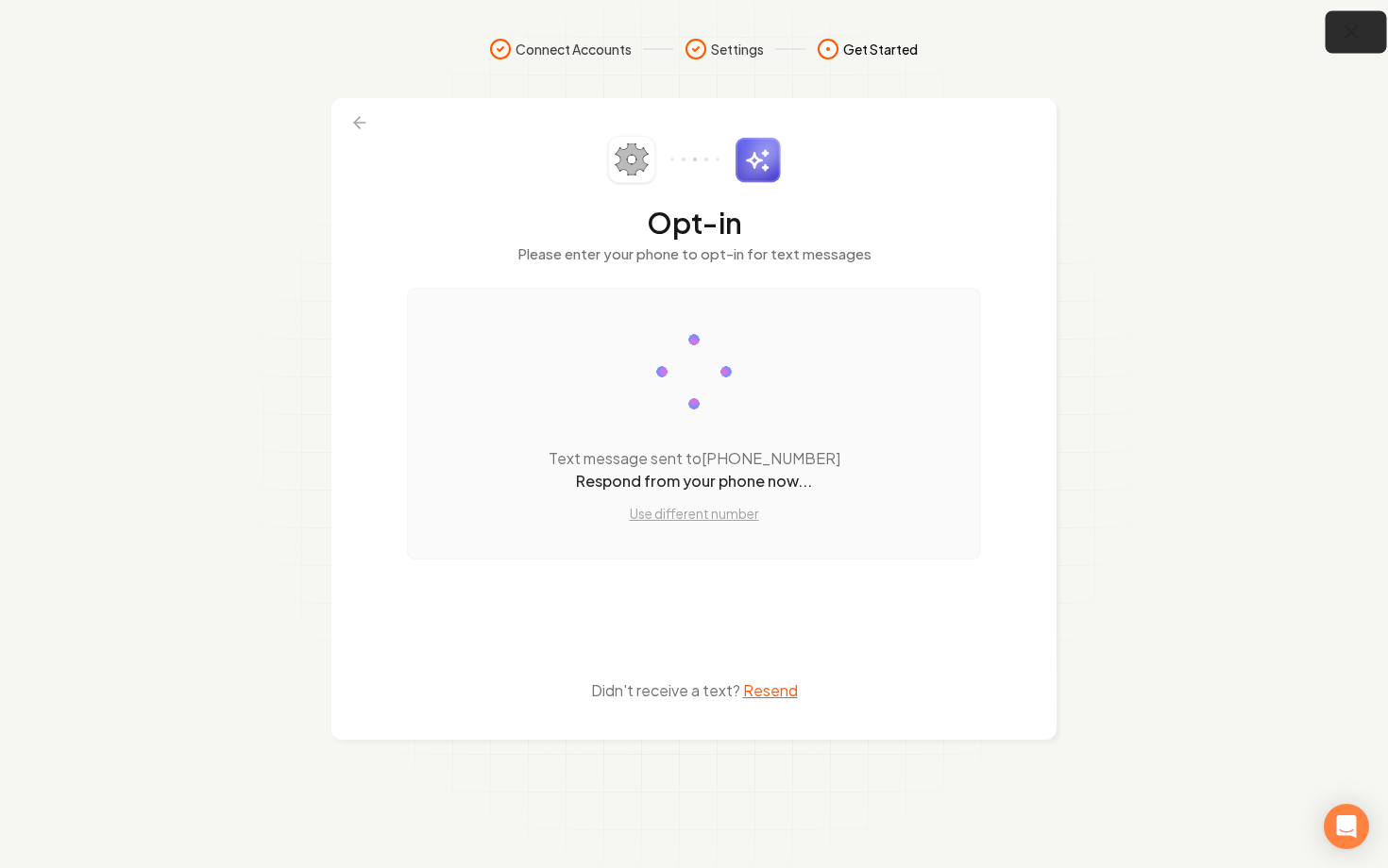
click at [1374, 33] on button "button" at bounding box center [1356, 33] width 61 height 42
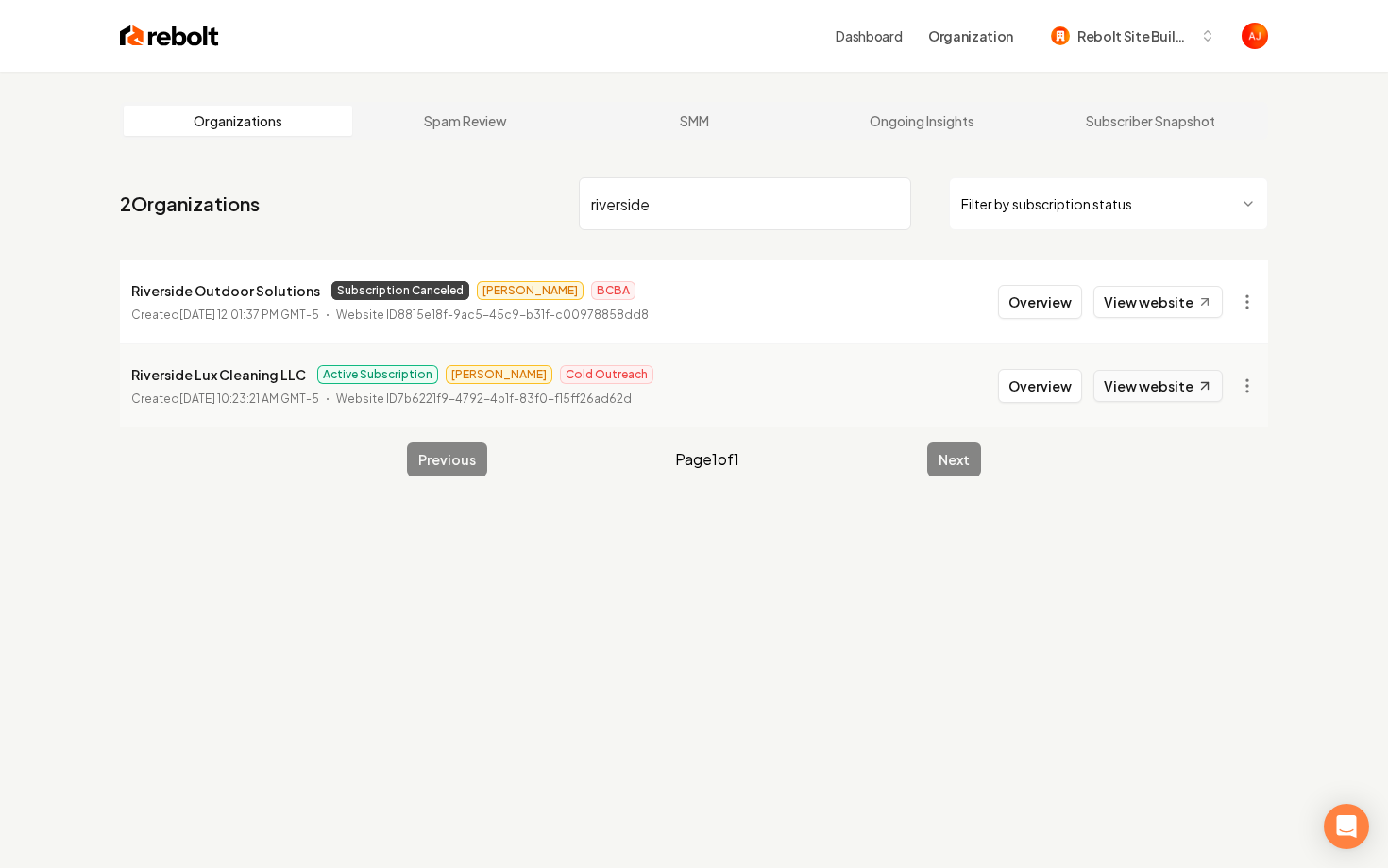
click at [1119, 391] on link "View website" at bounding box center [1157, 387] width 129 height 33
drag, startPoint x: 670, startPoint y: 211, endPoint x: 469, endPoint y: 190, distance: 202.1
click at [477, 190] on nav "2 Organizations riverside Filter by subscription status" at bounding box center [693, 211] width 1148 height 83
click at [1123, 308] on link "View website" at bounding box center [1157, 302] width 129 height 33
drag, startPoint x: 702, startPoint y: 231, endPoint x: 652, endPoint y: 213, distance: 53.1
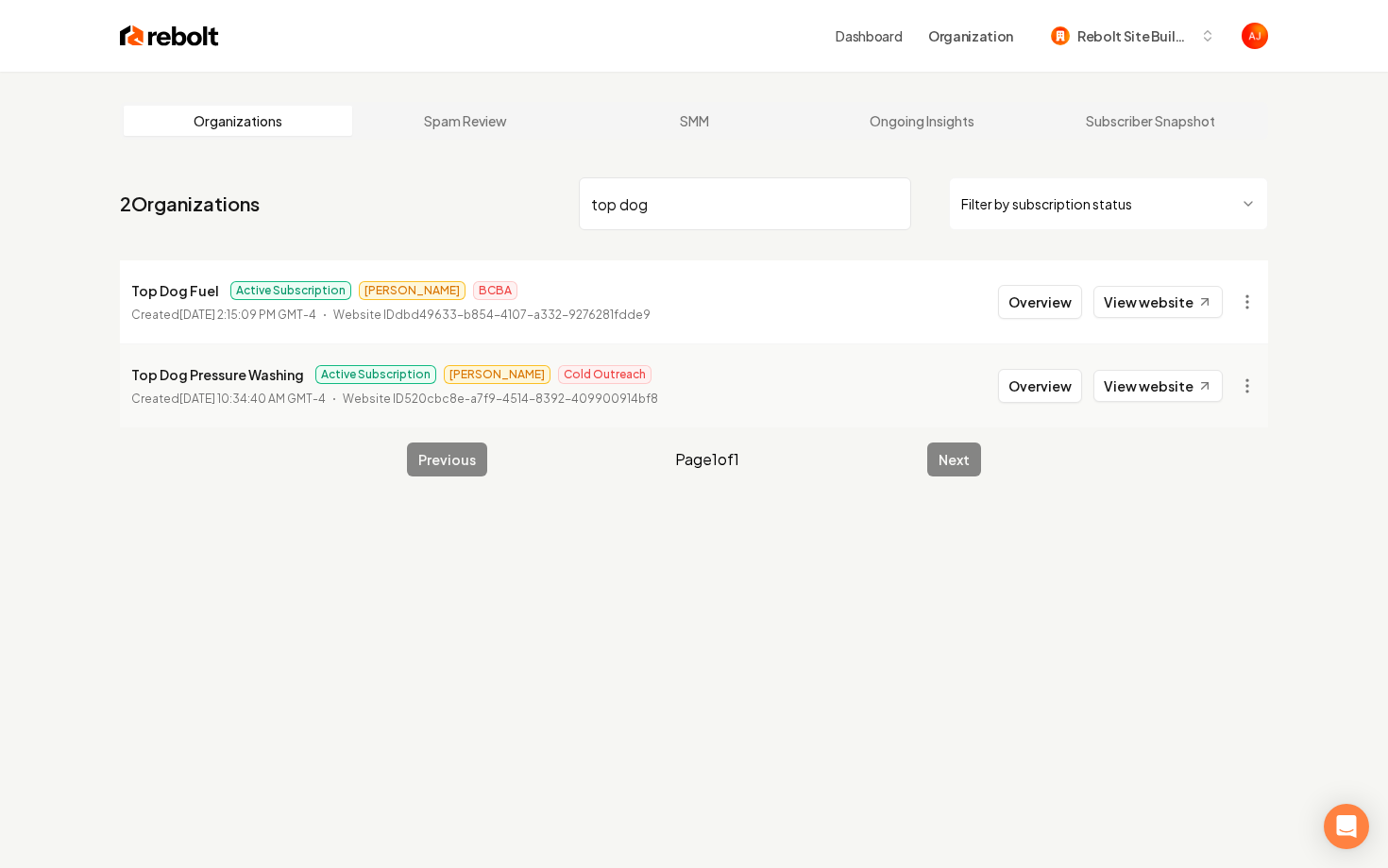
click at [652, 213] on nav "2 Organizations top dog Filter by subscription status" at bounding box center [693, 211] width 1148 height 83
drag, startPoint x: 653, startPoint y: 213, endPoint x: 553, endPoint y: 203, distance: 100.5
click at [555, 205] on nav "2 Organizations top dog Filter by subscription status" at bounding box center [693, 211] width 1148 height 83
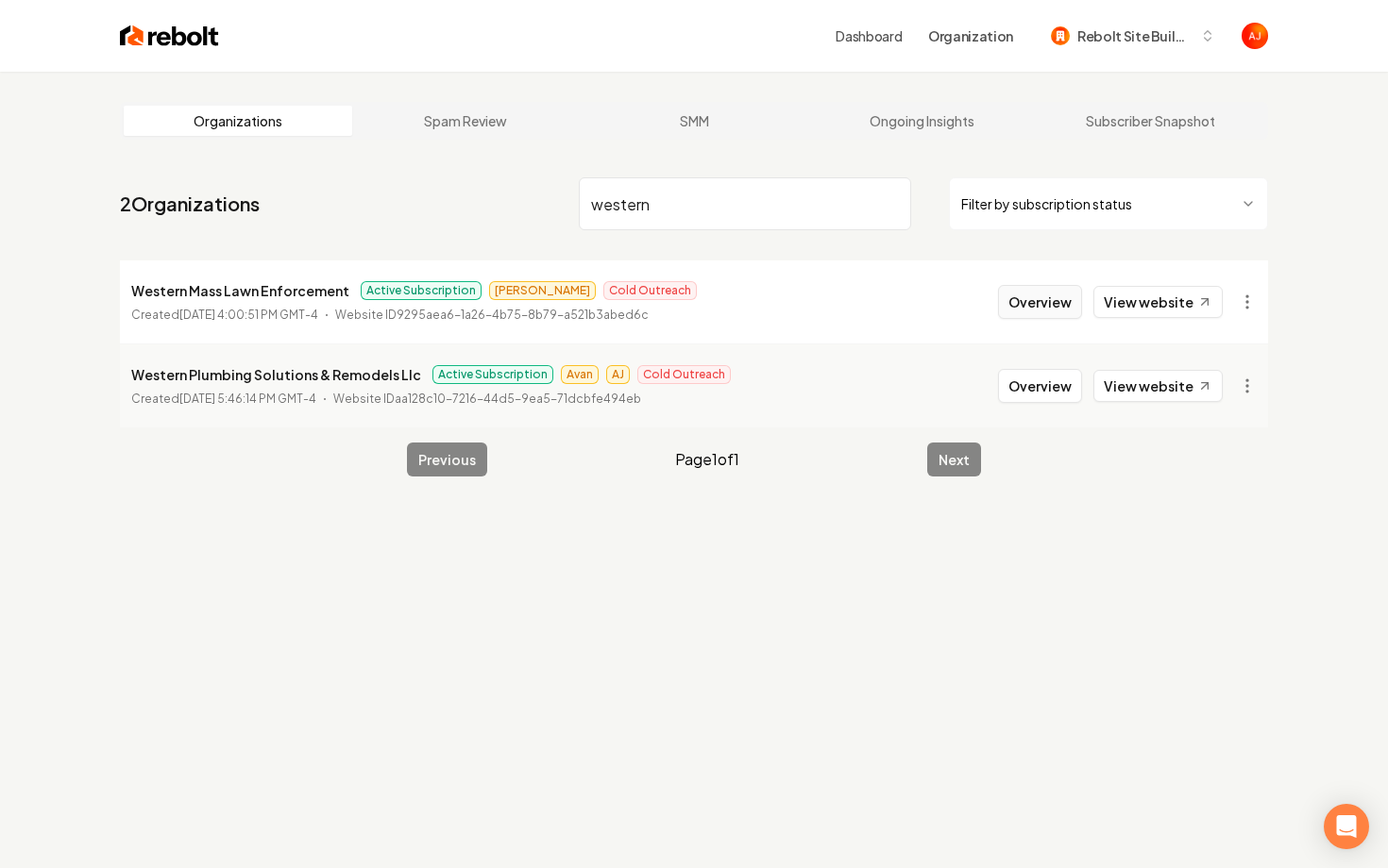
type input "western"
click at [1063, 298] on button "Overview" at bounding box center [1041, 302] width 84 height 34
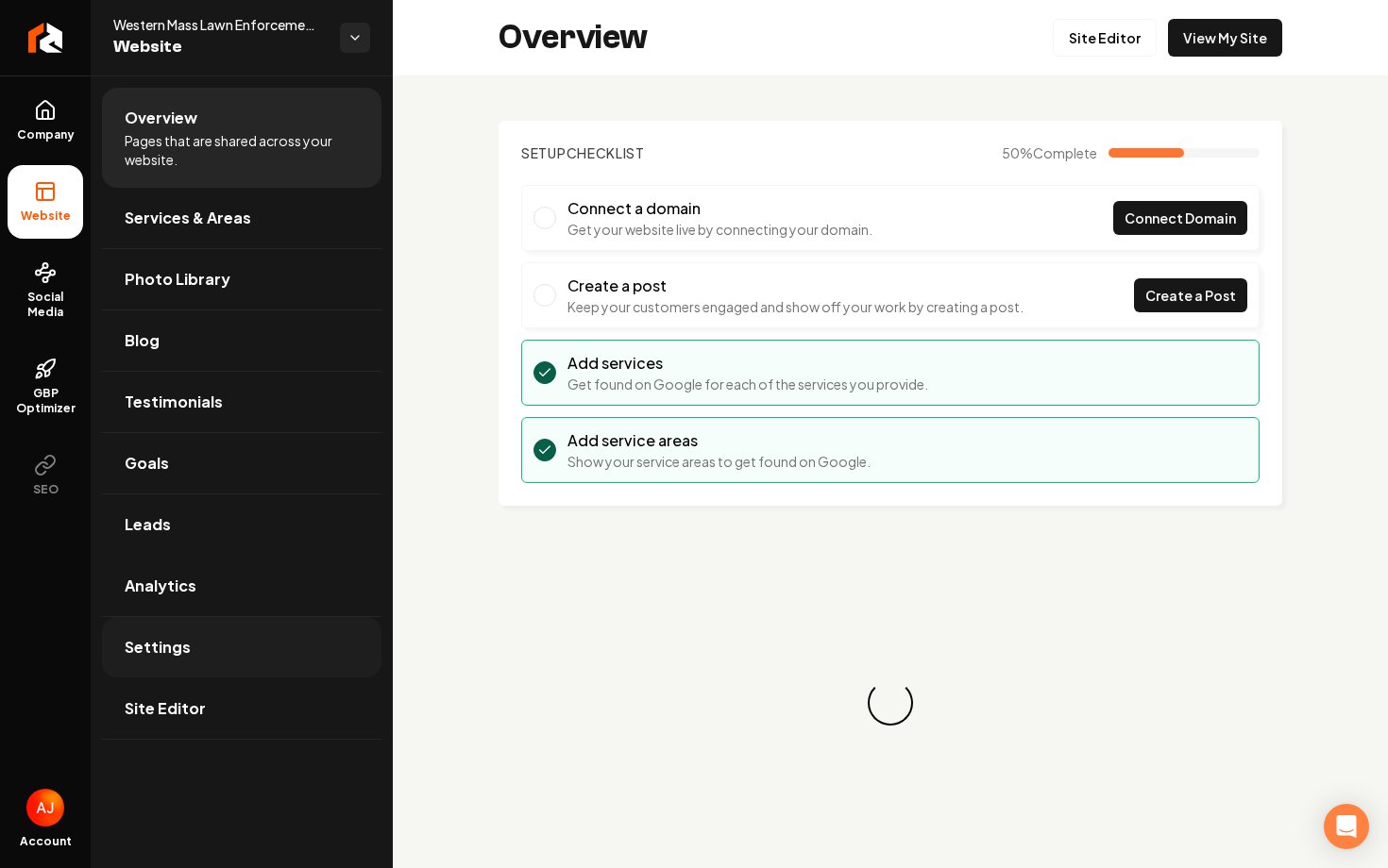
click at [208, 641] on link "Settings" at bounding box center [242, 647] width 280 height 60
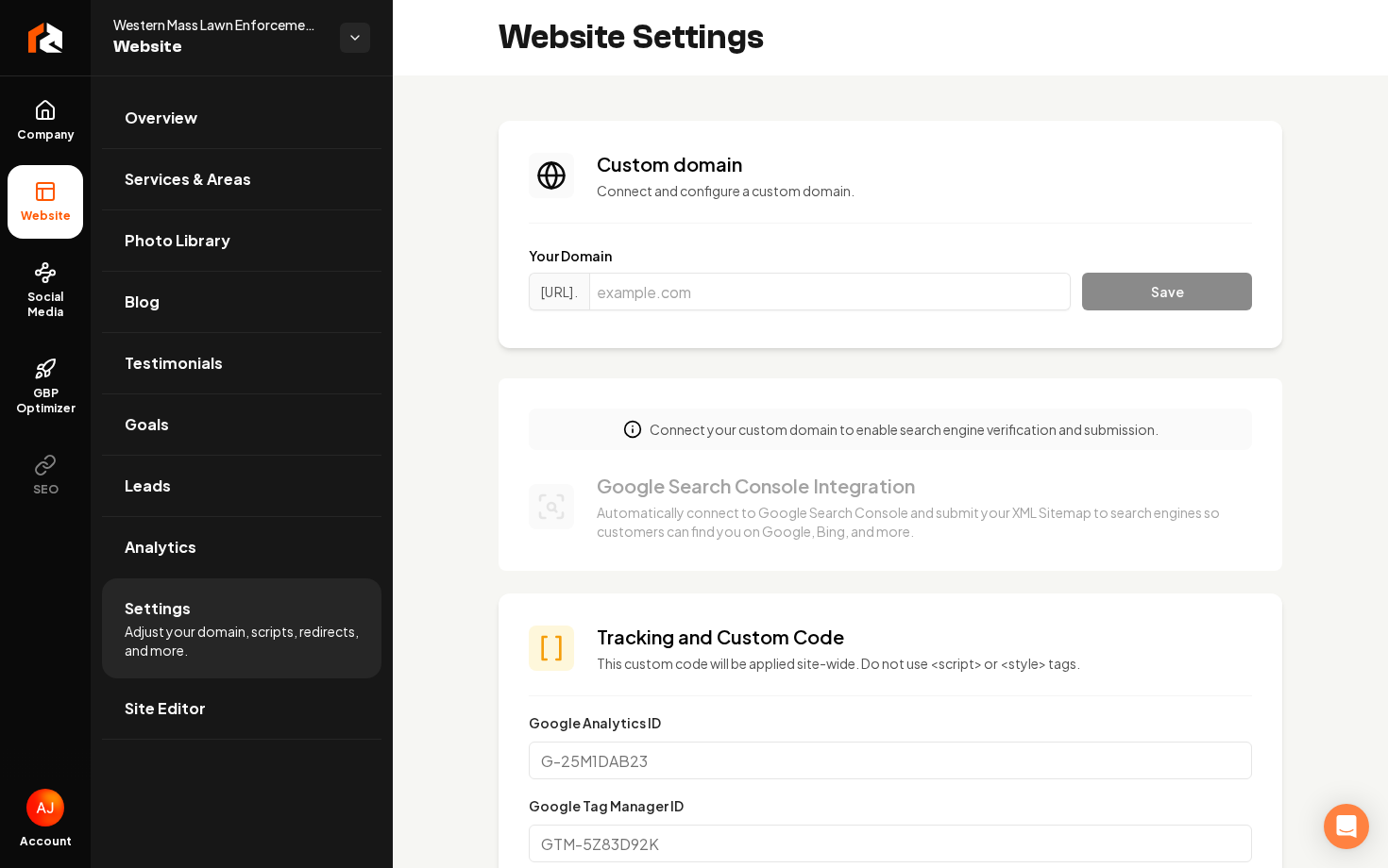
scroll to position [153, 0]
click at [736, 290] on input "Main content area" at bounding box center [829, 291] width 481 height 37
paste input "[DOMAIN_NAME]"
type input "[DOMAIN_NAME]"
click at [1169, 293] on button "Save" at bounding box center [1167, 291] width 170 height 37
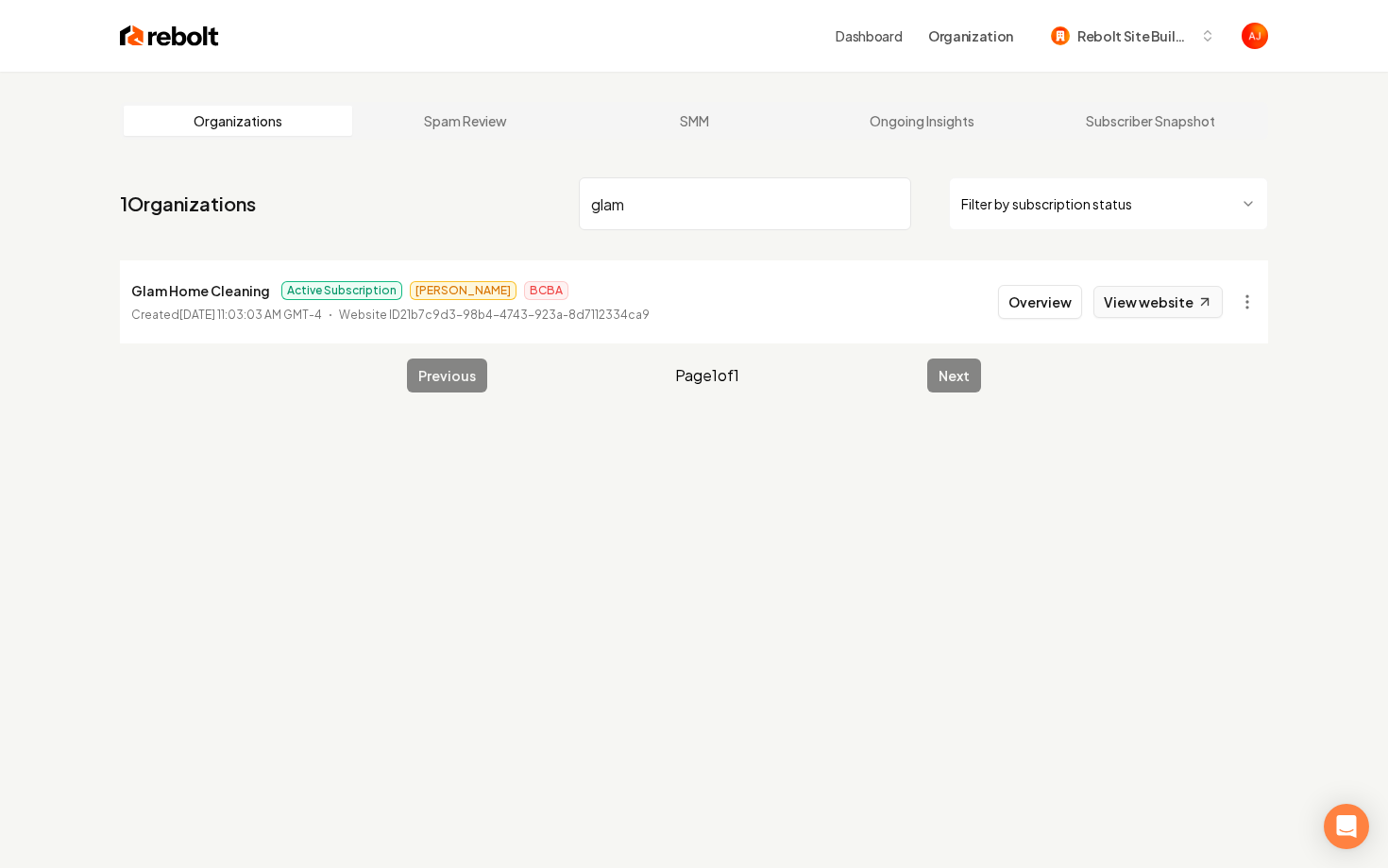
type input "glam"
click at [1169, 293] on link "View website" at bounding box center [1157, 302] width 129 height 33
click at [1132, 309] on link "View website" at bounding box center [1157, 302] width 129 height 33
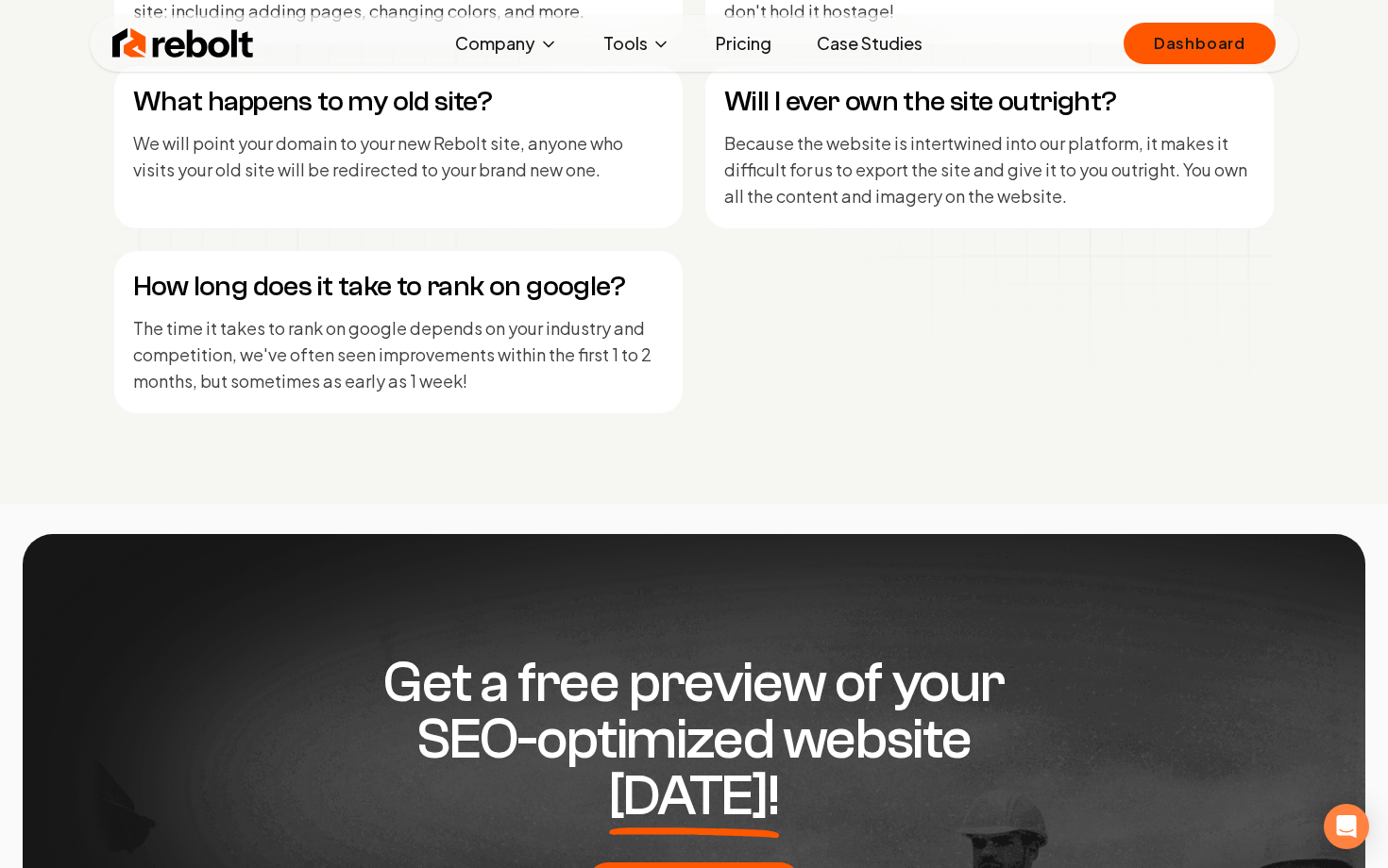
scroll to position [9248, 0]
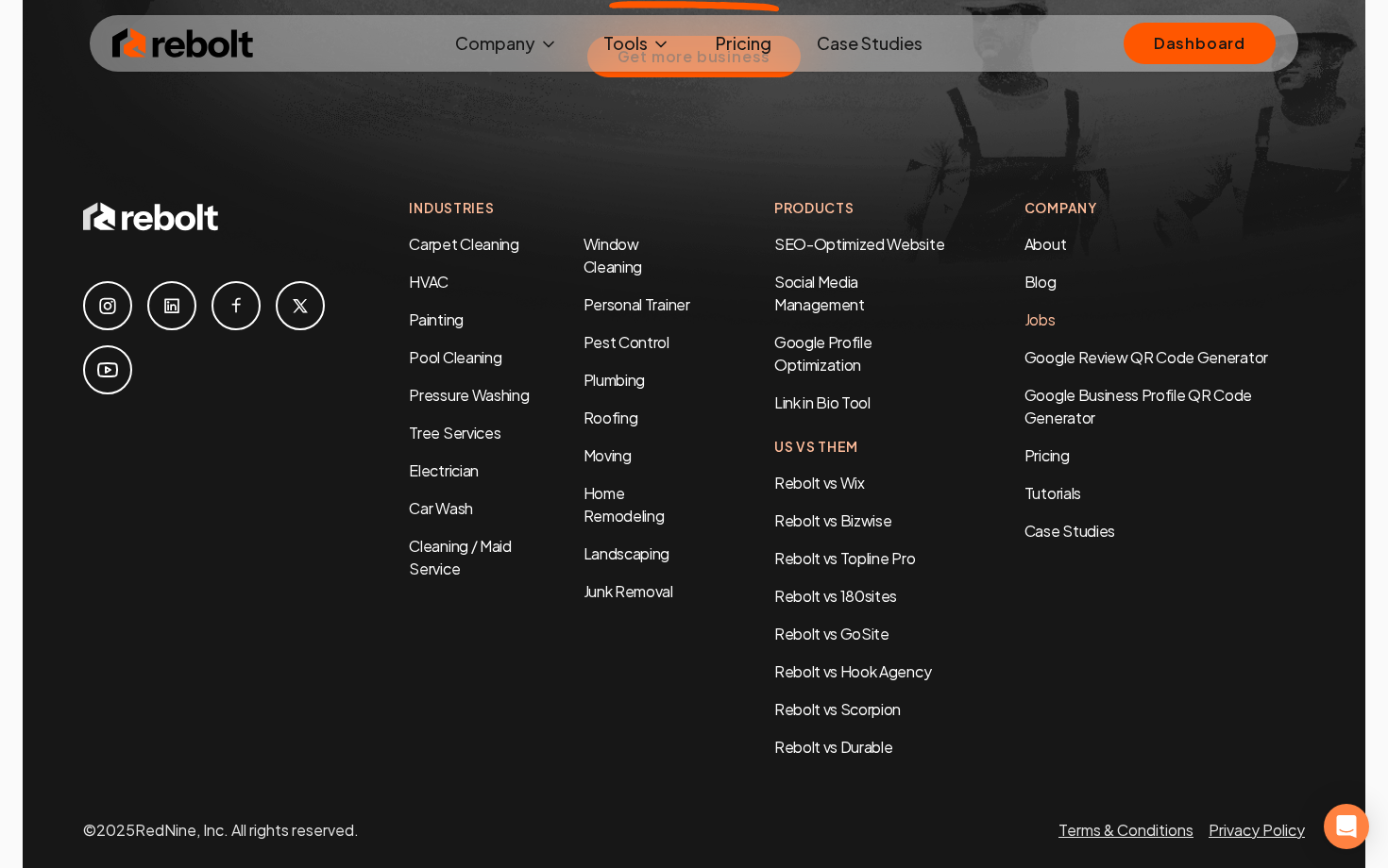
click at [1042, 310] on link "Jobs" at bounding box center [1040, 320] width 32 height 20
